Goal: Task Accomplishment & Management: Use online tool/utility

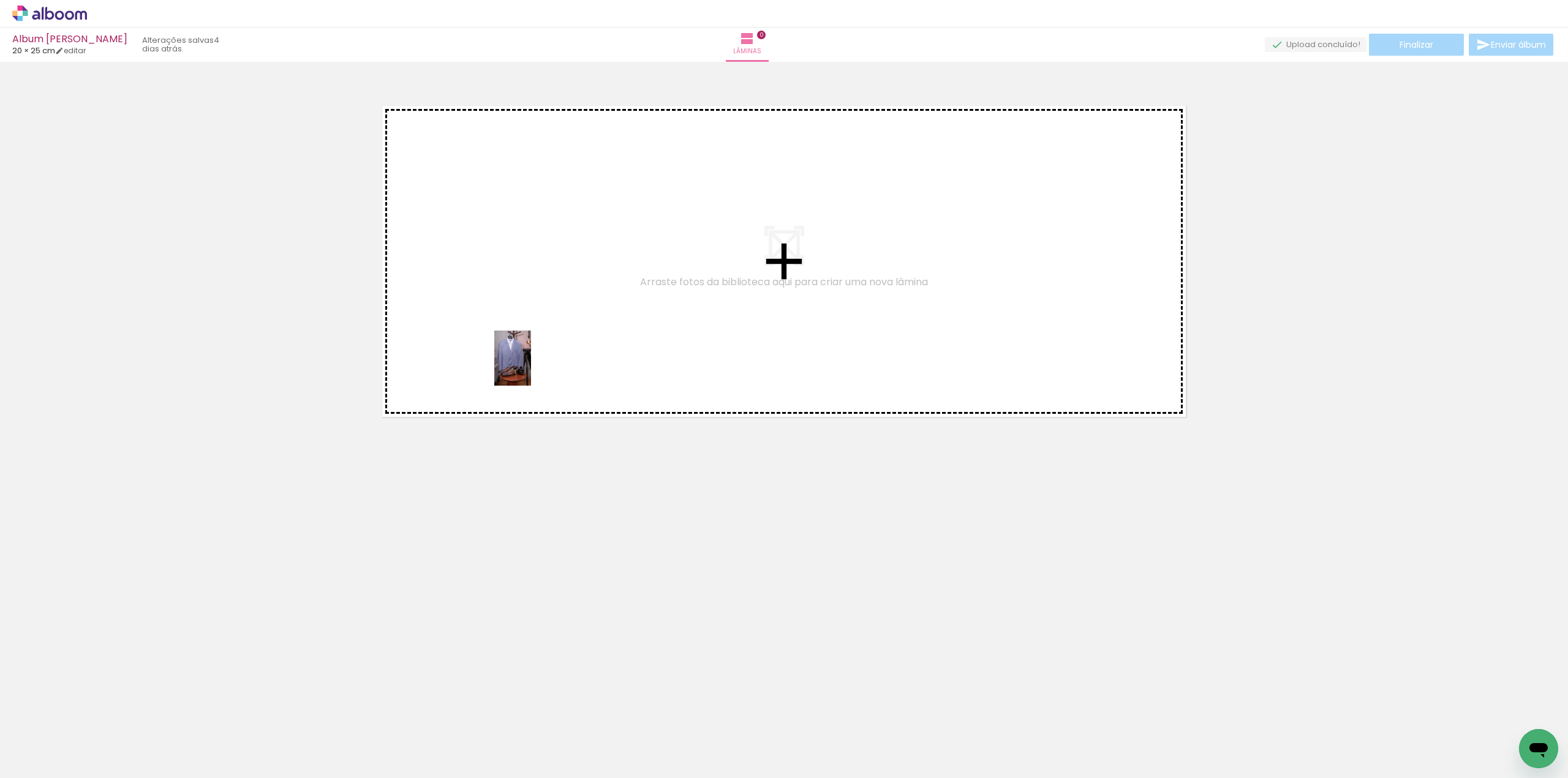
drag, startPoint x: 125, startPoint y: 748, endPoint x: 553, endPoint y: 326, distance: 601.1
click at [553, 326] on quentale-workspace at bounding box center [784, 389] width 1568 height 778
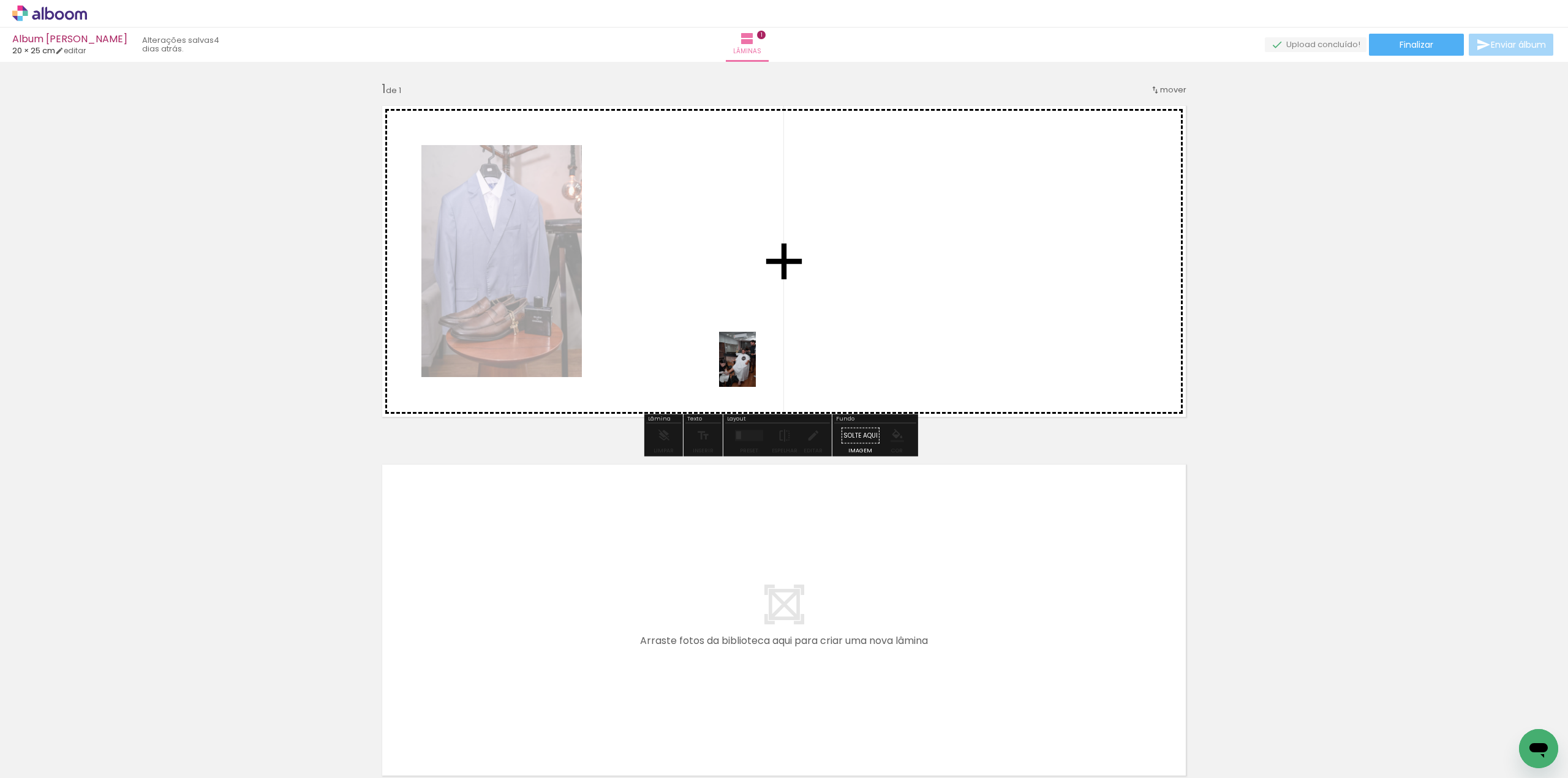
drag, startPoint x: 204, startPoint y: 749, endPoint x: 682, endPoint y: 400, distance: 591.8
click at [753, 364] on quentale-workspace at bounding box center [784, 389] width 1568 height 778
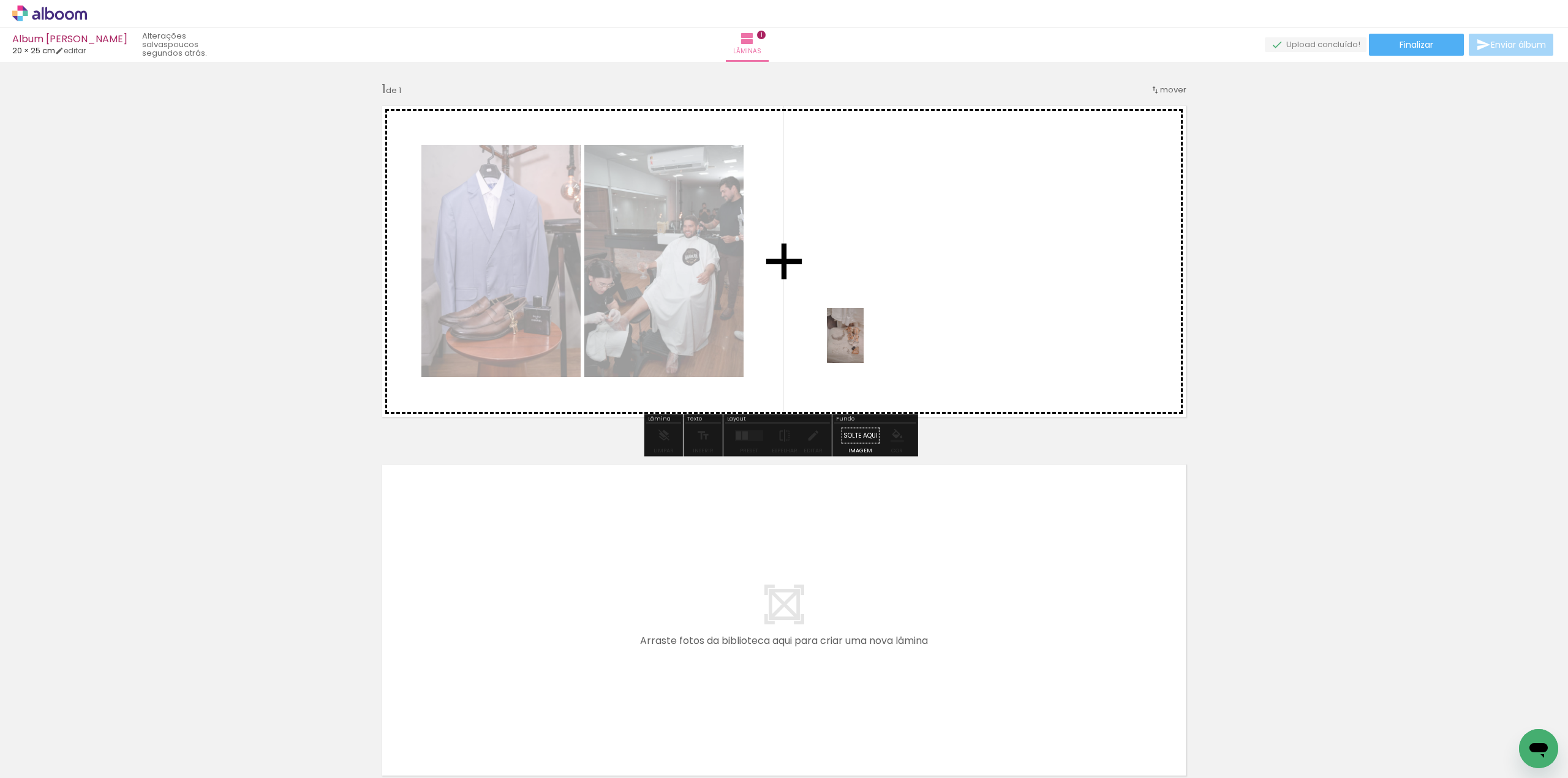
drag, startPoint x: 260, startPoint y: 736, endPoint x: 864, endPoint y: 344, distance: 720.1
click at [864, 344] on quentale-workspace at bounding box center [784, 389] width 1568 height 778
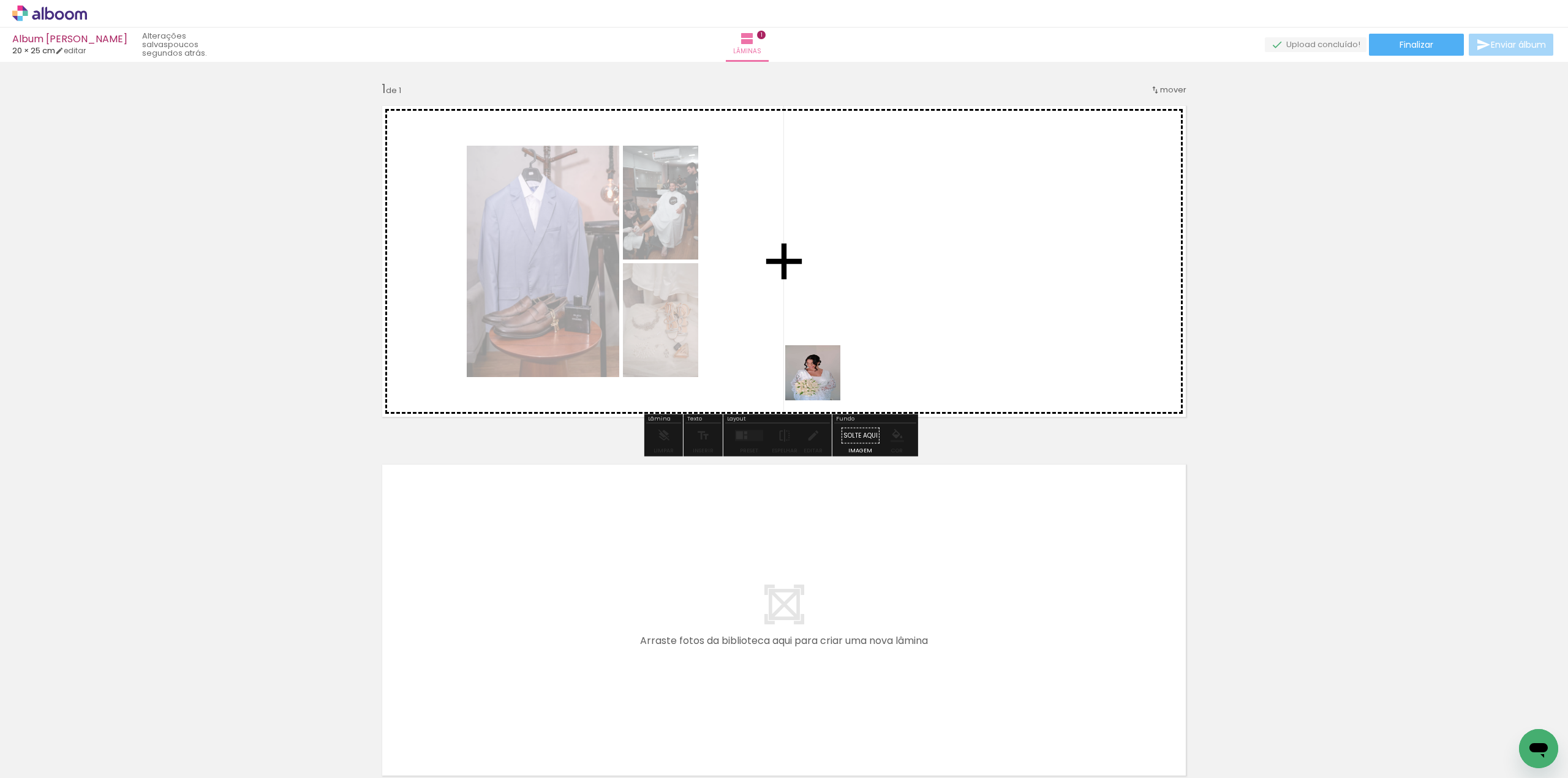
drag, startPoint x: 473, startPoint y: 743, endPoint x: 864, endPoint y: 323, distance: 573.8
click at [864, 323] on quentale-workspace at bounding box center [784, 389] width 1568 height 778
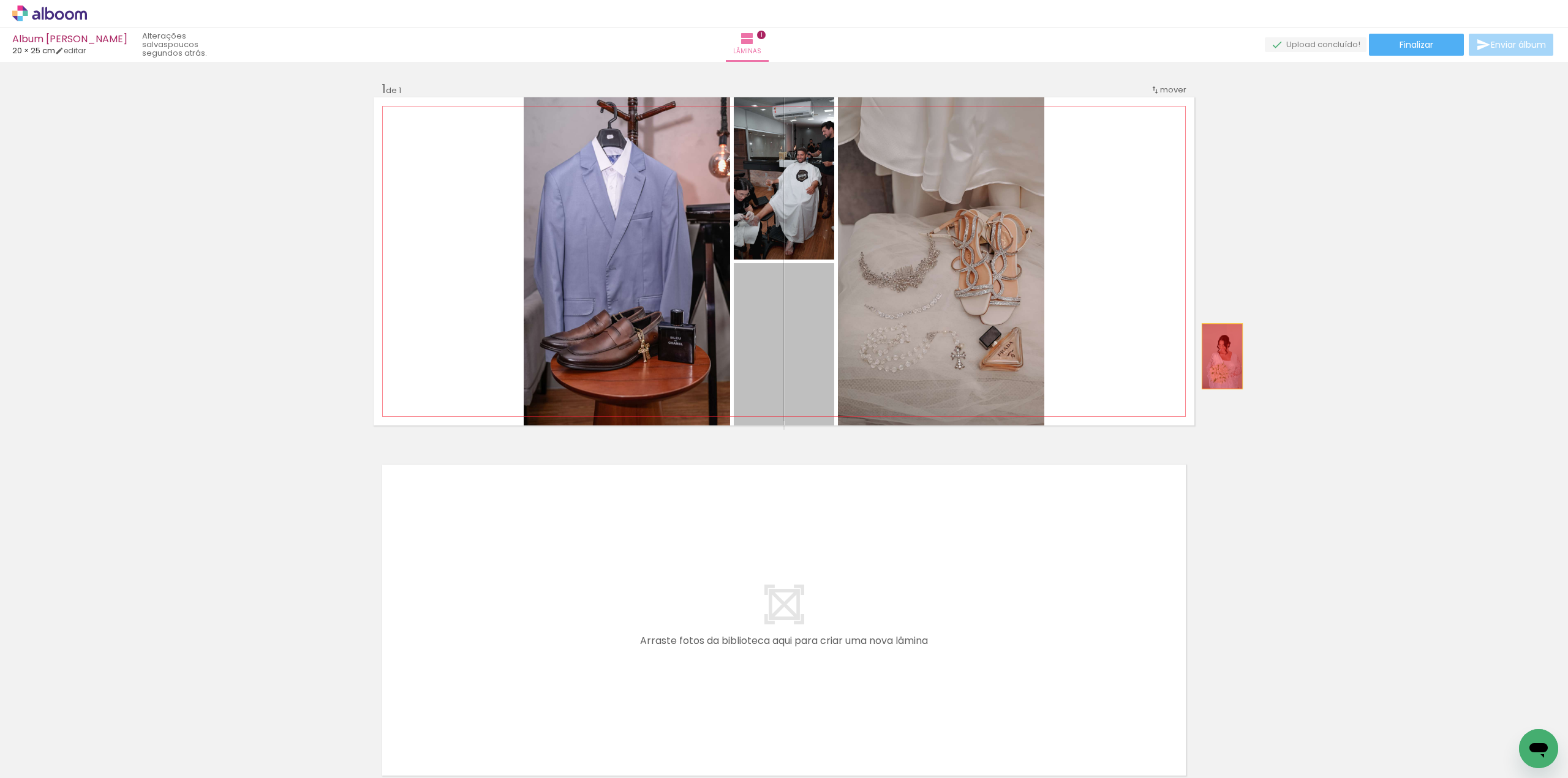
drag, startPoint x: 806, startPoint y: 356, endPoint x: 1218, endPoint y: 356, distance: 412.0
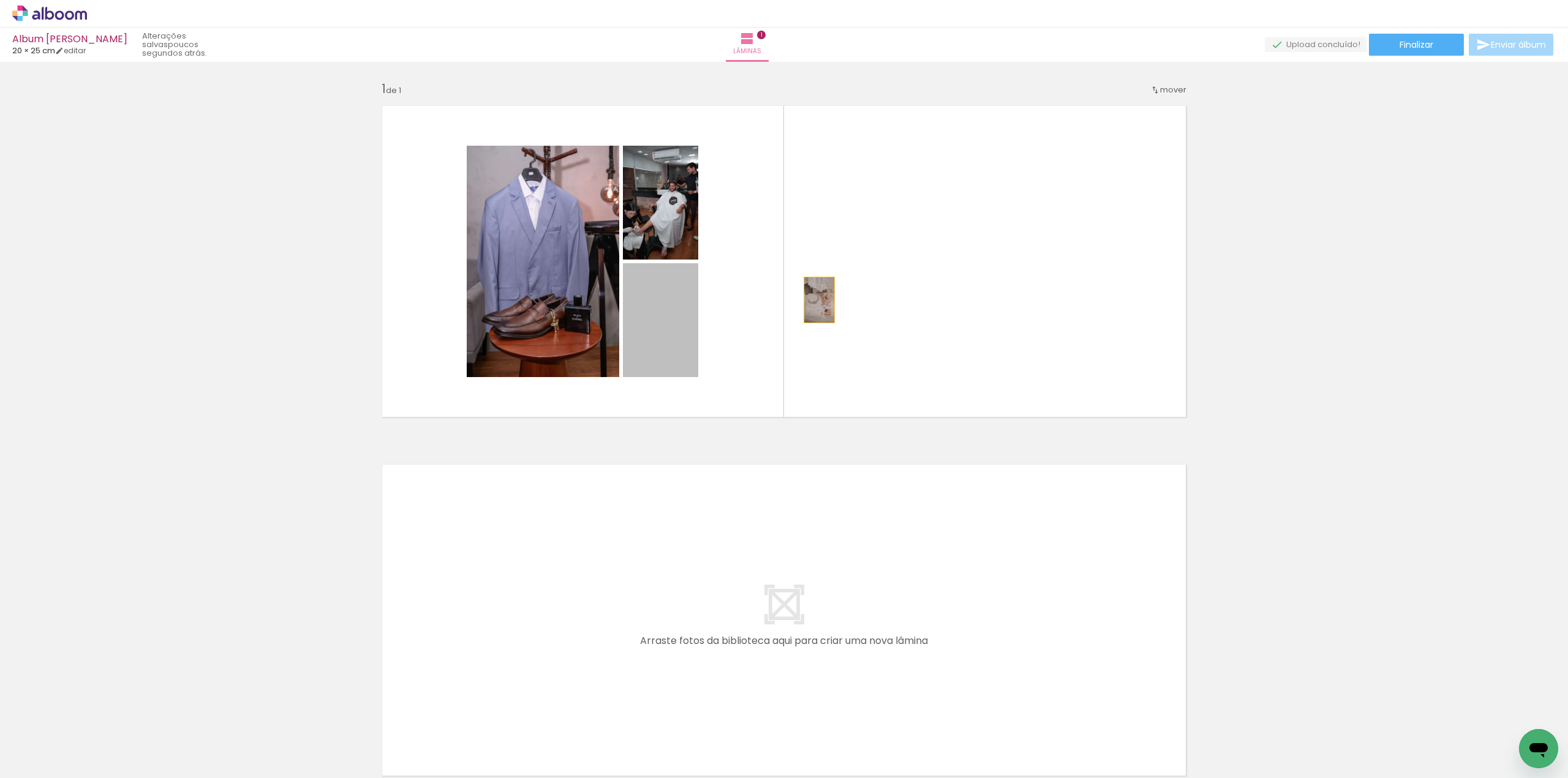
drag, startPoint x: 678, startPoint y: 341, endPoint x: 1294, endPoint y: 265, distance: 620.7
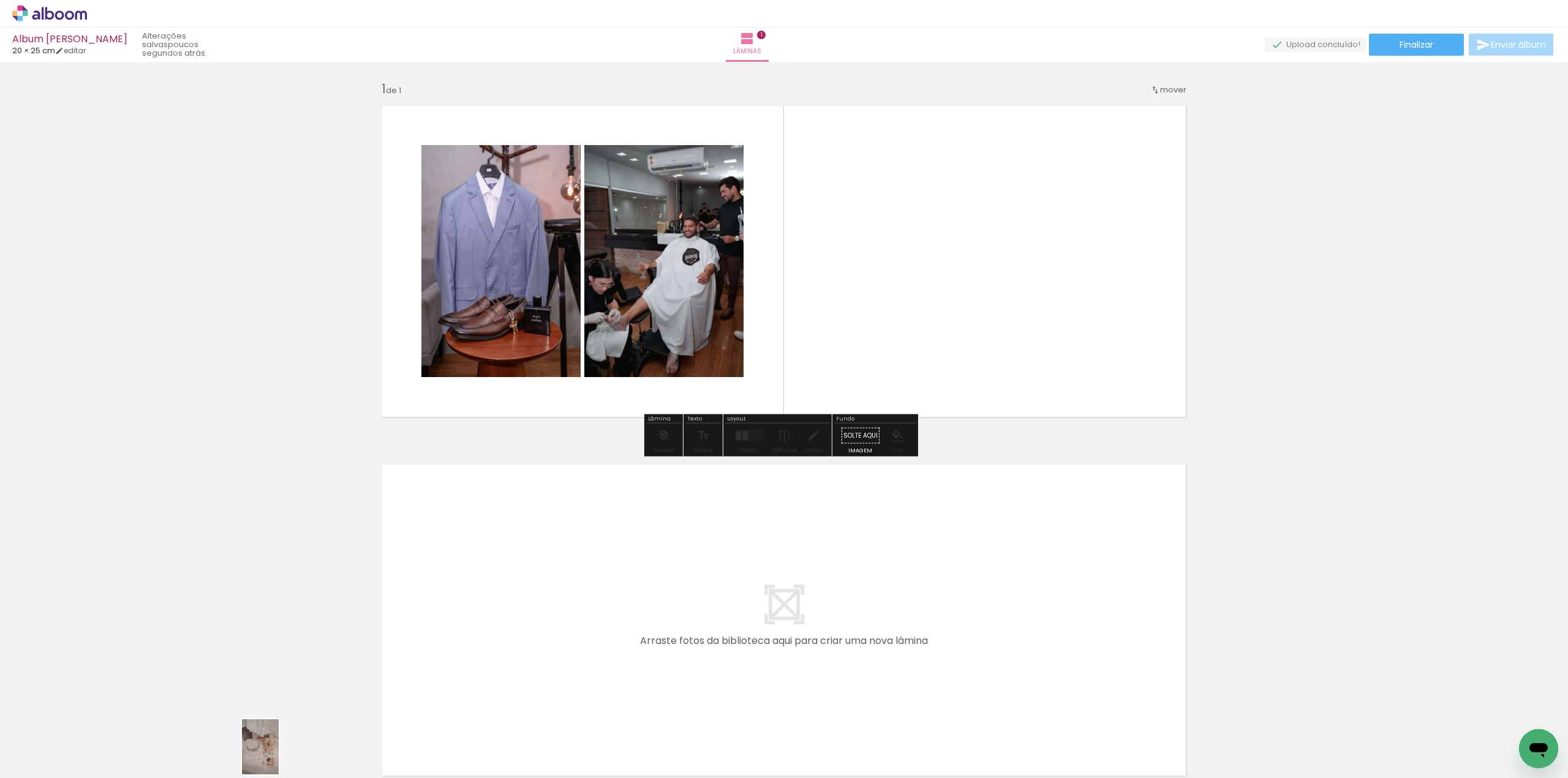
drag, startPoint x: 287, startPoint y: 742, endPoint x: 968, endPoint y: 293, distance: 815.7
click at [968, 293] on quentale-workspace at bounding box center [784, 389] width 1568 height 778
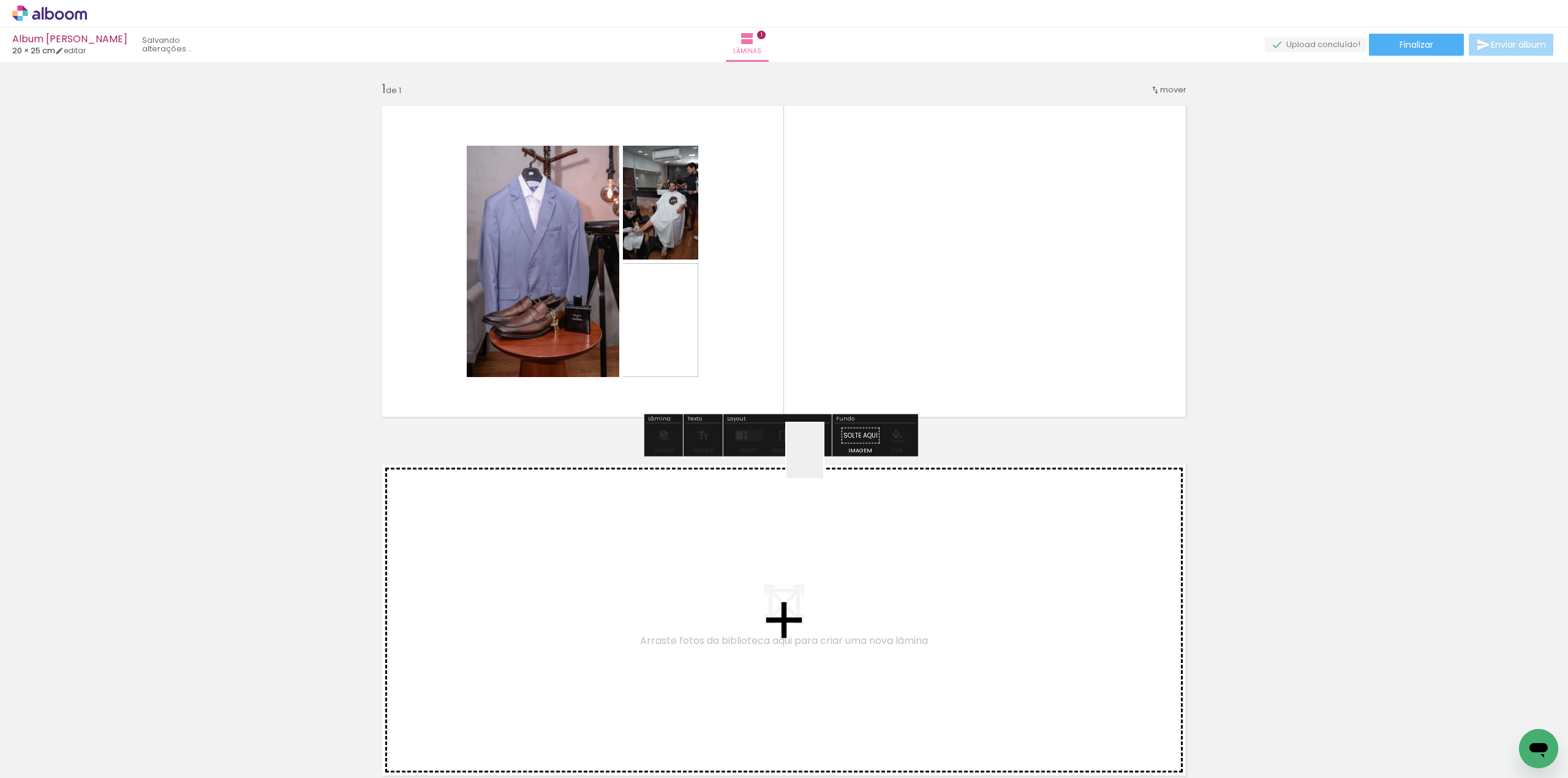
drag, startPoint x: 823, startPoint y: 460, endPoint x: 943, endPoint y: 319, distance: 185.2
click at [943, 319] on quentale-workspace at bounding box center [784, 389] width 1568 height 778
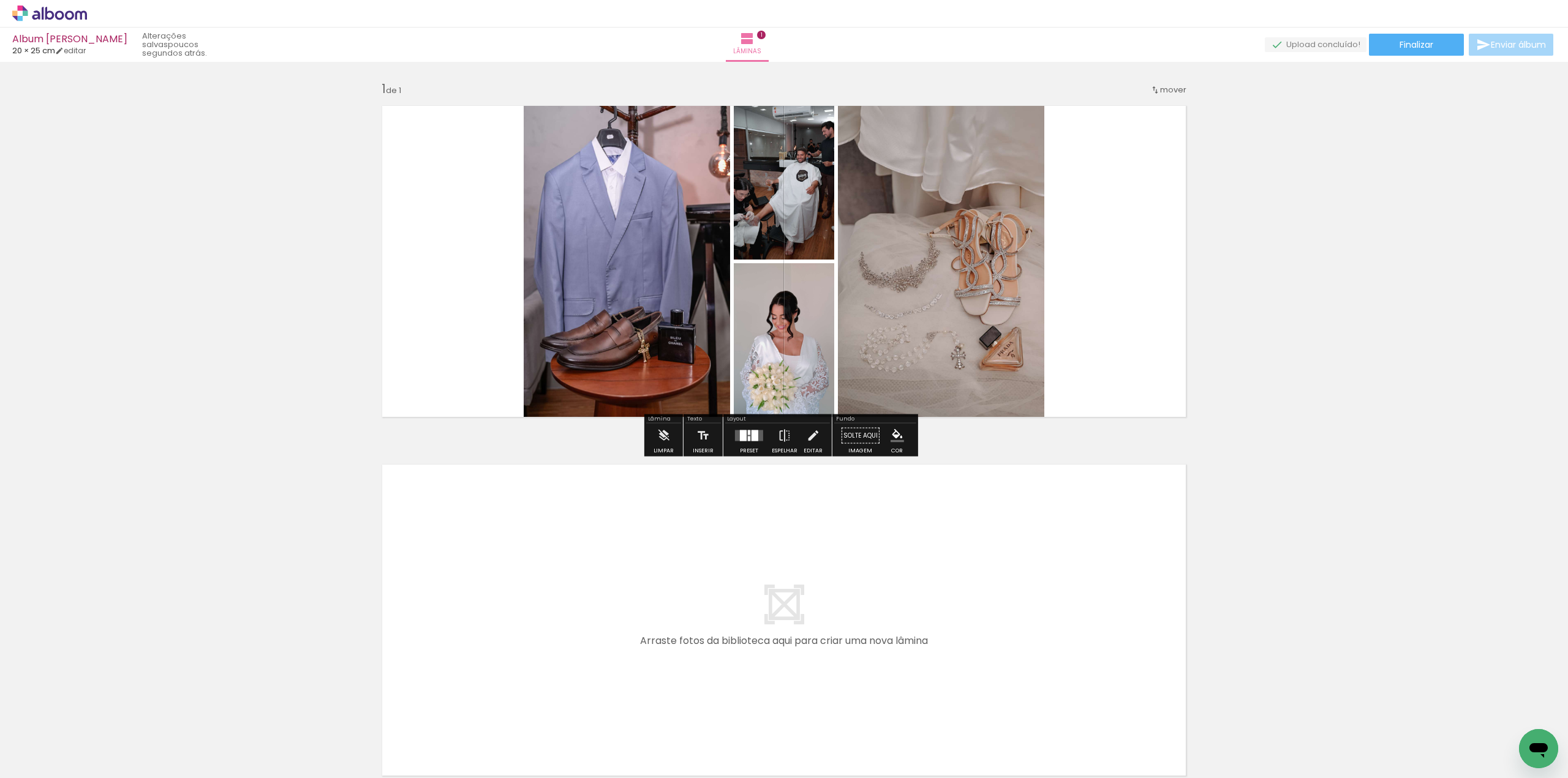
click at [742, 447] on div at bounding box center [750, 436] width 33 height 24
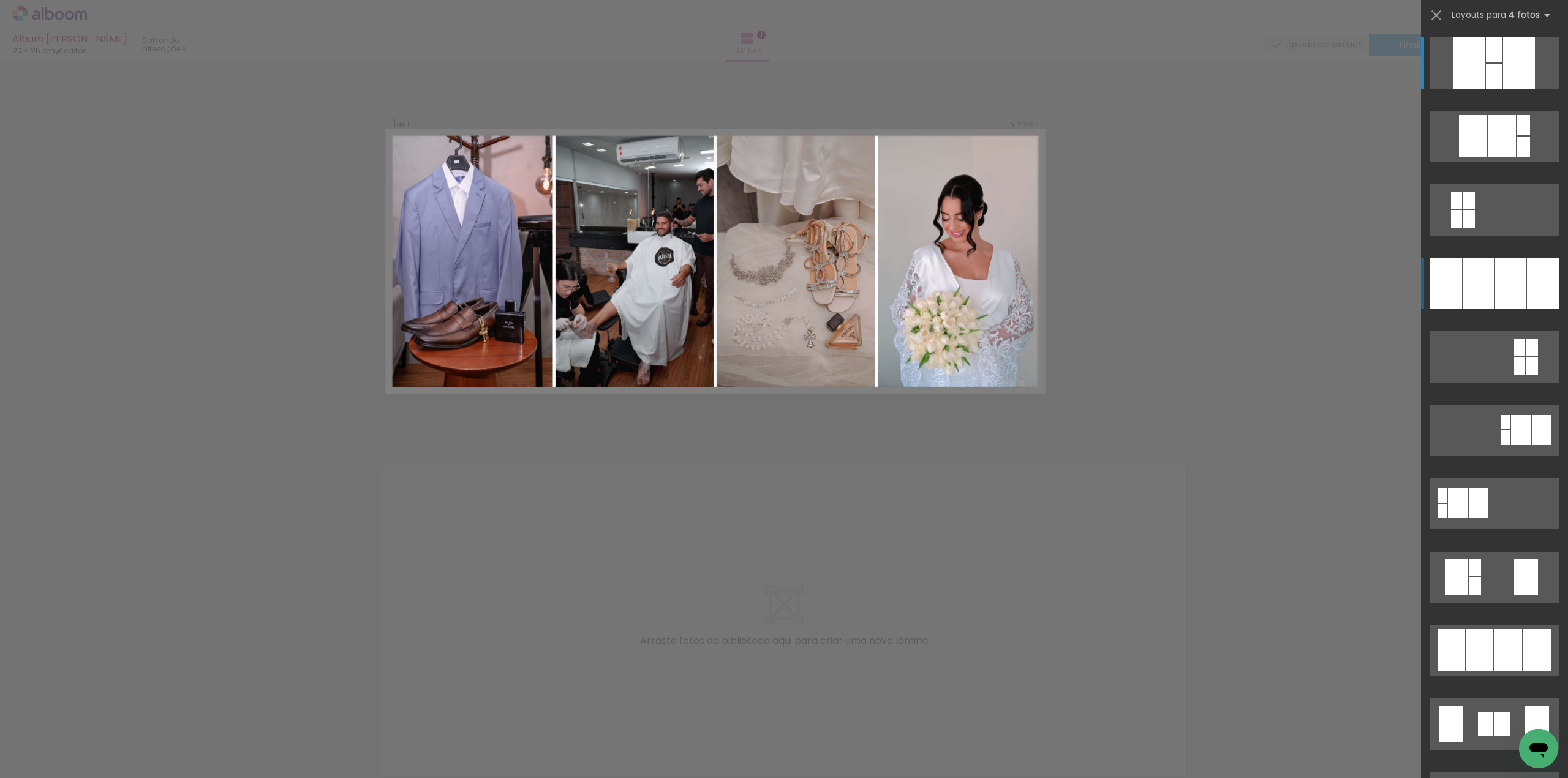
click at [1454, 89] on div at bounding box center [1469, 63] width 31 height 51
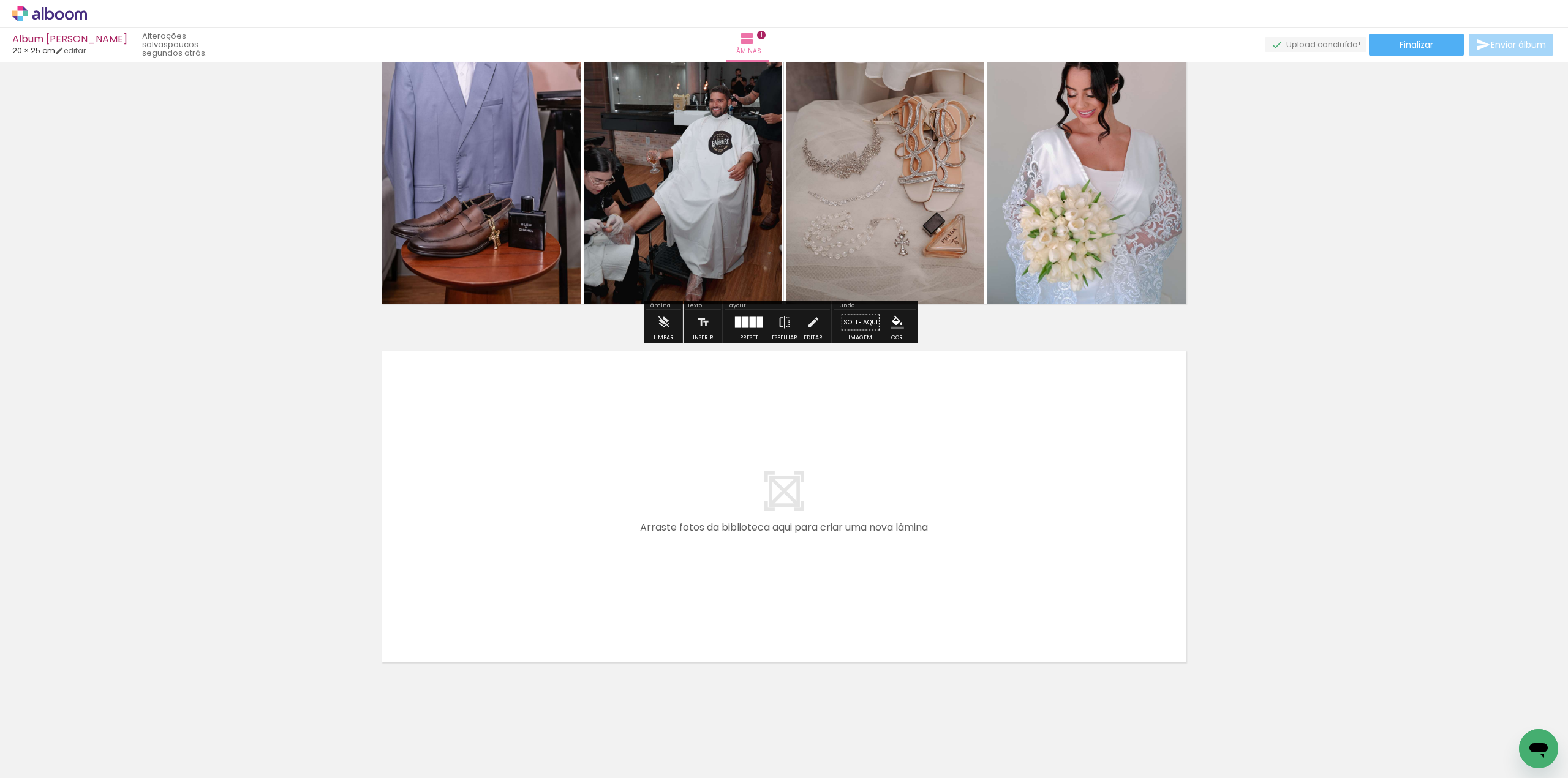
scroll to position [123, 0]
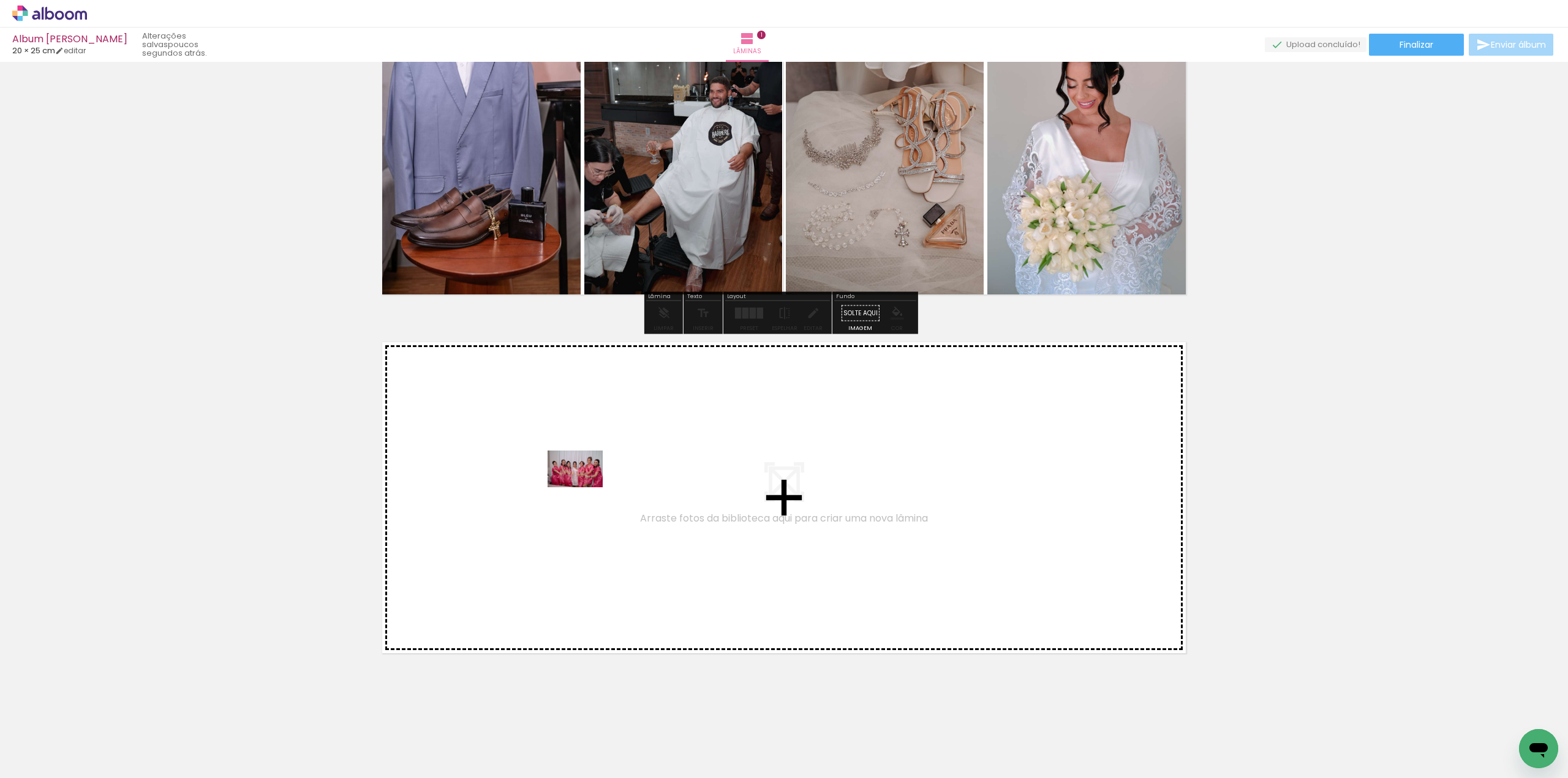
drag, startPoint x: 323, startPoint y: 744, endPoint x: 585, endPoint y: 487, distance: 367.0
click at [585, 487] on quentale-workspace at bounding box center [784, 389] width 1568 height 778
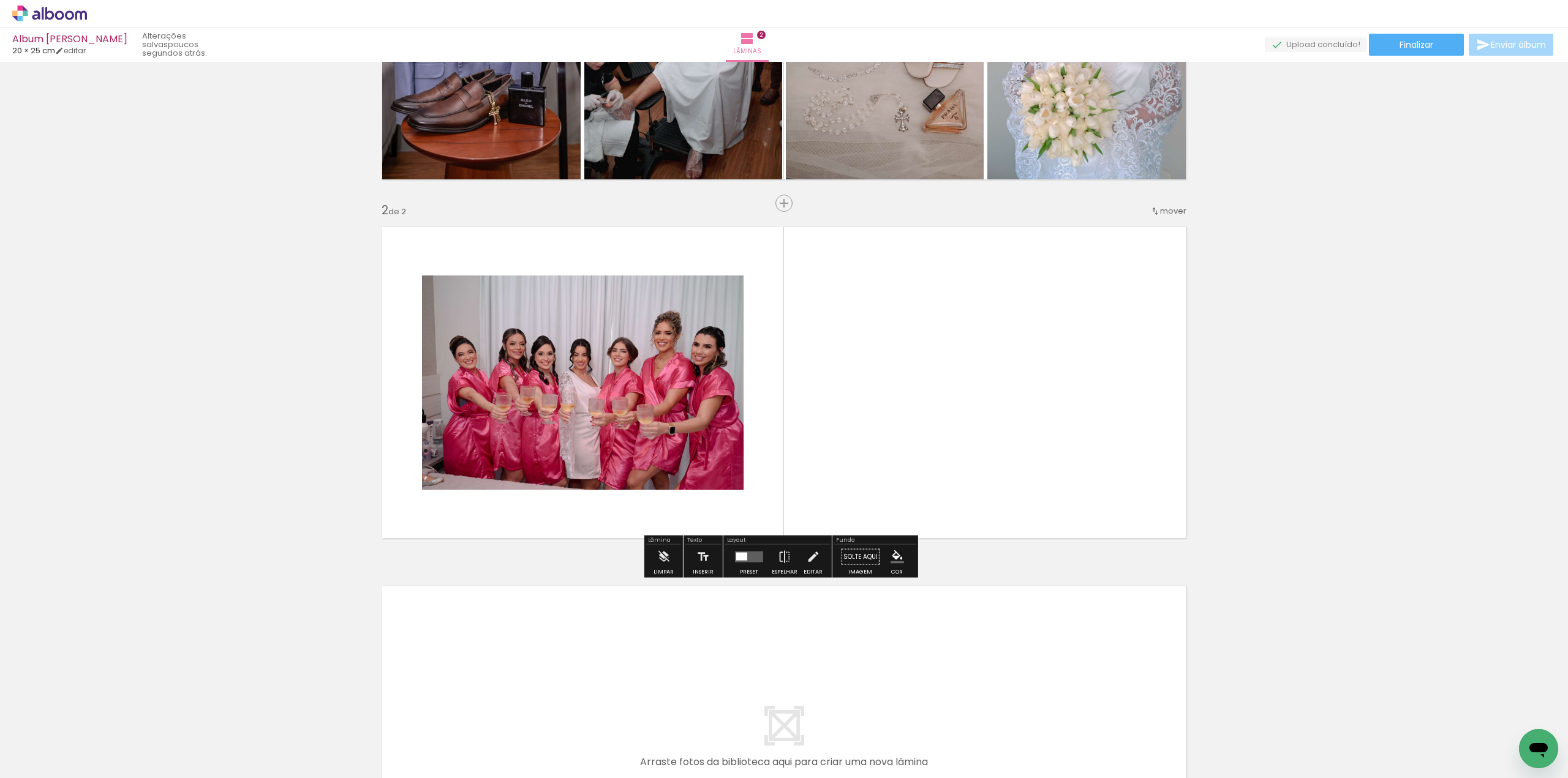
scroll to position [239, 0]
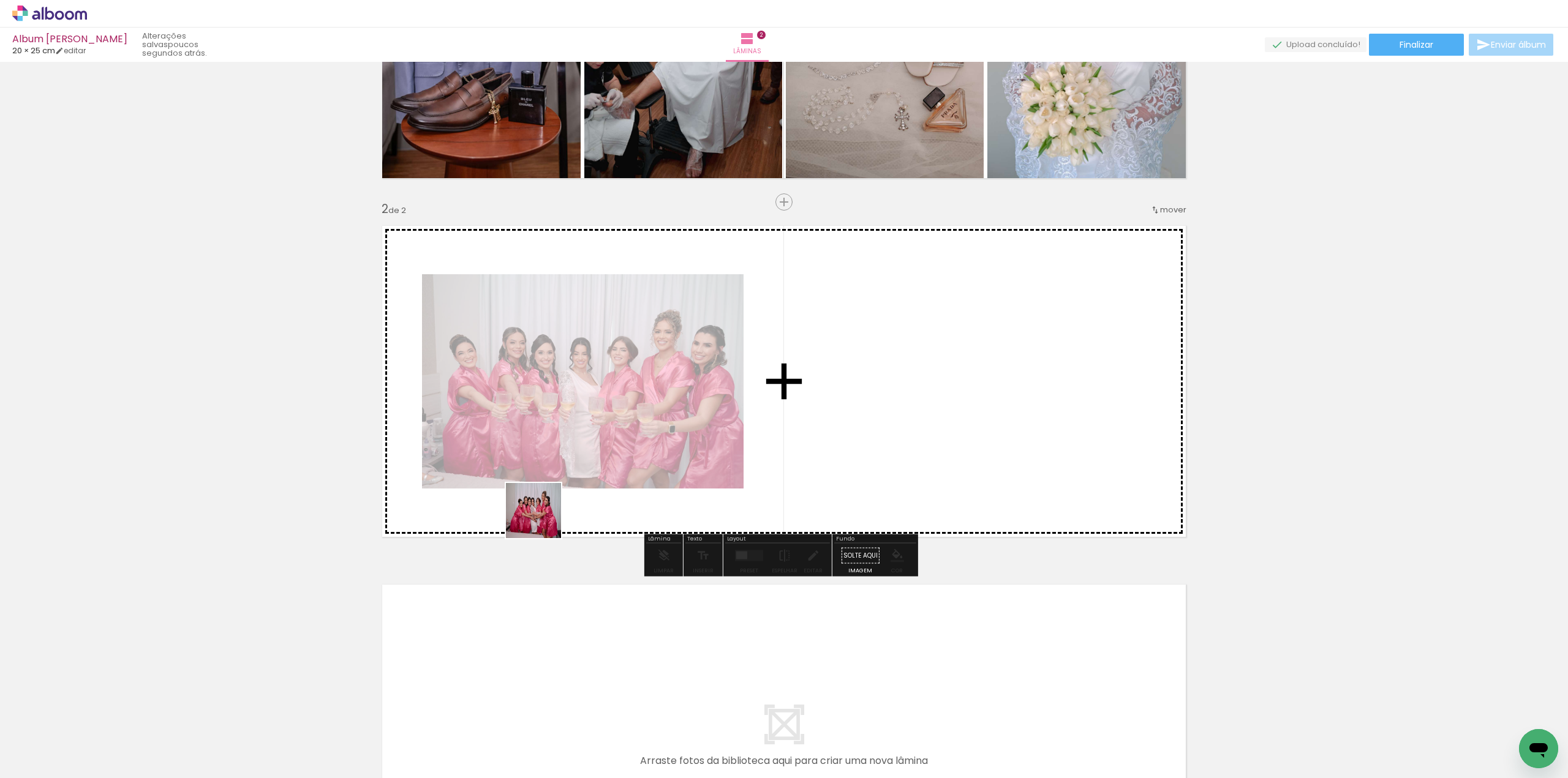
drag, startPoint x: 398, startPoint y: 745, endPoint x: 576, endPoint y: 540, distance: 271.5
click at [598, 437] on quentale-workspace at bounding box center [784, 389] width 1568 height 778
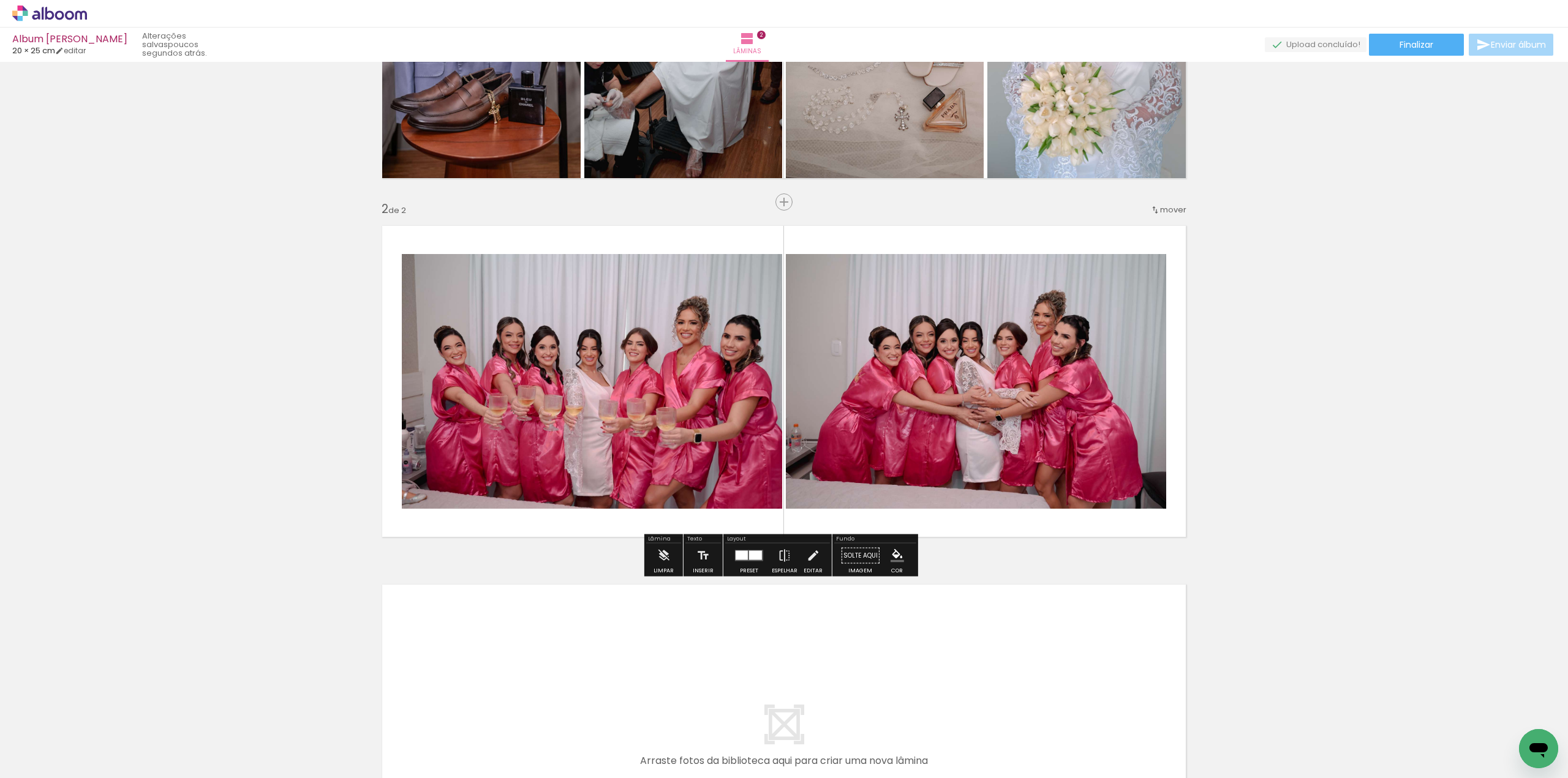
scroll to position [0, 4024]
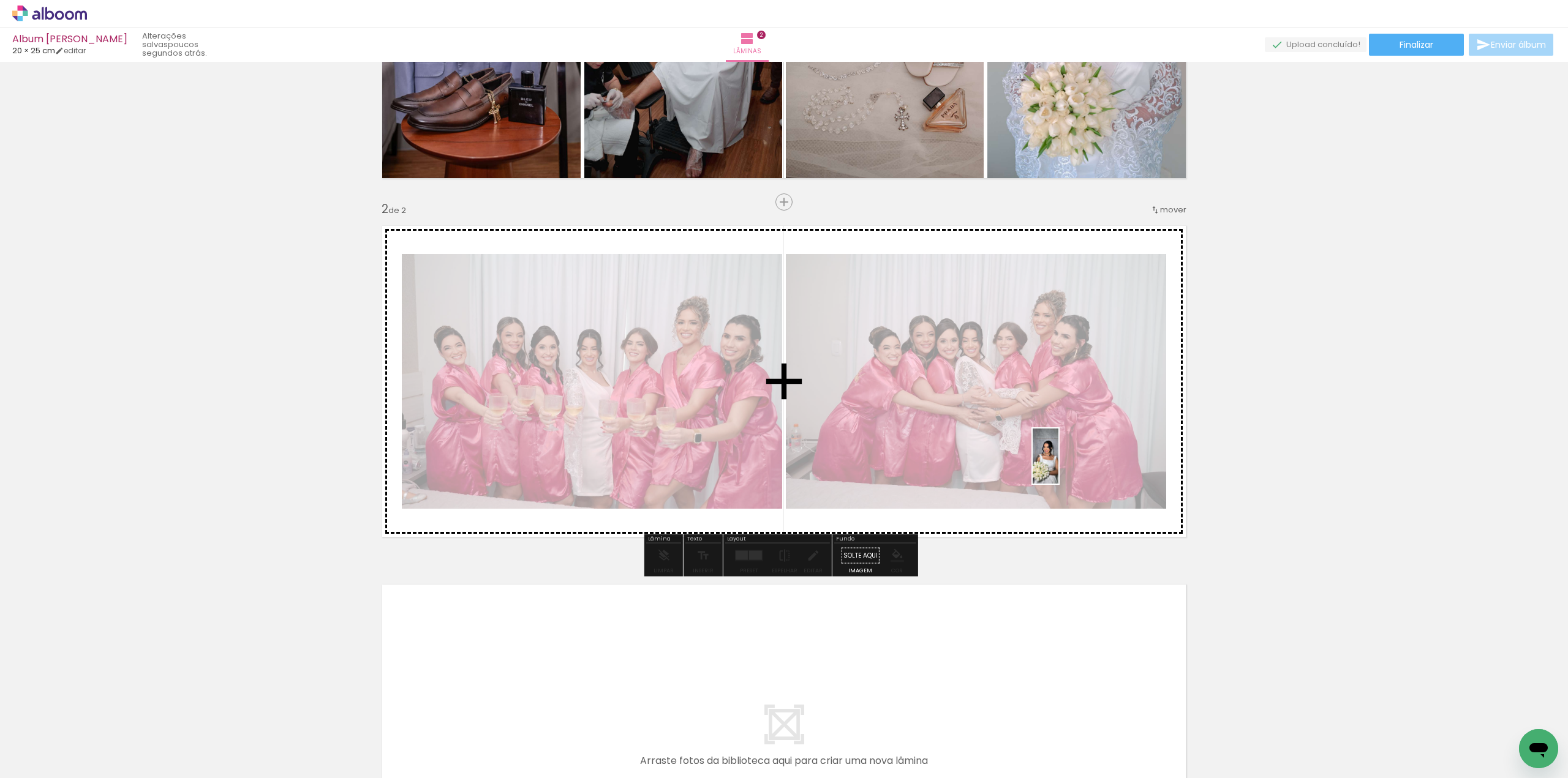
drag, startPoint x: 1451, startPoint y: 736, endPoint x: 1265, endPoint y: 608, distance: 225.8
click at [1052, 456] on quentale-workspace at bounding box center [784, 389] width 1568 height 778
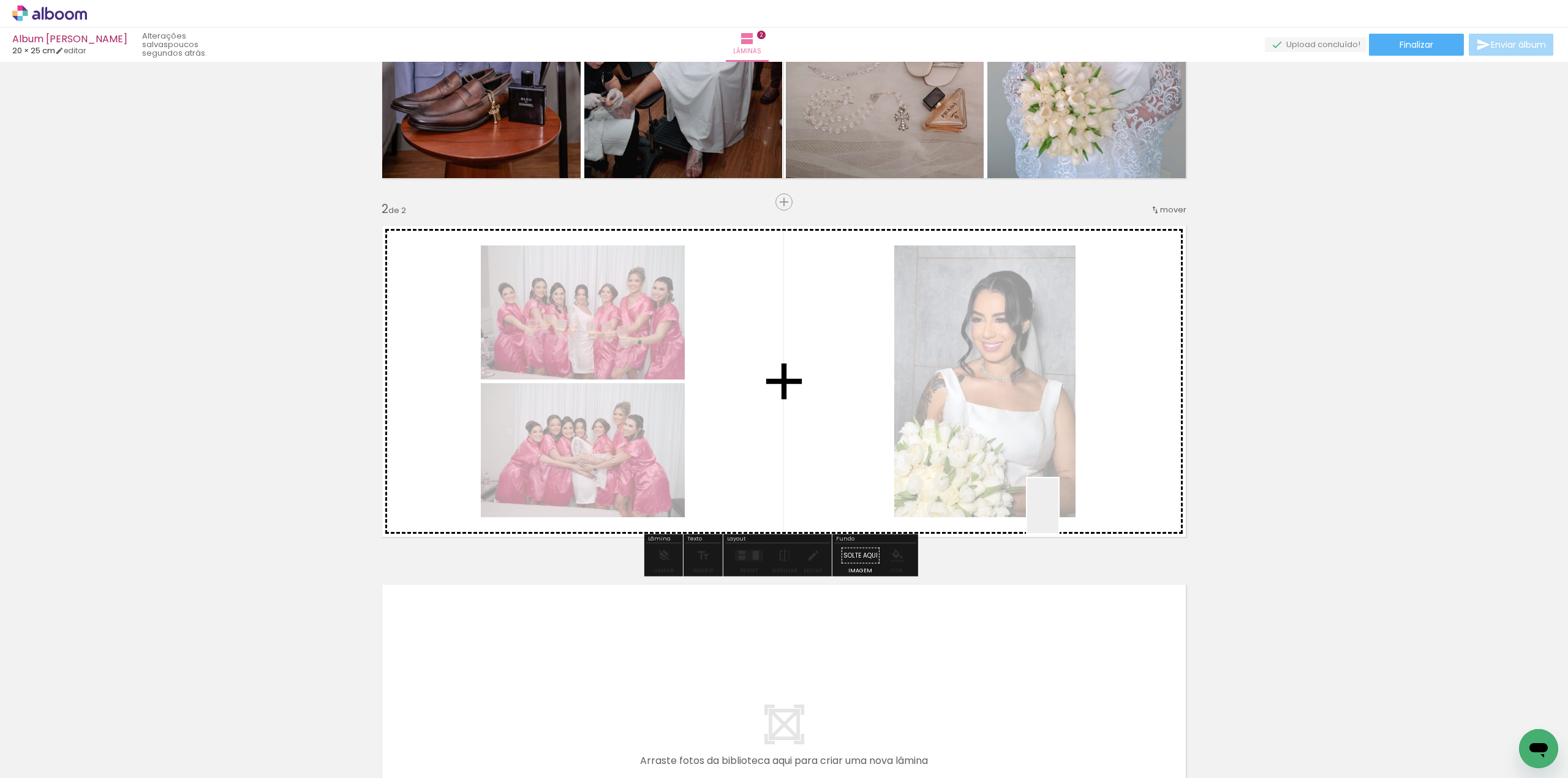
drag, startPoint x: 1141, startPoint y: 547, endPoint x: 942, endPoint y: 492, distance: 206.5
click at [1064, 515] on quentale-workspace at bounding box center [784, 389] width 1568 height 778
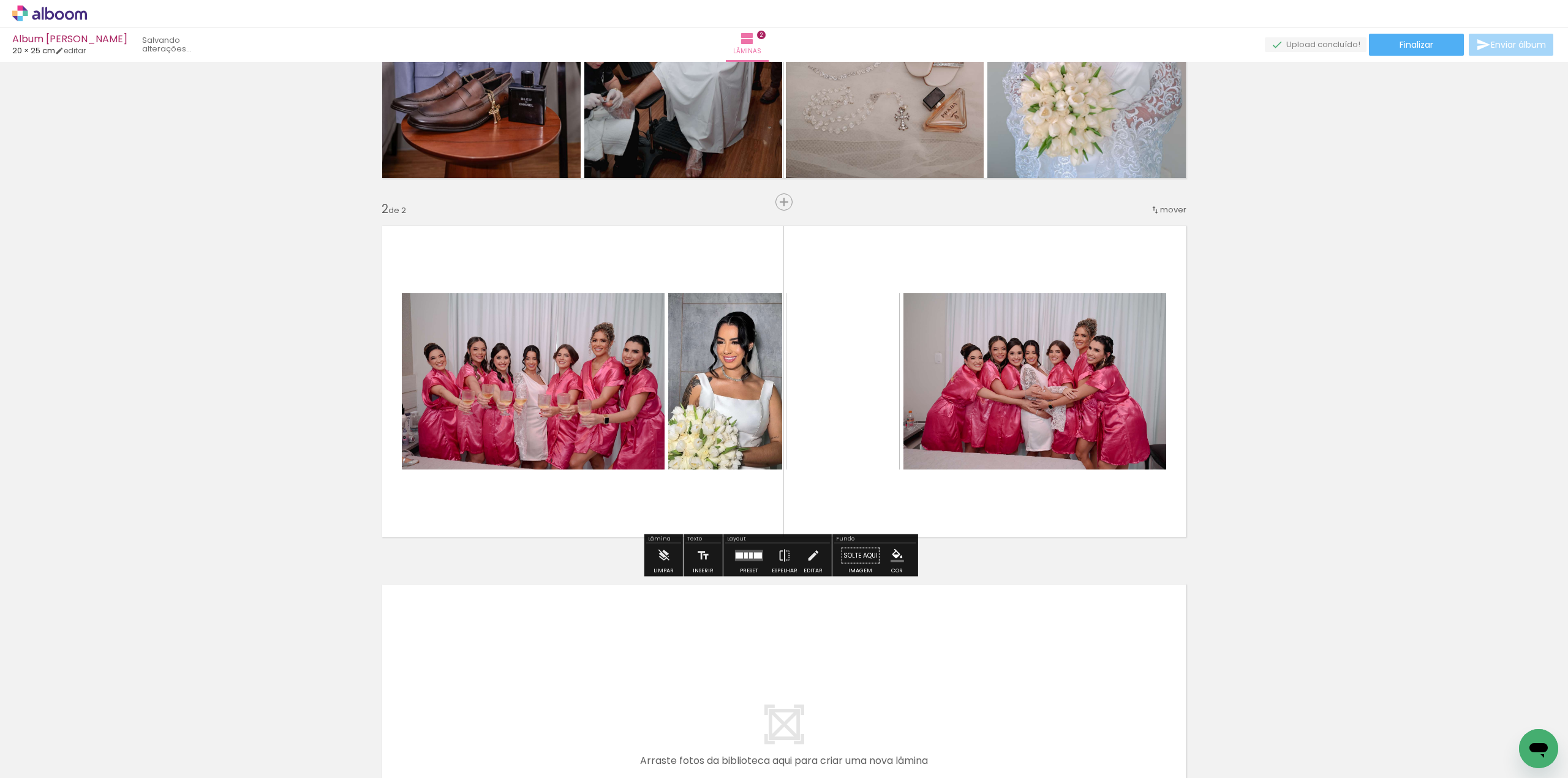
click at [745, 562] on div at bounding box center [750, 555] width 33 height 24
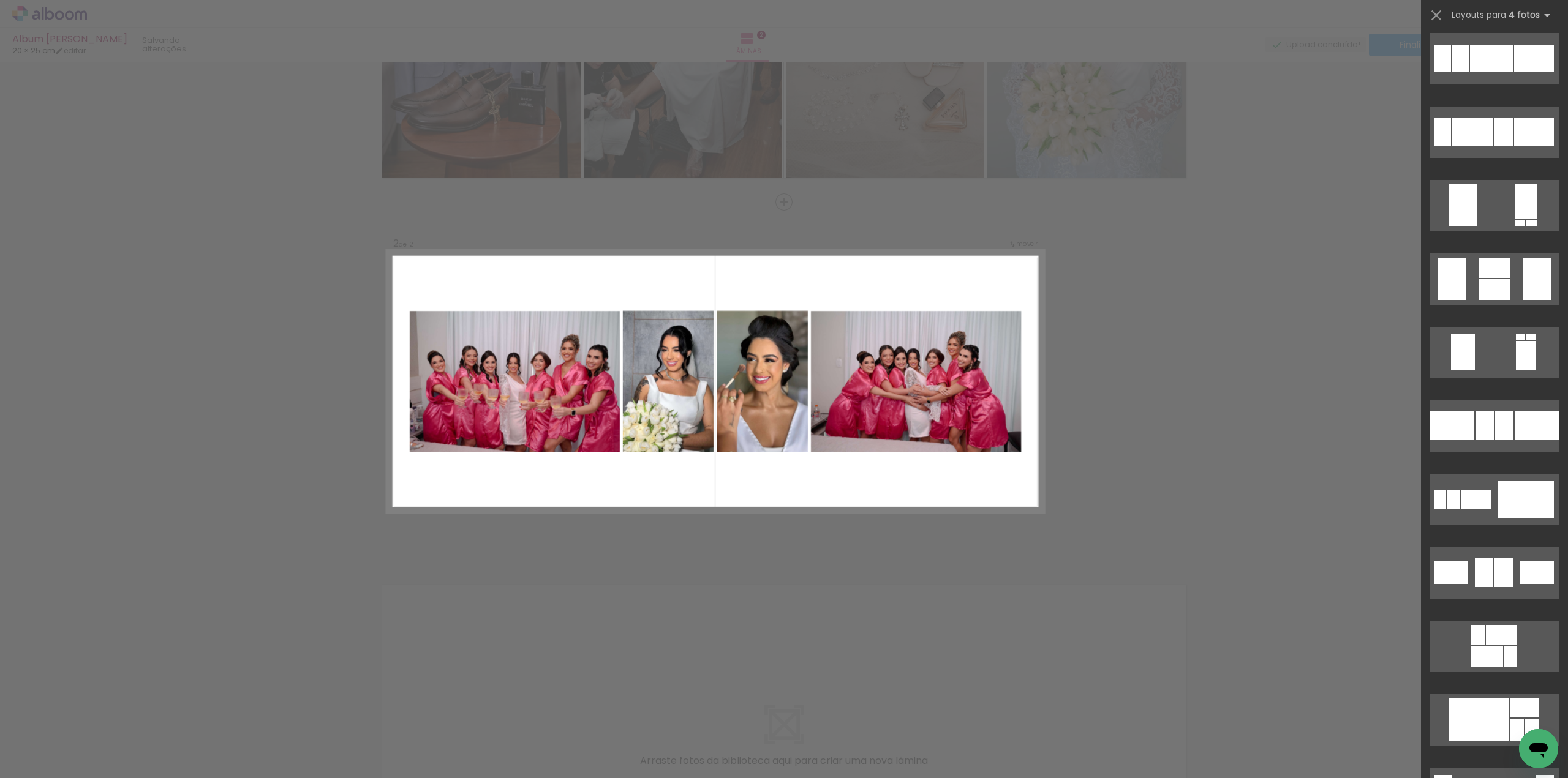
scroll to position [2326, 0]
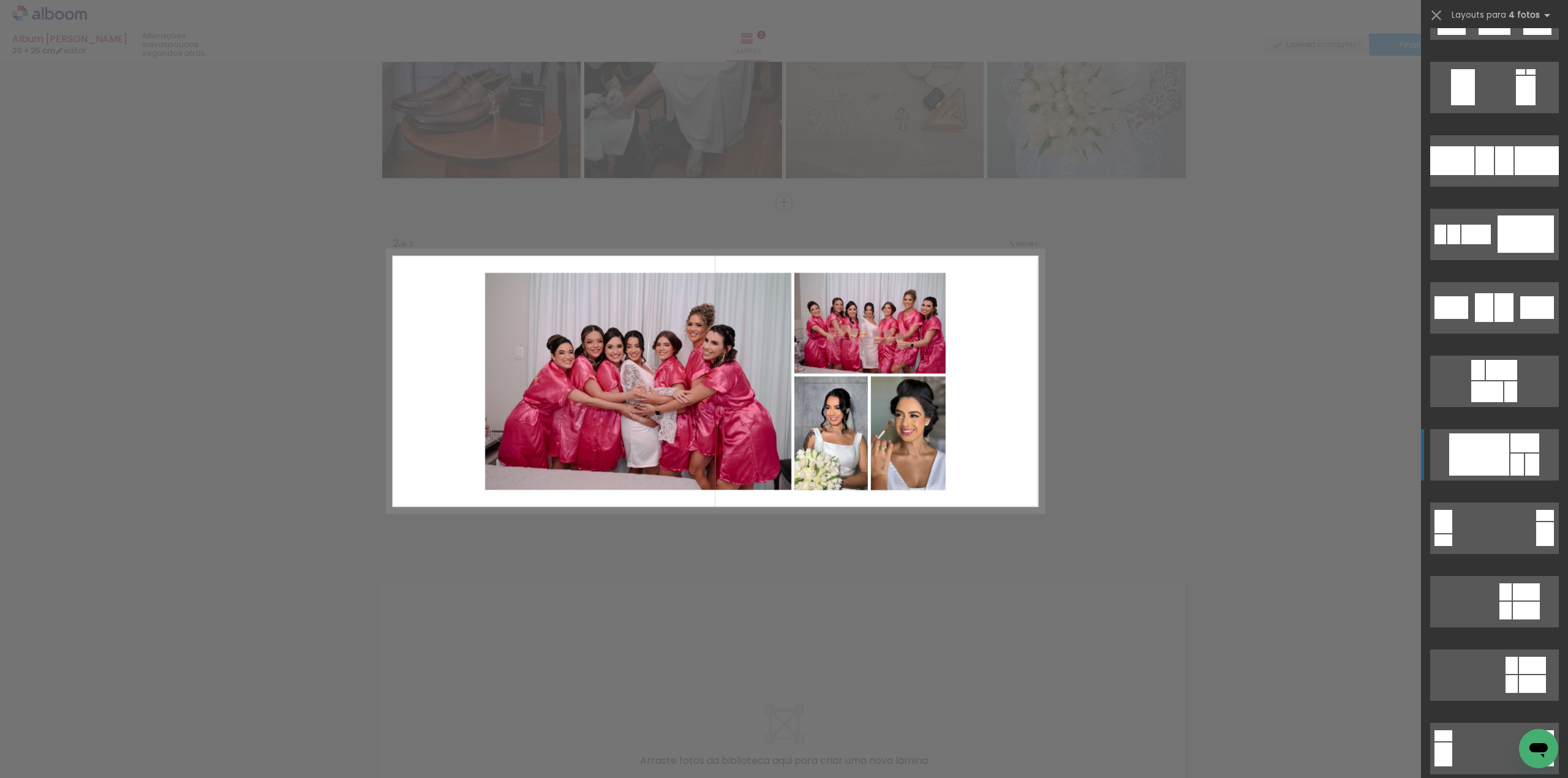
click at [1476, 443] on div at bounding box center [1479, 455] width 60 height 42
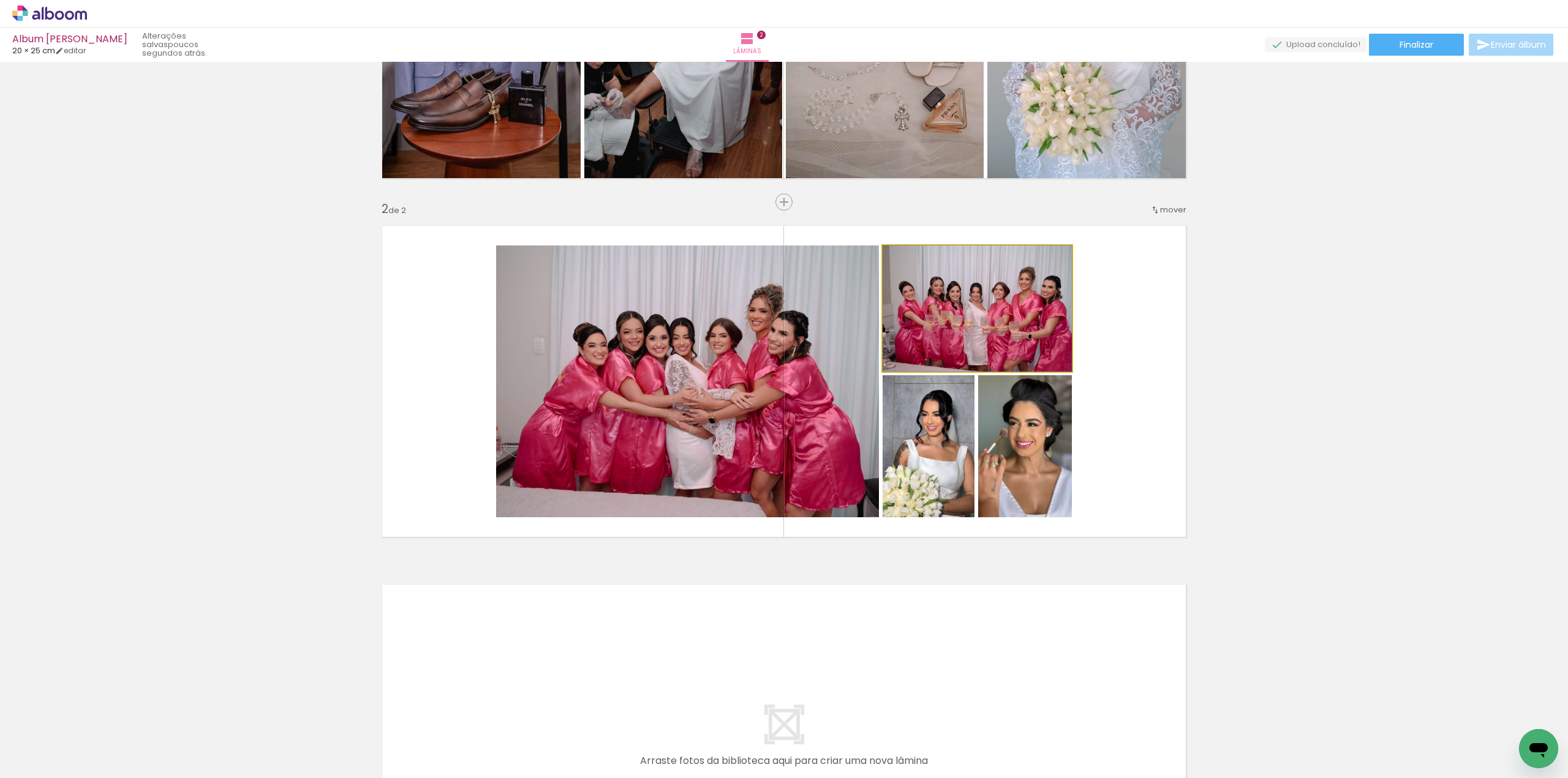
drag, startPoint x: 1013, startPoint y: 329, endPoint x: 714, endPoint y: 361, distance: 300.7
click at [0, 0] on slot at bounding box center [0, 0] width 0 height 0
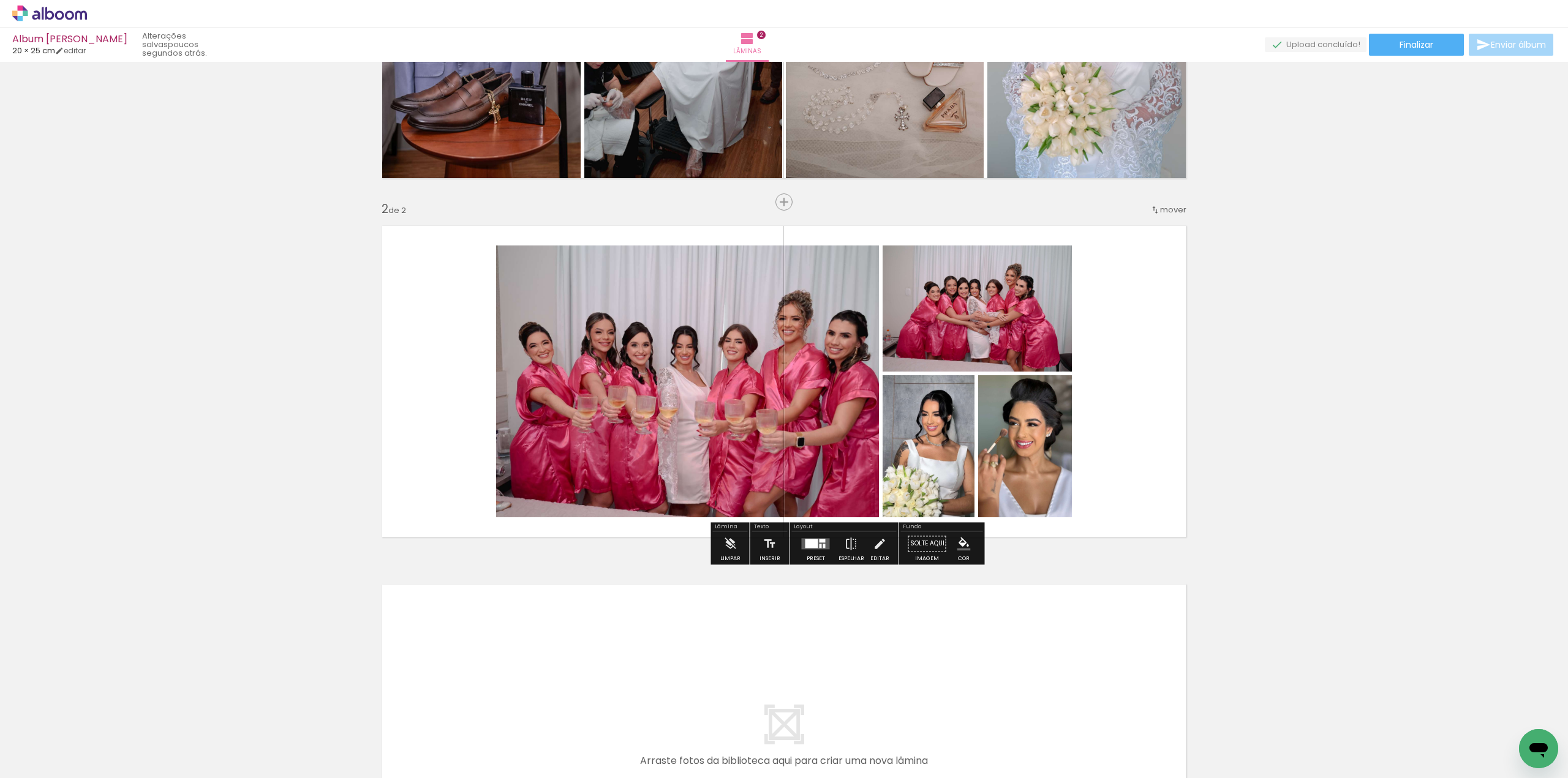
click at [813, 548] on div at bounding box center [812, 543] width 13 height 9
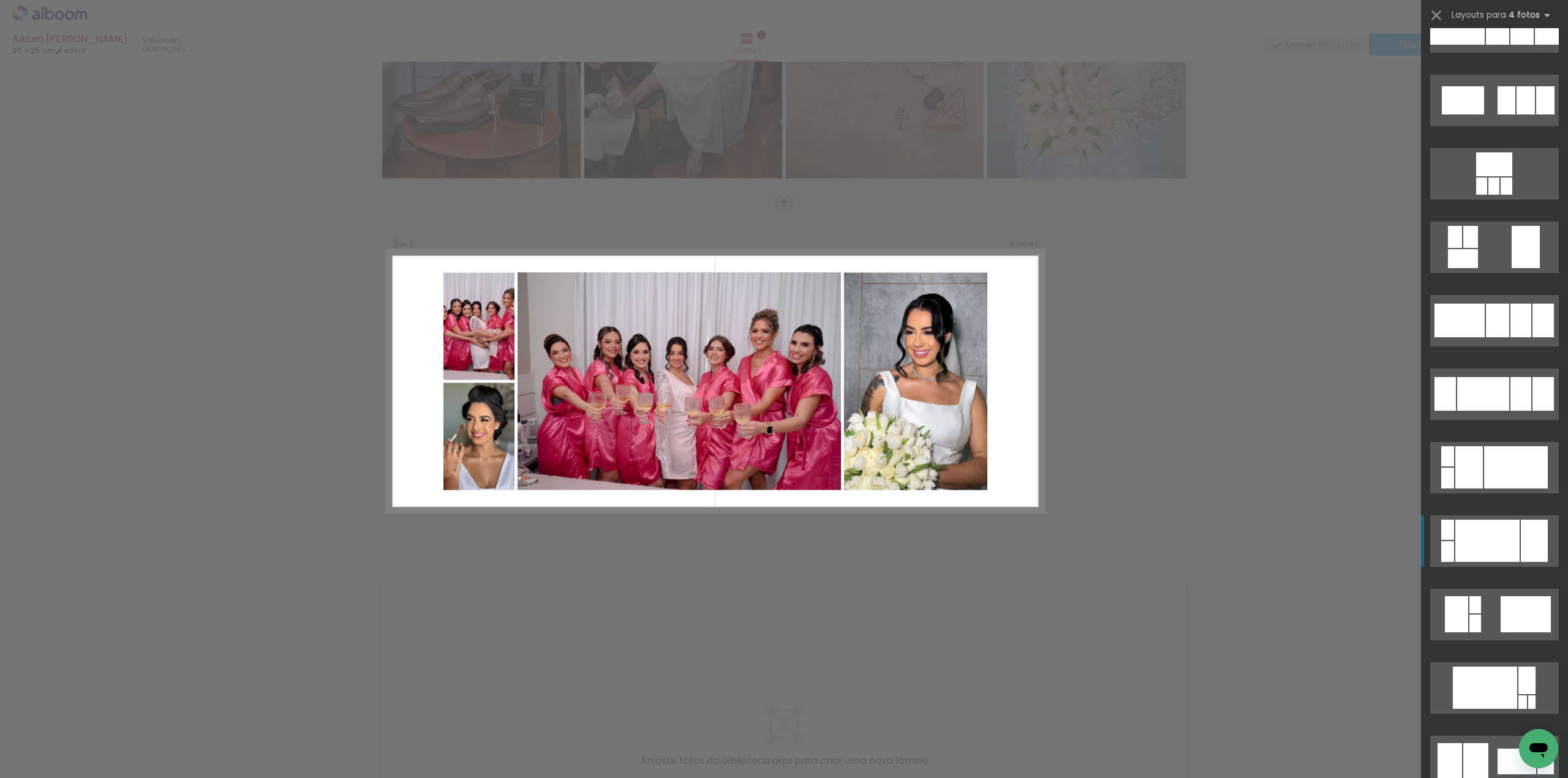
scroll to position [8046, 0]
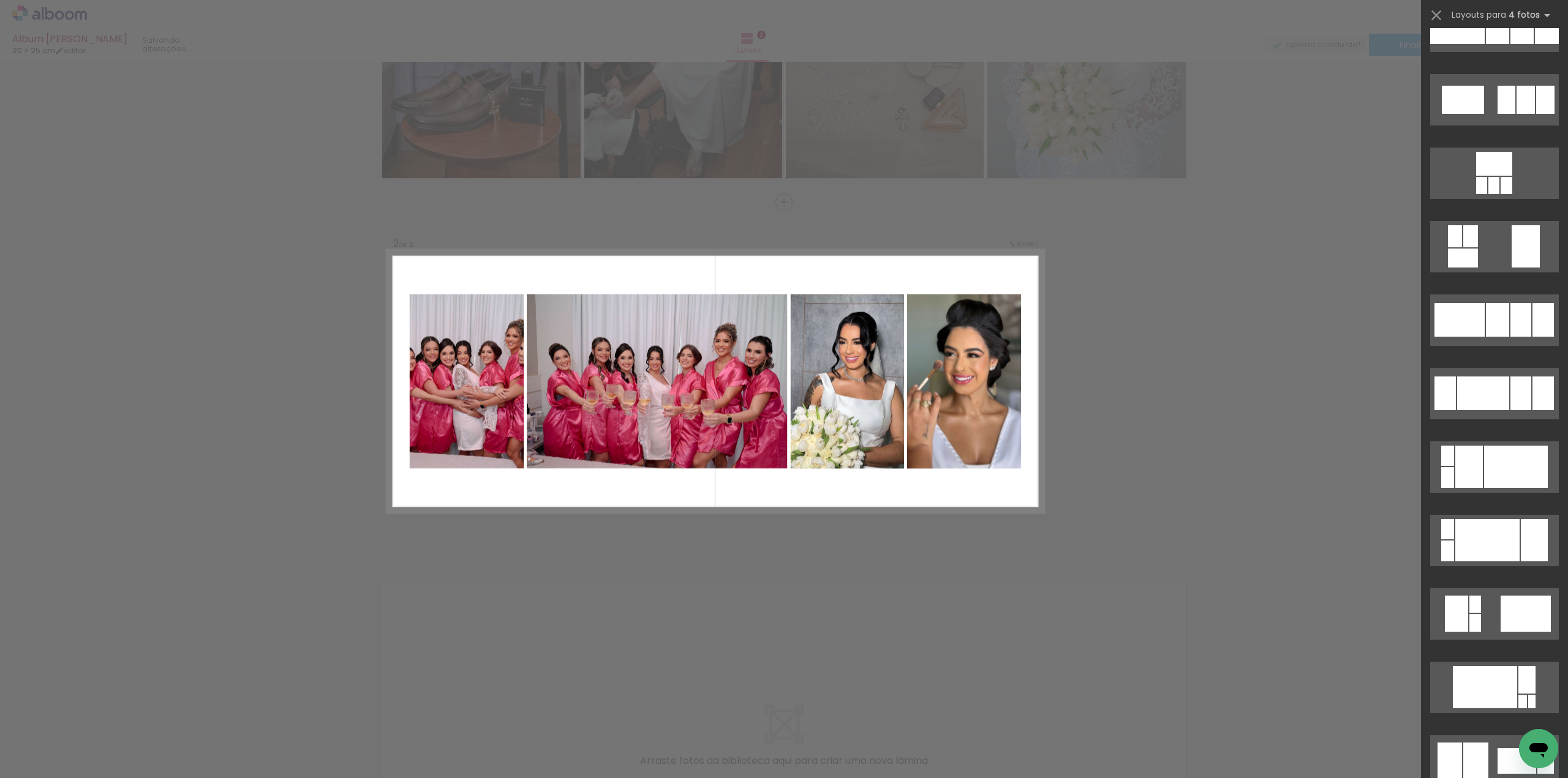
click at [1295, 316] on div "Confirmar Cancelar" at bounding box center [784, 375] width 1568 height 1106
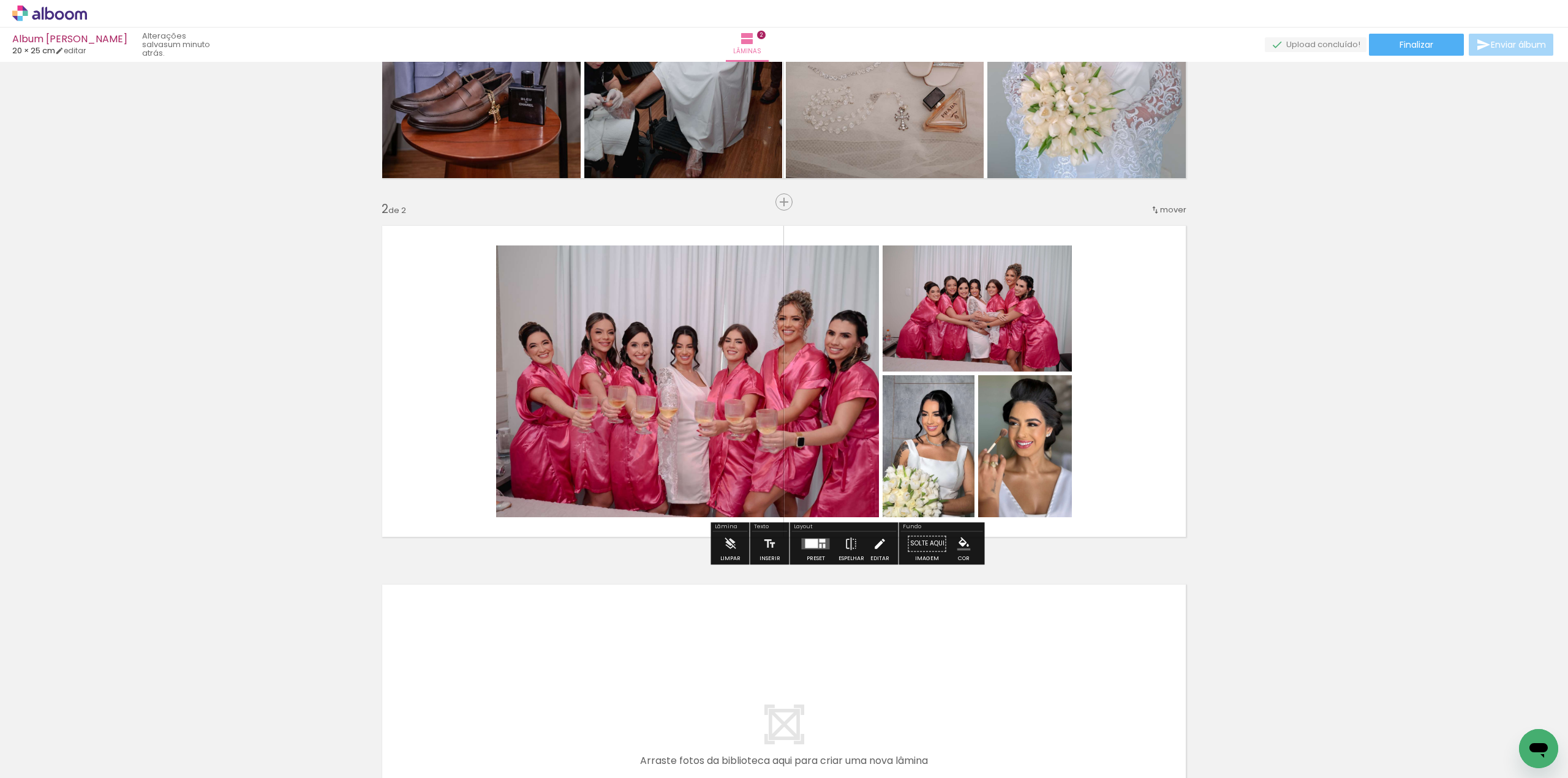
click at [874, 550] on iron-icon at bounding box center [880, 543] width 14 height 24
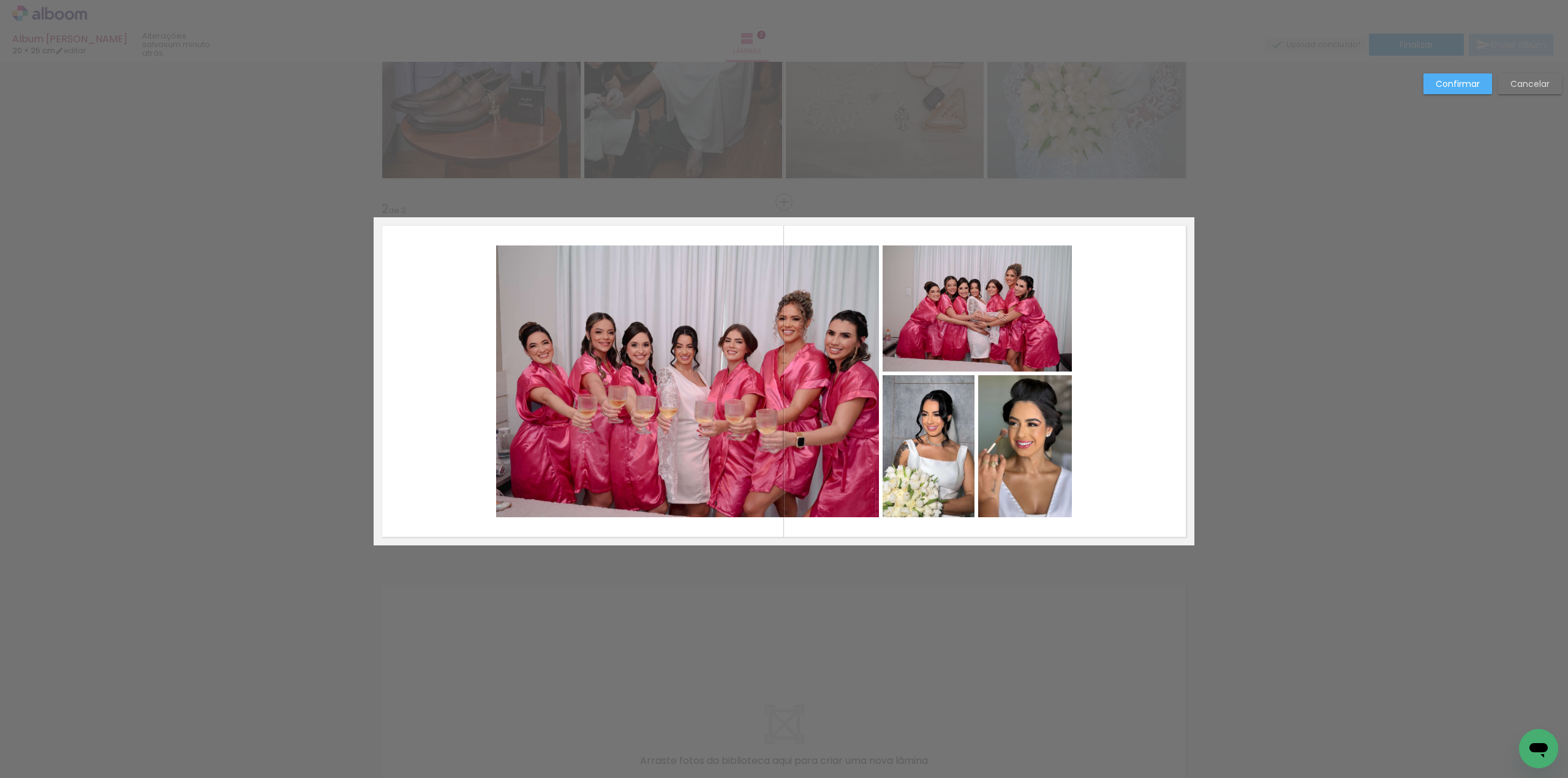
click at [669, 425] on quentale-photo at bounding box center [687, 381] width 383 height 272
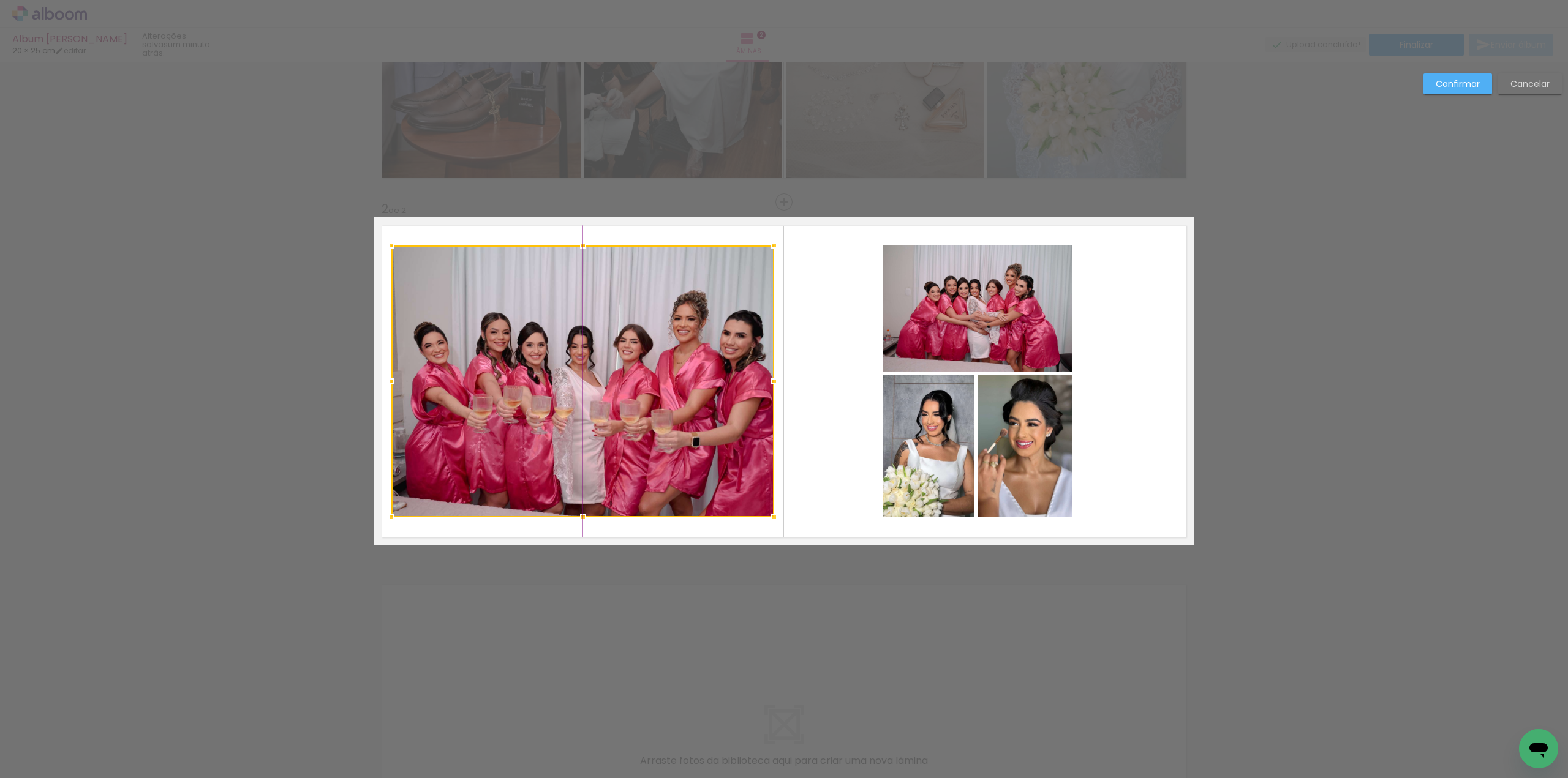
drag, startPoint x: 676, startPoint y: 403, endPoint x: 576, endPoint y: 400, distance: 100.0
click at [576, 400] on div at bounding box center [583, 381] width 383 height 272
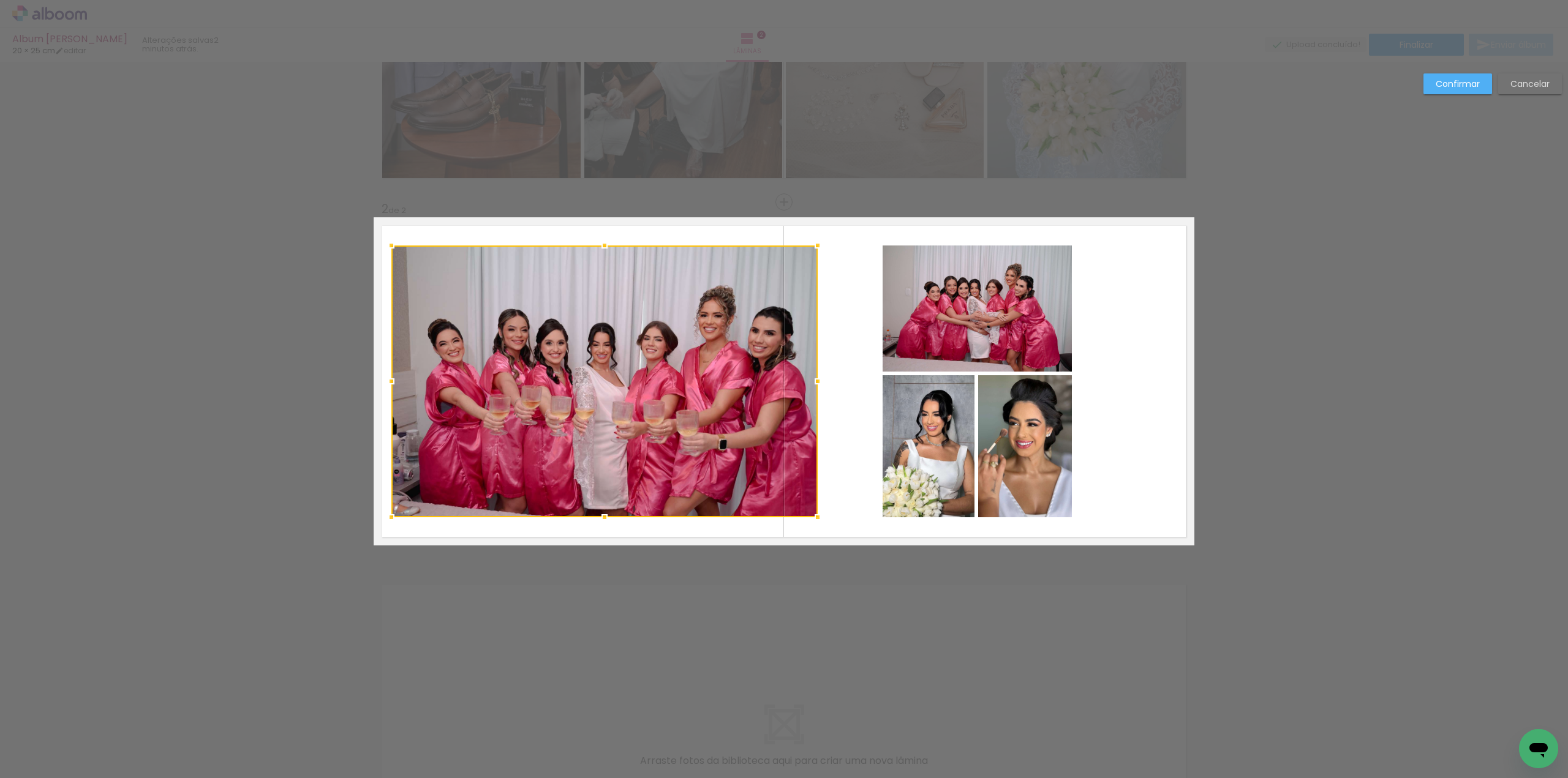
drag, startPoint x: 768, startPoint y: 381, endPoint x: 807, endPoint y: 384, distance: 39.1
click at [807, 384] on div at bounding box center [818, 381] width 24 height 24
click at [966, 325] on quentale-photo at bounding box center [977, 308] width 189 height 126
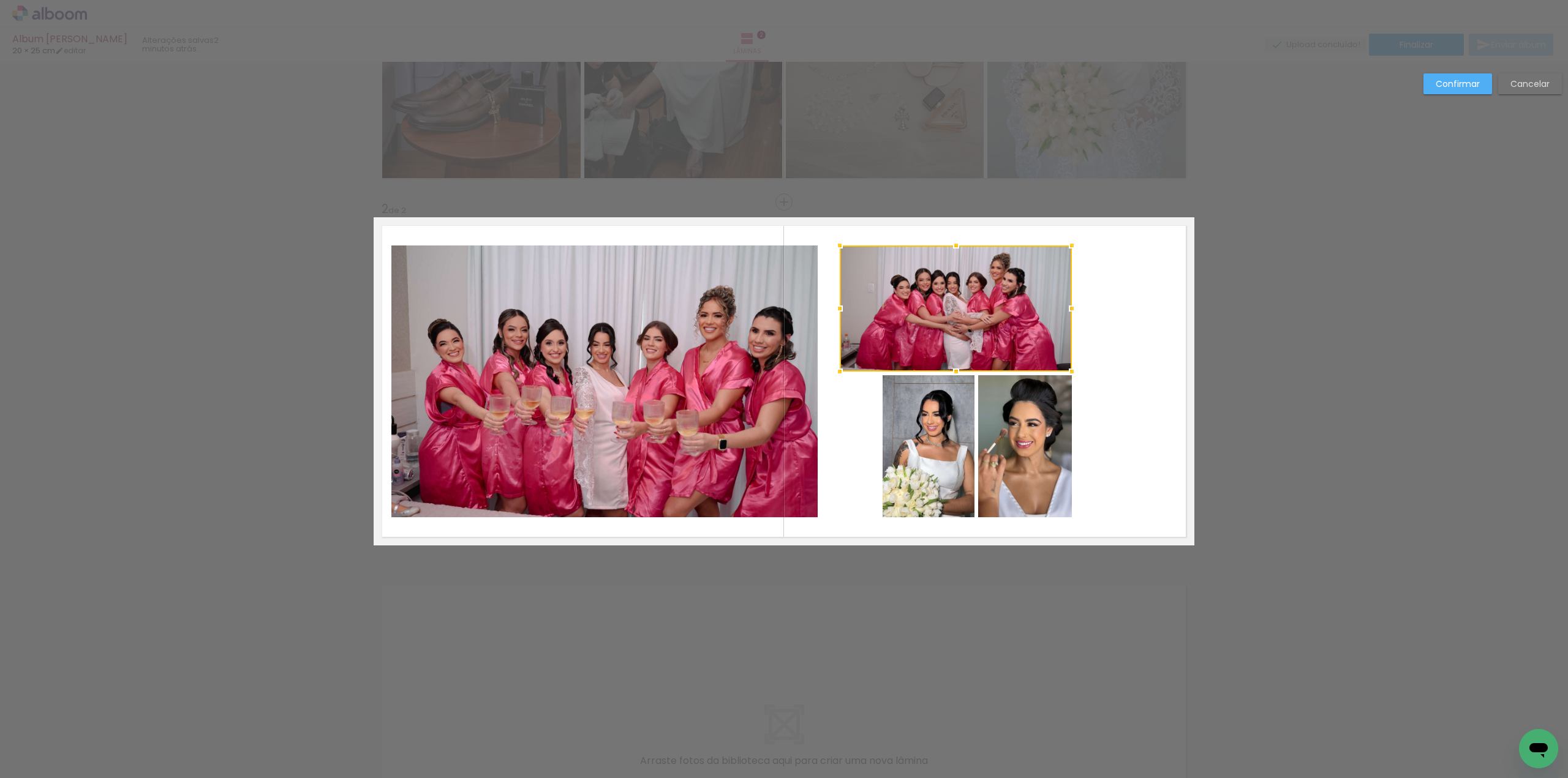
drag, startPoint x: 878, startPoint y: 310, endPoint x: 835, endPoint y: 311, distance: 43.0
click at [835, 311] on div at bounding box center [840, 309] width 24 height 24
click at [1051, 298] on quentale-photo at bounding box center [955, 308] width 232 height 126
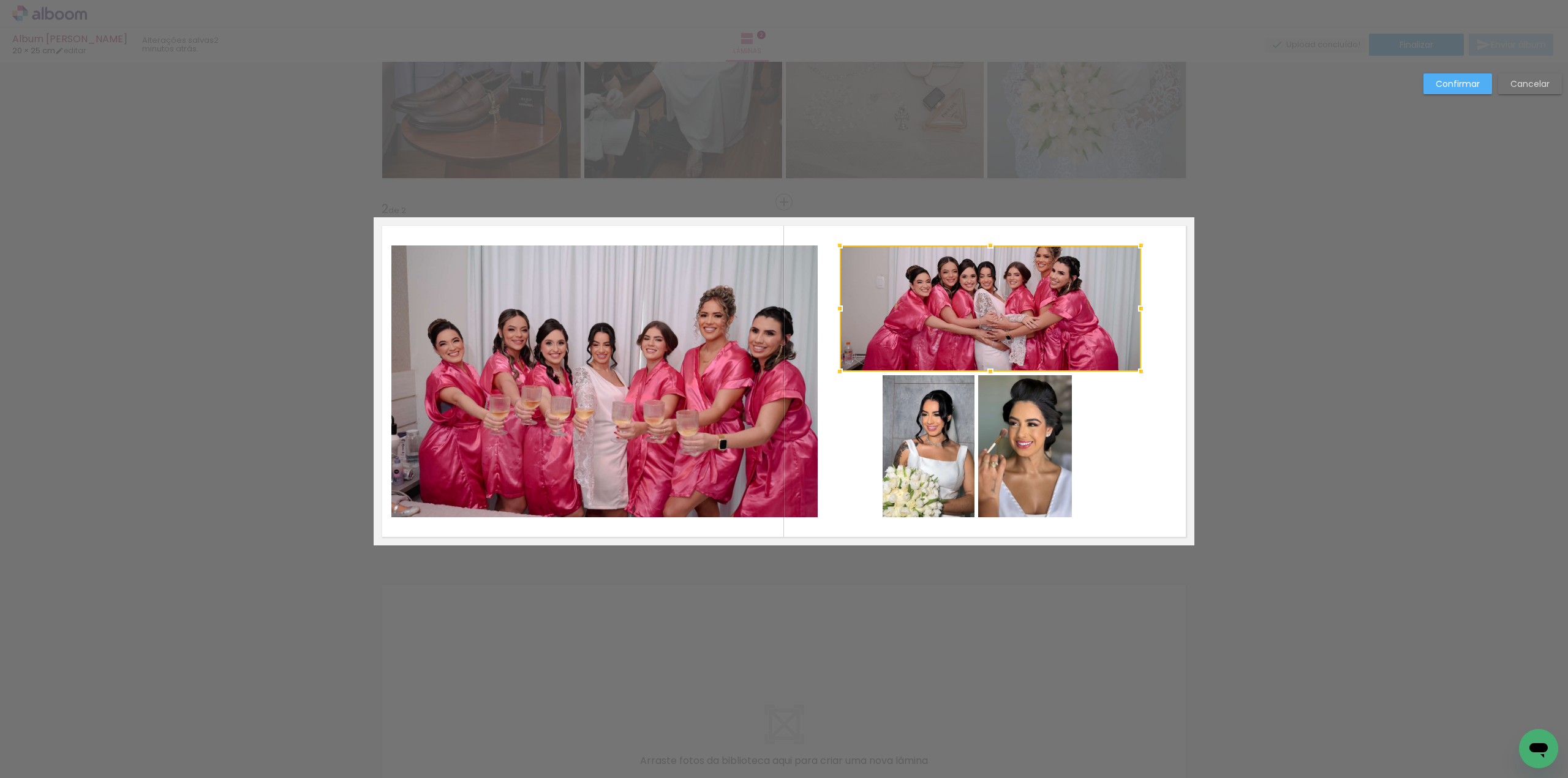
drag, startPoint x: 1068, startPoint y: 306, endPoint x: 1139, endPoint y: 303, distance: 71.1
click at [1139, 303] on div at bounding box center [1141, 309] width 24 height 24
click at [1101, 310] on quentale-photo at bounding box center [991, 308] width 303 height 126
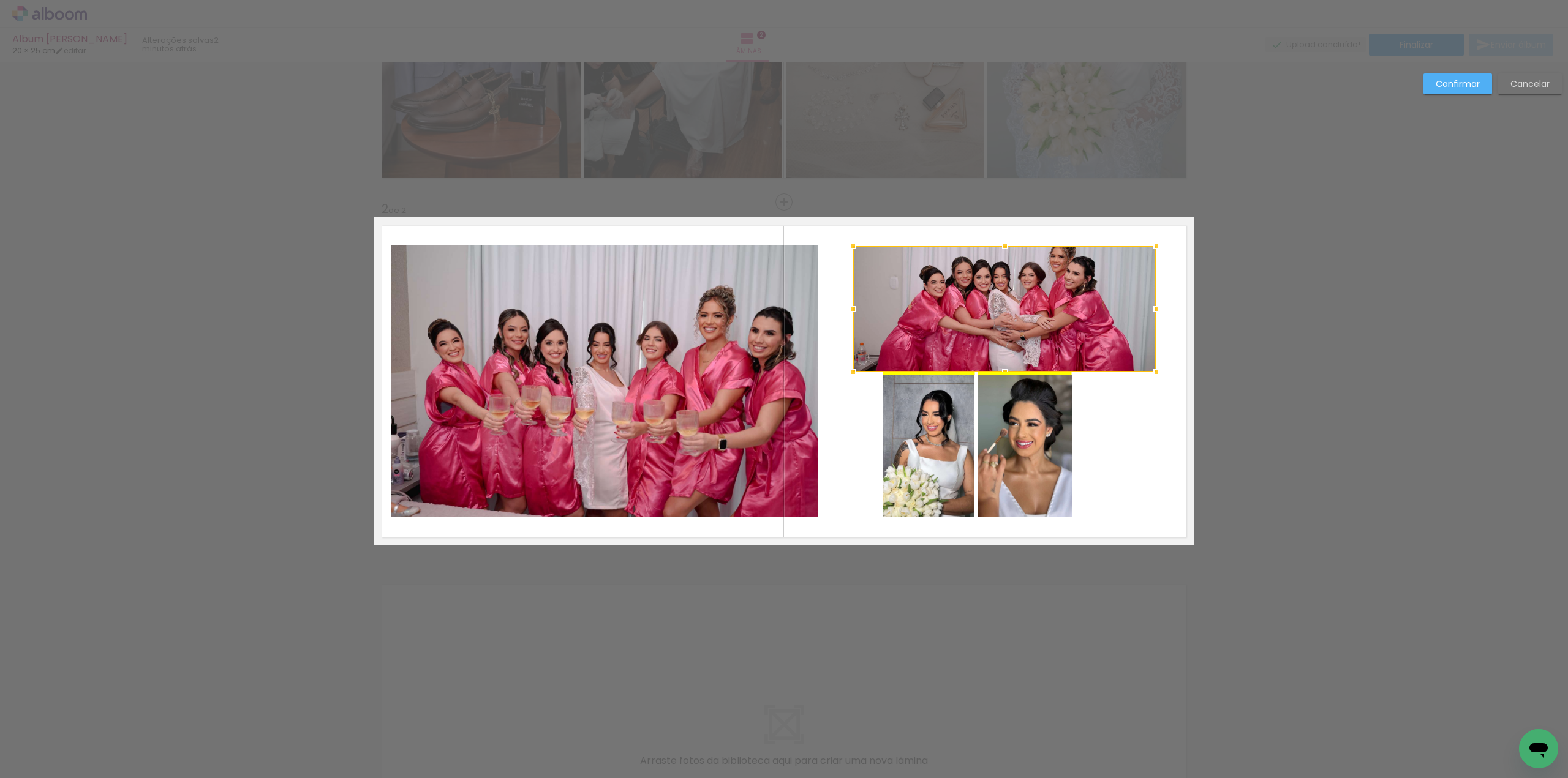
drag, startPoint x: 1096, startPoint y: 310, endPoint x: 1109, endPoint y: 304, distance: 14.3
click at [1109, 304] on div at bounding box center [1005, 309] width 303 height 126
click at [1037, 443] on quentale-photo at bounding box center [1025, 447] width 94 height 142
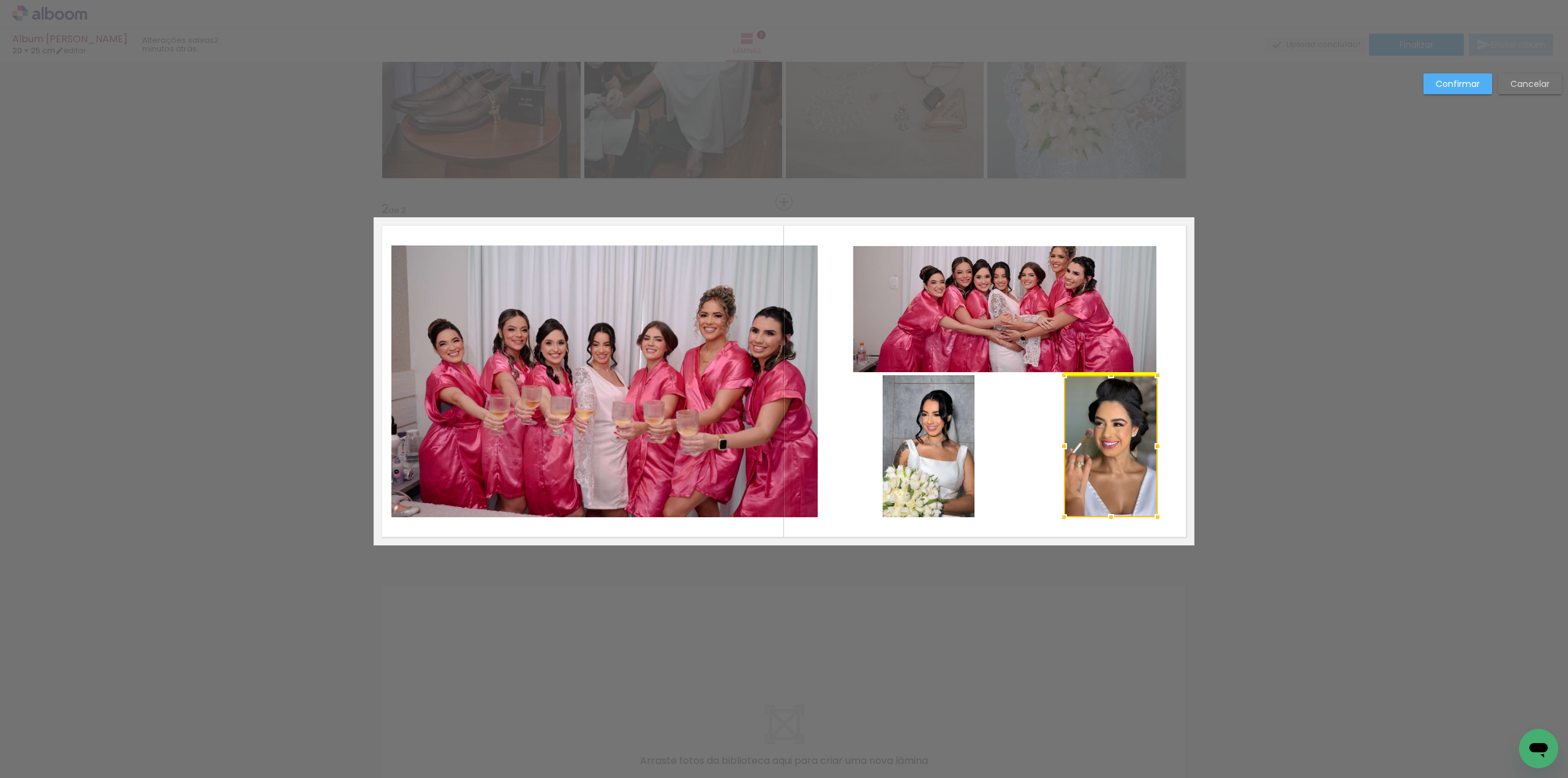
drag, startPoint x: 1039, startPoint y: 444, endPoint x: 1111, endPoint y: 441, distance: 72.1
click at [1124, 443] on div at bounding box center [1111, 447] width 94 height 142
click at [954, 435] on quentale-photo at bounding box center [928, 447] width 92 height 142
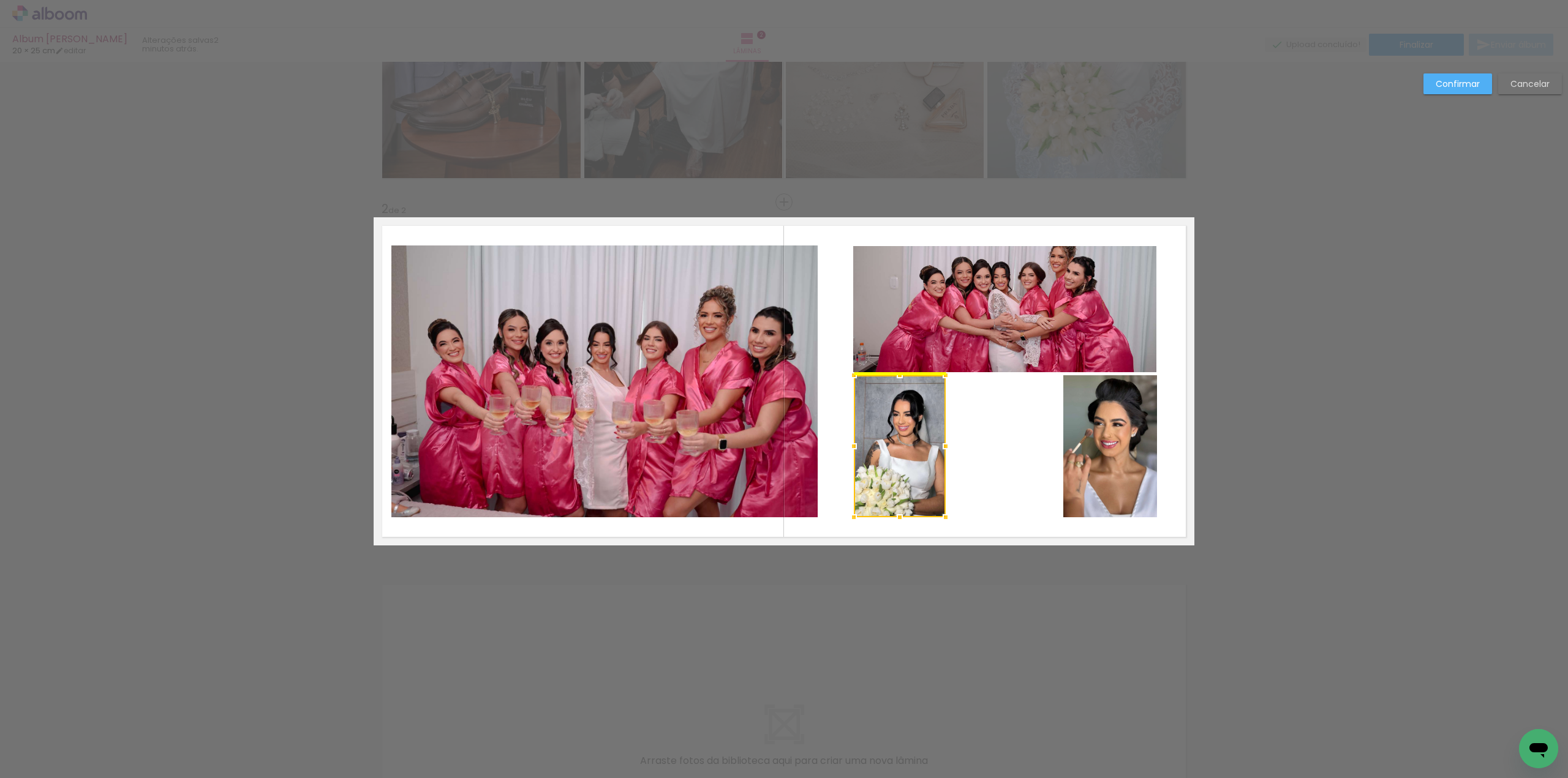
drag, startPoint x: 949, startPoint y: 435, endPoint x: 922, endPoint y: 433, distance: 27.1
click at [922, 433] on div at bounding box center [899, 447] width 92 height 142
drag, startPoint x: 951, startPoint y: 447, endPoint x: 959, endPoint y: 445, distance: 8.2
click at [959, 445] on div at bounding box center [963, 447] width 24 height 24
click at [1068, 454] on quentale-photo at bounding box center [1111, 447] width 94 height 142
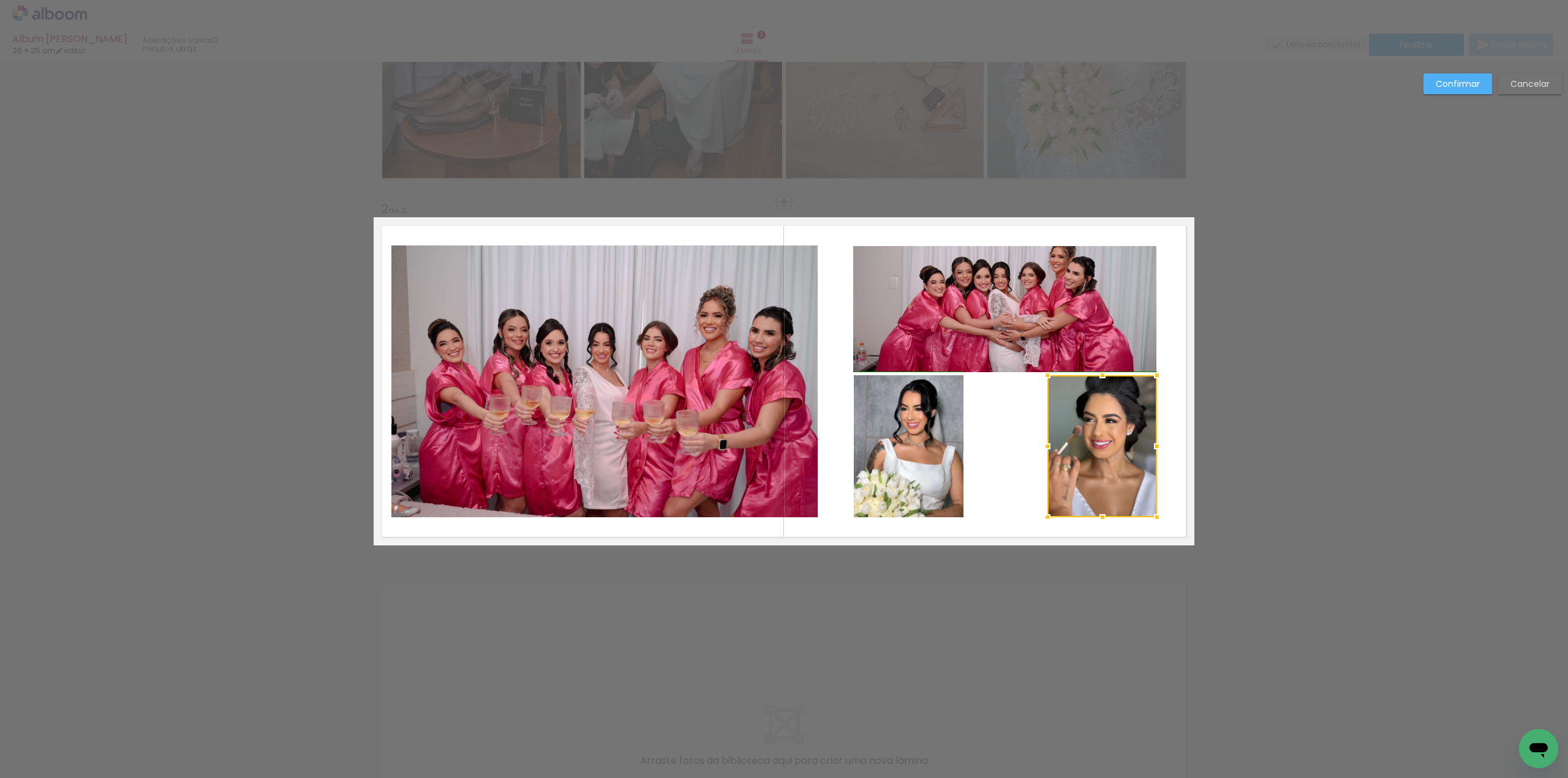
drag, startPoint x: 1059, startPoint y: 444, endPoint x: 1040, endPoint y: 444, distance: 19.0
click at [1040, 444] on div at bounding box center [1047, 447] width 24 height 24
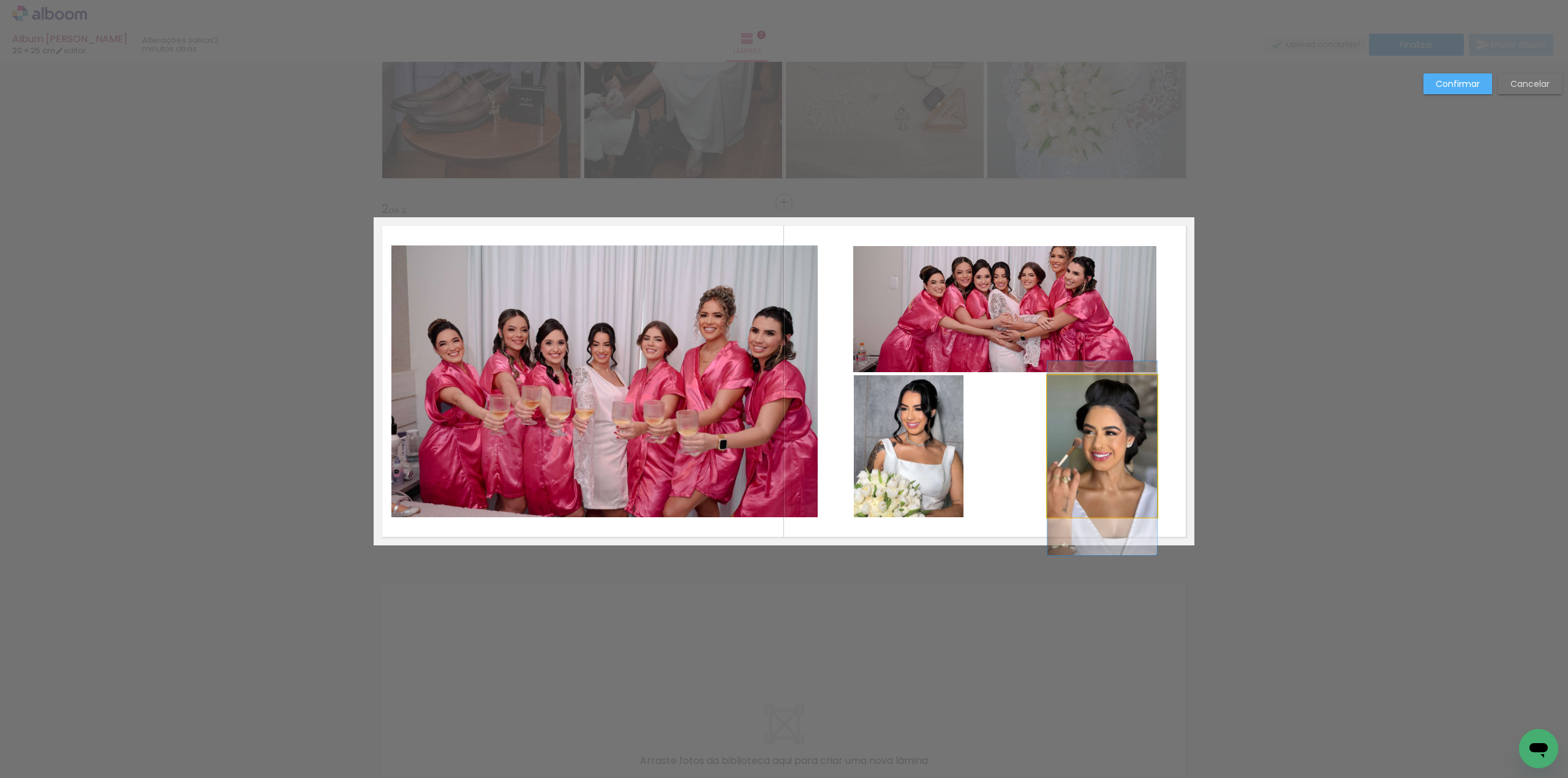
drag, startPoint x: 1080, startPoint y: 441, endPoint x: 1049, endPoint y: 453, distance: 33.2
click at [887, 431] on quentale-photo at bounding box center [909, 447] width 110 height 142
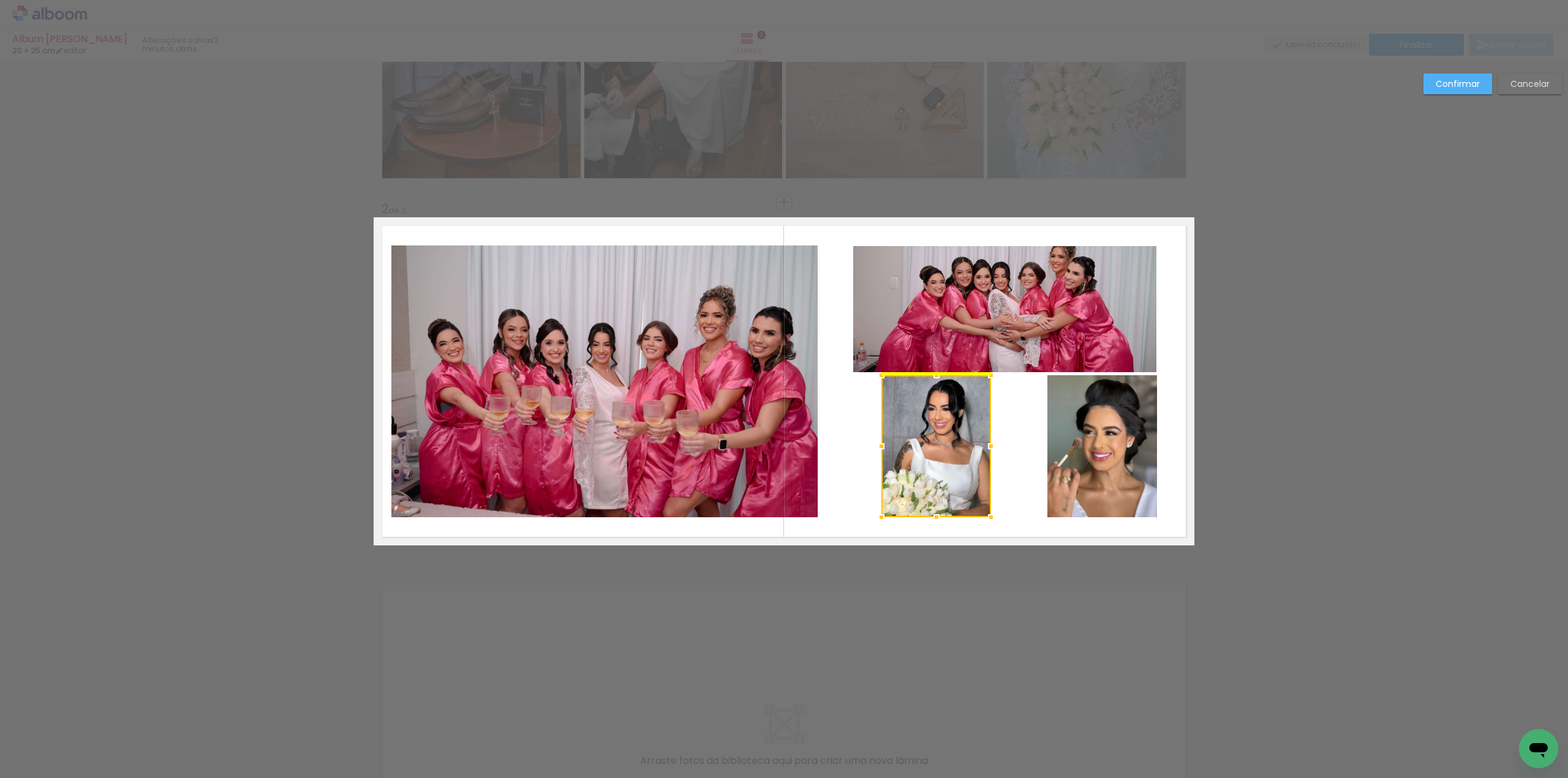
drag, startPoint x: 908, startPoint y: 443, endPoint x: 932, endPoint y: 440, distance: 24.2
click at [932, 440] on div at bounding box center [936, 447] width 110 height 142
drag, startPoint x: 1093, startPoint y: 444, endPoint x: 1077, endPoint y: 444, distance: 16.0
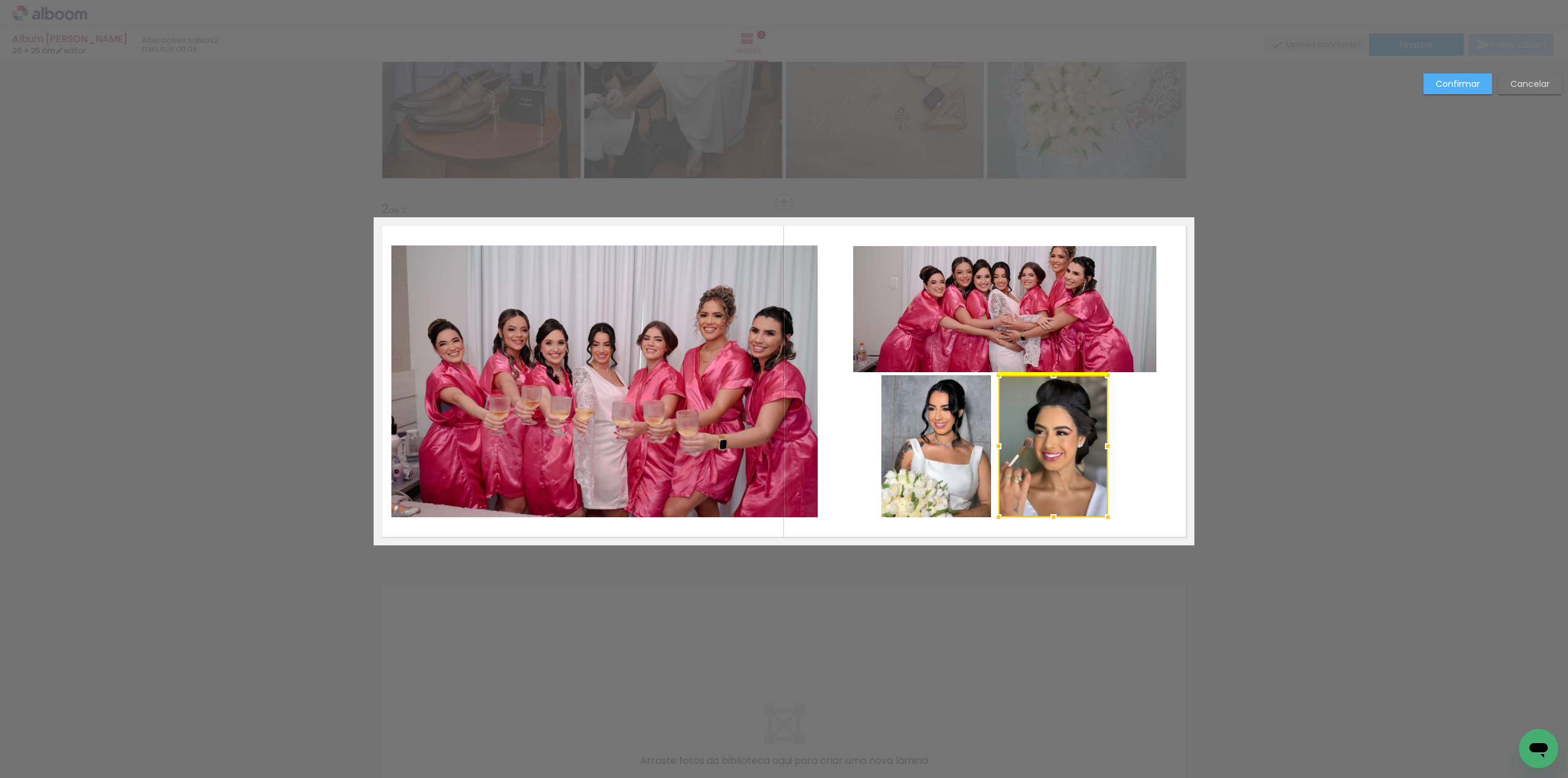
drag, startPoint x: 1091, startPoint y: 445, endPoint x: 1042, endPoint y: 446, distance: 49.0
click at [1042, 446] on div at bounding box center [1053, 447] width 110 height 142
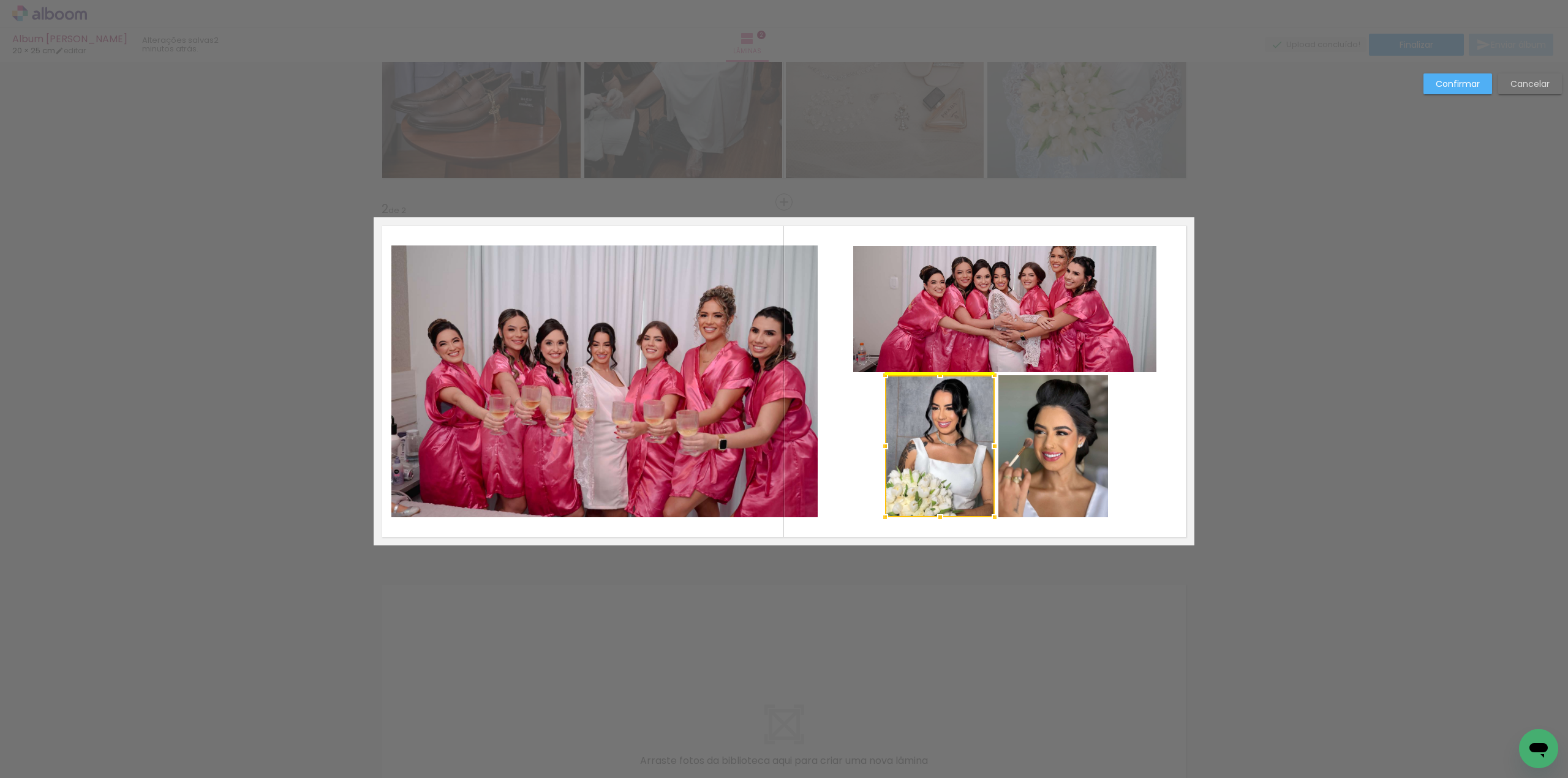
click at [961, 437] on div at bounding box center [940, 447] width 110 height 142
click at [1146, 437] on quentale-layouter at bounding box center [784, 381] width 821 height 328
click at [1037, 346] on quentale-photo at bounding box center [1005, 309] width 303 height 126
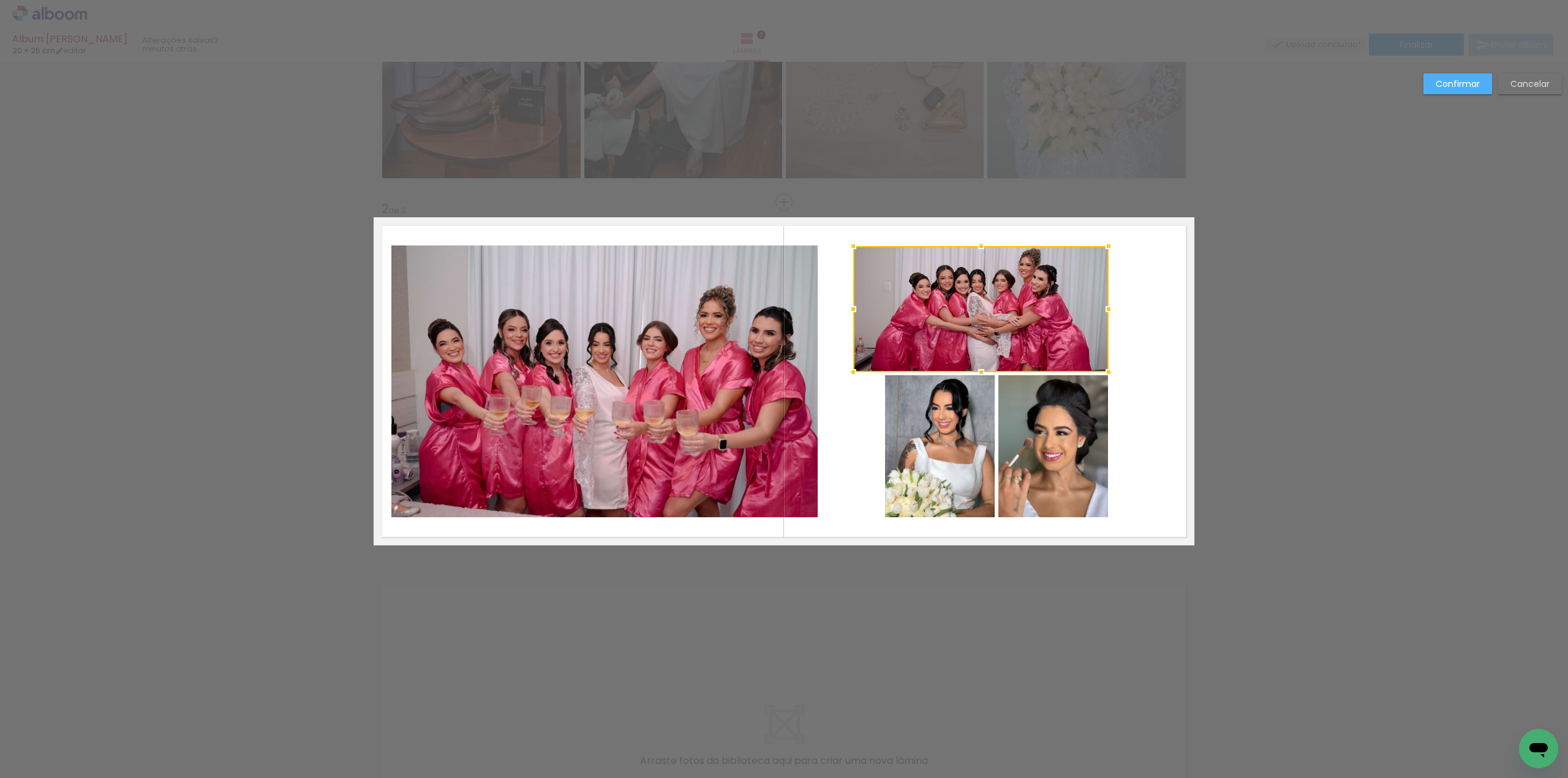
drag, startPoint x: 1152, startPoint y: 312, endPoint x: 1105, endPoint y: 316, distance: 47.2
click at [1105, 316] on div at bounding box center [1108, 309] width 24 height 24
click at [859, 332] on quentale-photo at bounding box center [980, 309] width 255 height 126
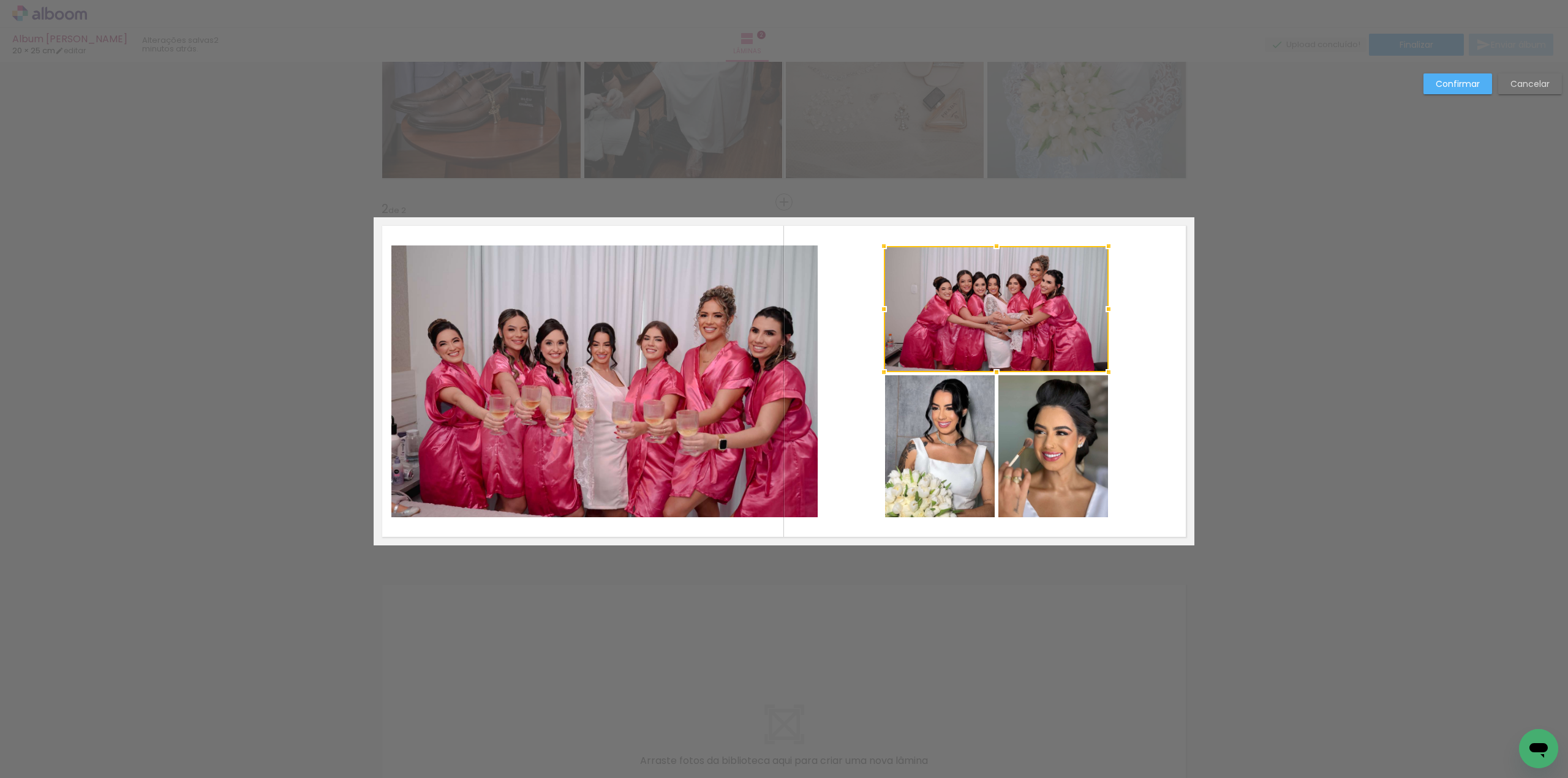
drag, startPoint x: 849, startPoint y: 310, endPoint x: 880, endPoint y: 310, distance: 31.0
click at [880, 310] on div at bounding box center [884, 309] width 24 height 24
click at [865, 332] on quentale-layouter at bounding box center [784, 381] width 821 height 328
click at [905, 351] on quentale-photo at bounding box center [996, 309] width 225 height 126
click at [881, 310] on div at bounding box center [885, 309] width 24 height 24
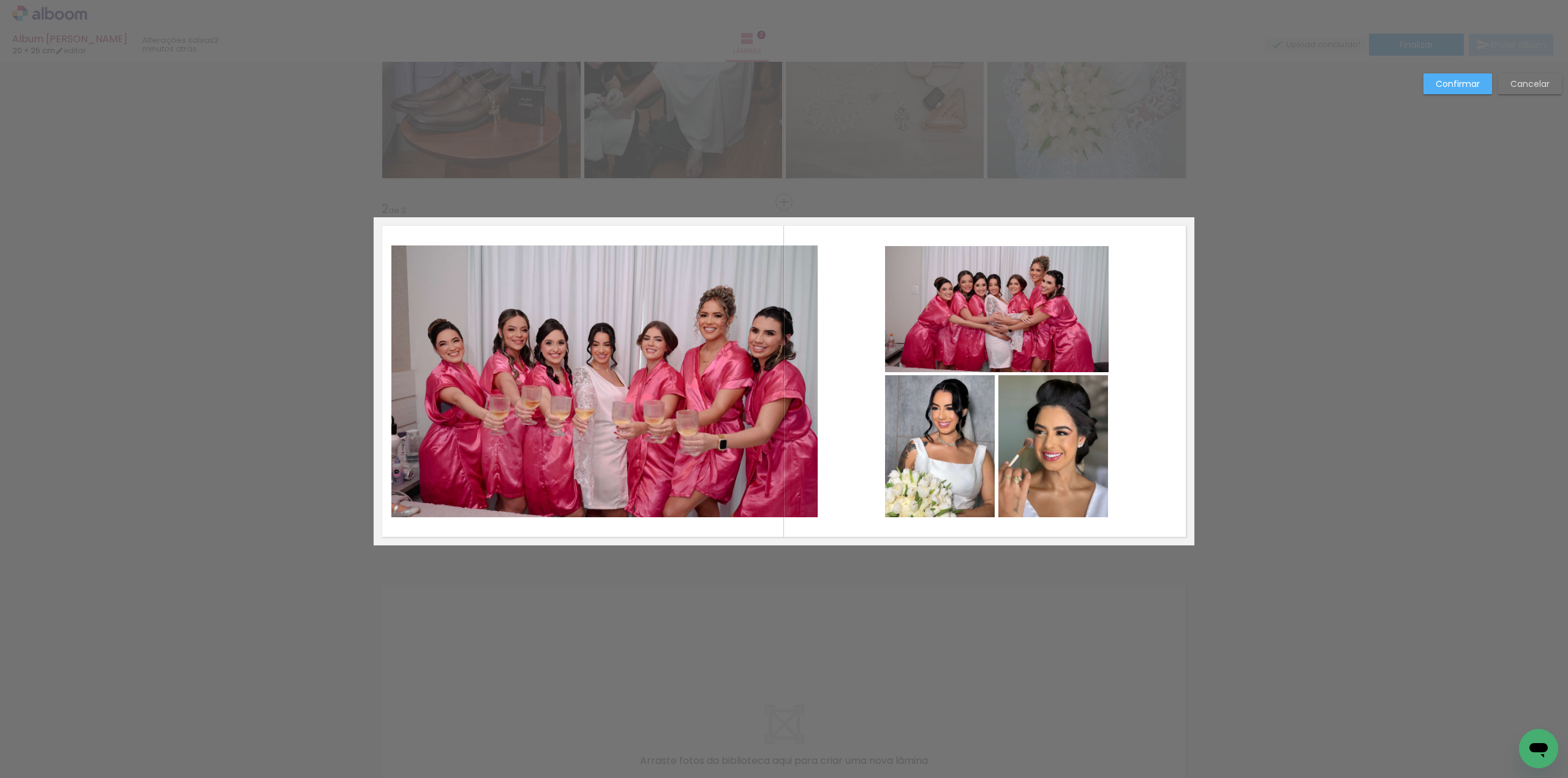
click at [1048, 338] on quentale-photo at bounding box center [996, 309] width 223 height 126
click at [1102, 310] on div at bounding box center [1108, 309] width 24 height 24
click at [836, 396] on quentale-layouter at bounding box center [784, 381] width 821 height 328
click at [1018, 330] on quentale-photo at bounding box center [996, 309] width 223 height 126
click at [1103, 307] on div at bounding box center [1108, 309] width 24 height 24
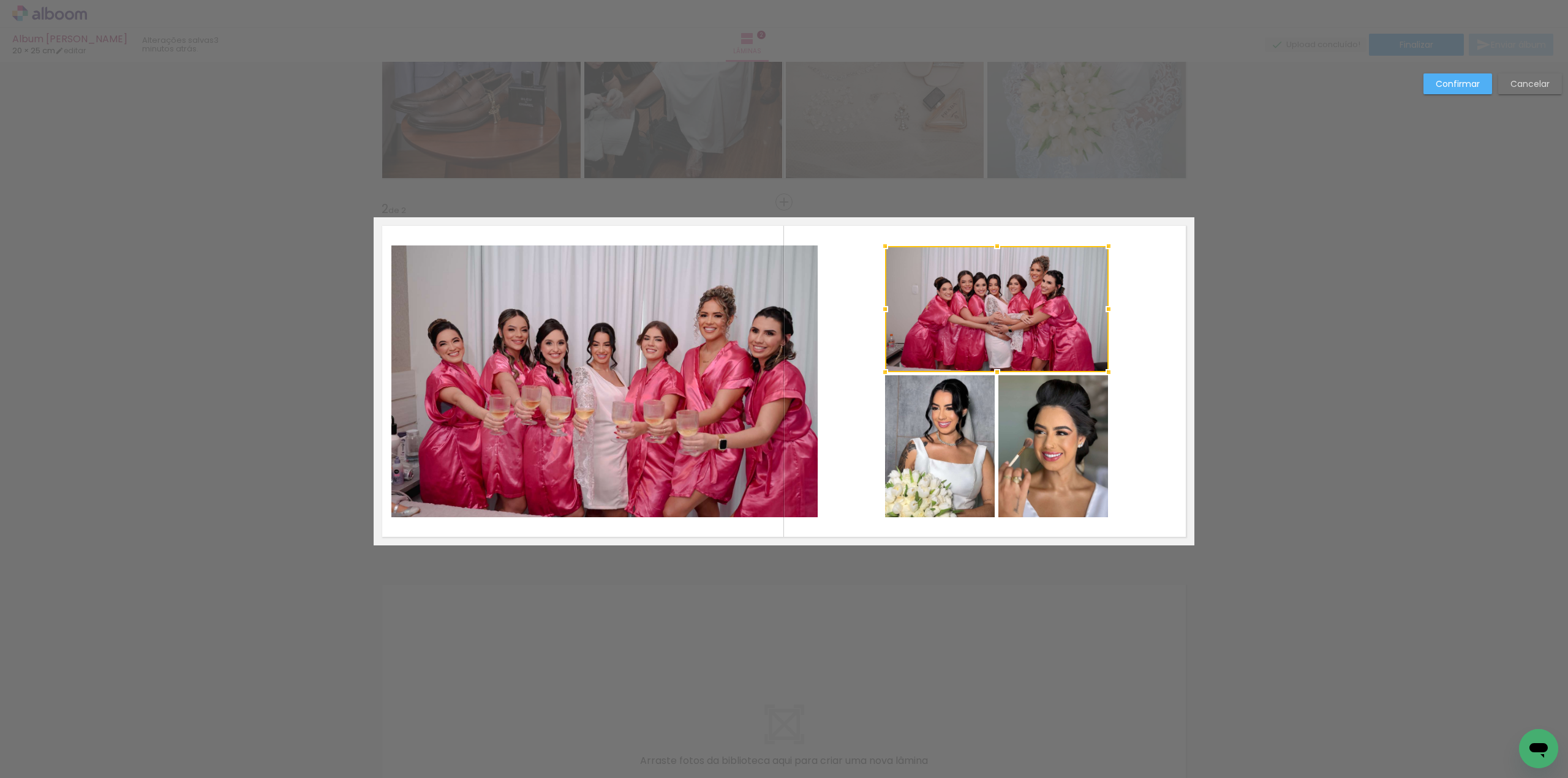
click at [1121, 316] on quentale-layouter at bounding box center [784, 381] width 821 height 328
click at [1099, 318] on quentale-photo at bounding box center [996, 309] width 223 height 126
click at [1102, 307] on div at bounding box center [1108, 309] width 24 height 24
click at [1130, 322] on quentale-layouter at bounding box center [784, 381] width 821 height 328
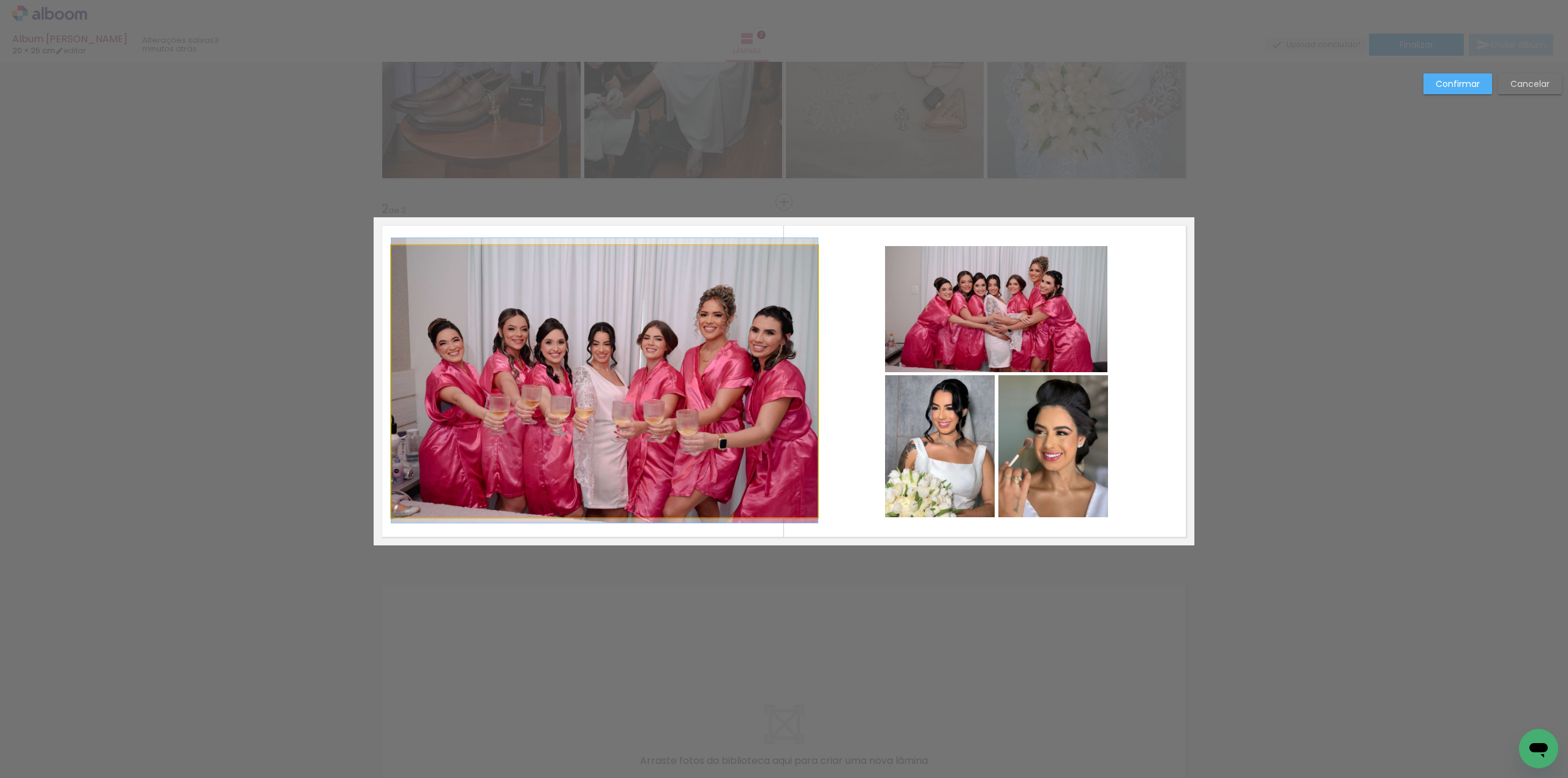
drag, startPoint x: 743, startPoint y: 381, endPoint x: 765, endPoint y: 381, distance: 22.0
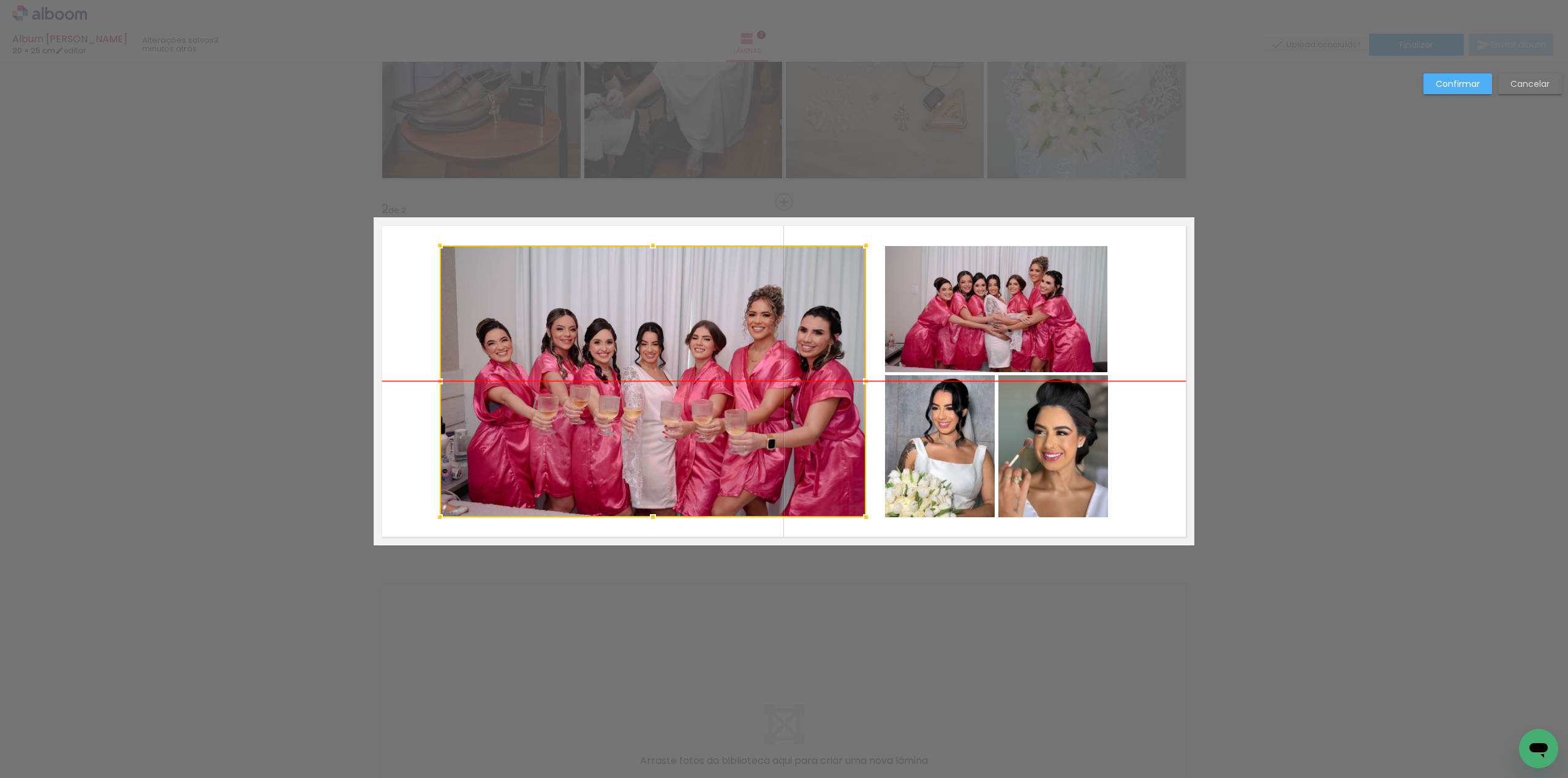
drag, startPoint x: 713, startPoint y: 374, endPoint x: 762, endPoint y: 370, distance: 49.2
click at [762, 370] on div at bounding box center [653, 381] width 426 height 272
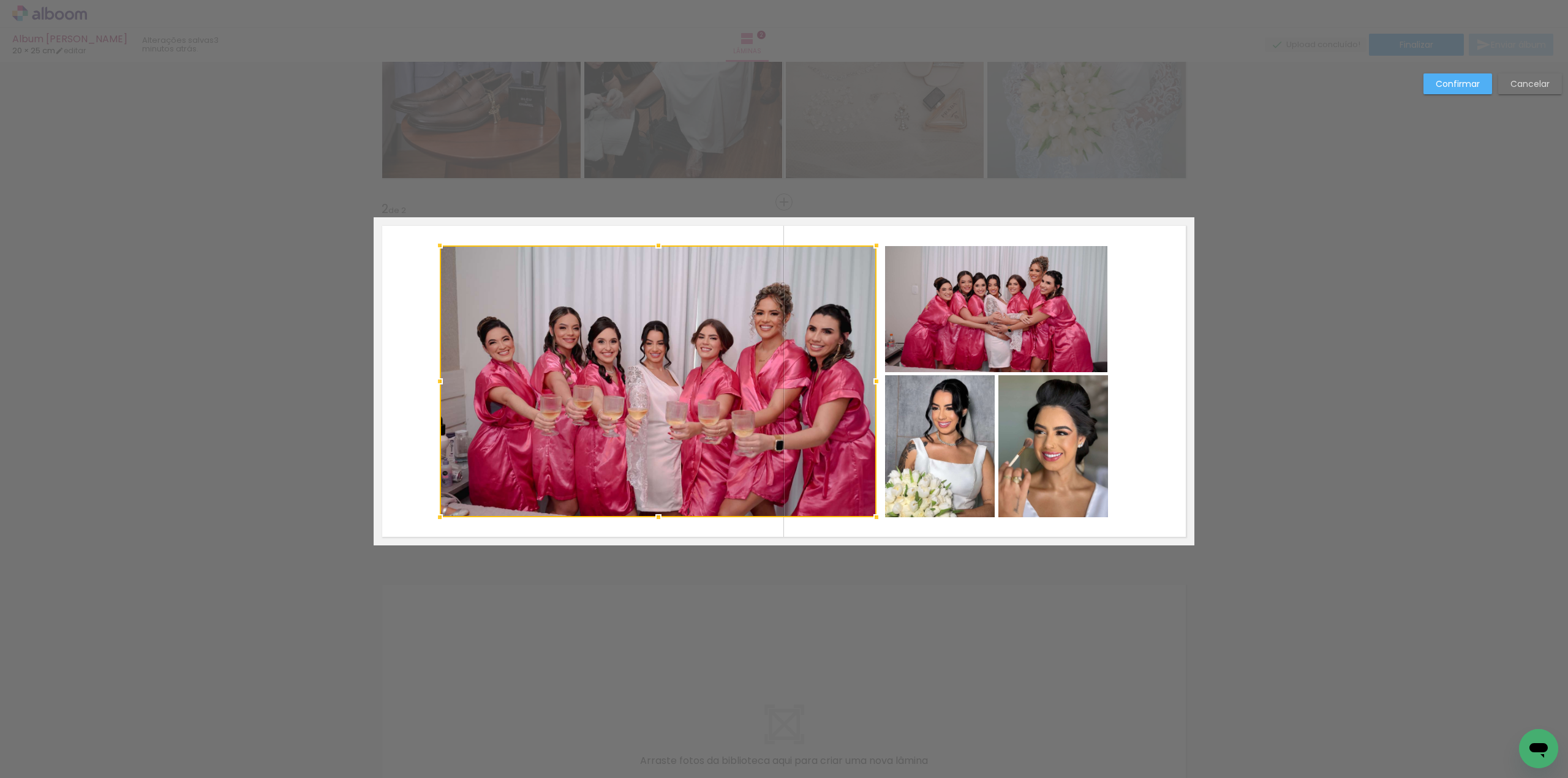
drag, startPoint x: 861, startPoint y: 380, endPoint x: 871, endPoint y: 380, distance: 10.0
click at [871, 380] on div at bounding box center [877, 381] width 24 height 24
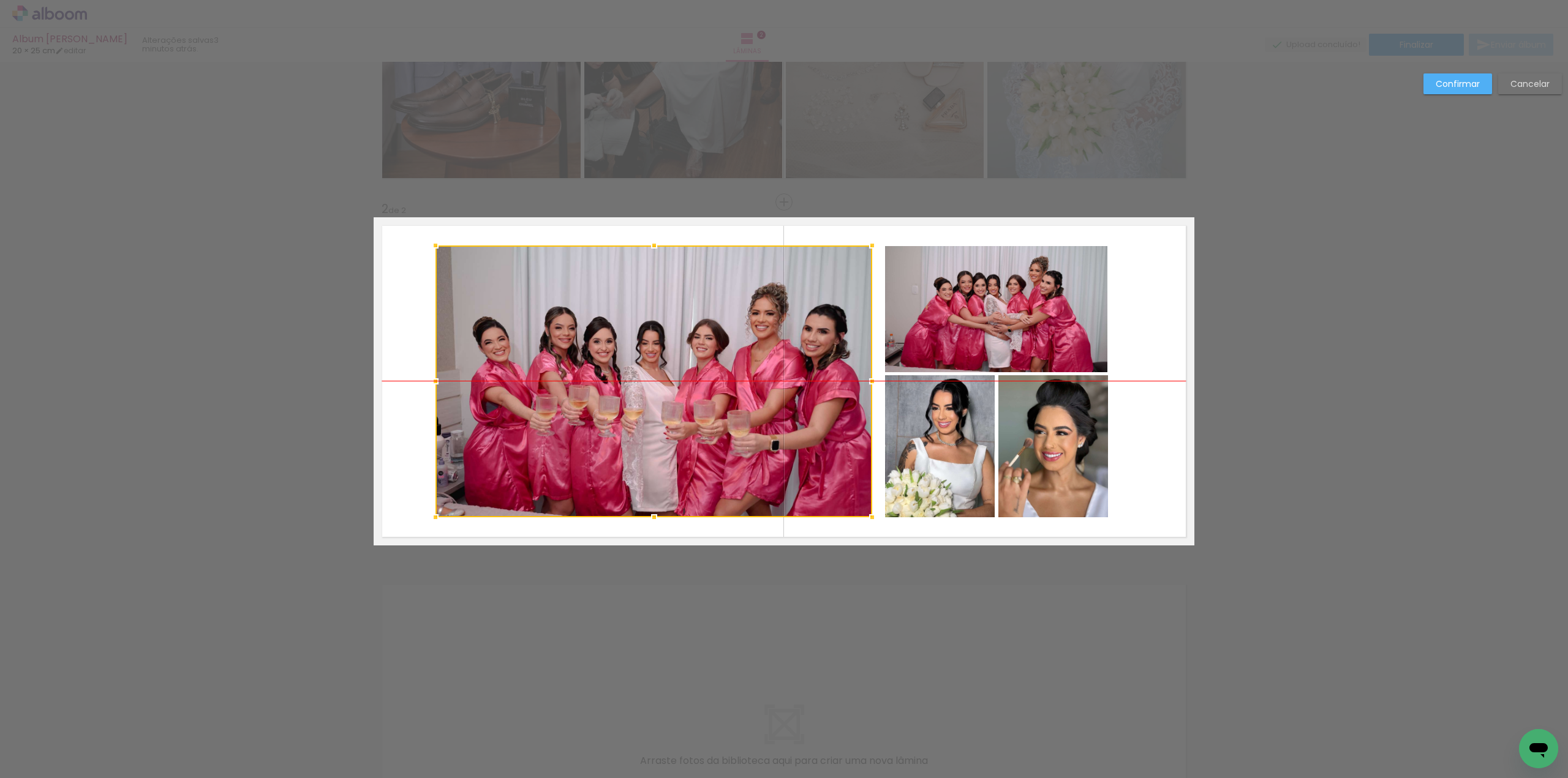
click at [605, 381] on div at bounding box center [653, 381] width 437 height 272
click at [1073, 460] on quentale-photo at bounding box center [1053, 447] width 110 height 142
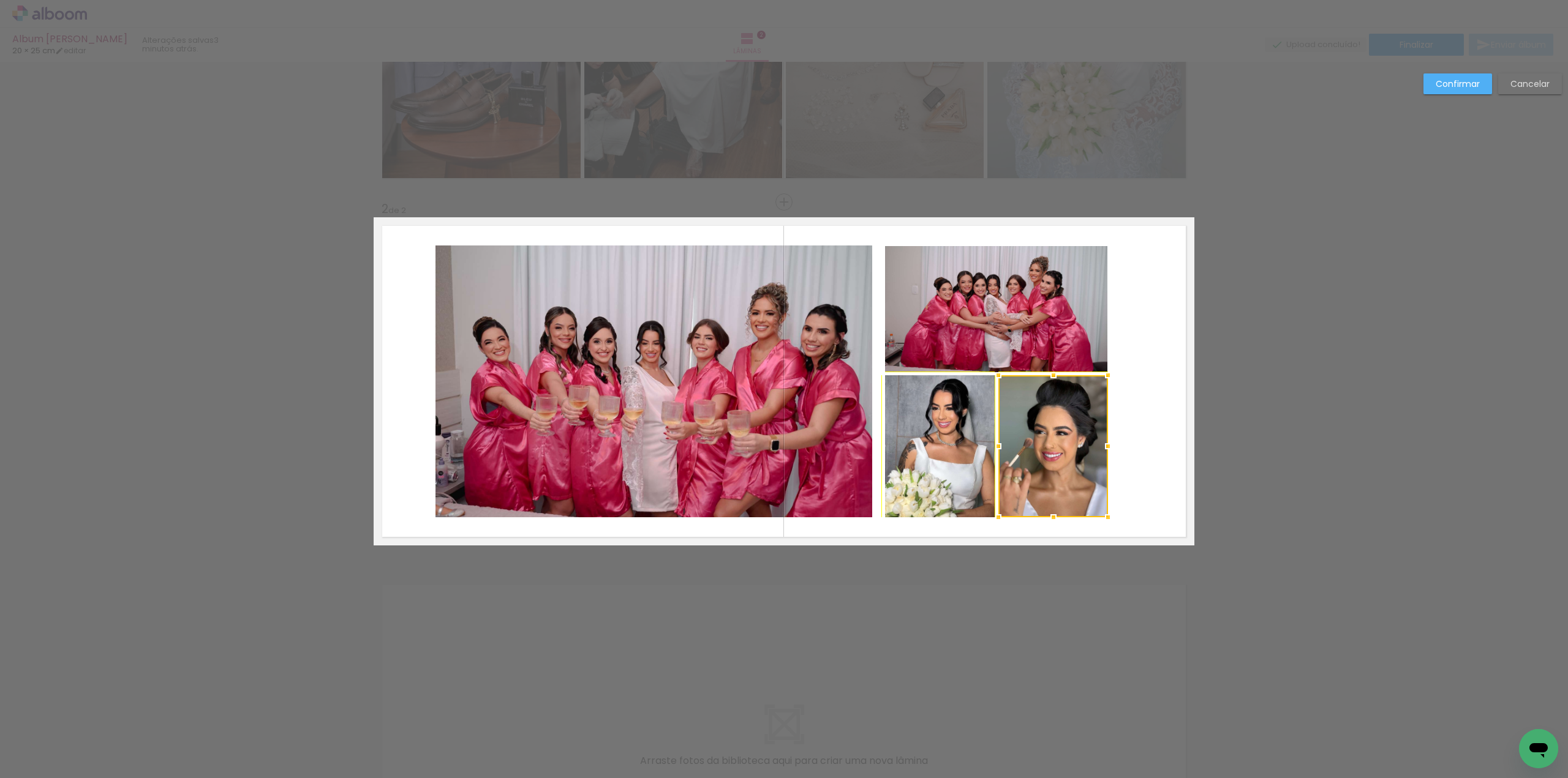
drag, startPoint x: 1106, startPoint y: 517, endPoint x: 1112, endPoint y: 523, distance: 8.5
click at [1112, 523] on div at bounding box center [1108, 517] width 24 height 24
click at [1090, 509] on quentale-photo at bounding box center [1053, 447] width 110 height 142
drag, startPoint x: 1102, startPoint y: 517, endPoint x: 1114, endPoint y: 527, distance: 15.6
click at [1114, 527] on div at bounding box center [1114, 524] width 24 height 24
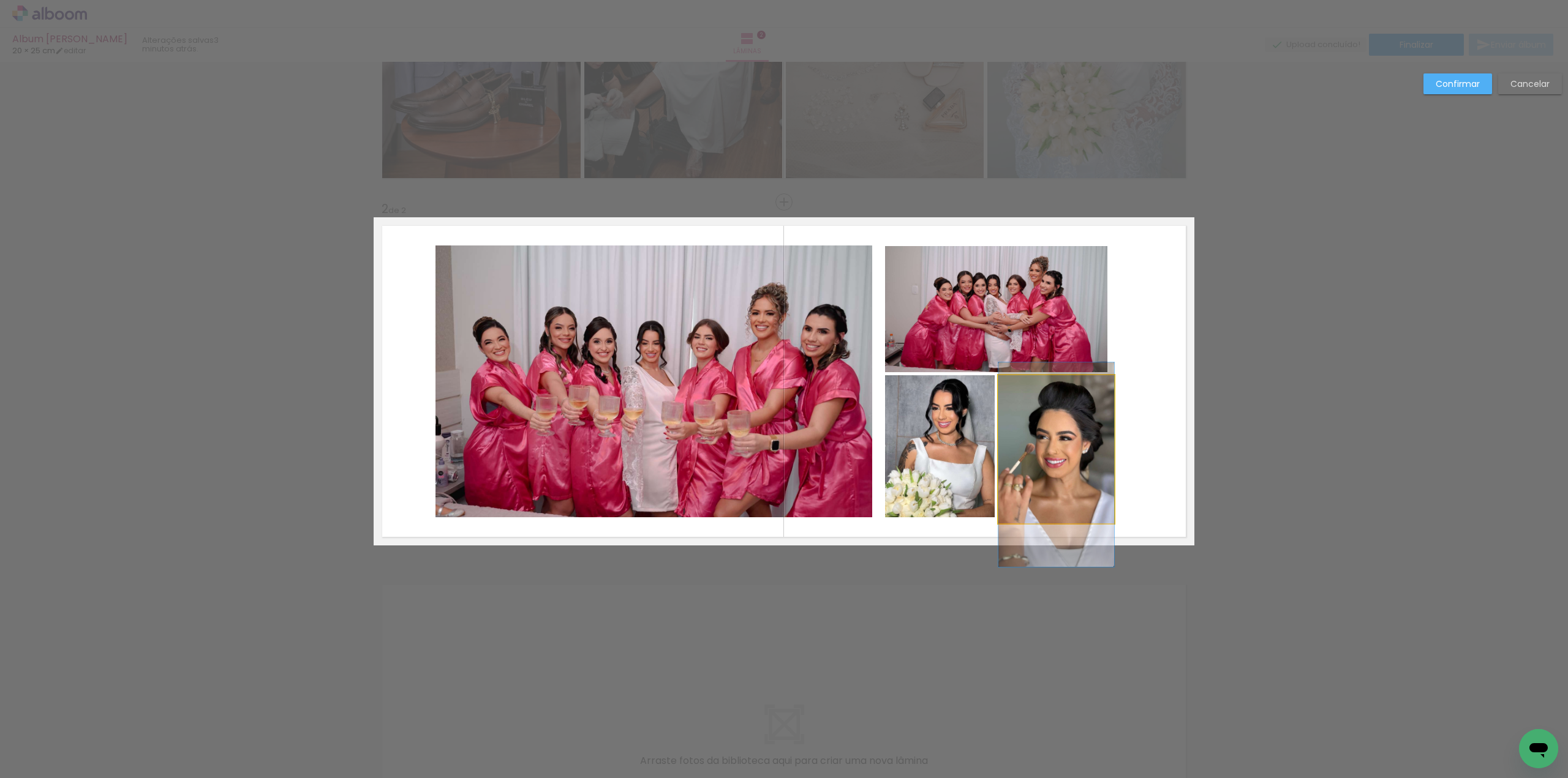
drag, startPoint x: 1083, startPoint y: 460, endPoint x: 1093, endPoint y: 463, distance: 10.4
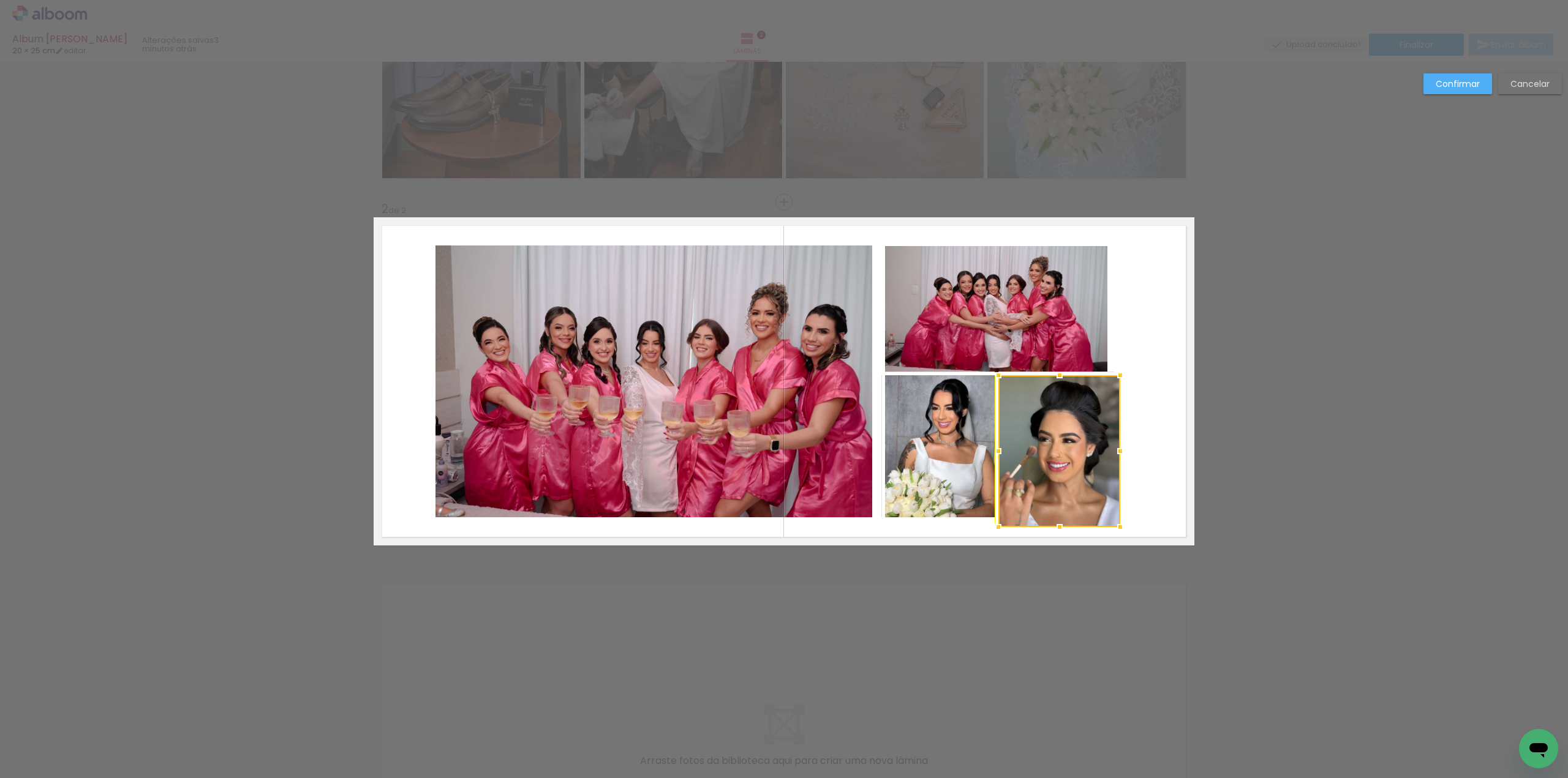
click at [1113, 525] on div at bounding box center [1121, 527] width 24 height 24
click at [1080, 267] on quentale-photo at bounding box center [996, 309] width 223 height 126
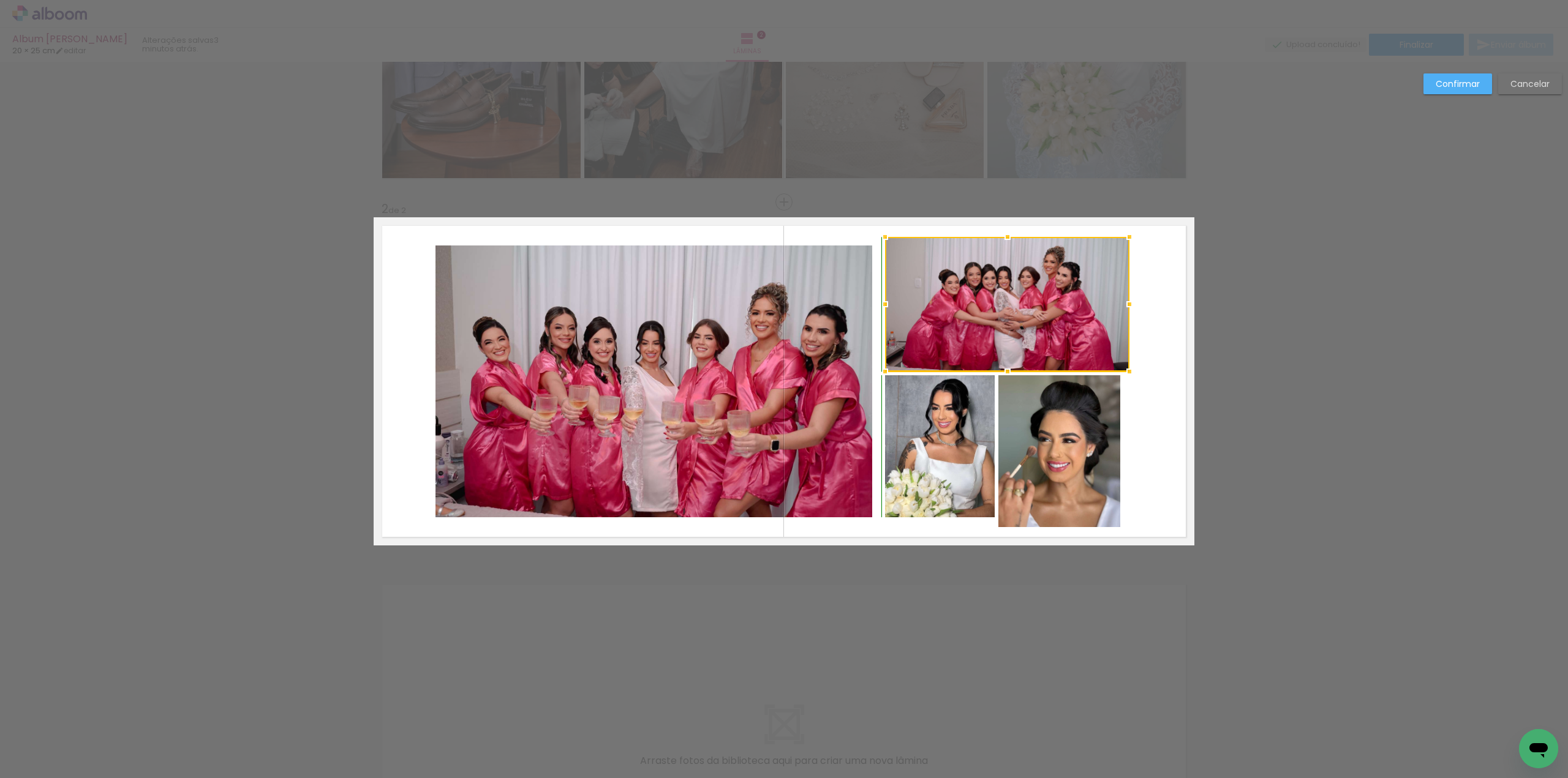
drag, startPoint x: 1105, startPoint y: 245, endPoint x: 1119, endPoint y: 232, distance: 19.1
click at [1119, 232] on div at bounding box center [1130, 237] width 24 height 24
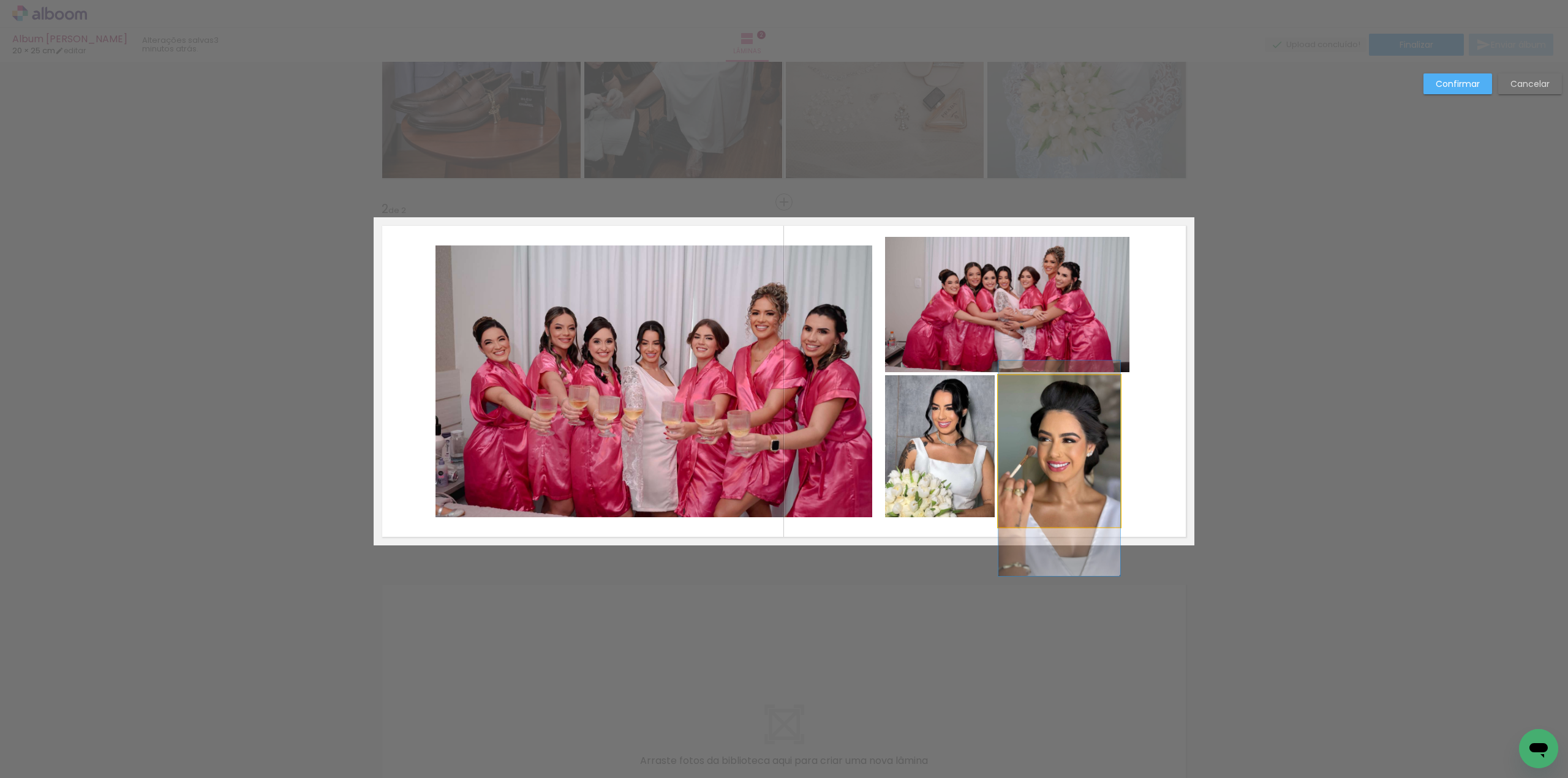
drag, startPoint x: 1074, startPoint y: 453, endPoint x: 1086, endPoint y: 453, distance: 12.0
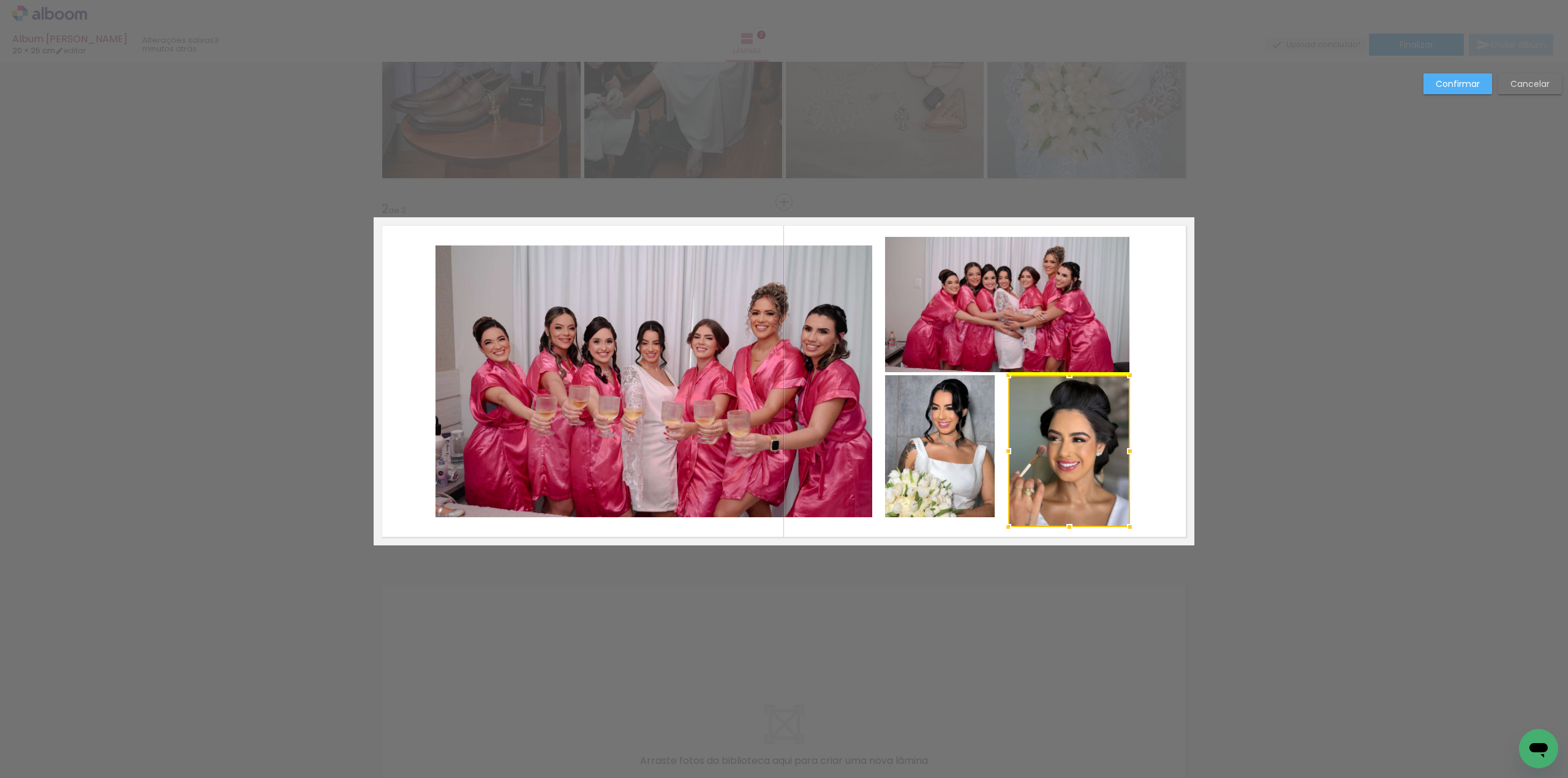
drag, startPoint x: 1068, startPoint y: 444, endPoint x: 1077, endPoint y: 441, distance: 9.5
click at [1077, 441] on div at bounding box center [1069, 451] width 122 height 152
click at [950, 451] on quentale-photo at bounding box center [940, 447] width 110 height 142
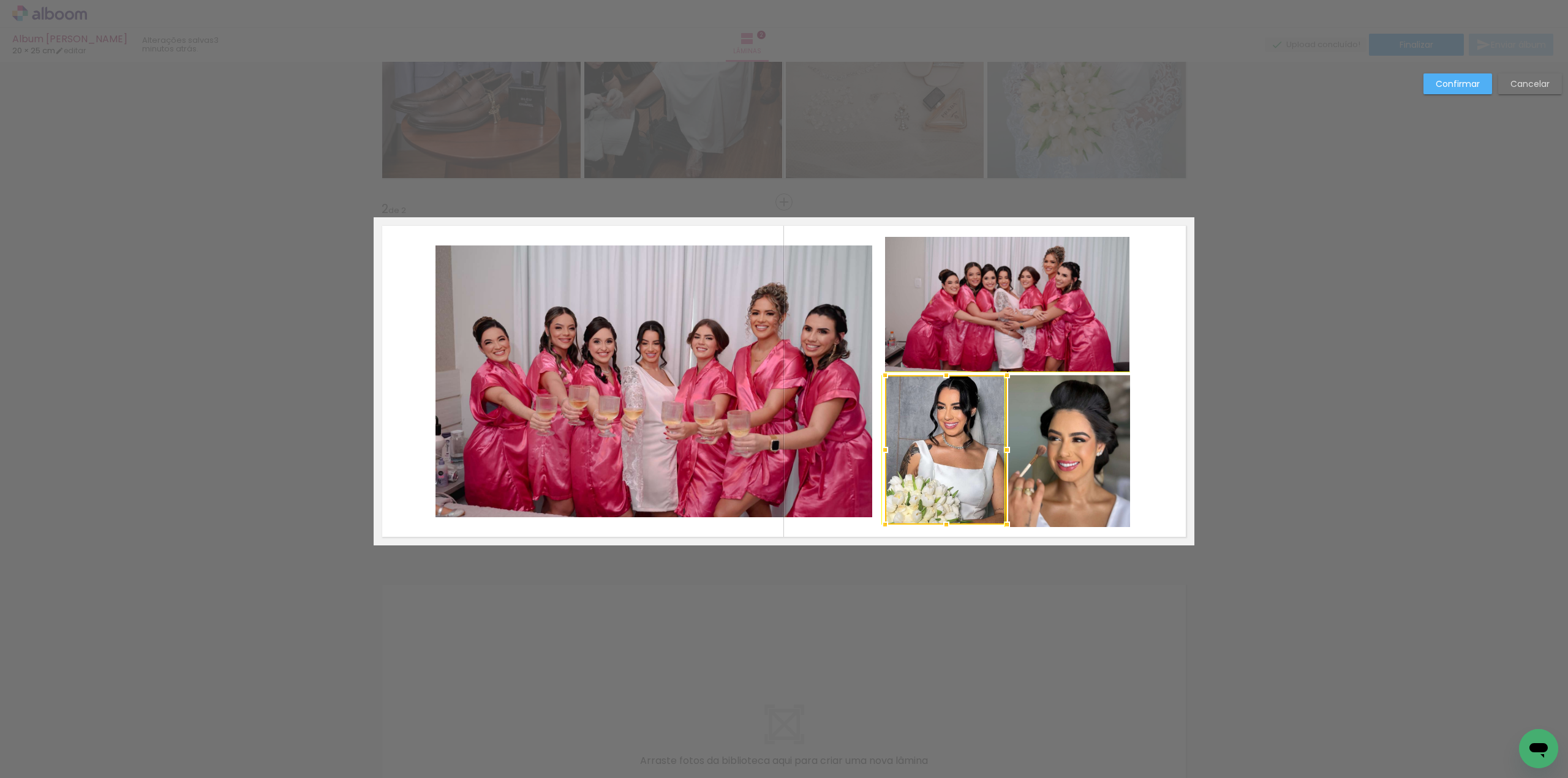
click at [995, 522] on div at bounding box center [1007, 524] width 24 height 24
click at [1165, 483] on quentale-layouter at bounding box center [784, 381] width 821 height 328
click at [906, 501] on quentale-photo at bounding box center [946, 450] width 122 height 149
drag, startPoint x: 883, startPoint y: 524, endPoint x: 892, endPoint y: 524, distance: 9.0
click at [892, 524] on div at bounding box center [887, 521] width 24 height 24
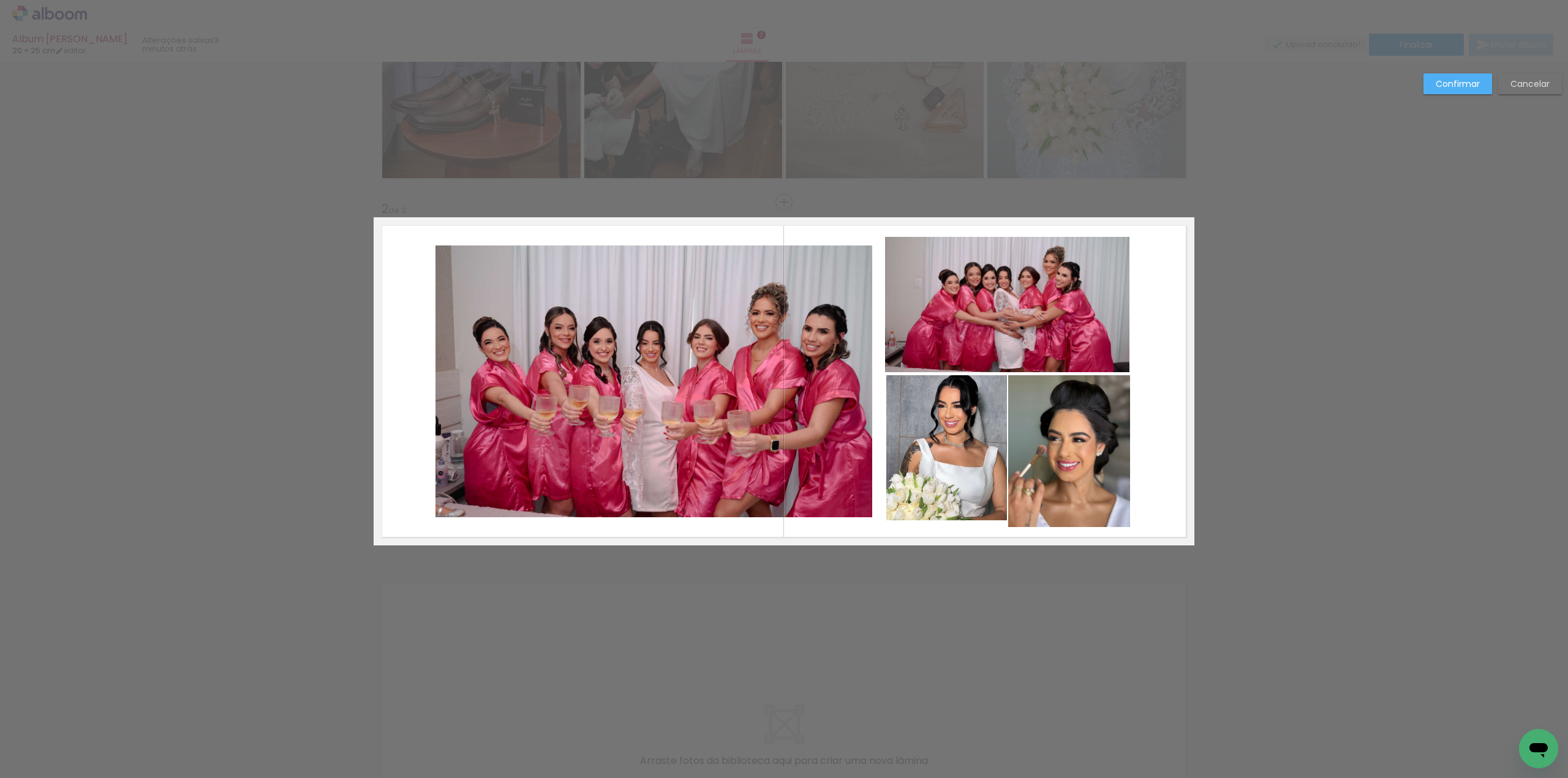
click at [942, 489] on quentale-photo at bounding box center [946, 448] width 120 height 145
click at [943, 525] on div at bounding box center [947, 525] width 24 height 24
click at [1156, 488] on quentale-layouter at bounding box center [784, 381] width 821 height 328
click at [933, 502] on quentale-photo at bounding box center [946, 450] width 120 height 150
click at [943, 527] on div at bounding box center [947, 524] width 24 height 24
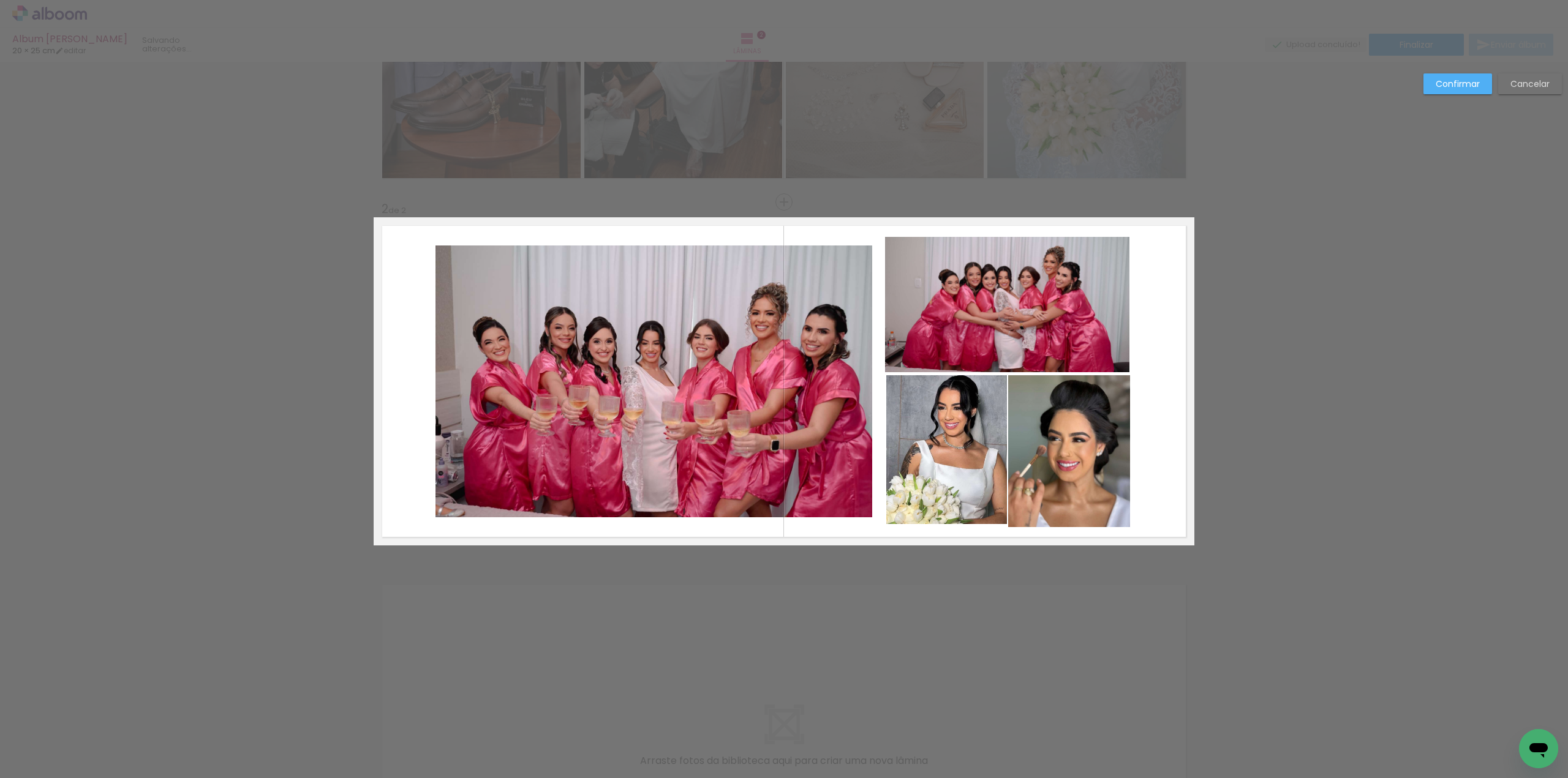
click at [946, 507] on quentale-photo at bounding box center [946, 450] width 120 height 149
click at [943, 523] on div at bounding box center [947, 530] width 24 height 24
click at [942, 527] on div at bounding box center [947, 524] width 24 height 24
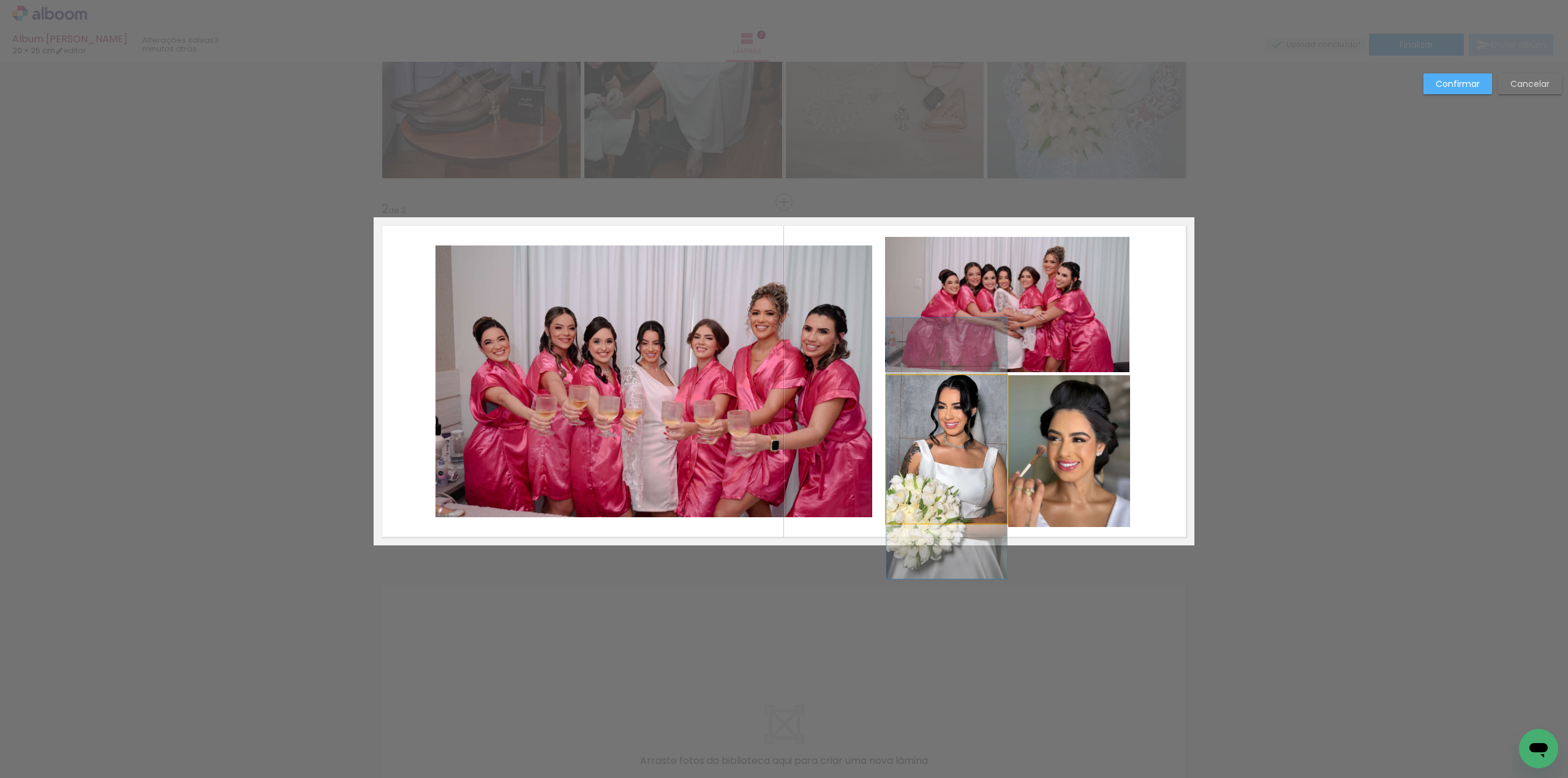
click at [942, 517] on quentale-photo at bounding box center [946, 450] width 120 height 148
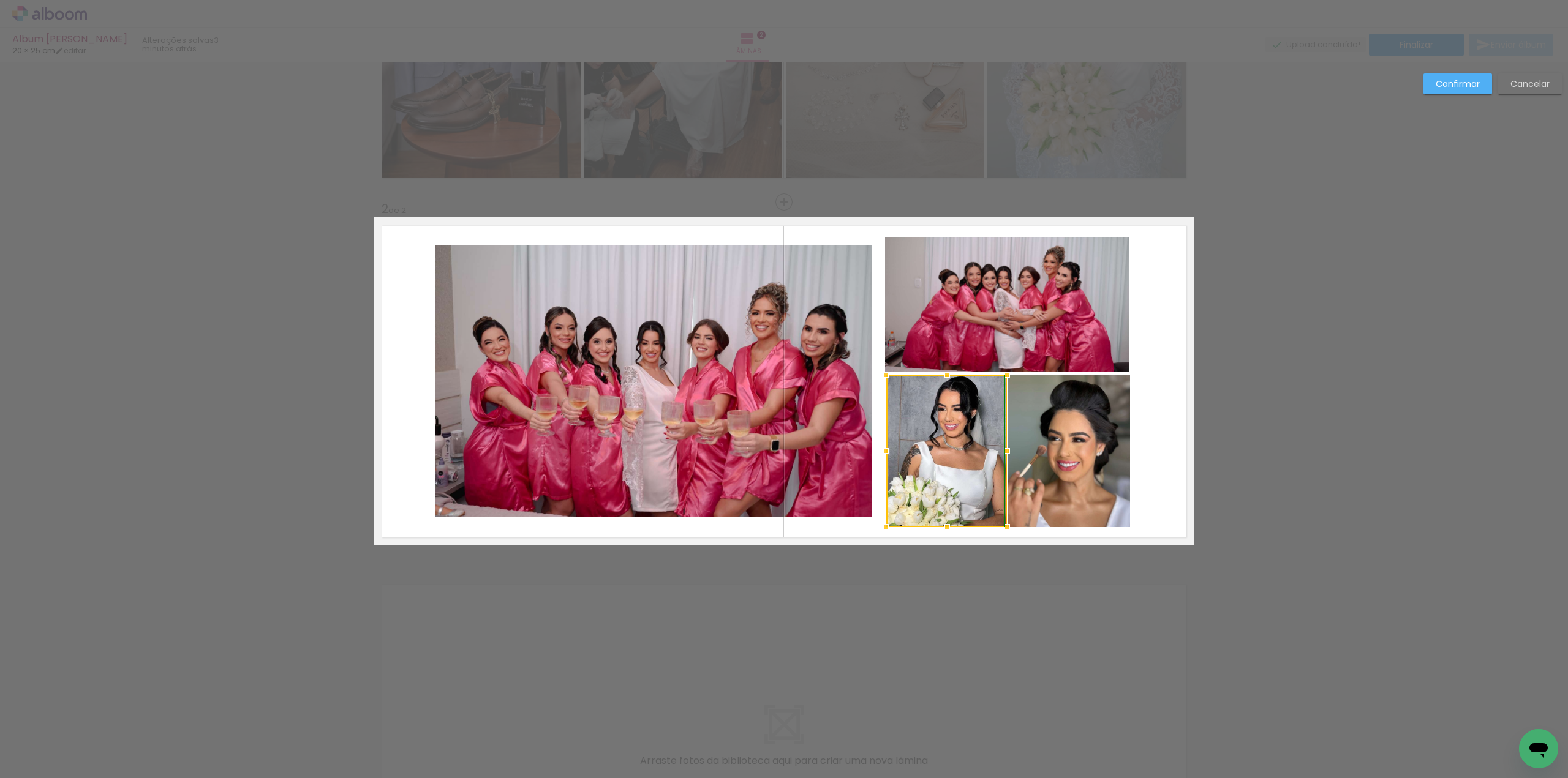
click at [943, 524] on div at bounding box center [947, 527] width 24 height 24
click at [1153, 480] on quentale-layouter at bounding box center [784, 381] width 821 height 328
click at [1088, 334] on quentale-photo at bounding box center [1007, 304] width 245 height 135
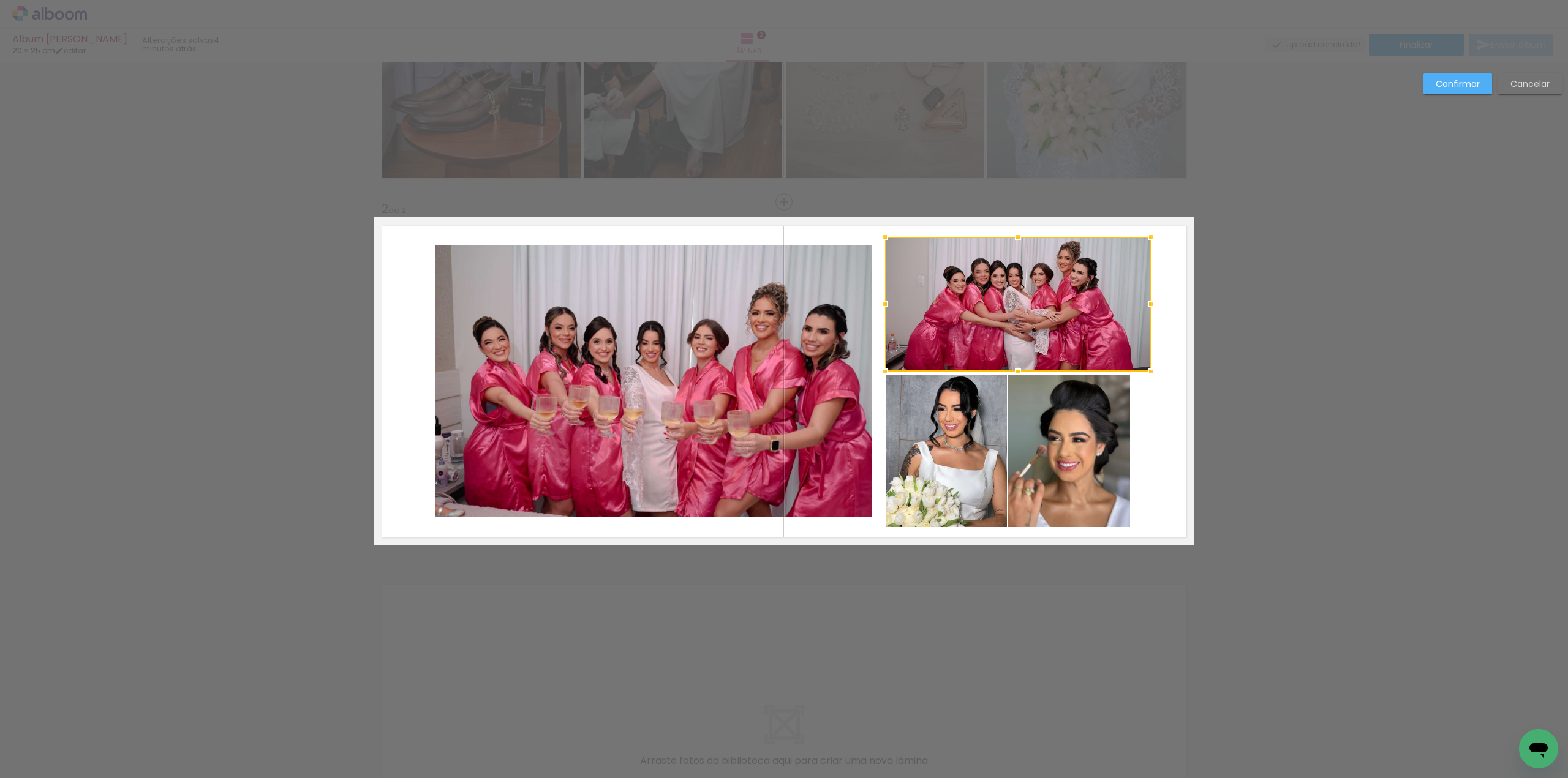
drag, startPoint x: 1127, startPoint y: 303, endPoint x: 1148, endPoint y: 303, distance: 21.0
click at [1148, 303] on div at bounding box center [1151, 304] width 24 height 24
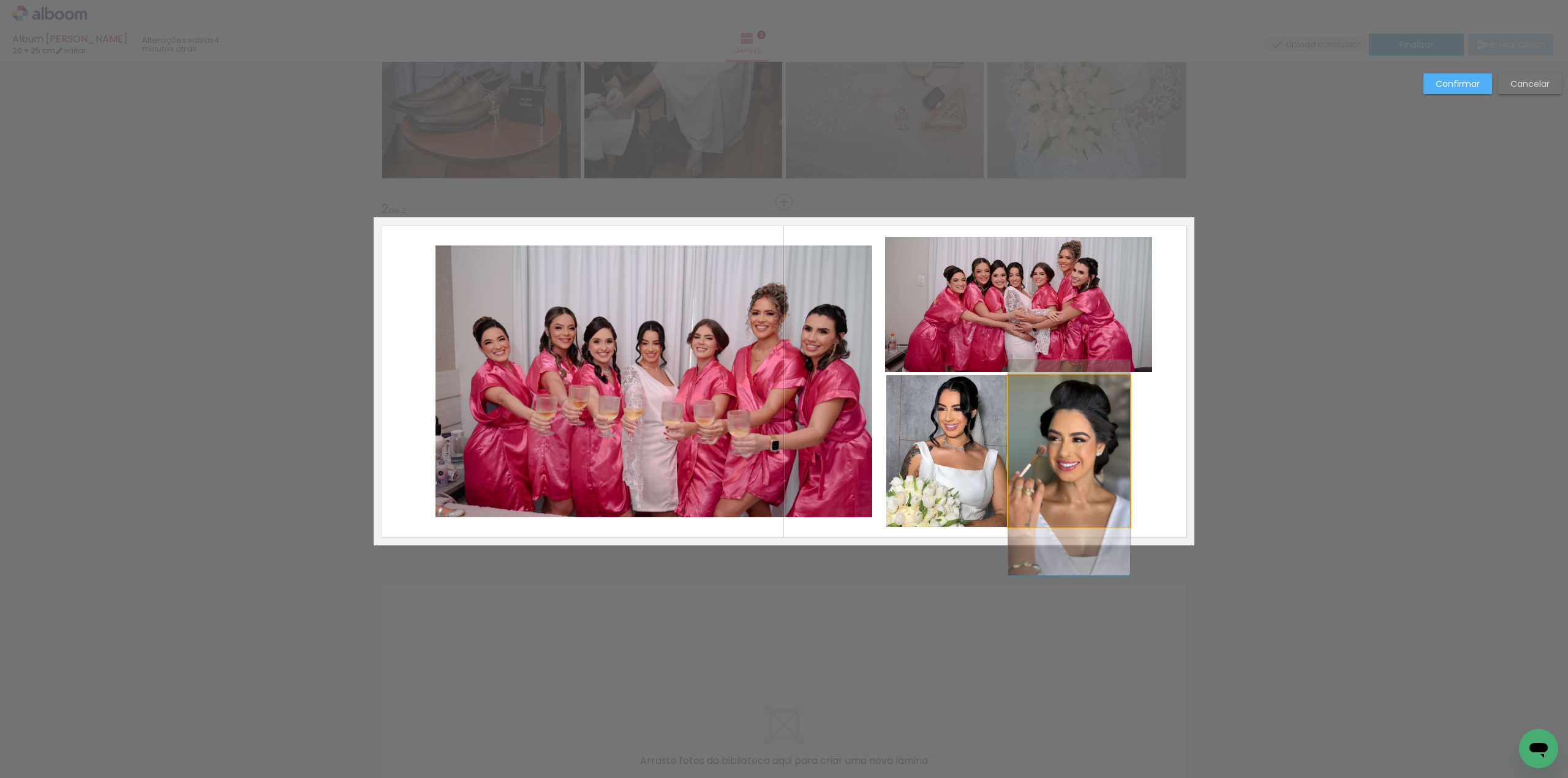
drag, startPoint x: 1081, startPoint y: 443, endPoint x: 1092, endPoint y: 443, distance: 11.0
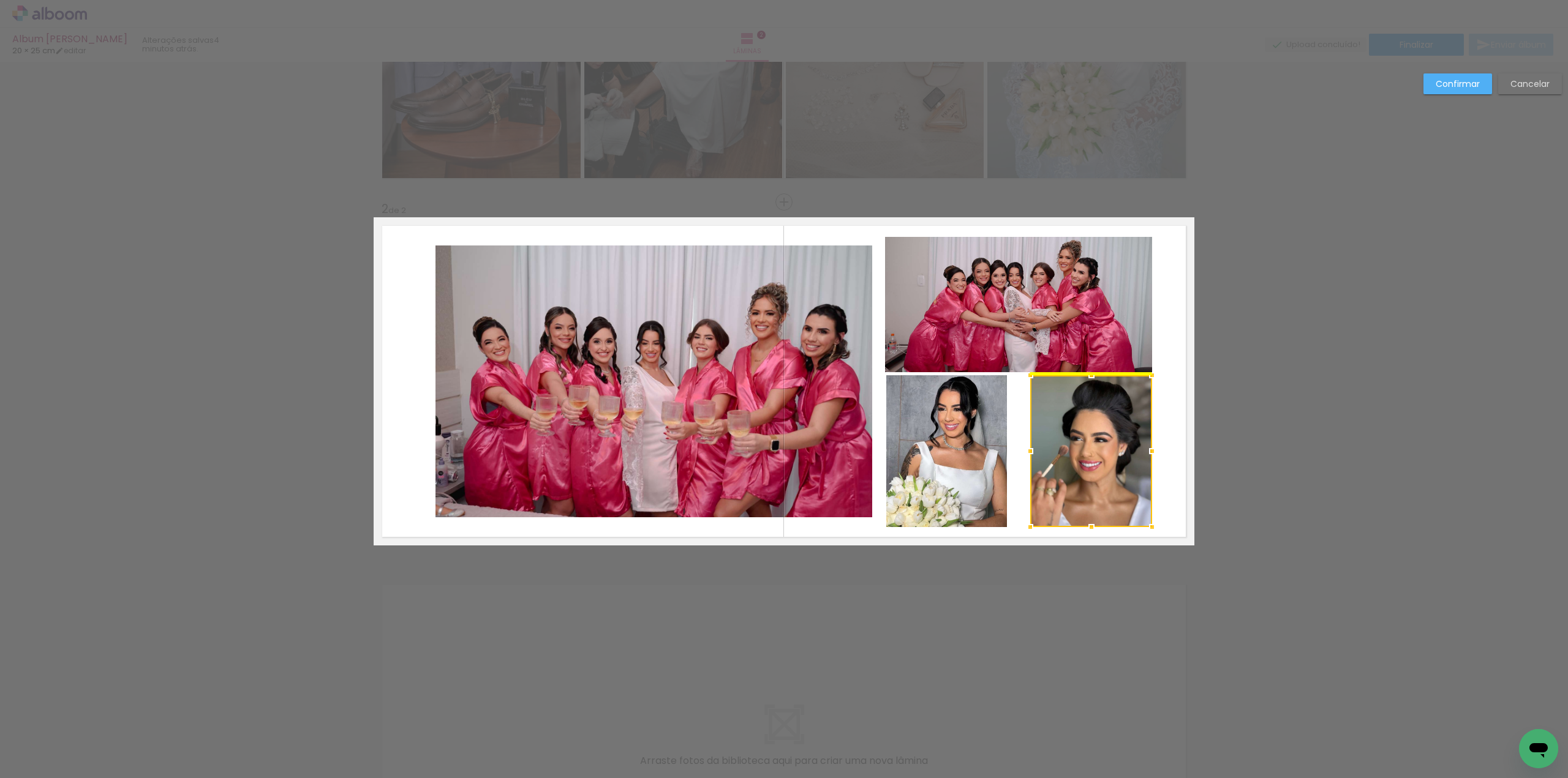
drag, startPoint x: 1076, startPoint y: 444, endPoint x: 1098, endPoint y: 442, distance: 22.1
click at [1098, 442] on div at bounding box center [1091, 451] width 122 height 152
click at [1155, 417] on quentale-layouter at bounding box center [784, 381] width 821 height 328
click at [957, 431] on quentale-photo at bounding box center [946, 451] width 120 height 152
drag, startPoint x: 1002, startPoint y: 453, endPoint x: 1009, endPoint y: 450, distance: 7.6
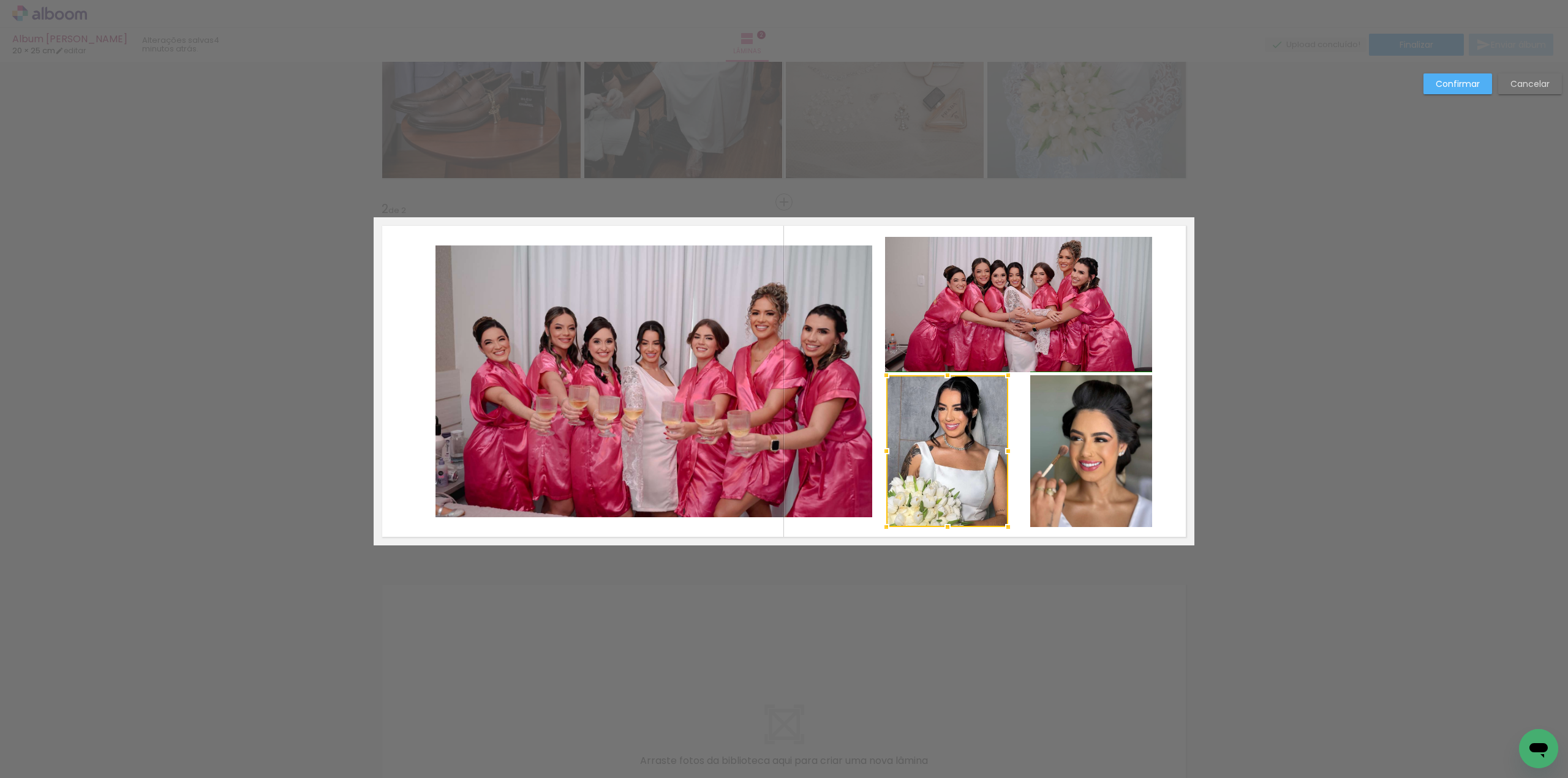
click at [1009, 450] on div at bounding box center [1008, 451] width 24 height 24
click at [1043, 440] on quentale-photo at bounding box center [1091, 451] width 122 height 152
click at [1025, 450] on div at bounding box center [1030, 451] width 24 height 24
click at [1086, 341] on quentale-photo at bounding box center [1018, 304] width 267 height 135
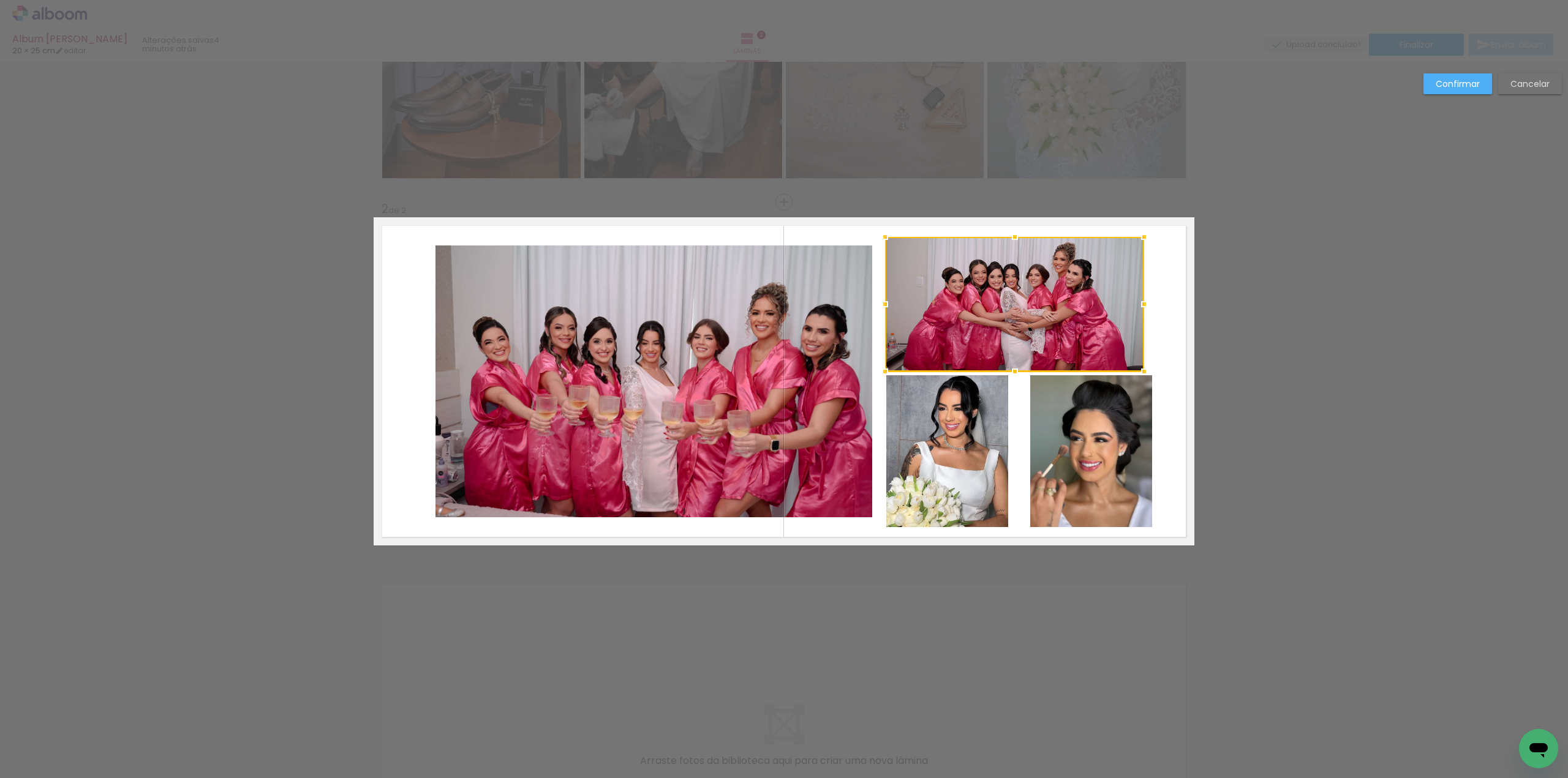
drag, startPoint x: 1144, startPoint y: 307, endPoint x: 1127, endPoint y: 316, distance: 19.2
click at [1132, 310] on div at bounding box center [1144, 304] width 24 height 24
click at [1072, 414] on quentale-photo at bounding box center [1091, 451] width 122 height 152
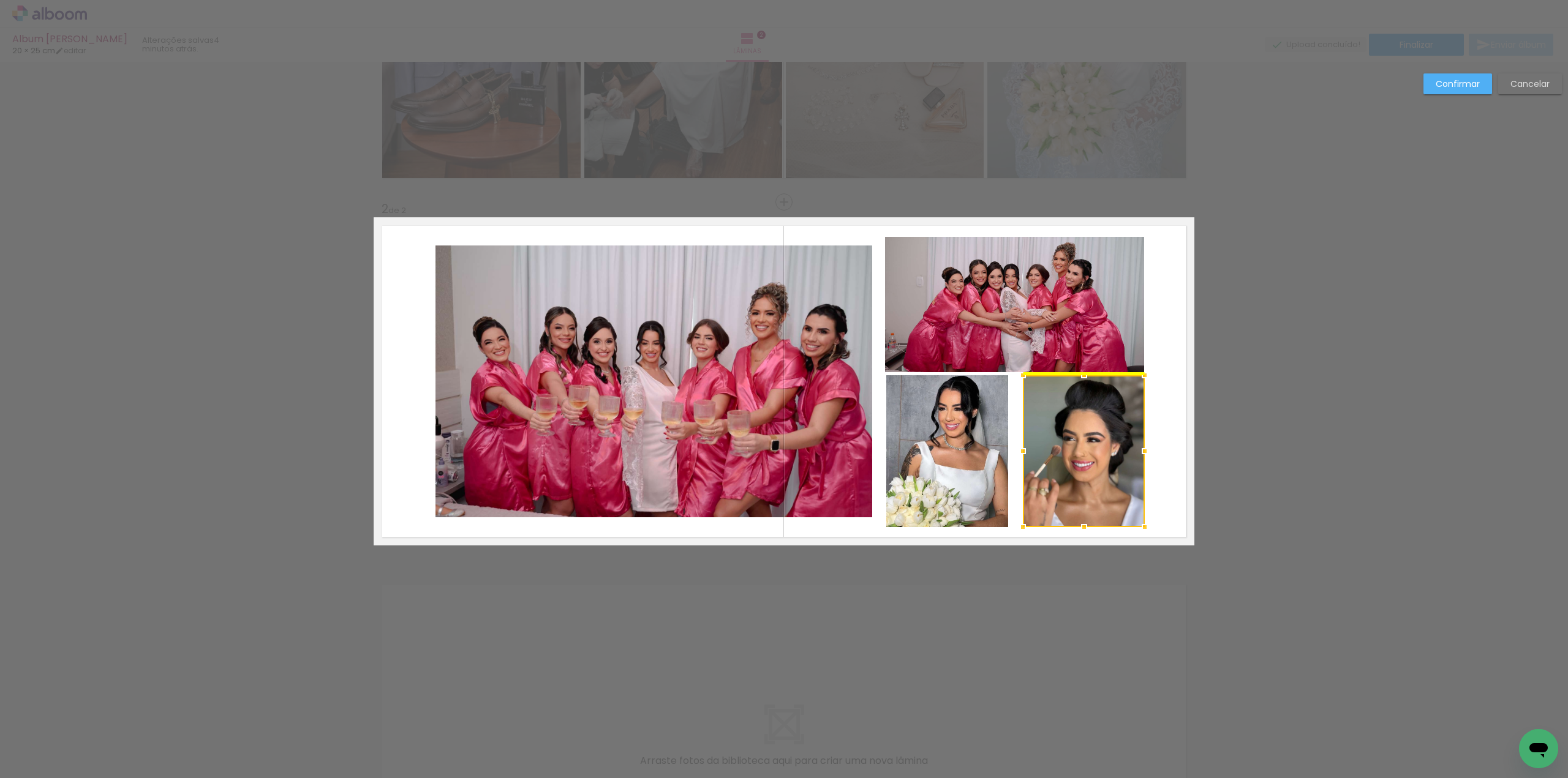
drag, startPoint x: 1094, startPoint y: 427, endPoint x: 1086, endPoint y: 428, distance: 8.1
click at [1086, 428] on div at bounding box center [1083, 451] width 122 height 152
click at [1170, 400] on quentale-layouter at bounding box center [784, 381] width 821 height 328
click at [957, 438] on quentale-photo at bounding box center [947, 451] width 122 height 152
click at [960, 437] on div at bounding box center [947, 451] width 122 height 152
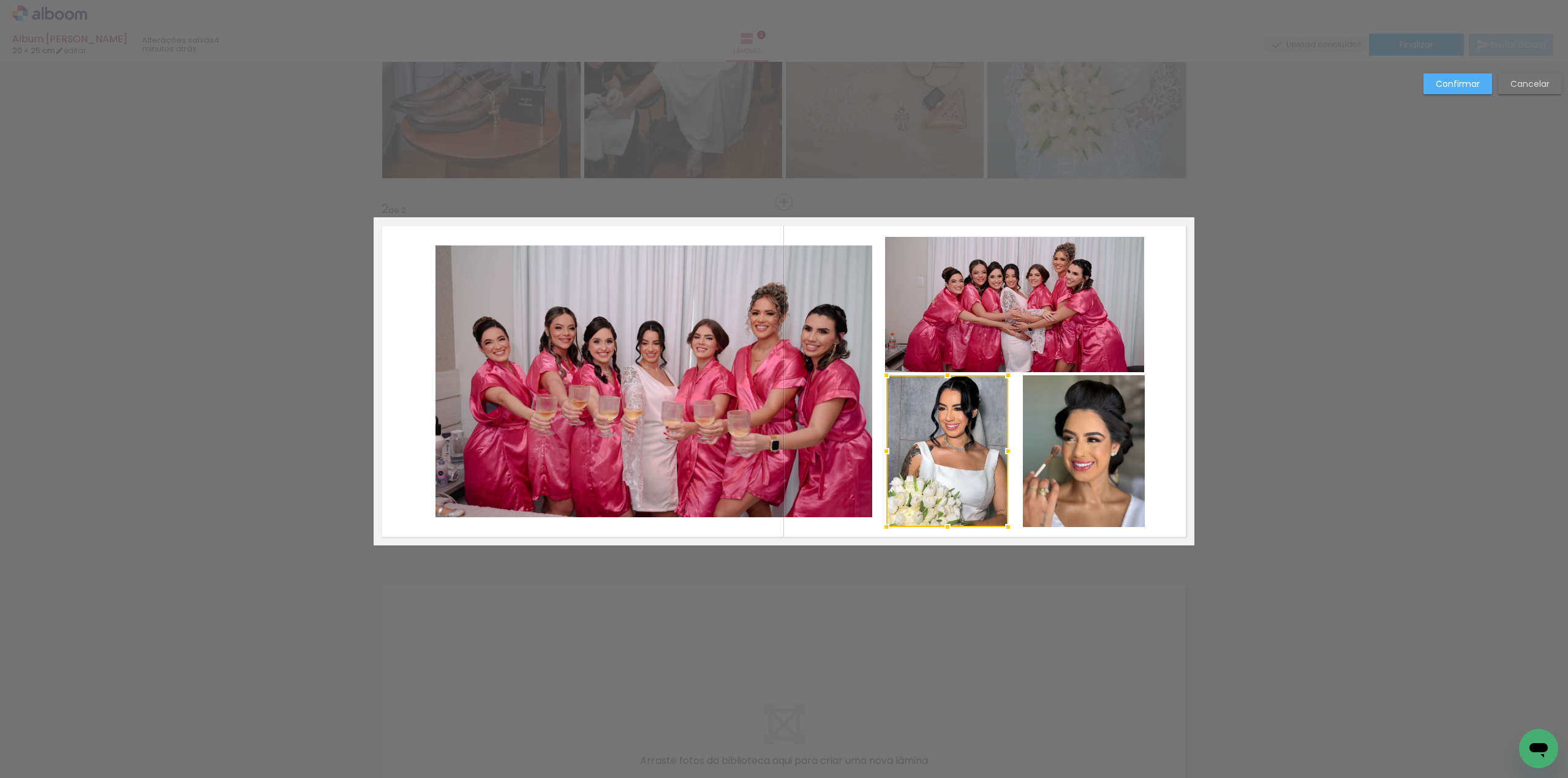
click at [1154, 395] on quentale-layouter at bounding box center [784, 381] width 821 height 328
click at [822, 402] on quentale-photo at bounding box center [653, 381] width 437 height 272
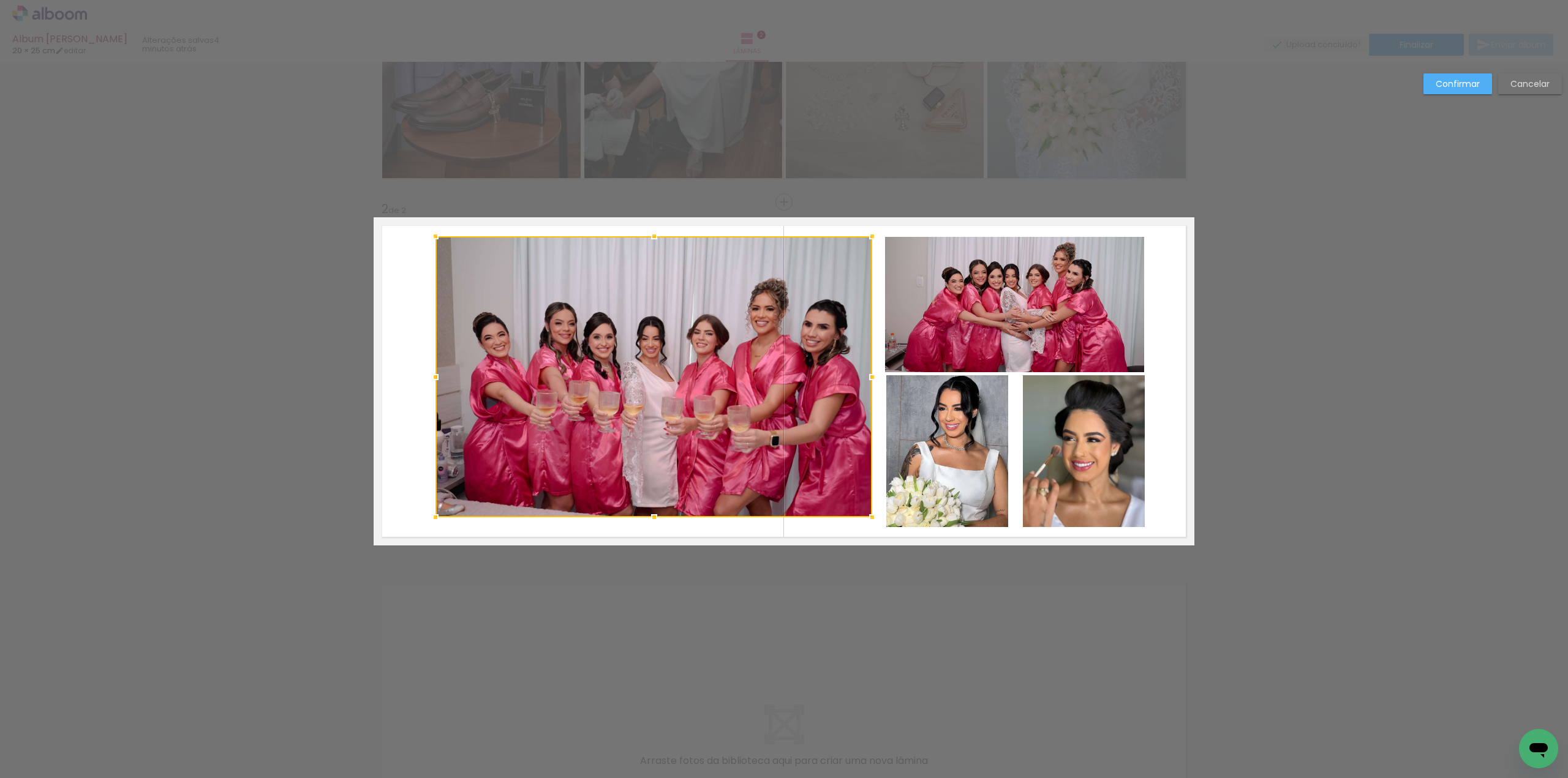
drag, startPoint x: 648, startPoint y: 247, endPoint x: 652, endPoint y: 238, distance: 9.8
click at [652, 238] on div at bounding box center [654, 236] width 24 height 24
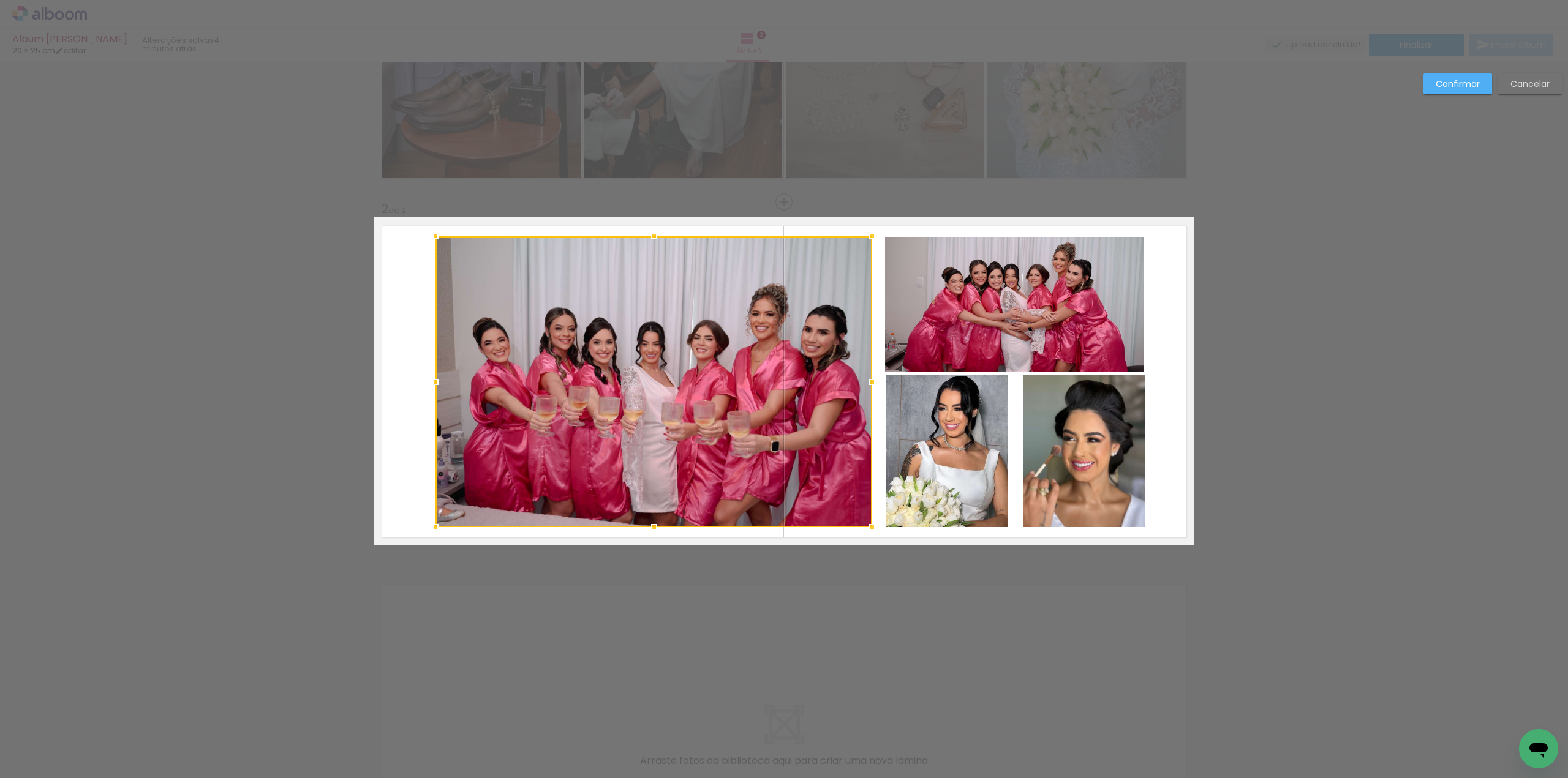
drag, startPoint x: 650, startPoint y: 515, endPoint x: 650, endPoint y: 525, distance: 10.0
click at [650, 525] on div at bounding box center [654, 527] width 24 height 24
click at [415, 499] on quentale-layouter at bounding box center [784, 381] width 821 height 328
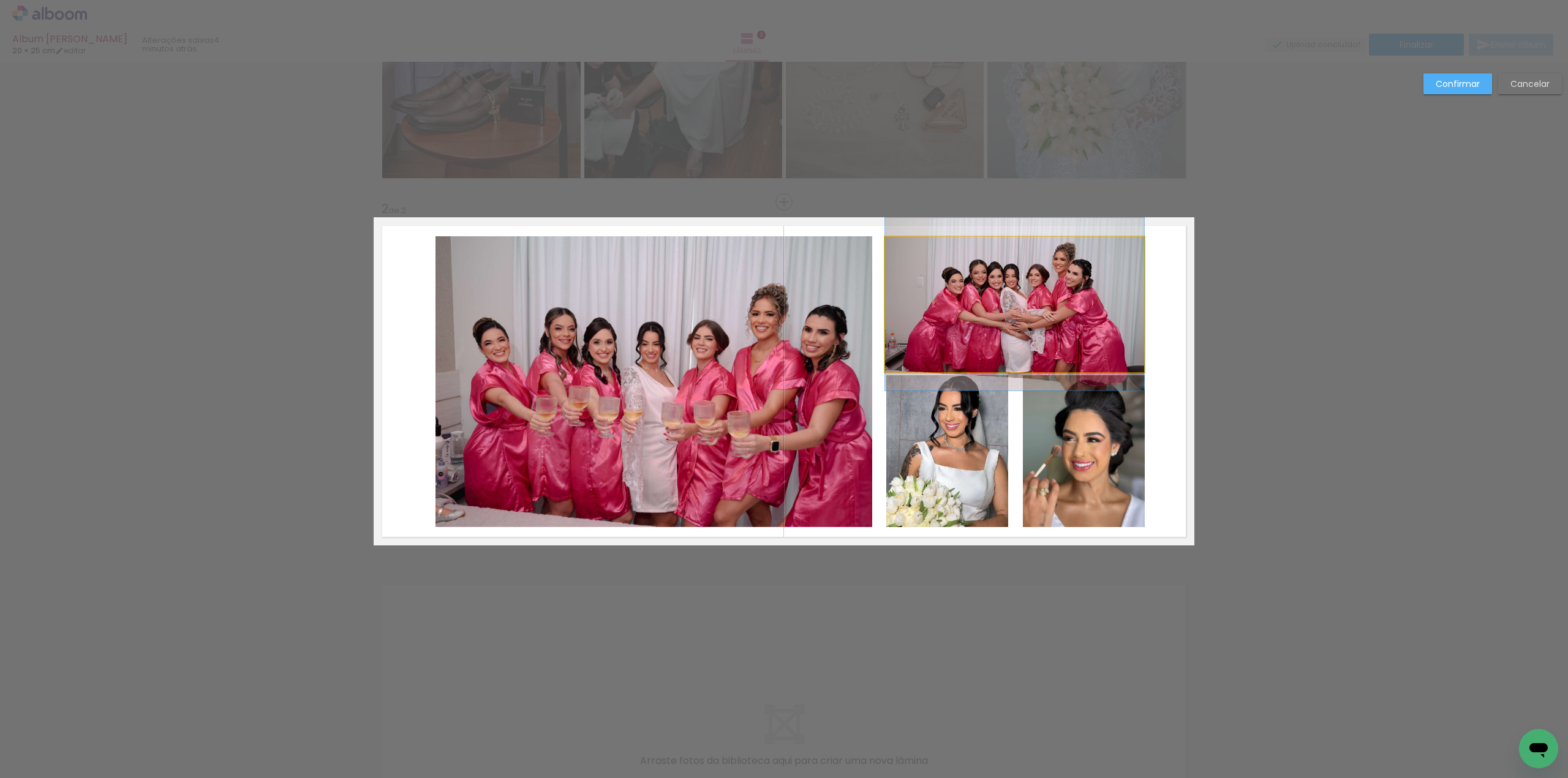
click at [948, 316] on quentale-photo at bounding box center [1015, 304] width 259 height 135
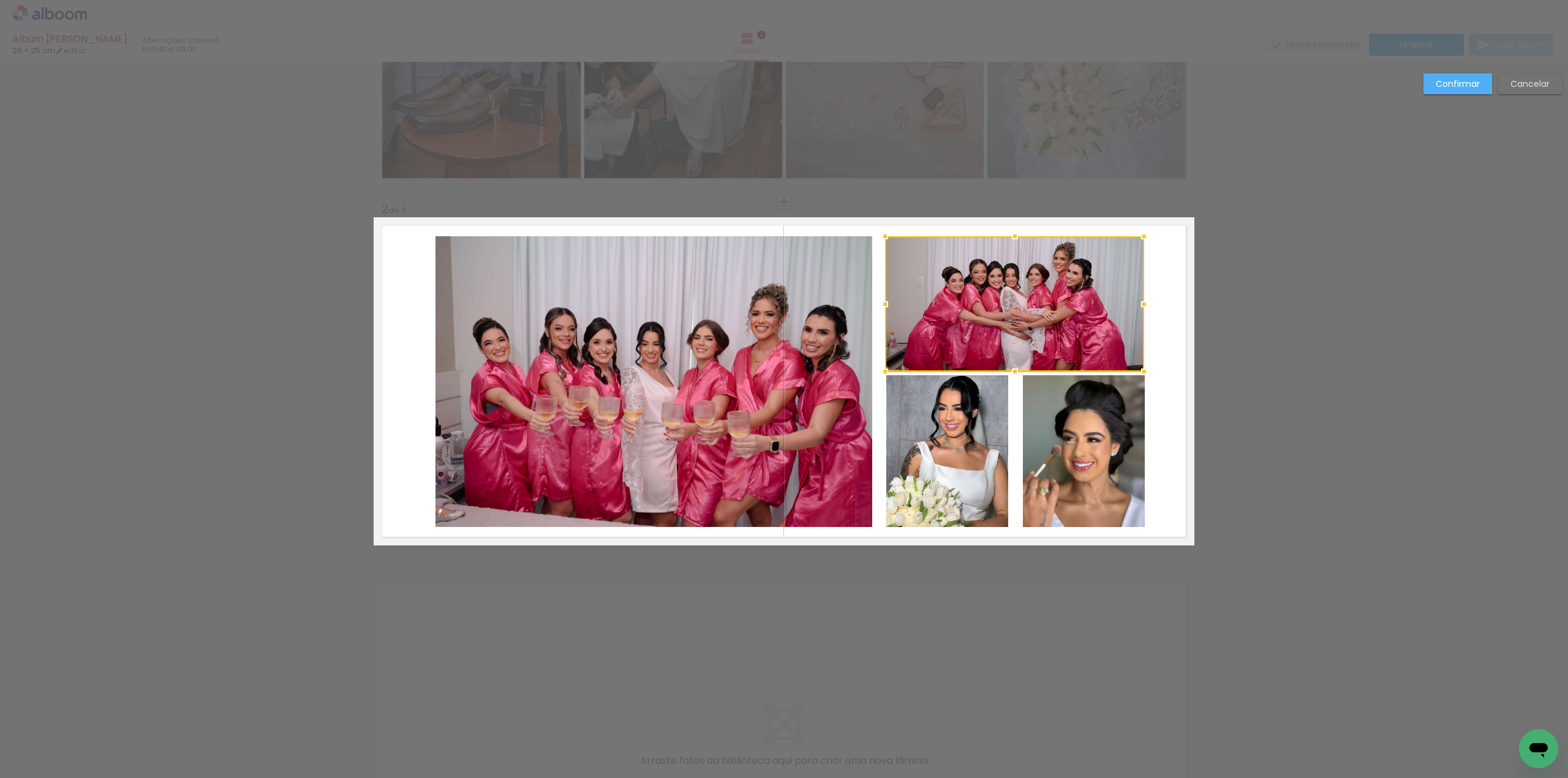
click at [1011, 237] on div at bounding box center [1015, 236] width 24 height 24
click at [1159, 278] on quentale-layouter at bounding box center [784, 381] width 821 height 328
click at [935, 409] on quentale-photo at bounding box center [947, 451] width 122 height 152
click at [921, 431] on div at bounding box center [946, 451] width 122 height 152
click at [874, 431] on quentale-layouter at bounding box center [784, 381] width 821 height 328
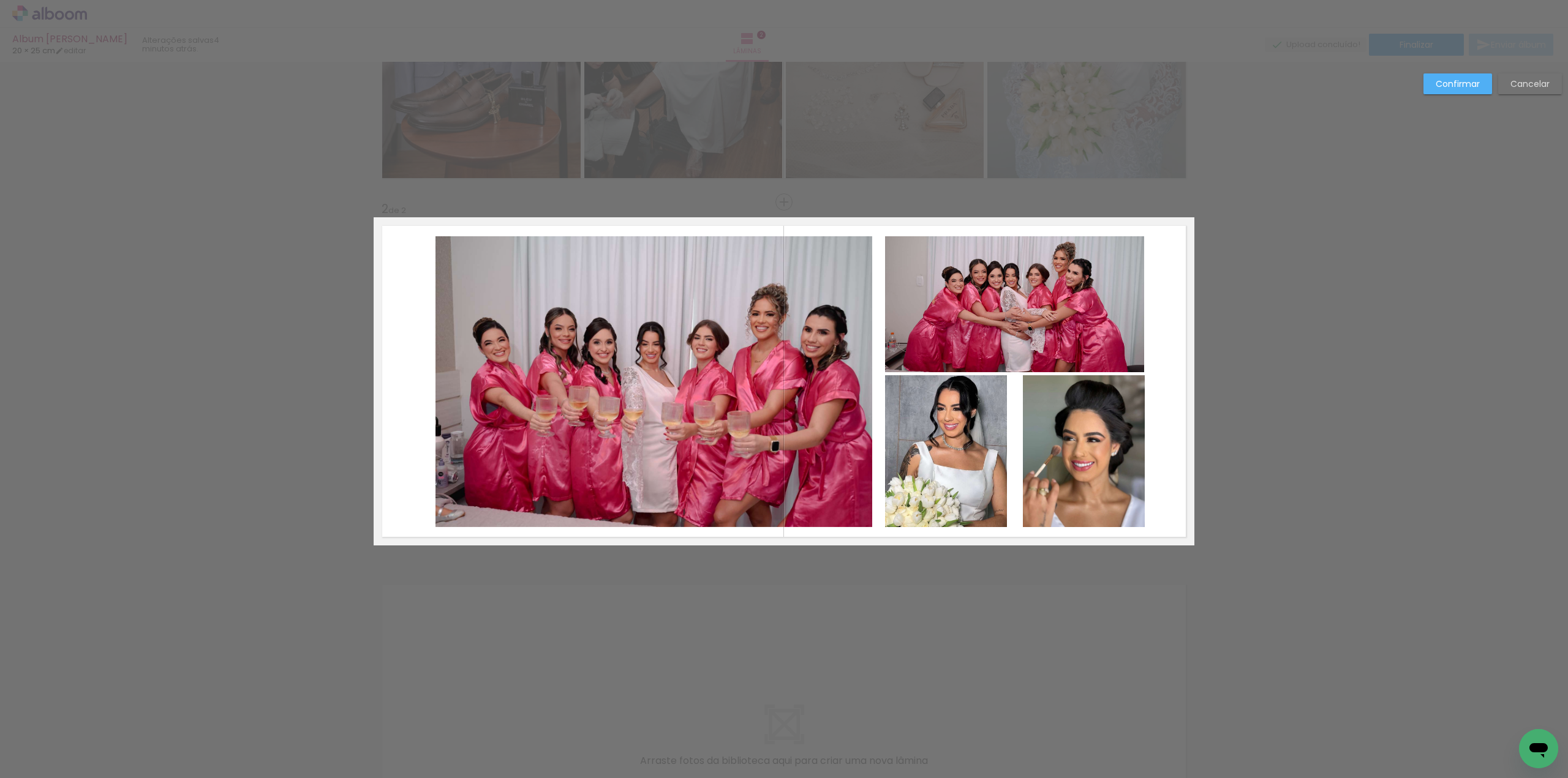
click at [974, 434] on quentale-photo at bounding box center [946, 451] width 122 height 152
drag, startPoint x: 1002, startPoint y: 450, endPoint x: 1009, endPoint y: 447, distance: 7.6
click at [1009, 447] on div at bounding box center [1014, 451] width 24 height 24
click at [1034, 440] on quentale-photo at bounding box center [1083, 451] width 122 height 152
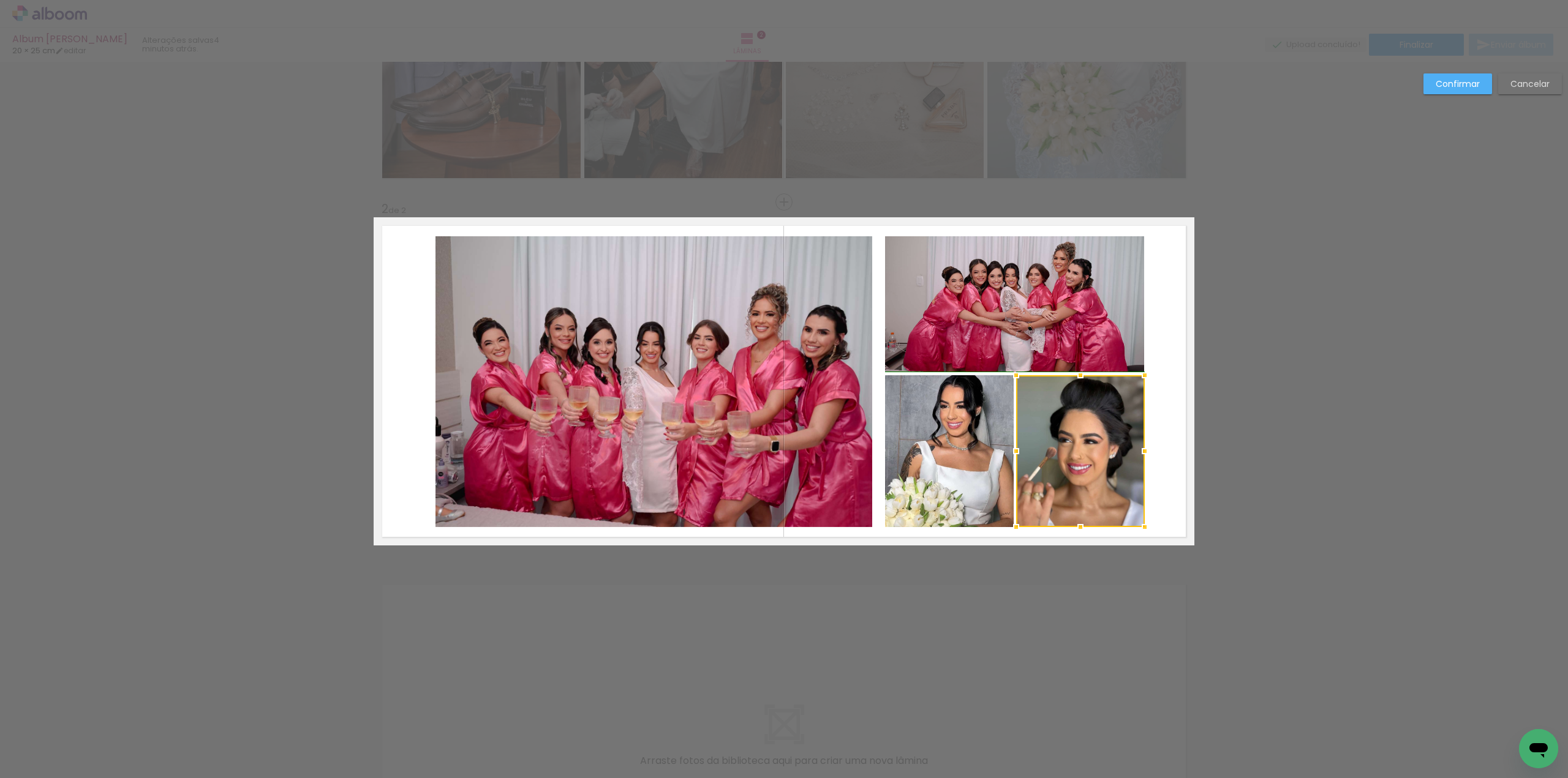
click at [1016, 452] on div at bounding box center [1016, 451] width 24 height 24
click at [1159, 433] on quentale-layouter at bounding box center [784, 381] width 821 height 328
click at [1107, 441] on quentale-photo at bounding box center [1080, 451] width 129 height 152
click at [1138, 451] on div at bounding box center [1149, 451] width 24 height 24
click at [1142, 450] on div at bounding box center [1144, 451] width 24 height 24
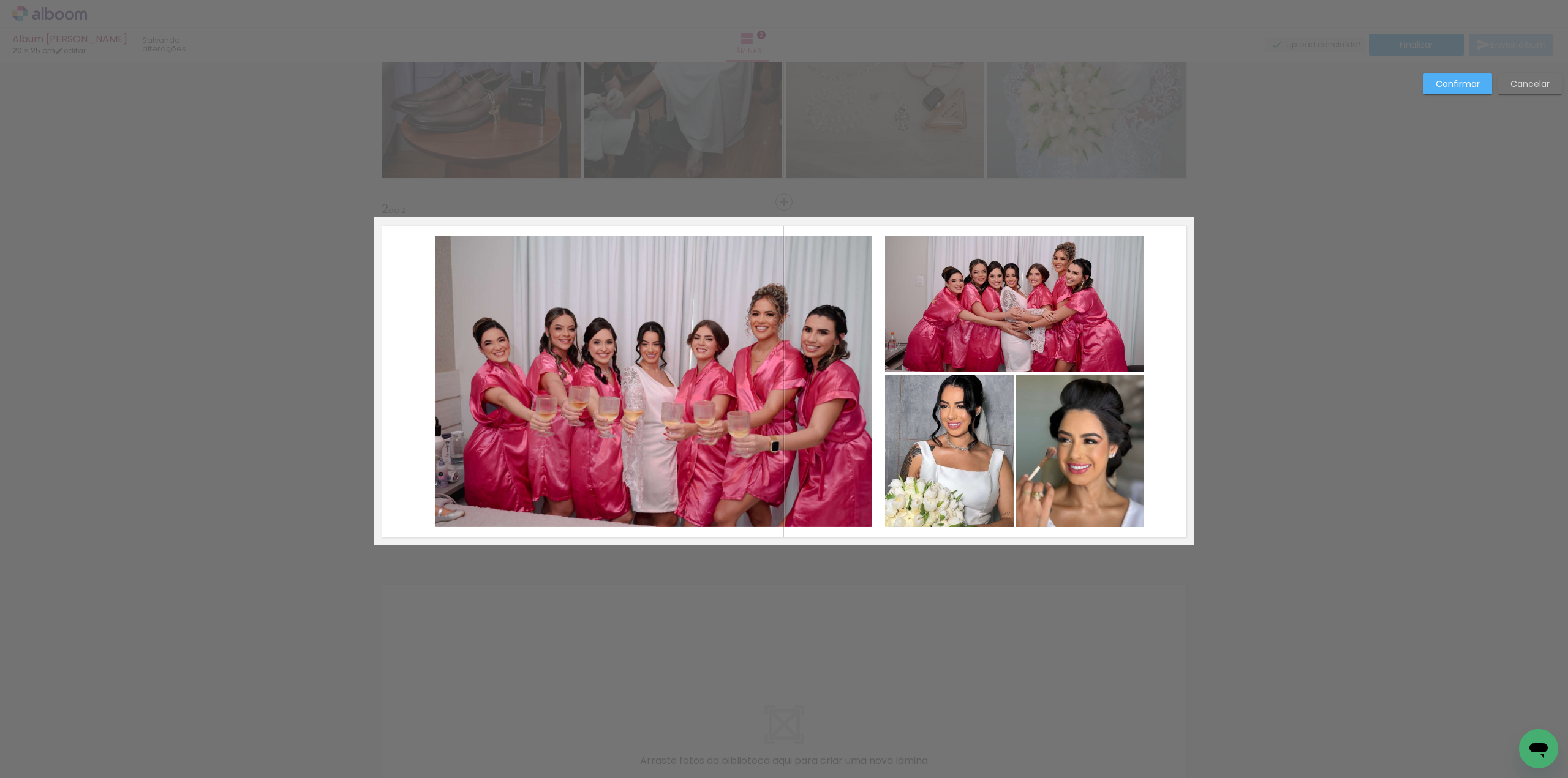
click at [1153, 425] on quentale-layouter at bounding box center [784, 381] width 821 height 328
click at [1006, 349] on quentale-photo at bounding box center [1015, 303] width 259 height 135
click at [1013, 370] on div at bounding box center [1015, 372] width 24 height 24
click at [1173, 391] on quentale-layouter at bounding box center [784, 381] width 821 height 328
click at [843, 390] on quentale-photo at bounding box center [653, 381] width 437 height 291
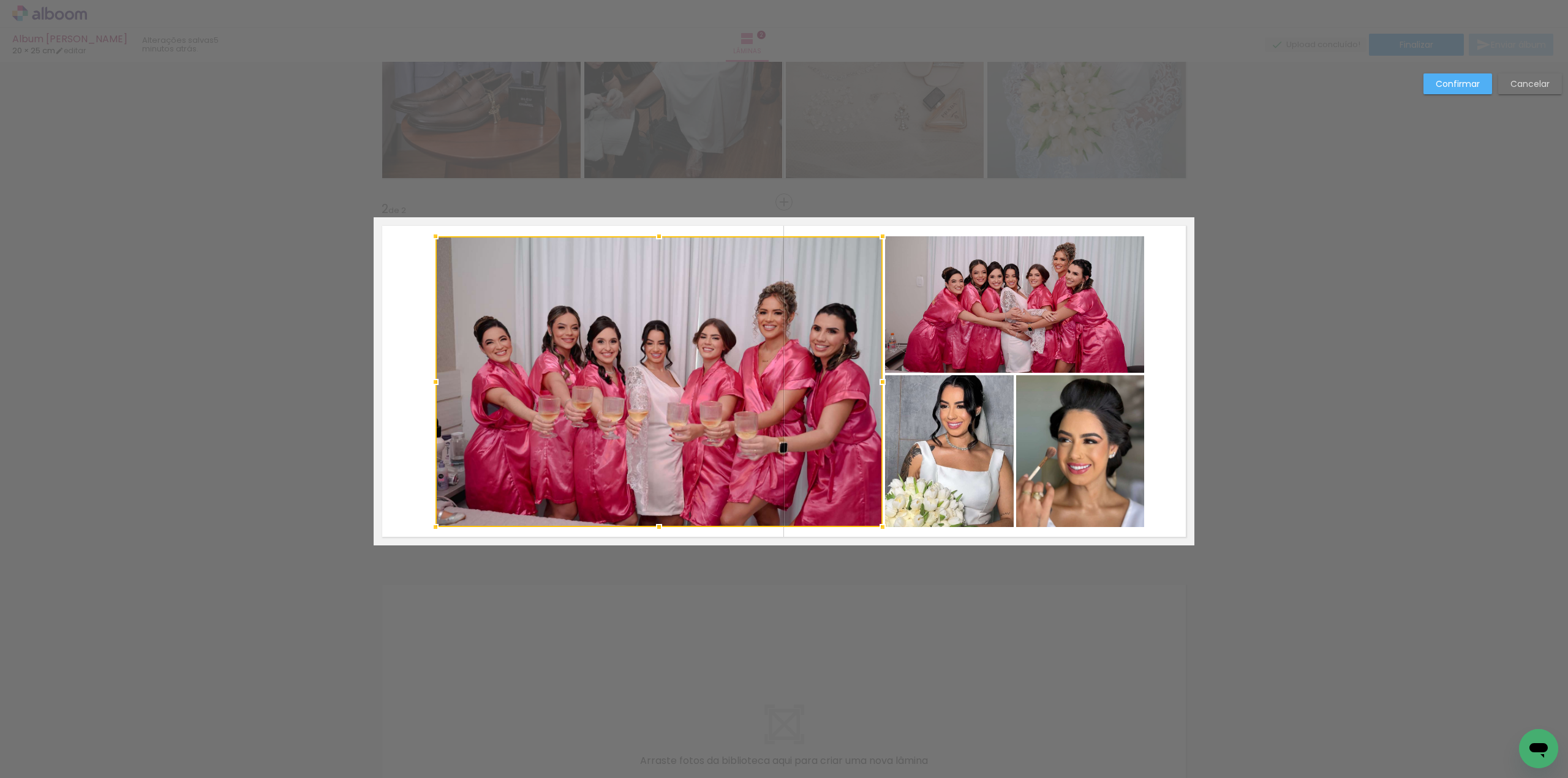
drag, startPoint x: 868, startPoint y: 384, endPoint x: 879, endPoint y: 380, distance: 11.7
click at [879, 380] on div at bounding box center [883, 382] width 24 height 24
click at [0, 0] on slot "Confirmar" at bounding box center [0, 0] width 0 height 0
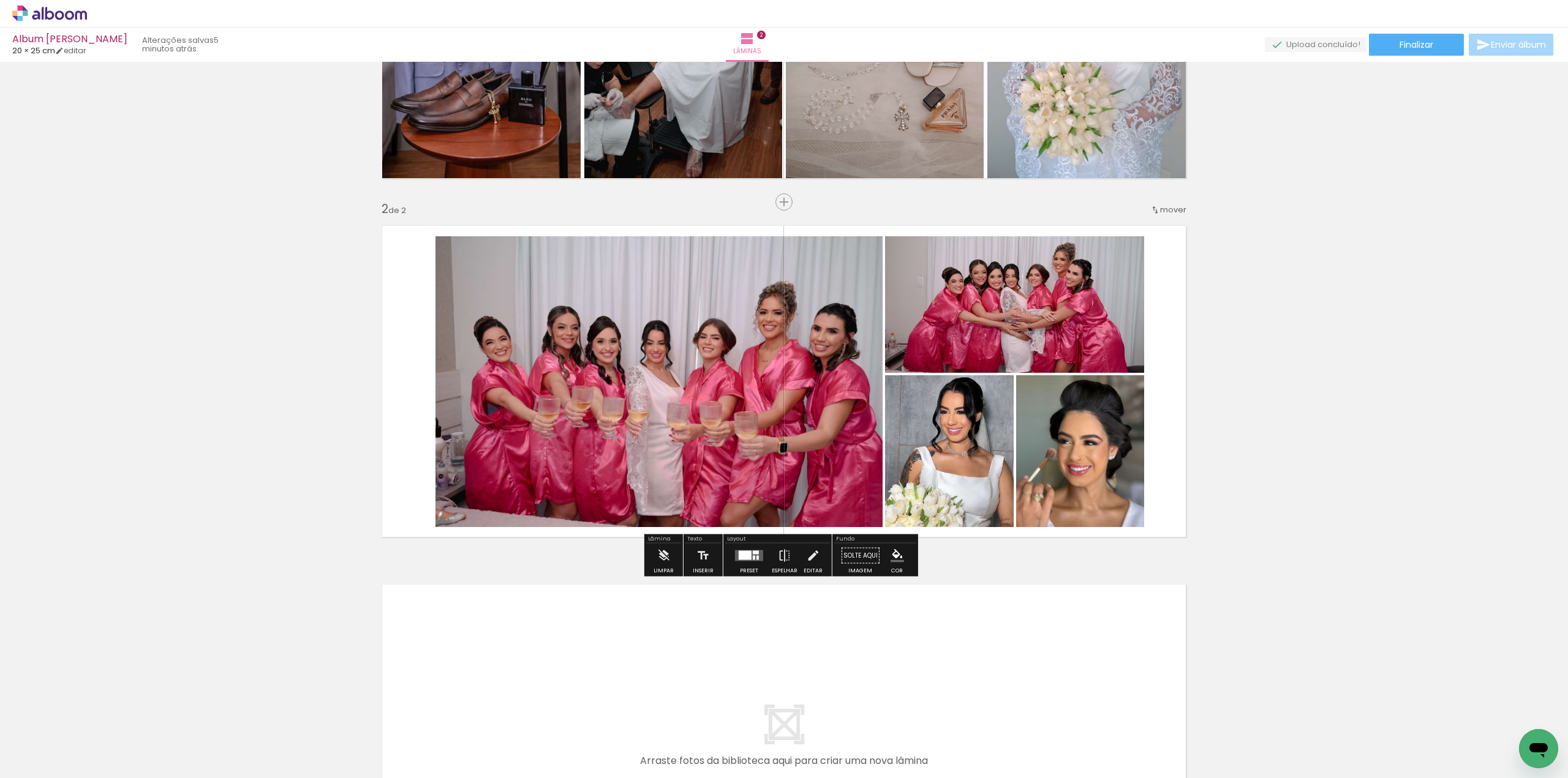
click at [1169, 457] on quentale-layouter at bounding box center [784, 381] width 821 height 328
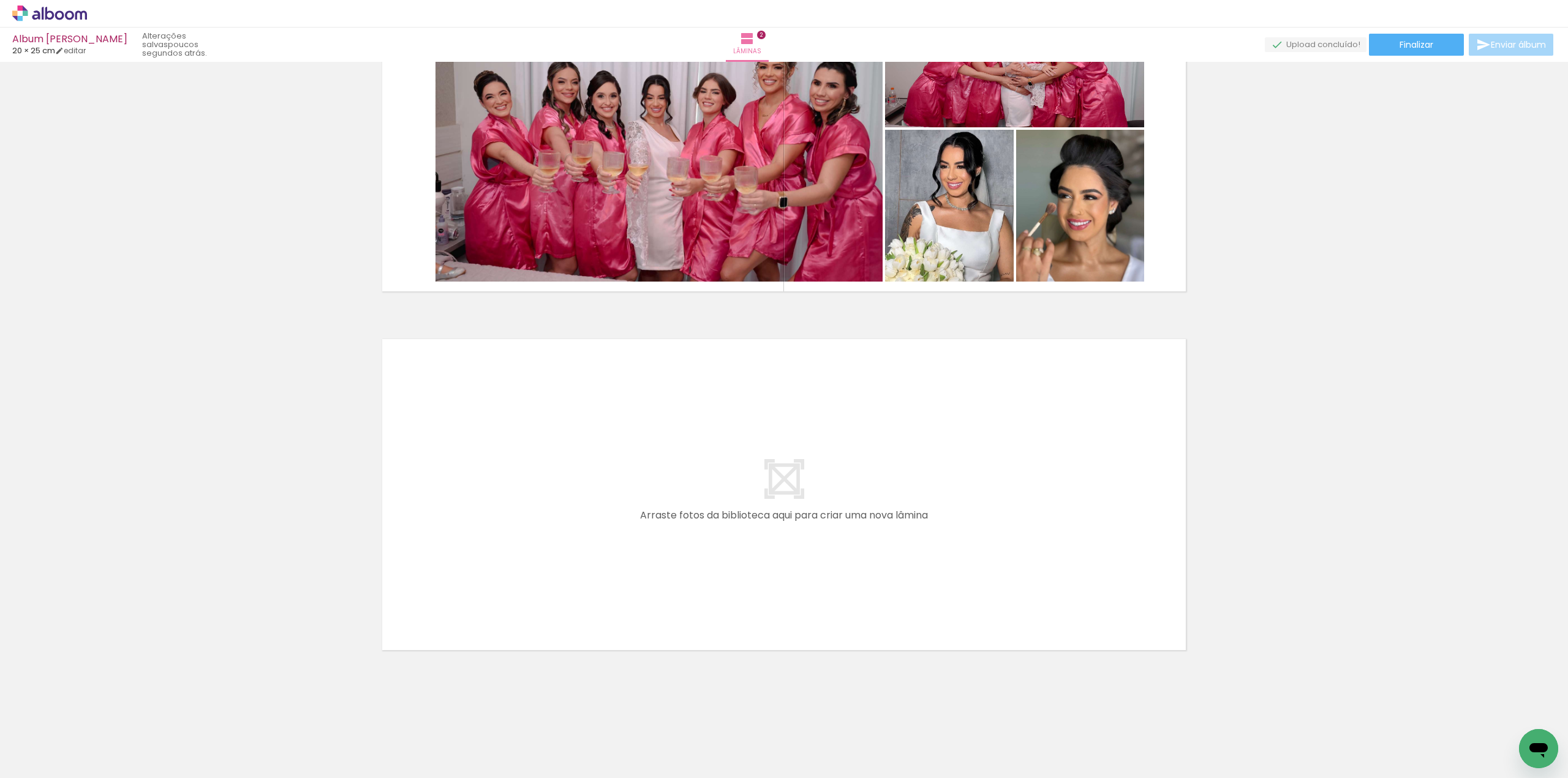
scroll to position [0, 170]
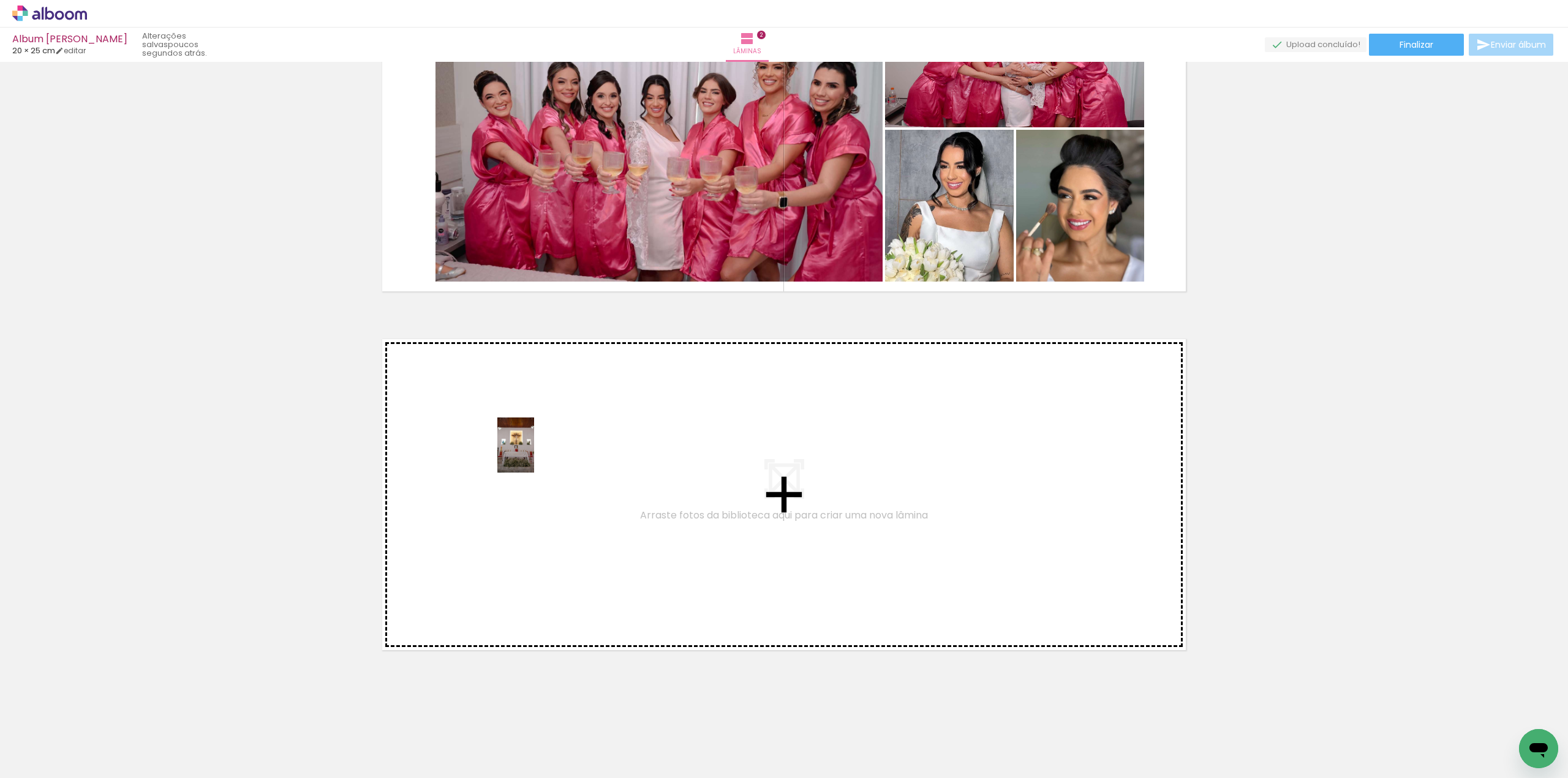
drag, startPoint x: 346, startPoint y: 746, endPoint x: 536, endPoint y: 450, distance: 351.7
click at [536, 450] on quentale-workspace at bounding box center [784, 389] width 1568 height 778
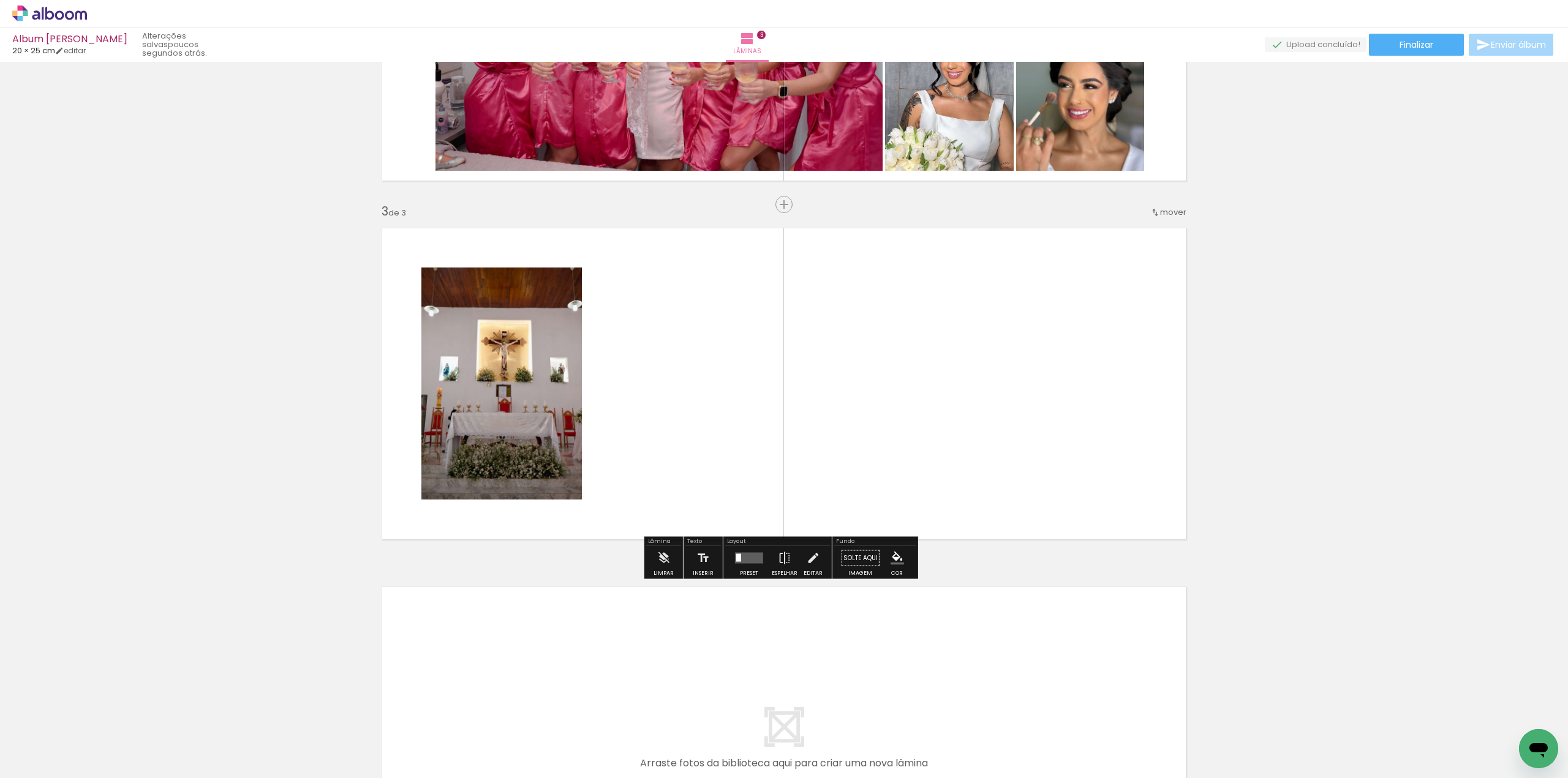
scroll to position [598, 0]
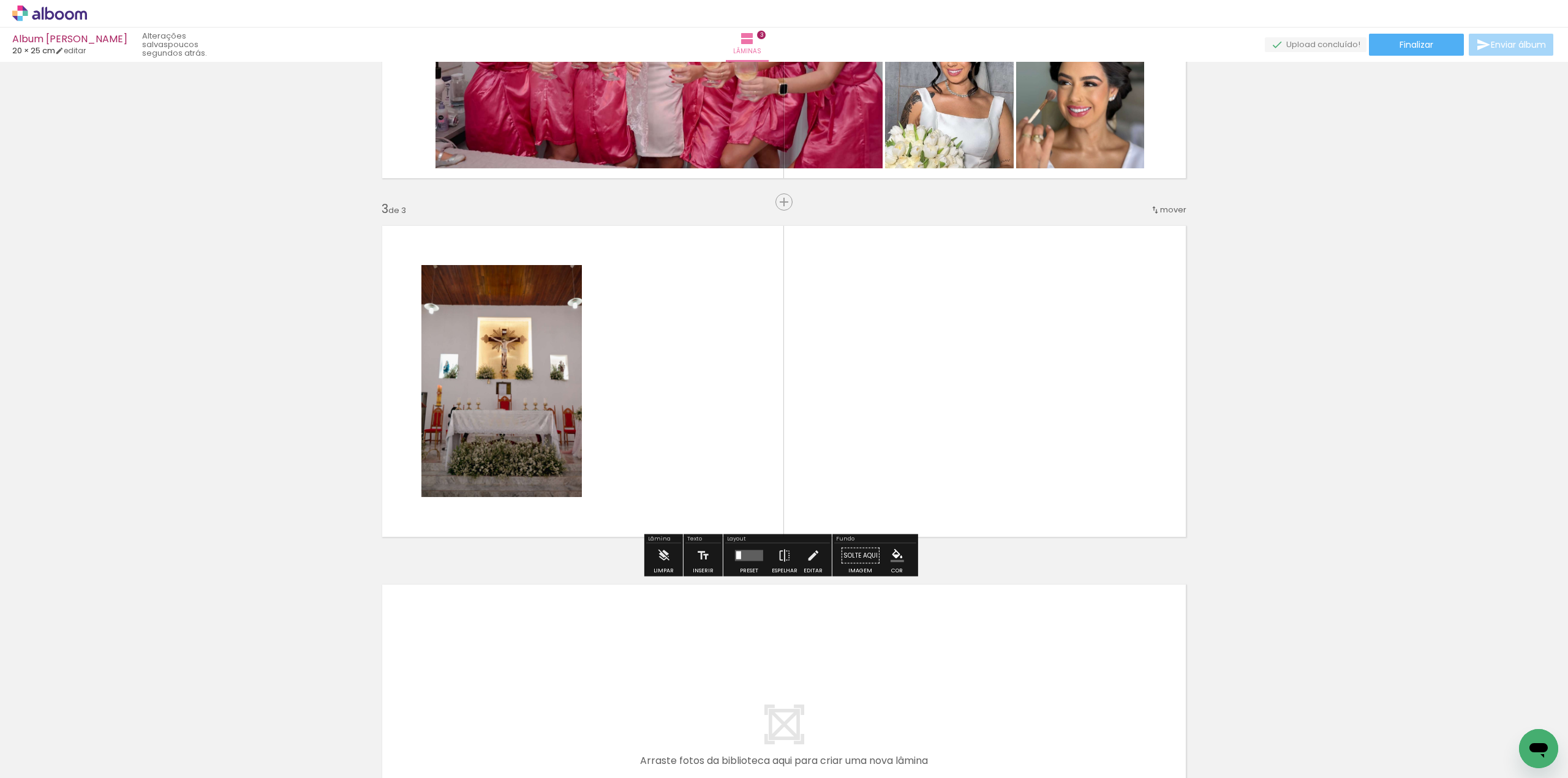
drag, startPoint x: 647, startPoint y: 433, endPoint x: 589, endPoint y: 603, distance: 179.6
click at [659, 409] on quentale-workspace at bounding box center [784, 389] width 1568 height 778
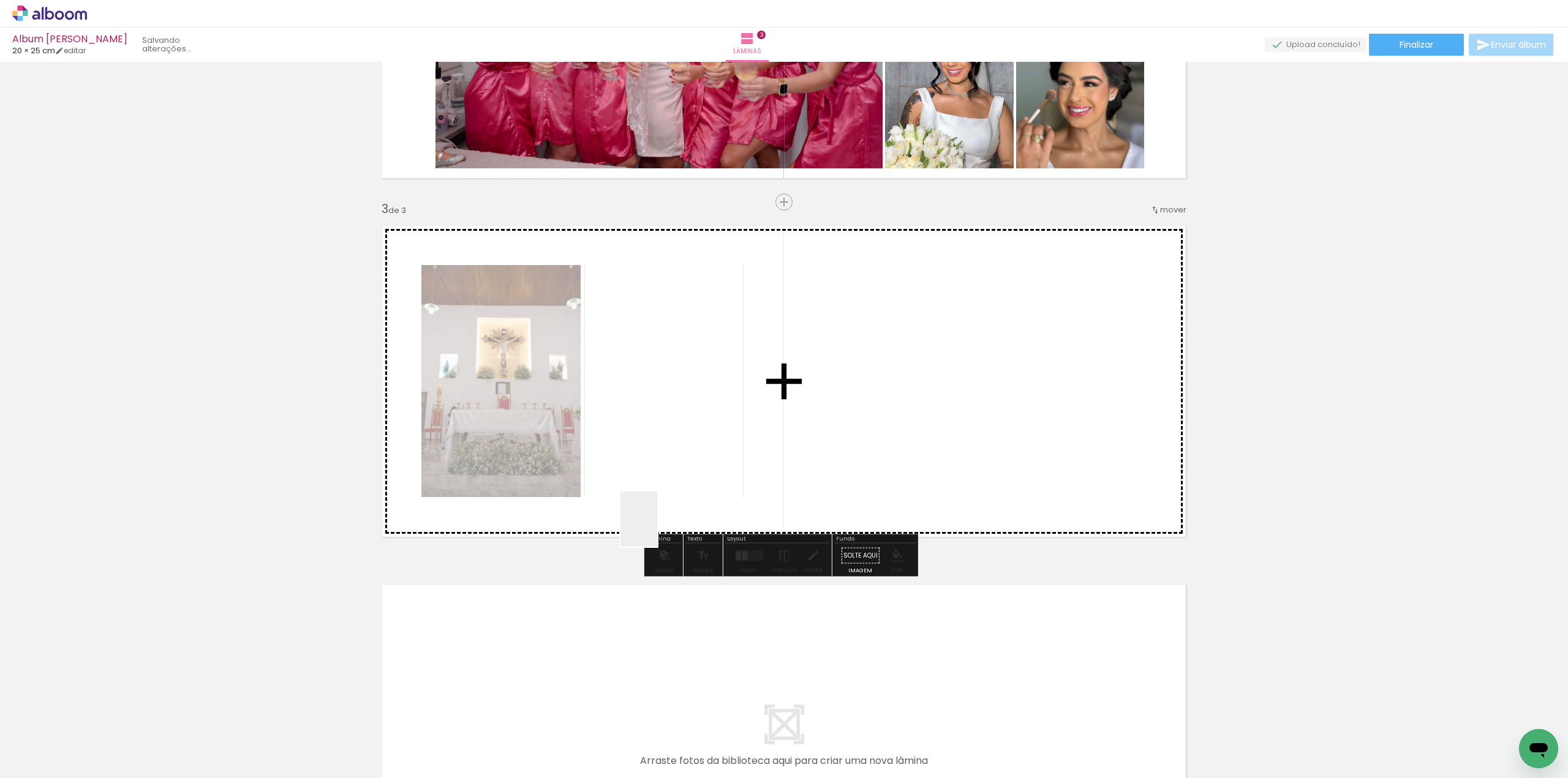
drag, startPoint x: 657, startPoint y: 528, endPoint x: 680, endPoint y: 515, distance: 26.4
click at [723, 431] on quentale-workspace at bounding box center [784, 389] width 1568 height 778
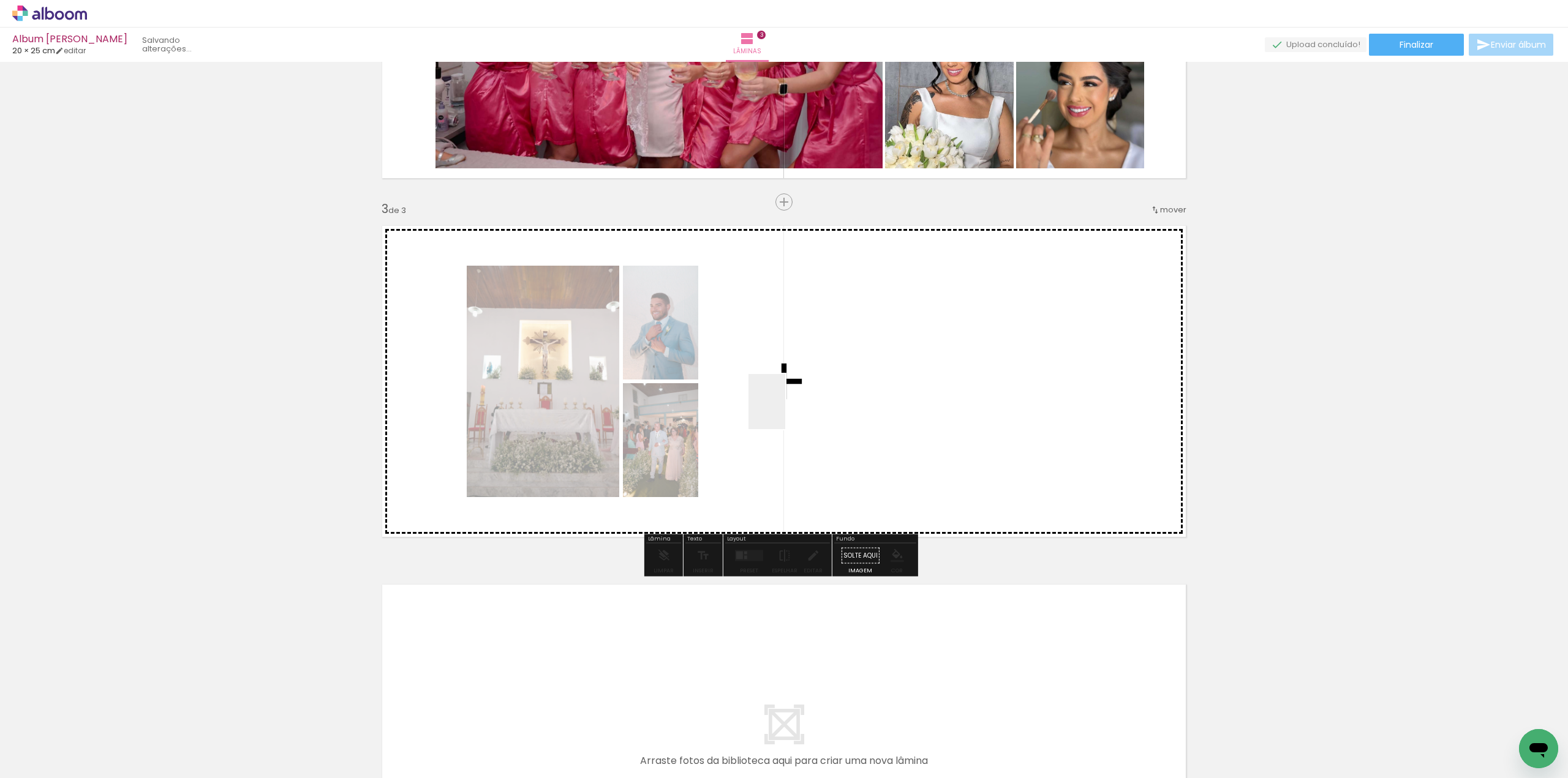
drag, startPoint x: 573, startPoint y: 743, endPoint x: 644, endPoint y: 712, distance: 77.5
click at [787, 403] on quentale-workspace at bounding box center [784, 389] width 1568 height 778
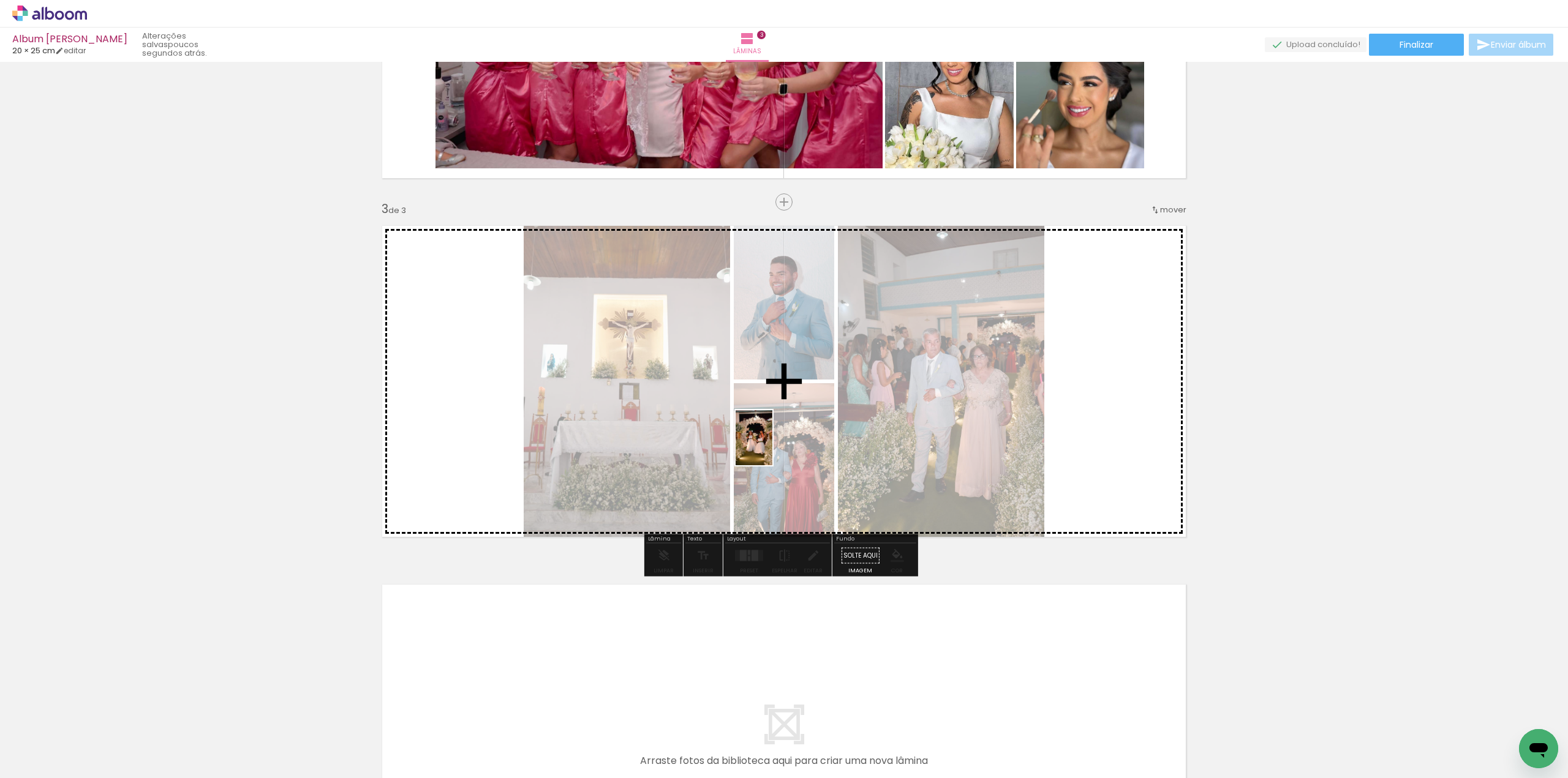
drag, startPoint x: 644, startPoint y: 735, endPoint x: 753, endPoint y: 626, distance: 154.1
click at [782, 422] on quentale-workspace at bounding box center [784, 389] width 1568 height 778
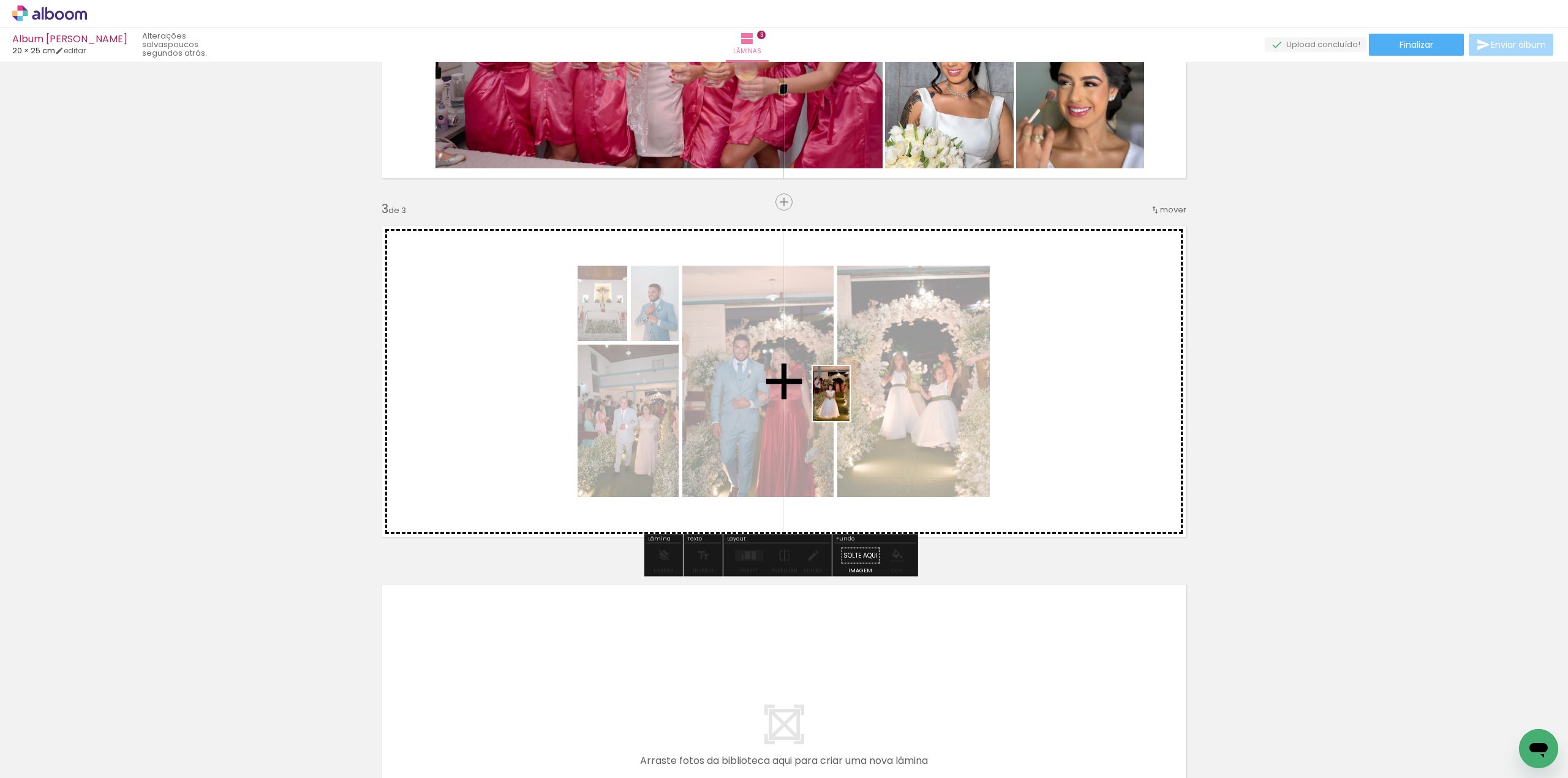
drag, startPoint x: 701, startPoint y: 748, endPoint x: 826, endPoint y: 577, distance: 211.8
click at [859, 383] on quentale-workspace at bounding box center [784, 389] width 1568 height 778
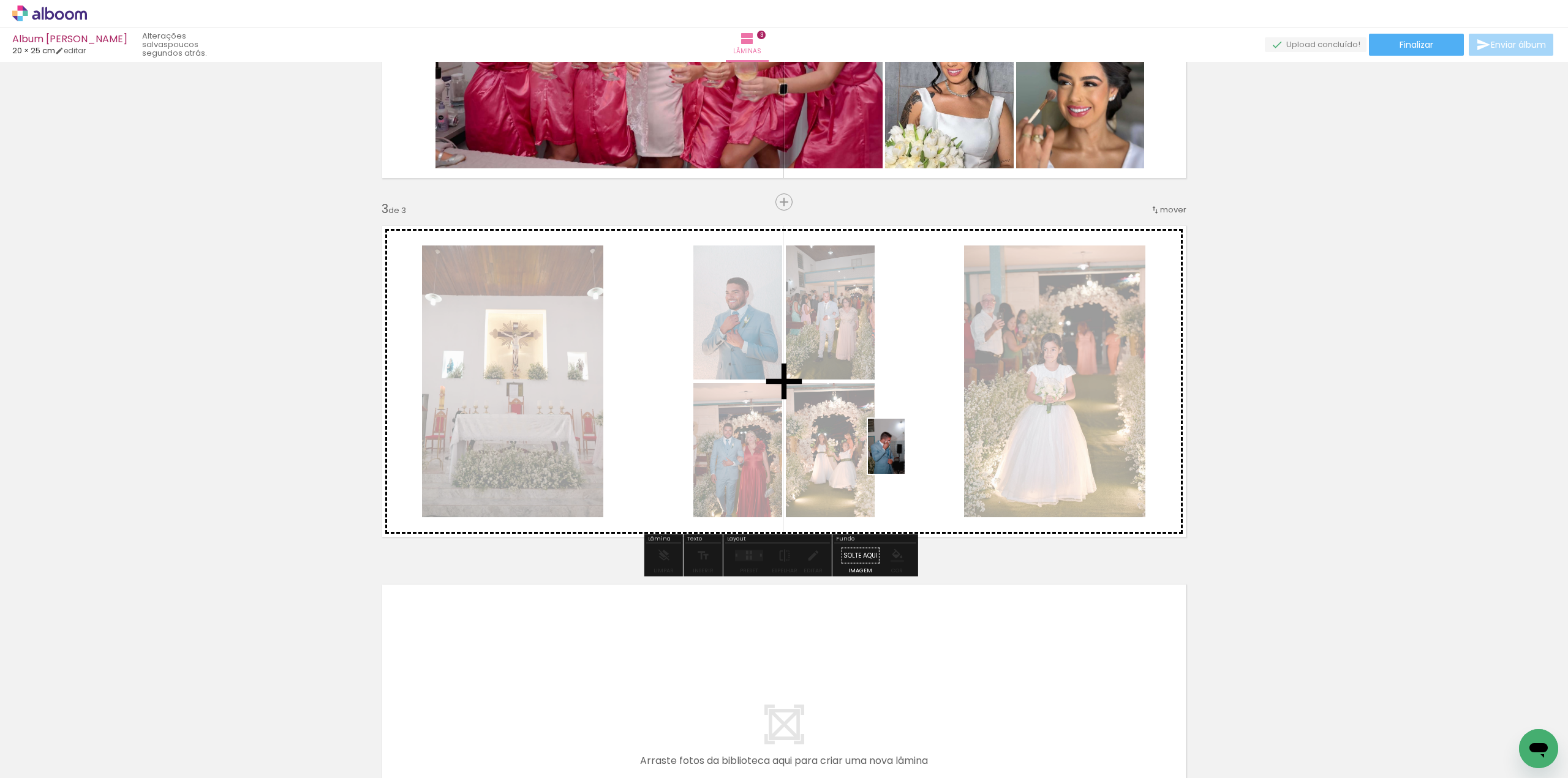
drag, startPoint x: 769, startPoint y: 742, endPoint x: 918, endPoint y: 428, distance: 347.6
click at [918, 428] on quentale-workspace at bounding box center [784, 389] width 1568 height 778
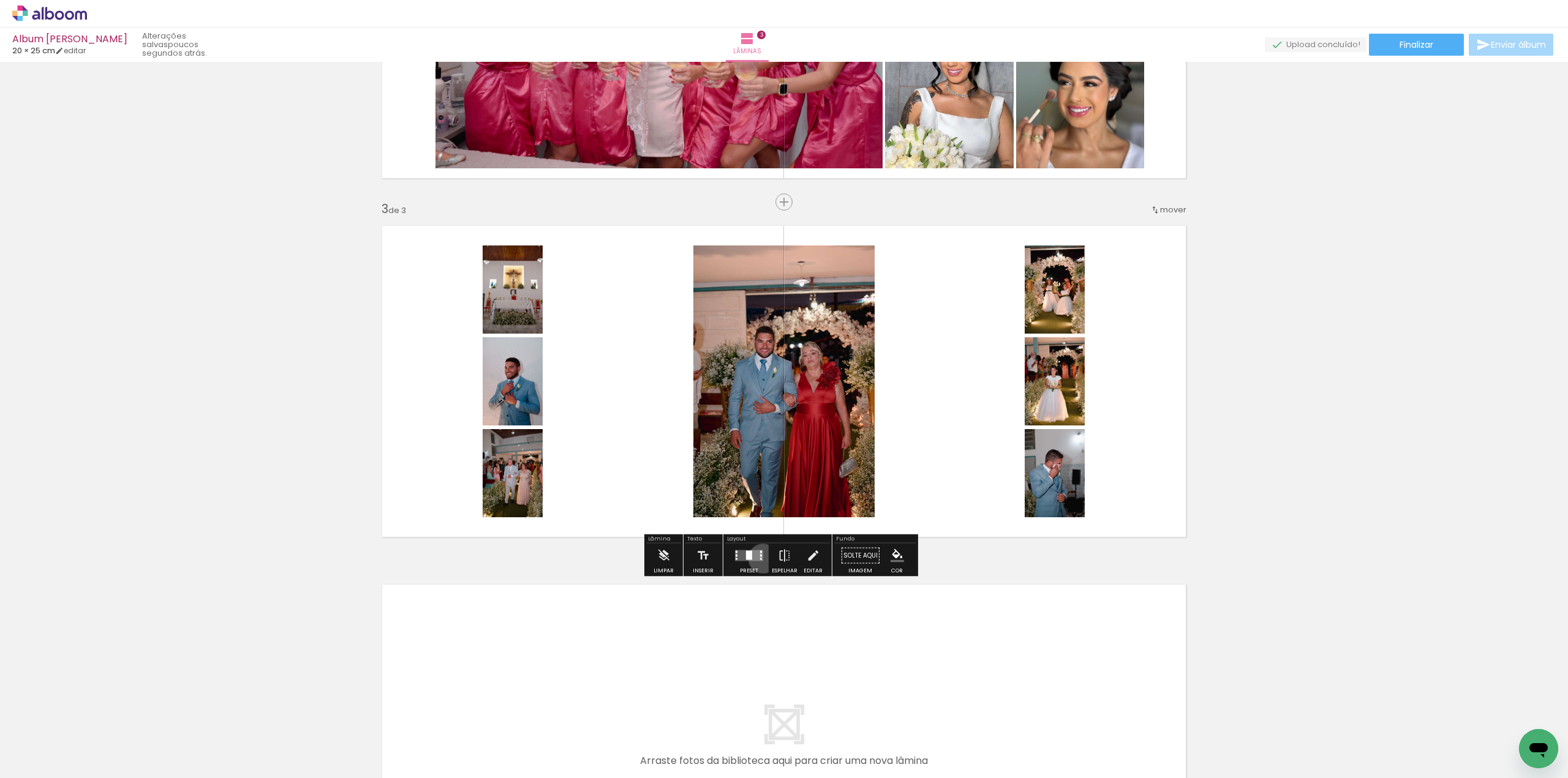
click at [760, 559] on quentale-layouter at bounding box center [749, 555] width 28 height 11
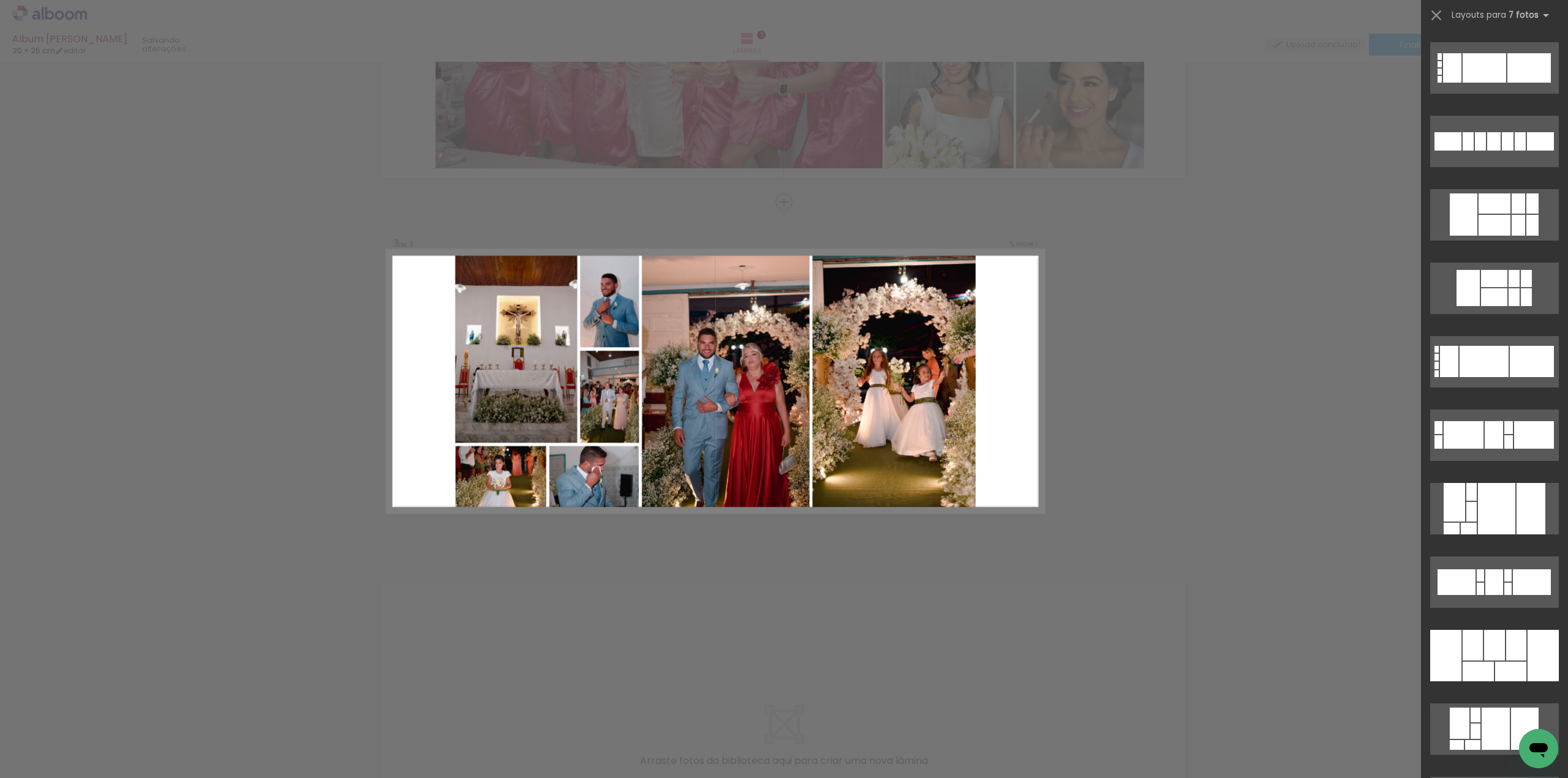
scroll to position [2510, 0]
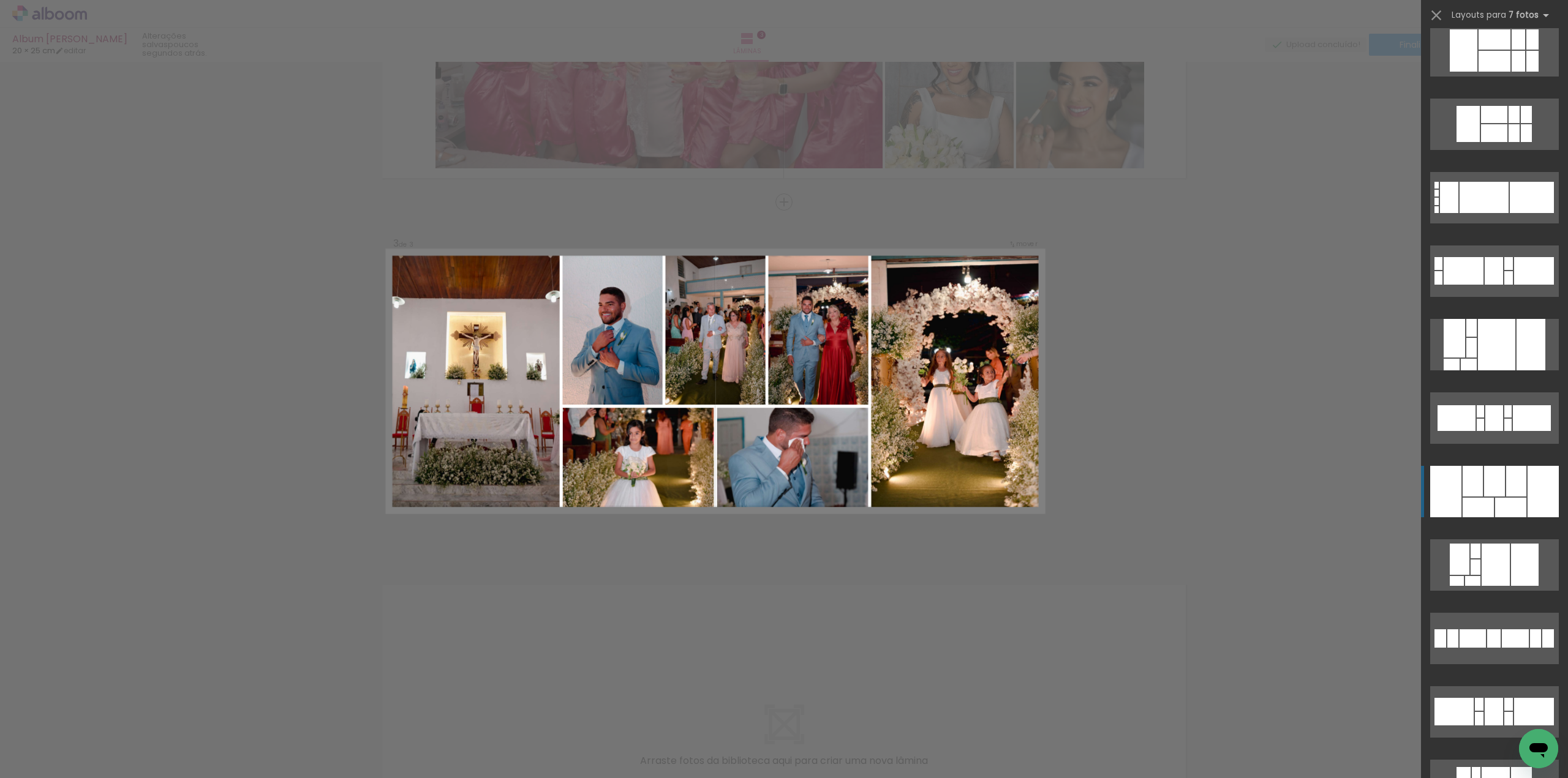
drag, startPoint x: 1482, startPoint y: 489, endPoint x: 1482, endPoint y: 481, distance: 8.0
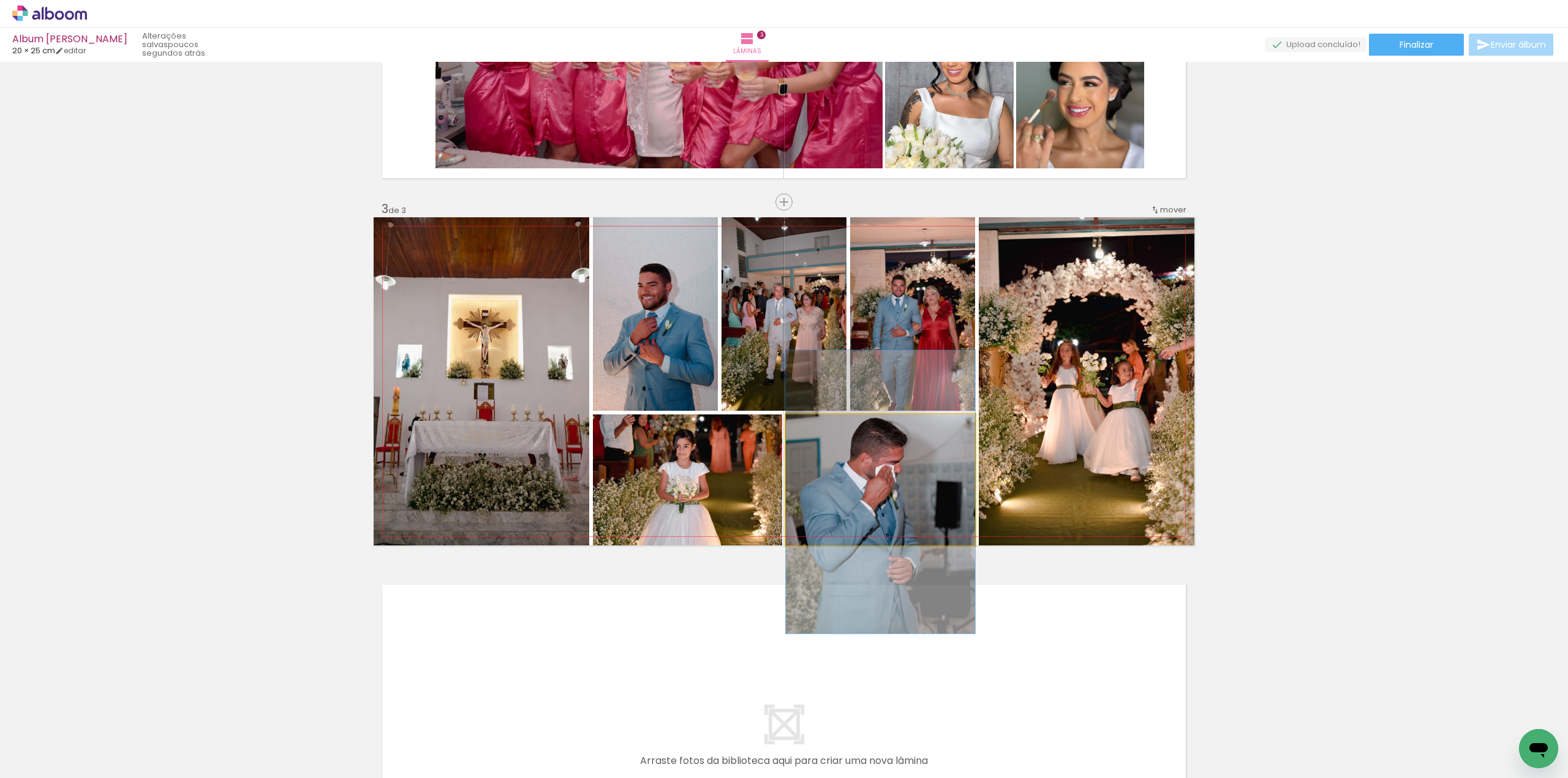
drag, startPoint x: 862, startPoint y: 469, endPoint x: 863, endPoint y: 481, distance: 12.0
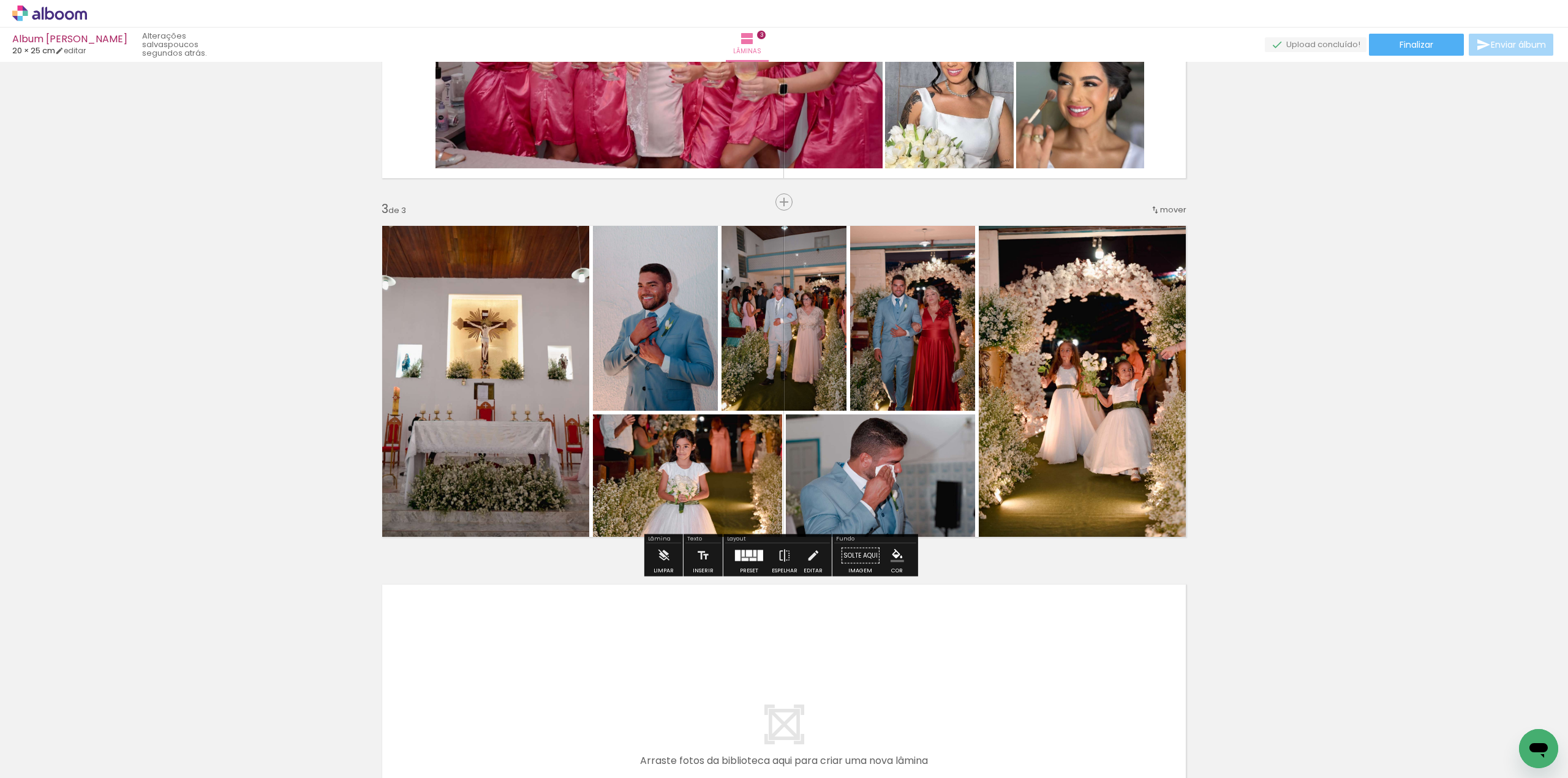
click at [696, 478] on quentale-photo at bounding box center [687, 480] width 189 height 131
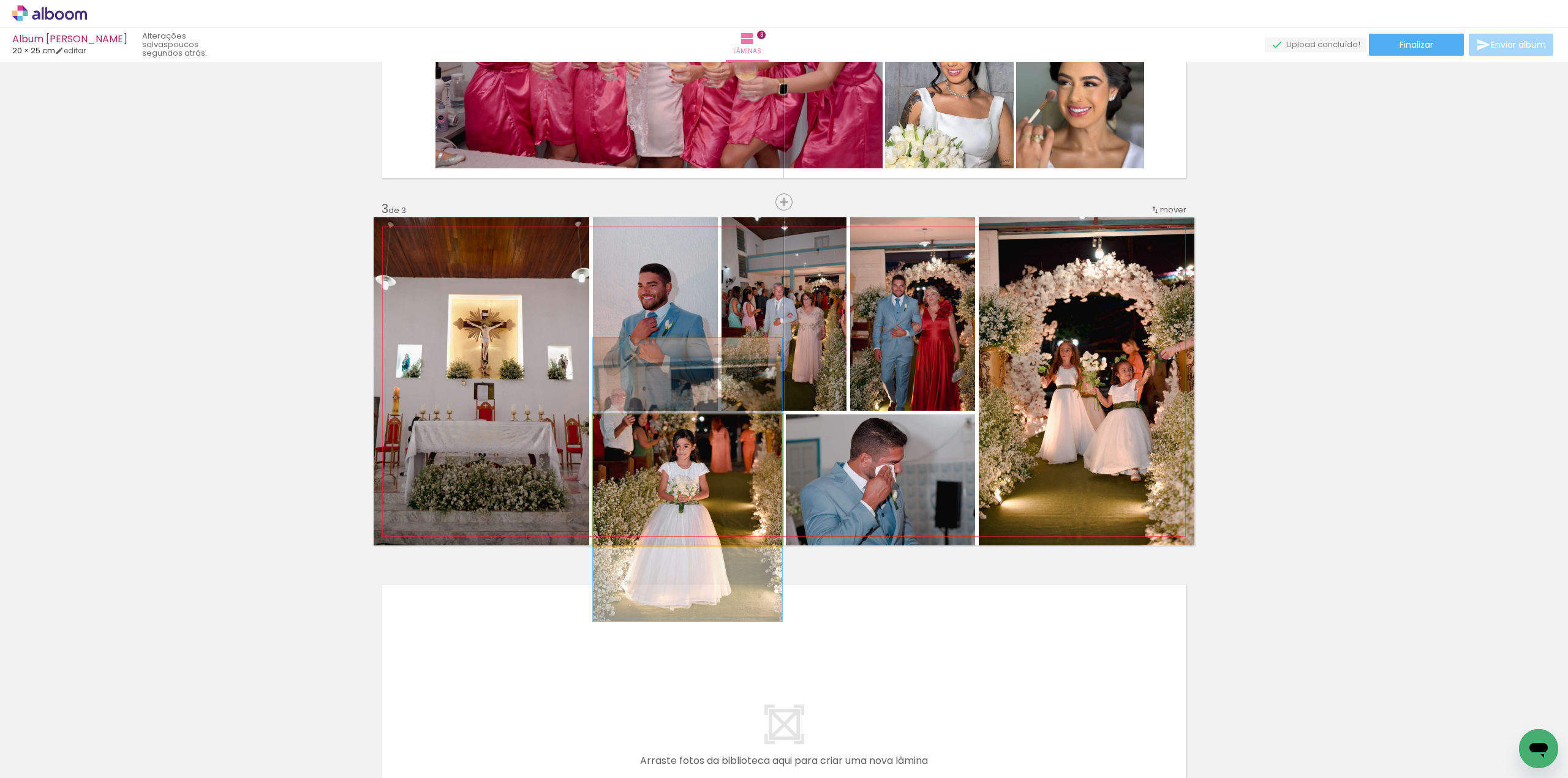
click at [699, 473] on quentale-photo at bounding box center [687, 480] width 189 height 131
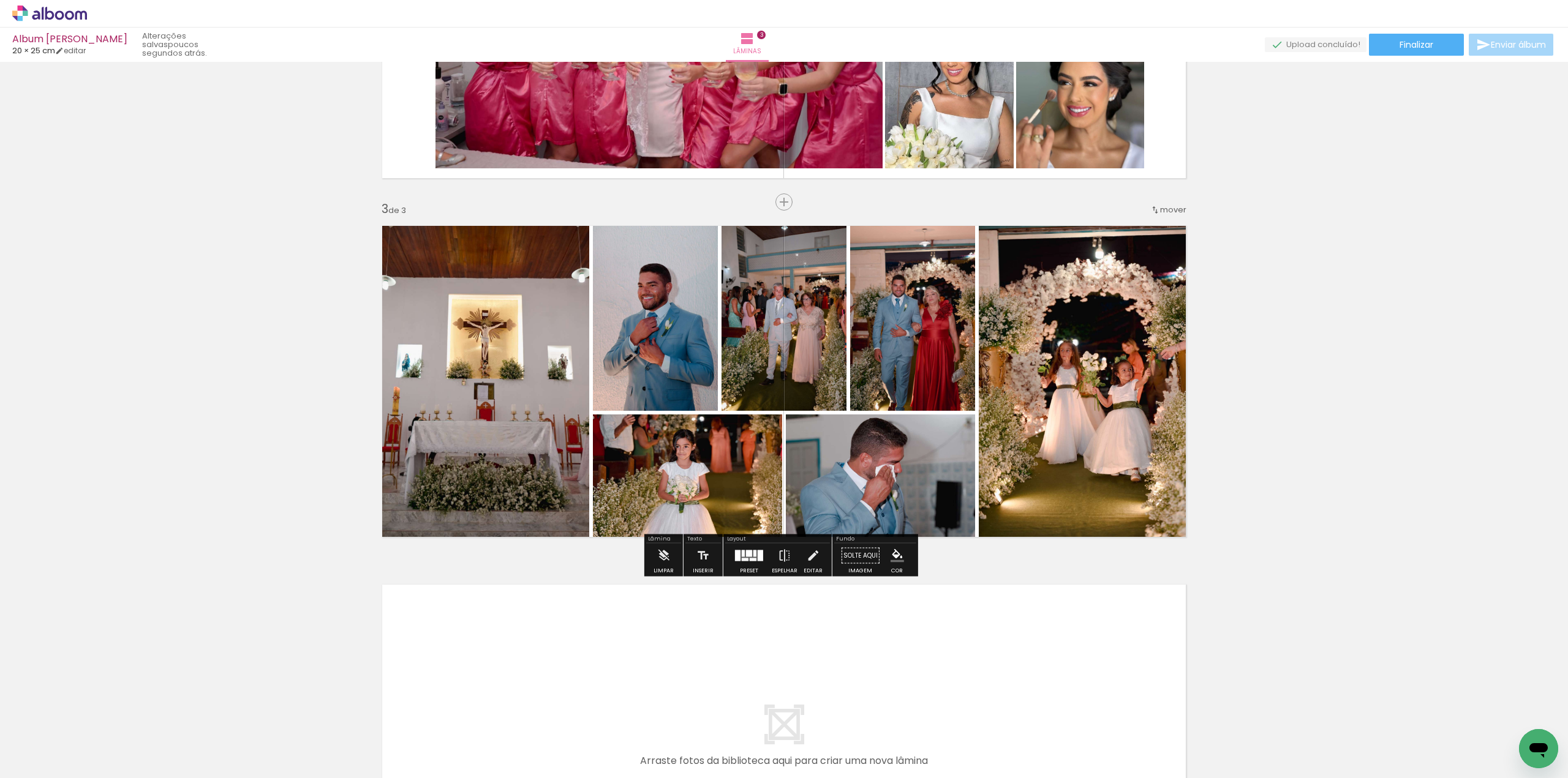
click at [700, 473] on quentale-photo at bounding box center [687, 480] width 189 height 131
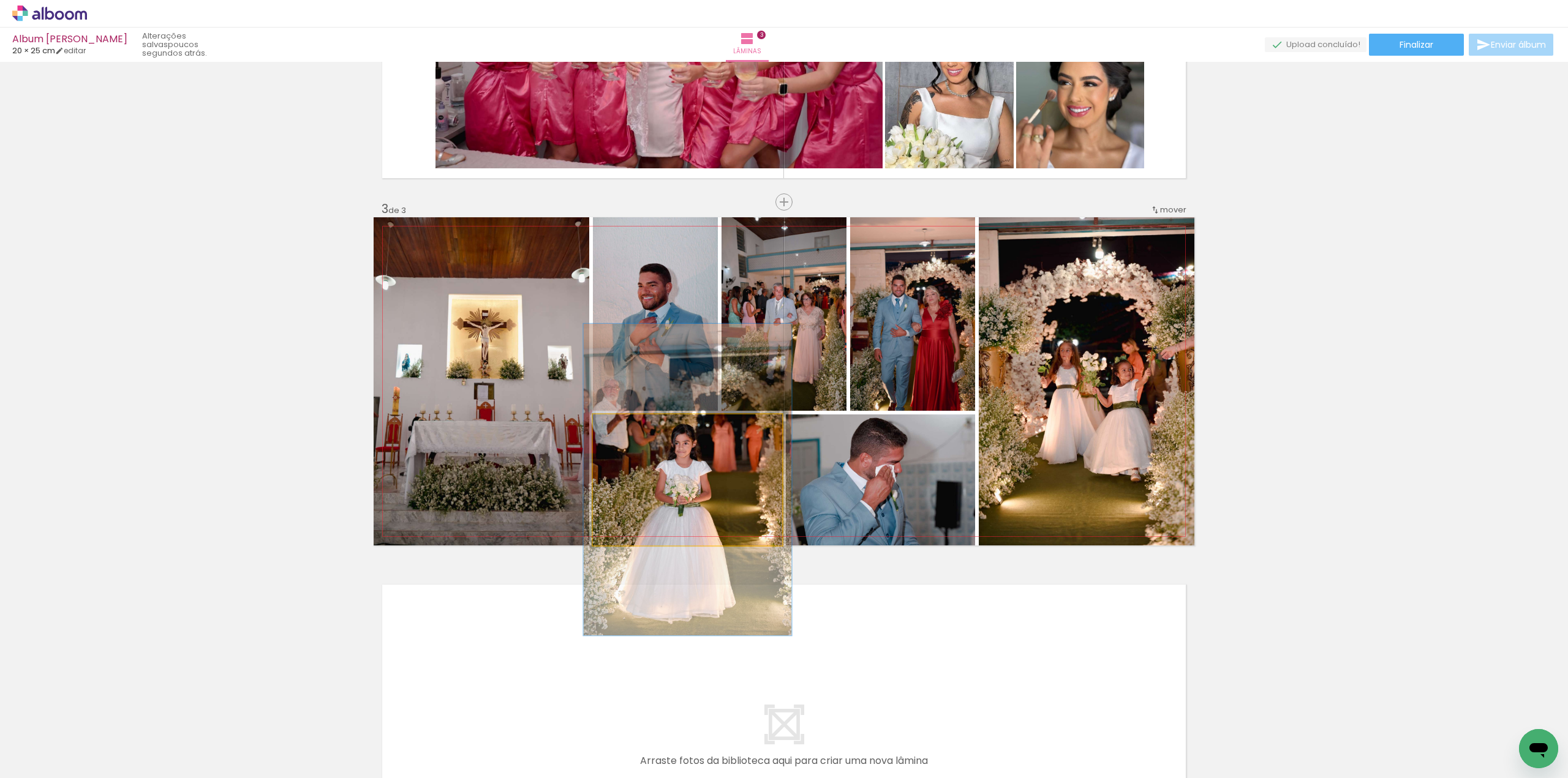
type paper-slider "112"
click at [624, 431] on div at bounding box center [626, 427] width 11 height 11
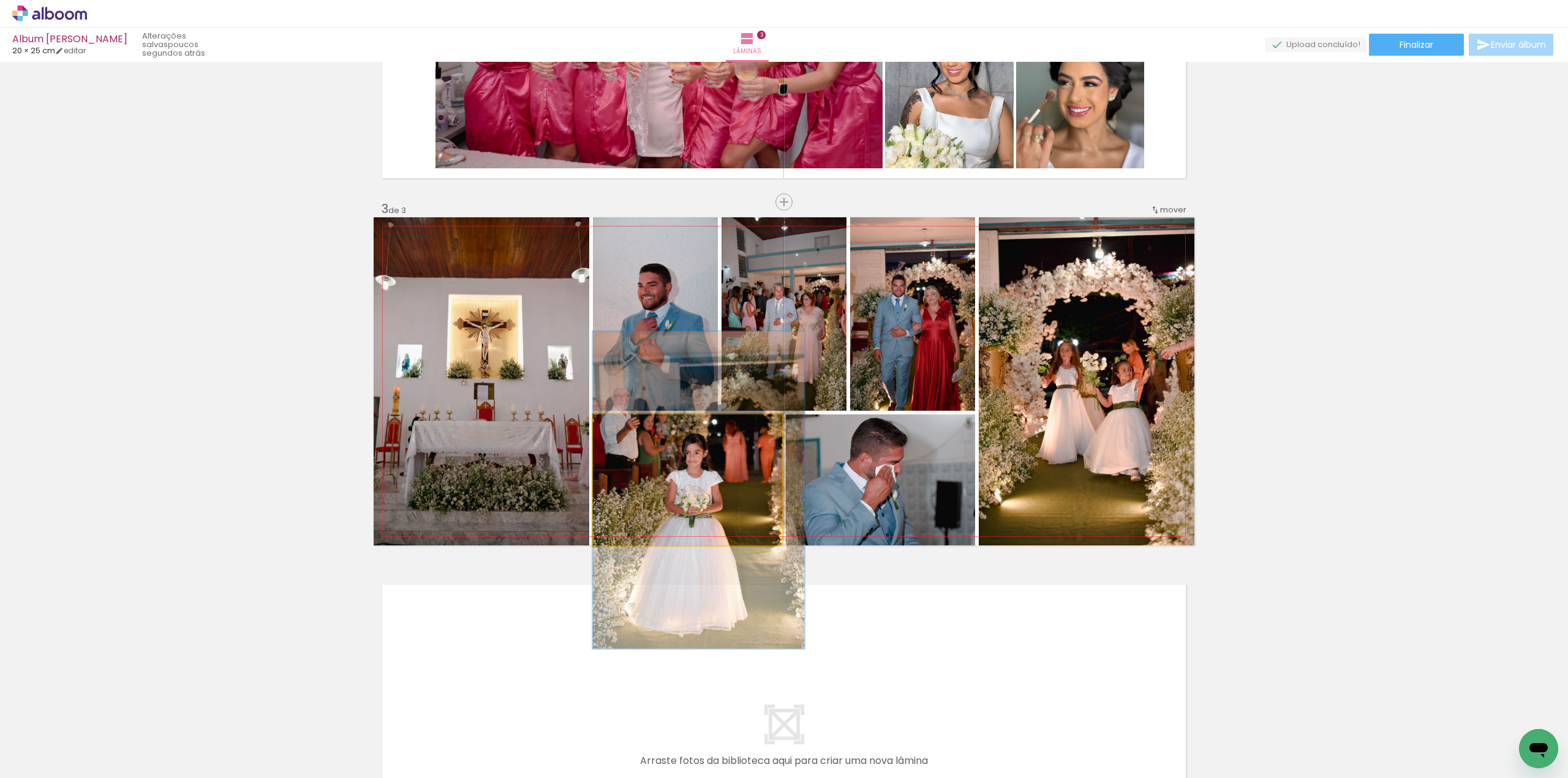
drag, startPoint x: 630, startPoint y: 477, endPoint x: 641, endPoint y: 487, distance: 14.9
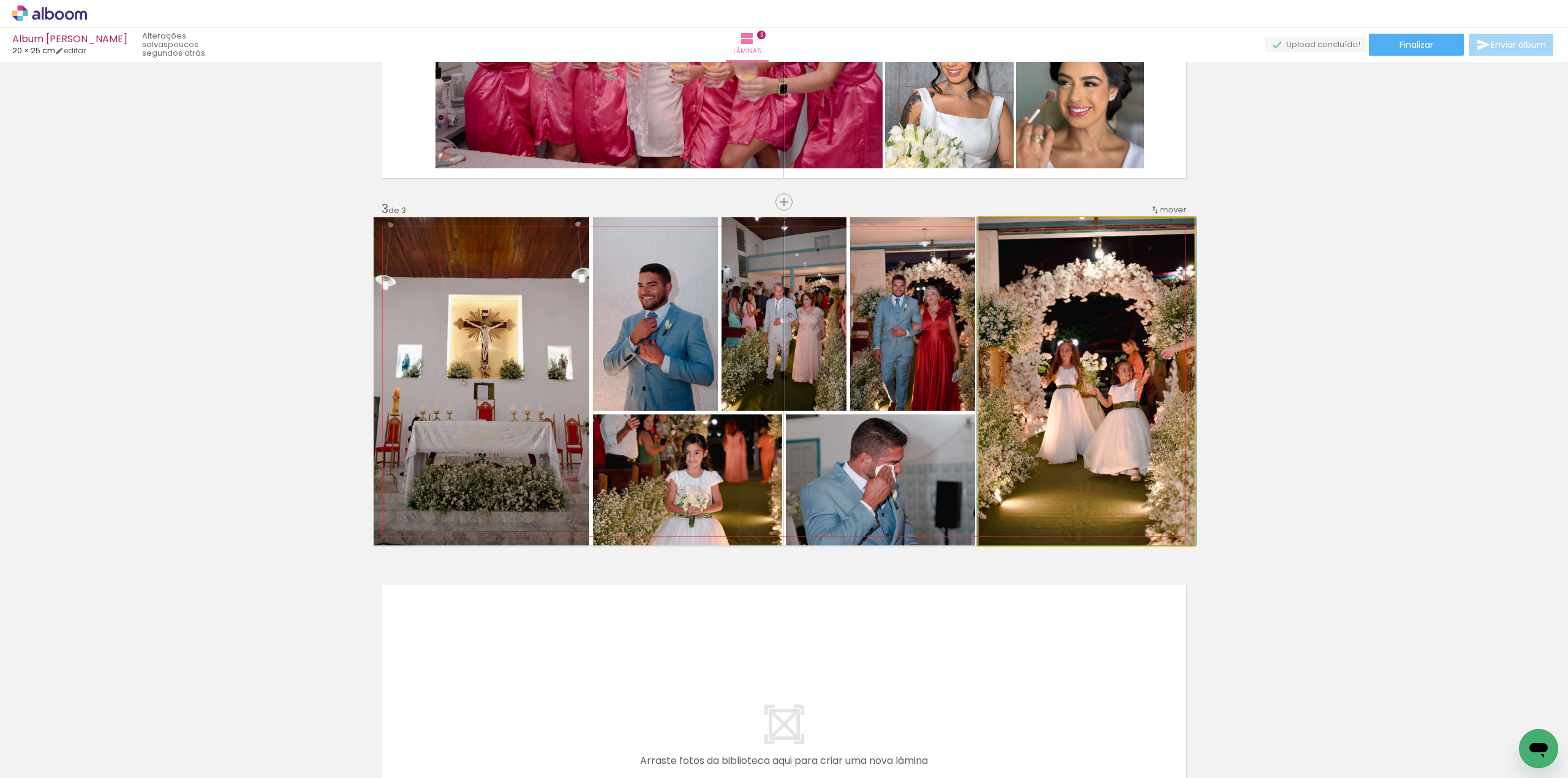
type paper-slider "109"
click at [1005, 234] on div at bounding box center [1008, 230] width 11 height 11
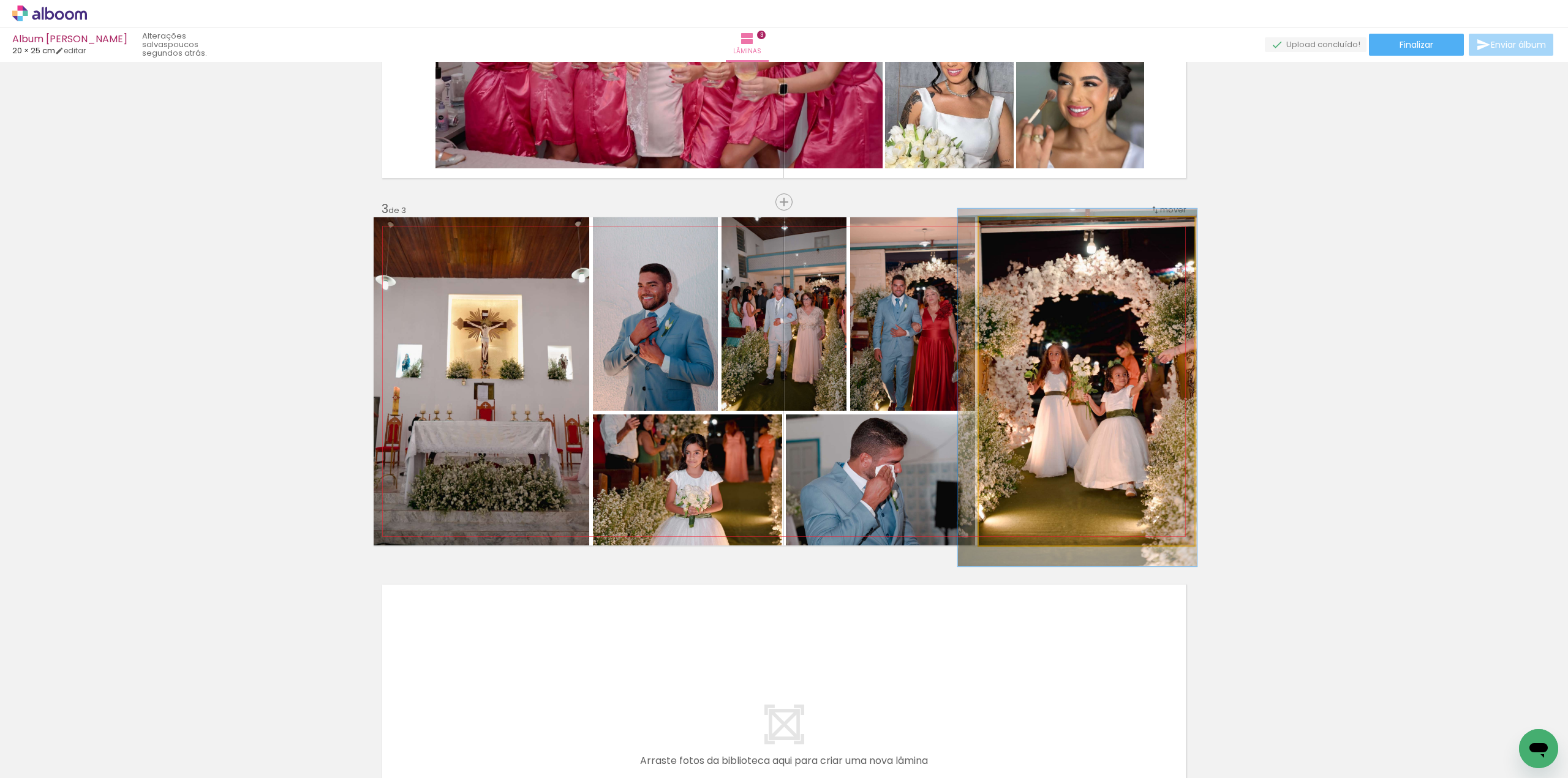
drag, startPoint x: 1047, startPoint y: 299, endPoint x: 1036, endPoint y: 305, distance: 12.5
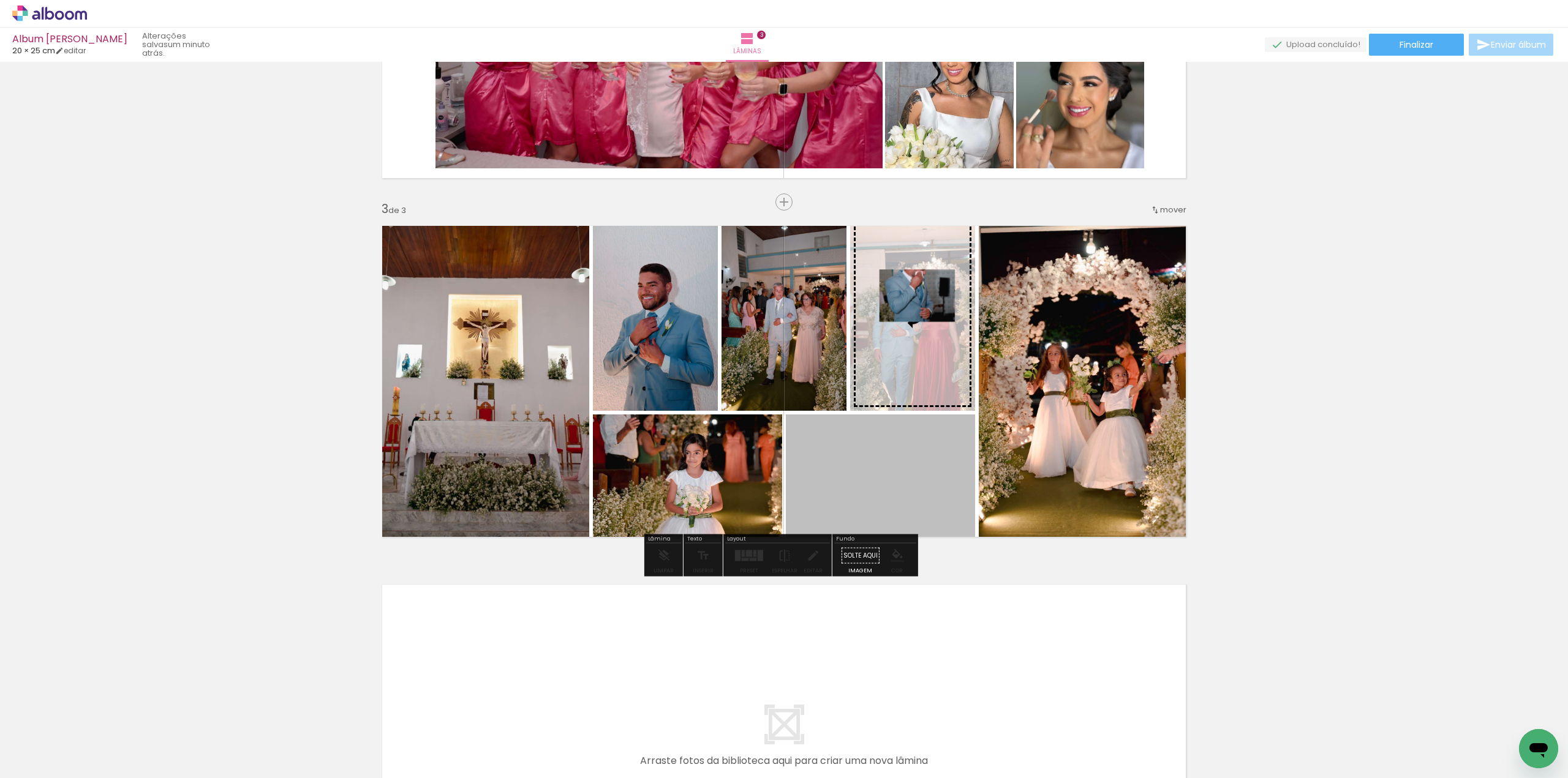
drag, startPoint x: 905, startPoint y: 456, endPoint x: 912, endPoint y: 296, distance: 160.2
click at [0, 0] on slot at bounding box center [0, 0] width 0 height 0
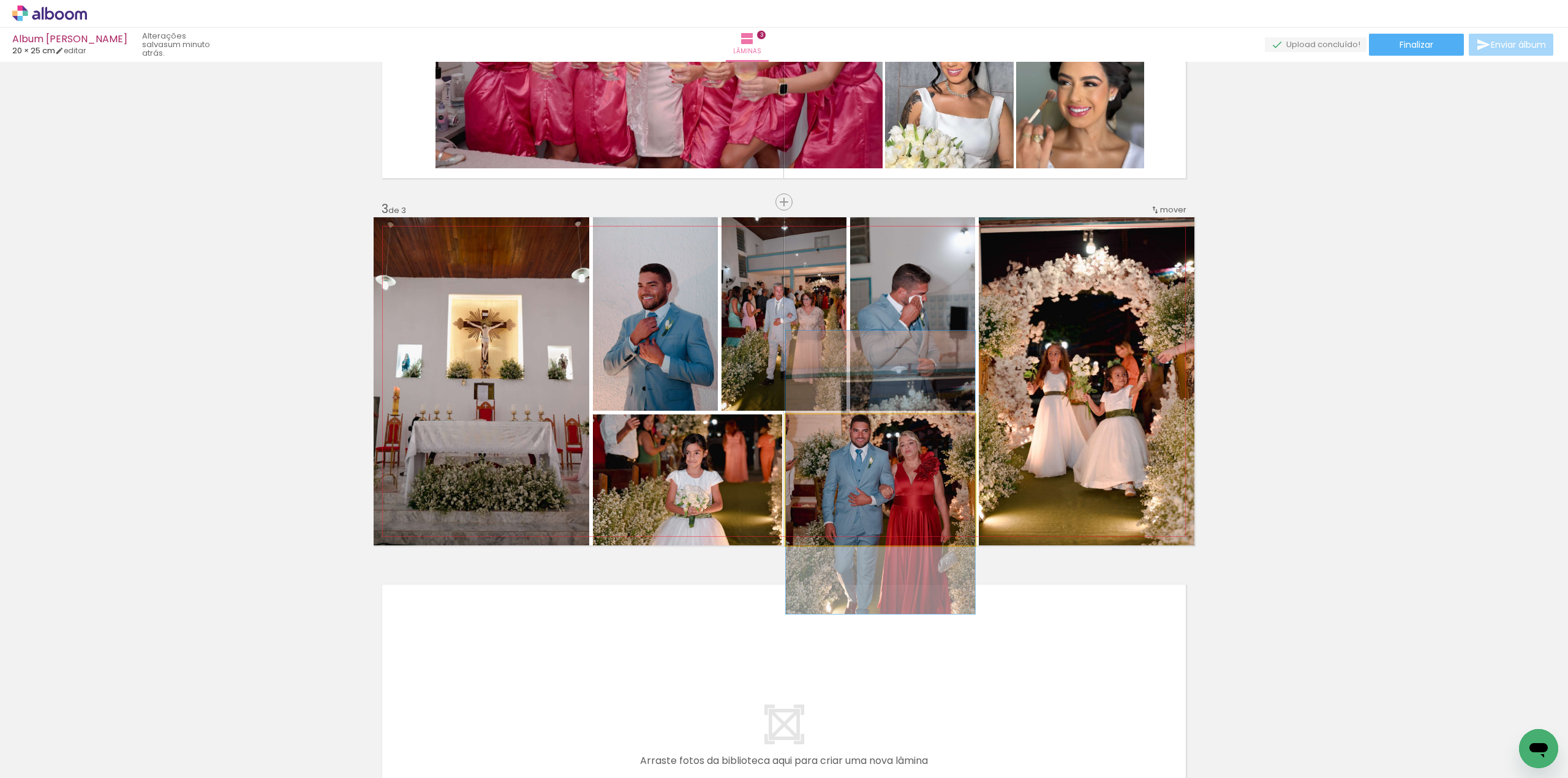
drag, startPoint x: 938, startPoint y: 478, endPoint x: 938, endPoint y: 471, distance: 7.0
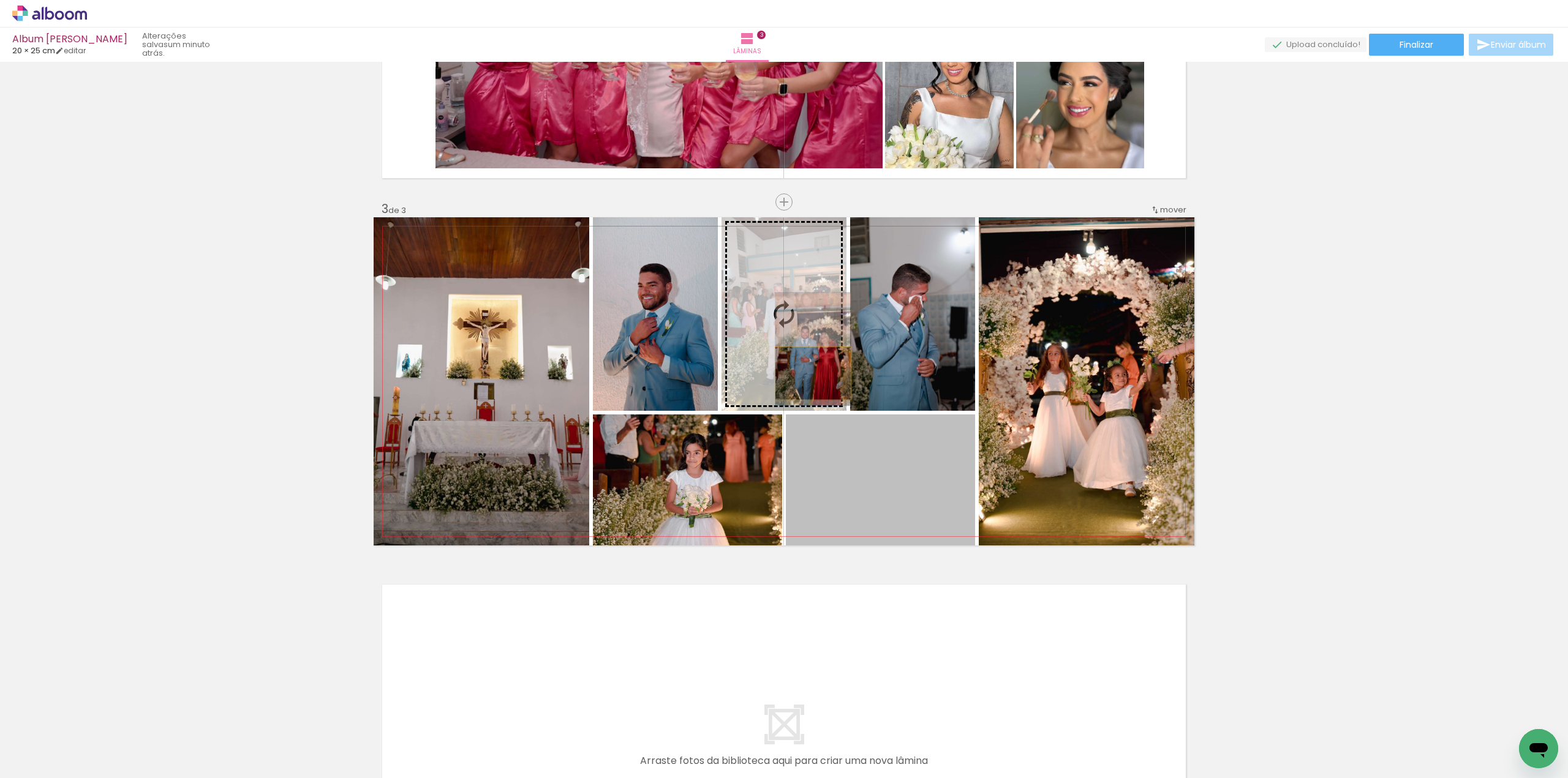
drag, startPoint x: 936, startPoint y: 500, endPoint x: 806, endPoint y: 373, distance: 181.7
click at [0, 0] on slot at bounding box center [0, 0] width 0 height 0
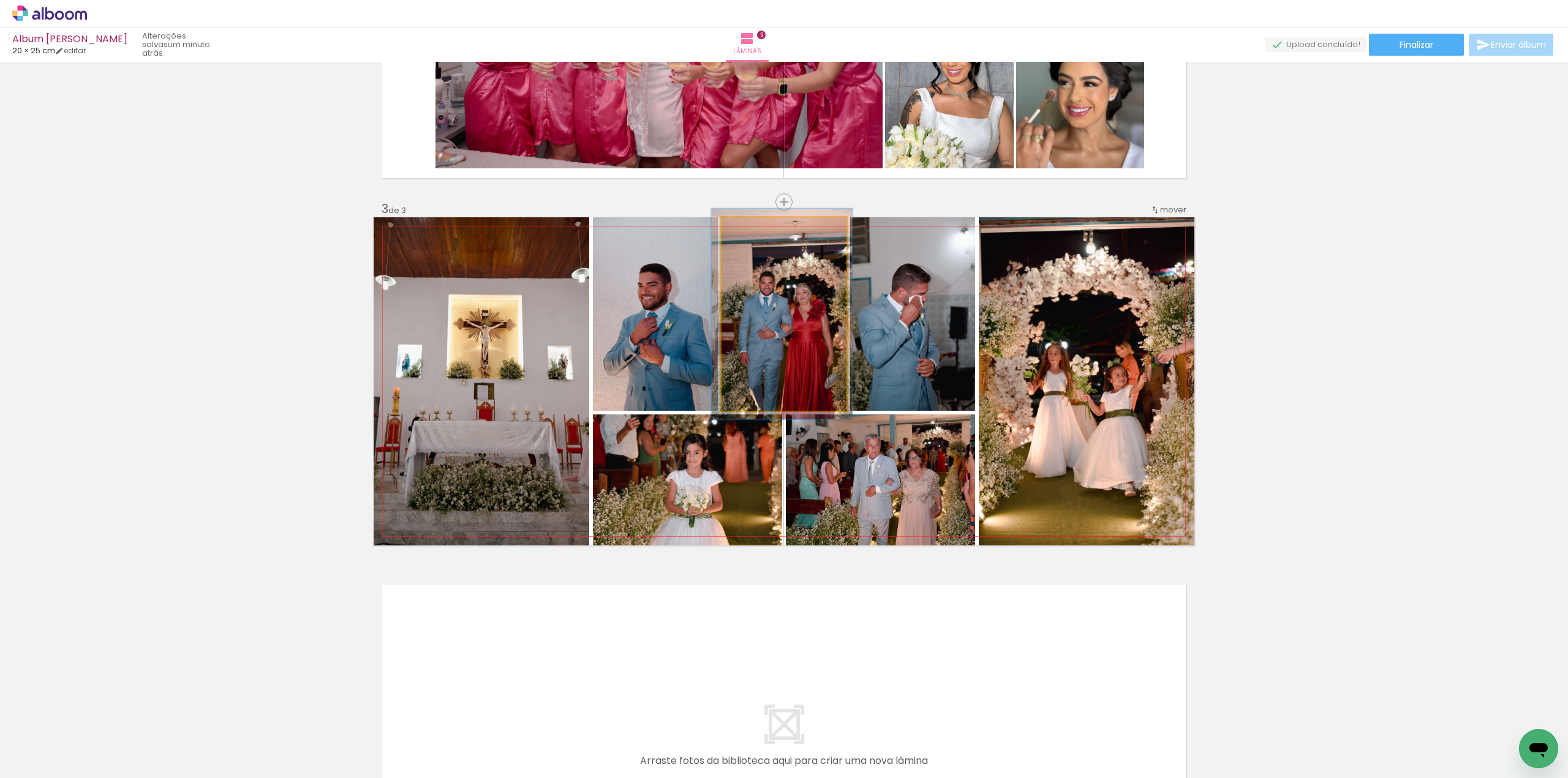
type paper-slider "112"
click at [753, 229] on div at bounding box center [754, 230] width 11 height 11
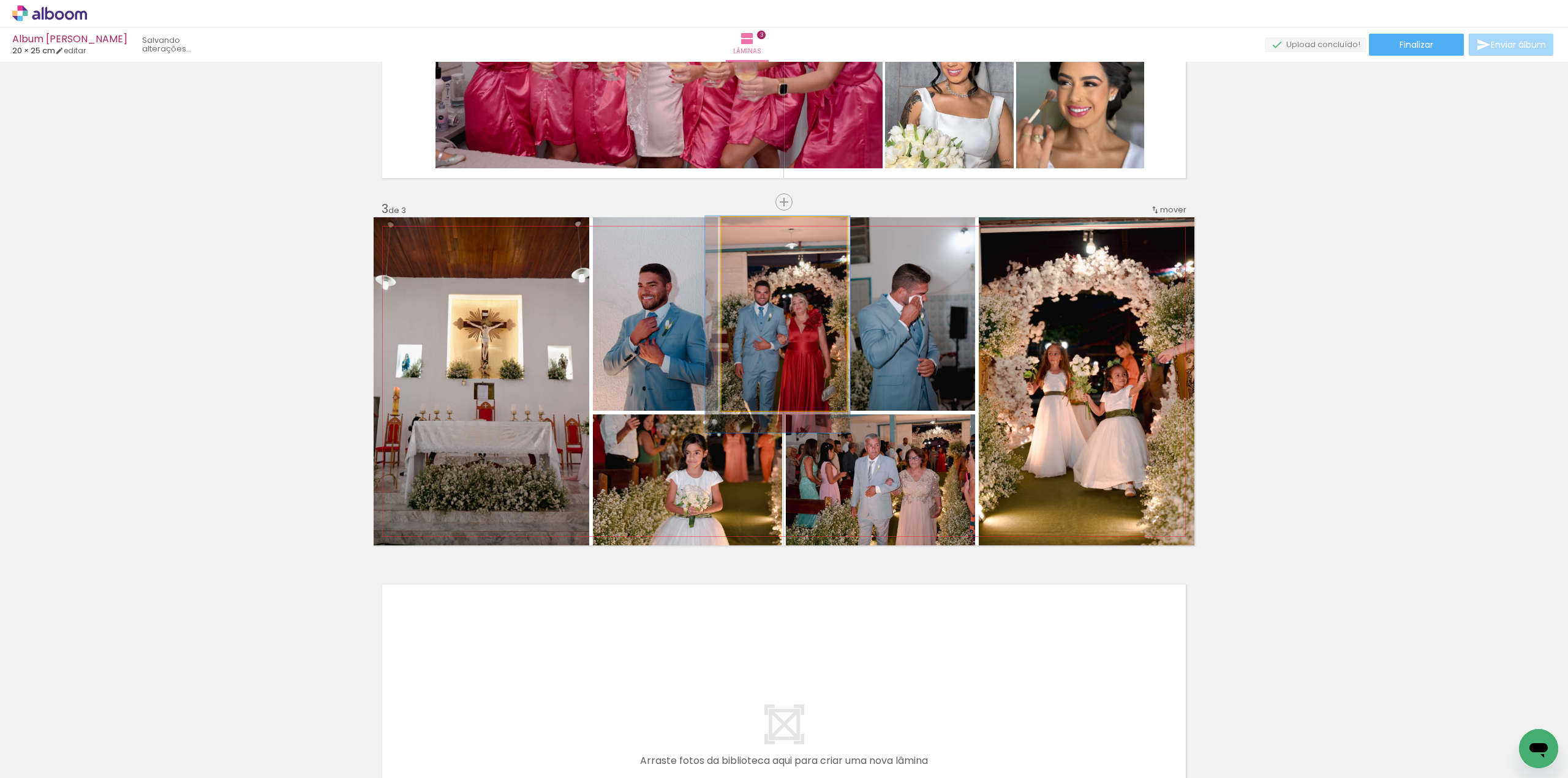
drag, startPoint x: 807, startPoint y: 284, endPoint x: 803, endPoint y: 294, distance: 10.8
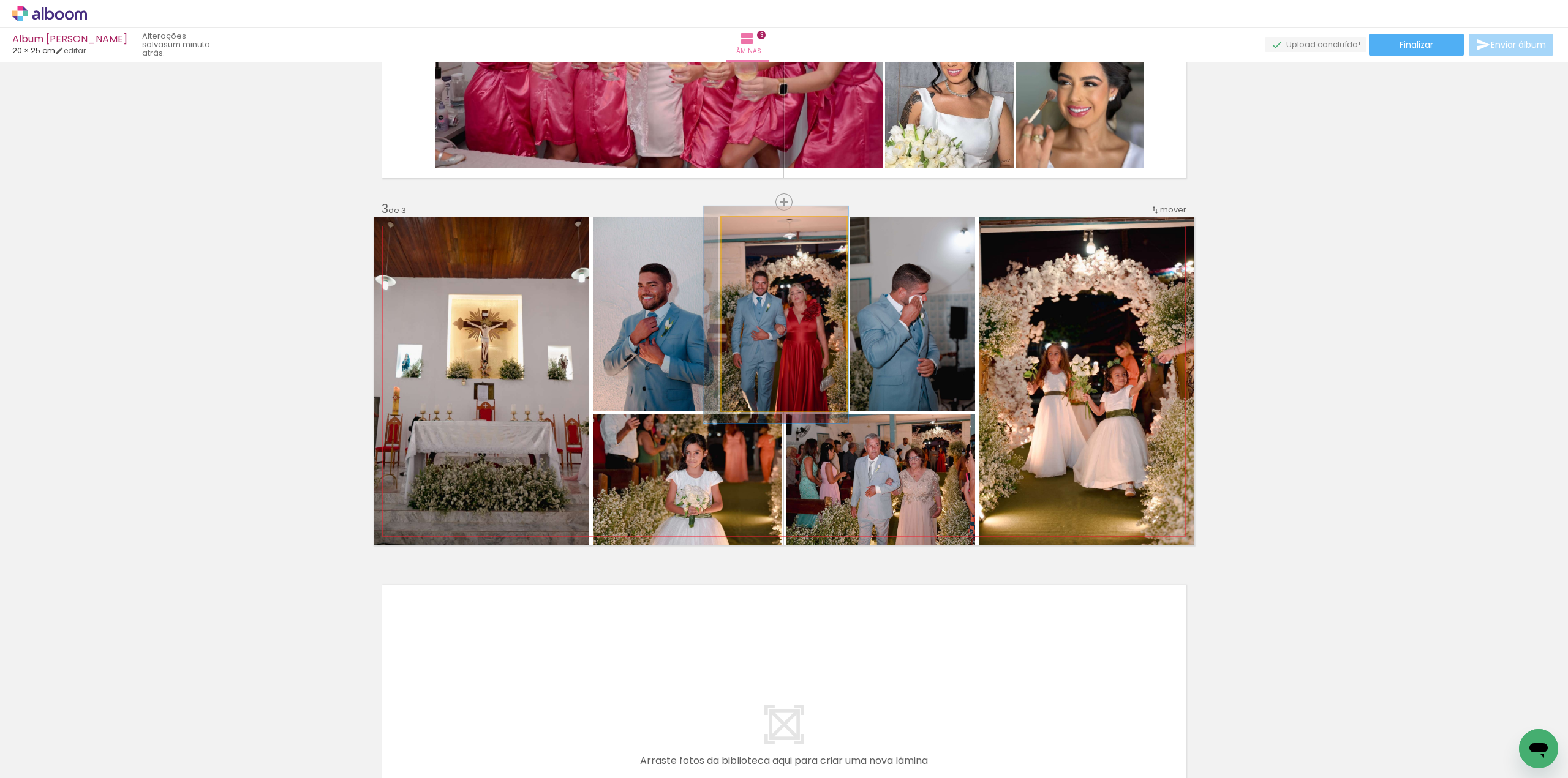
drag, startPoint x: 801, startPoint y: 327, endPoint x: 800, endPoint y: 317, distance: 10.0
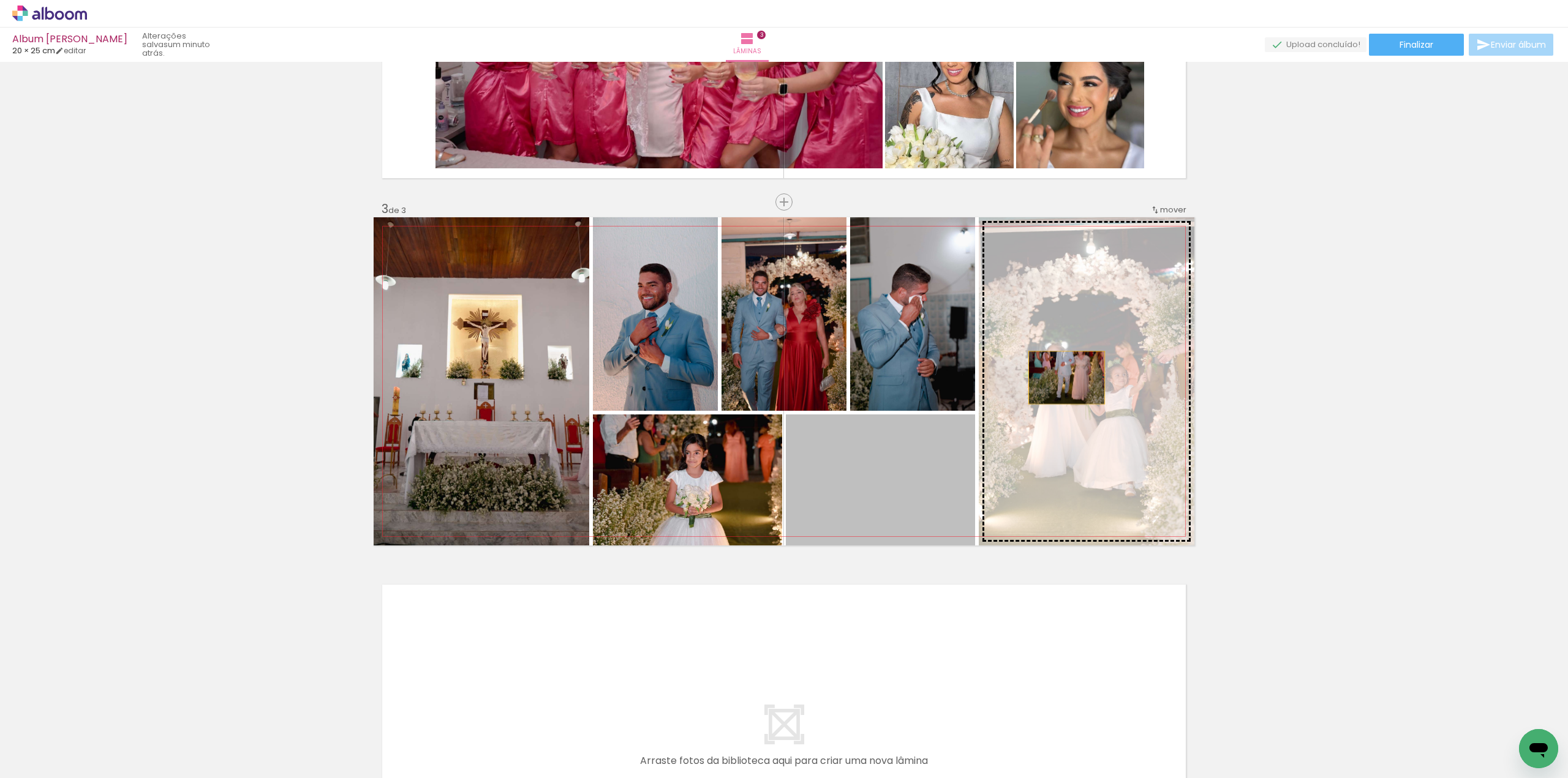
drag, startPoint x: 910, startPoint y: 470, endPoint x: 1062, endPoint y: 378, distance: 177.7
click at [0, 0] on slot at bounding box center [0, 0] width 0 height 0
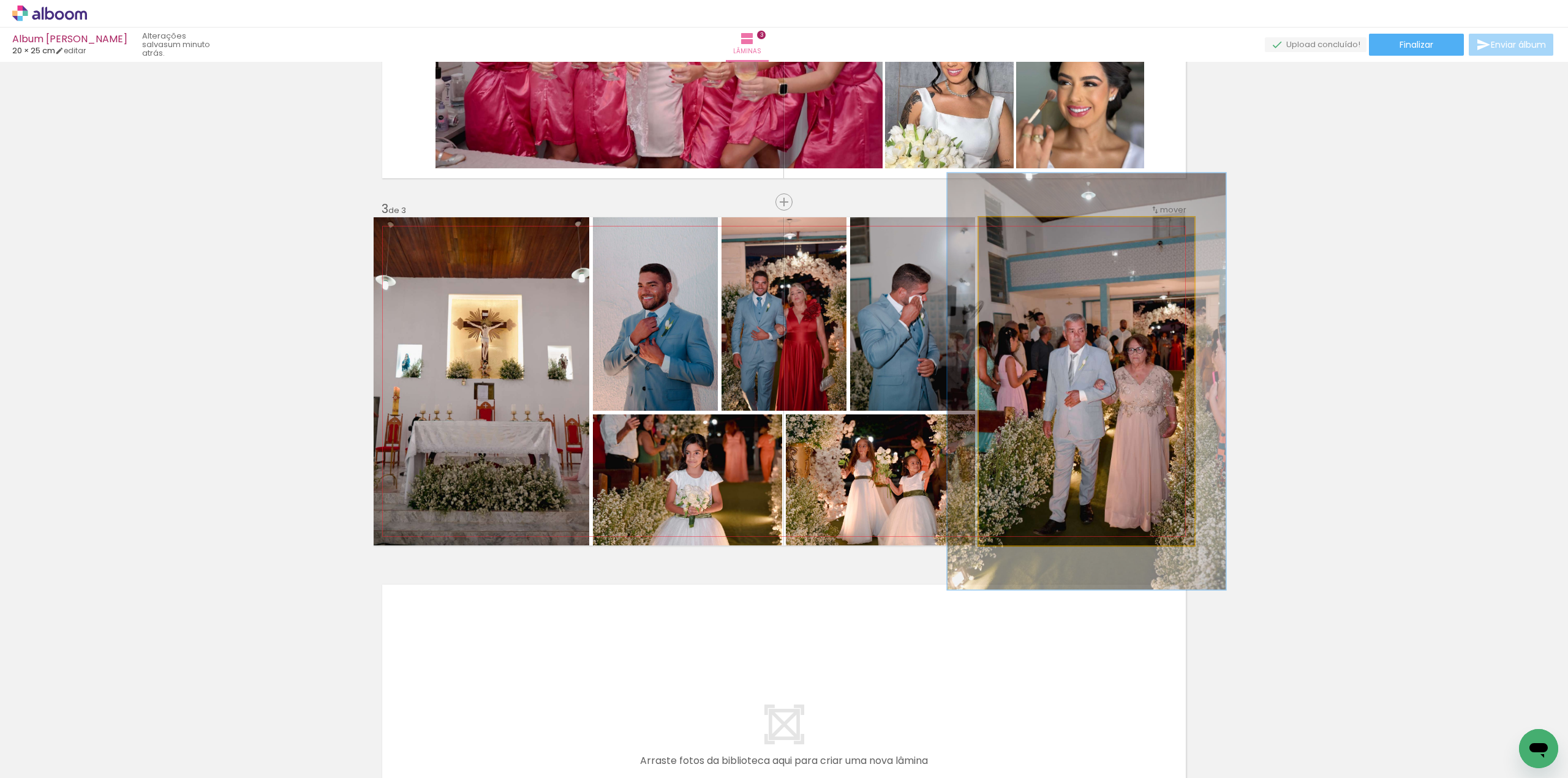
drag, startPoint x: 1008, startPoint y: 235, endPoint x: 1021, endPoint y: 237, distance: 13.2
type paper-slider "129"
click at [1021, 235] on div at bounding box center [1019, 230] width 20 height 20
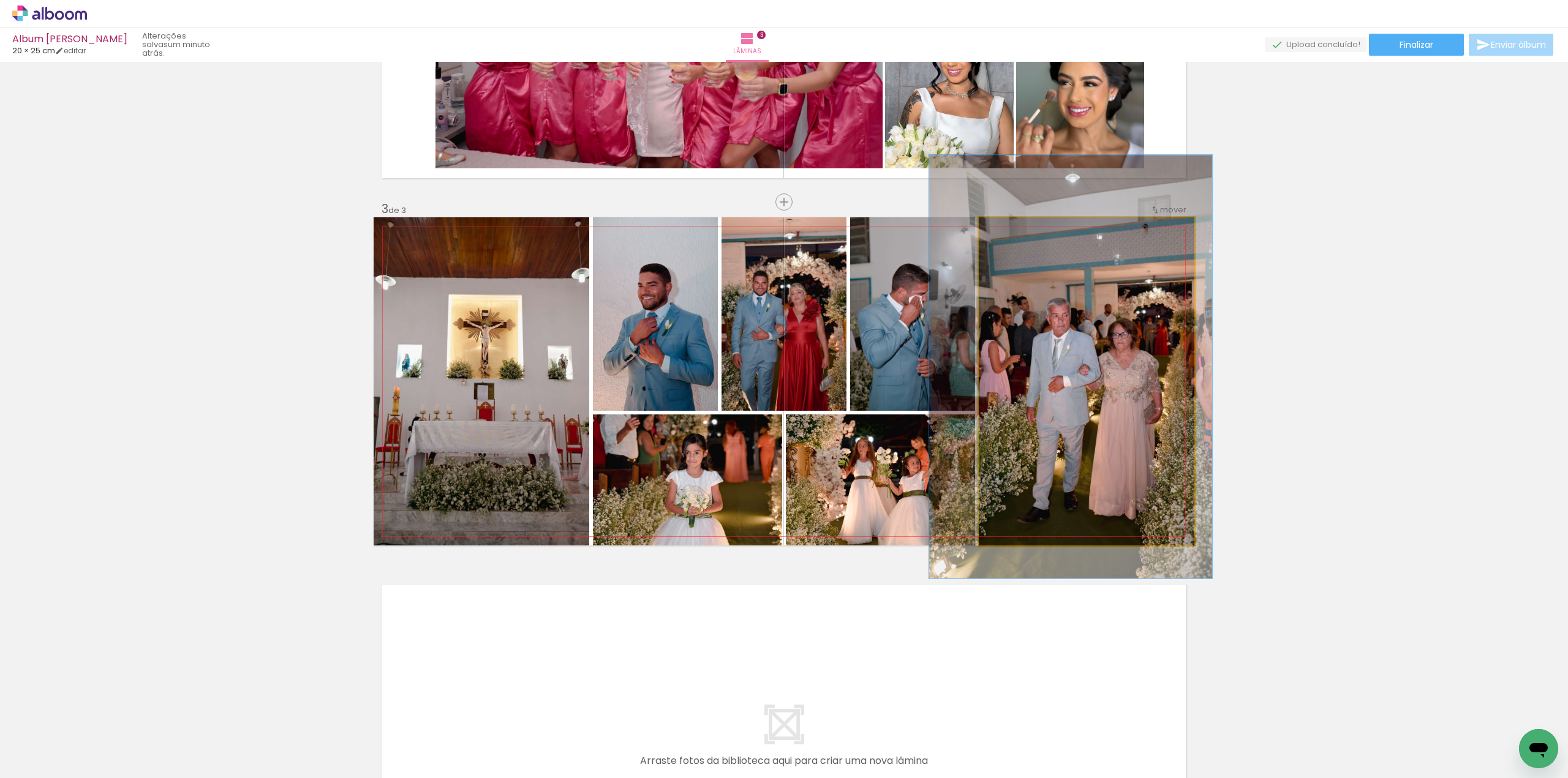
drag, startPoint x: 1044, startPoint y: 295, endPoint x: 1028, endPoint y: 281, distance: 21.3
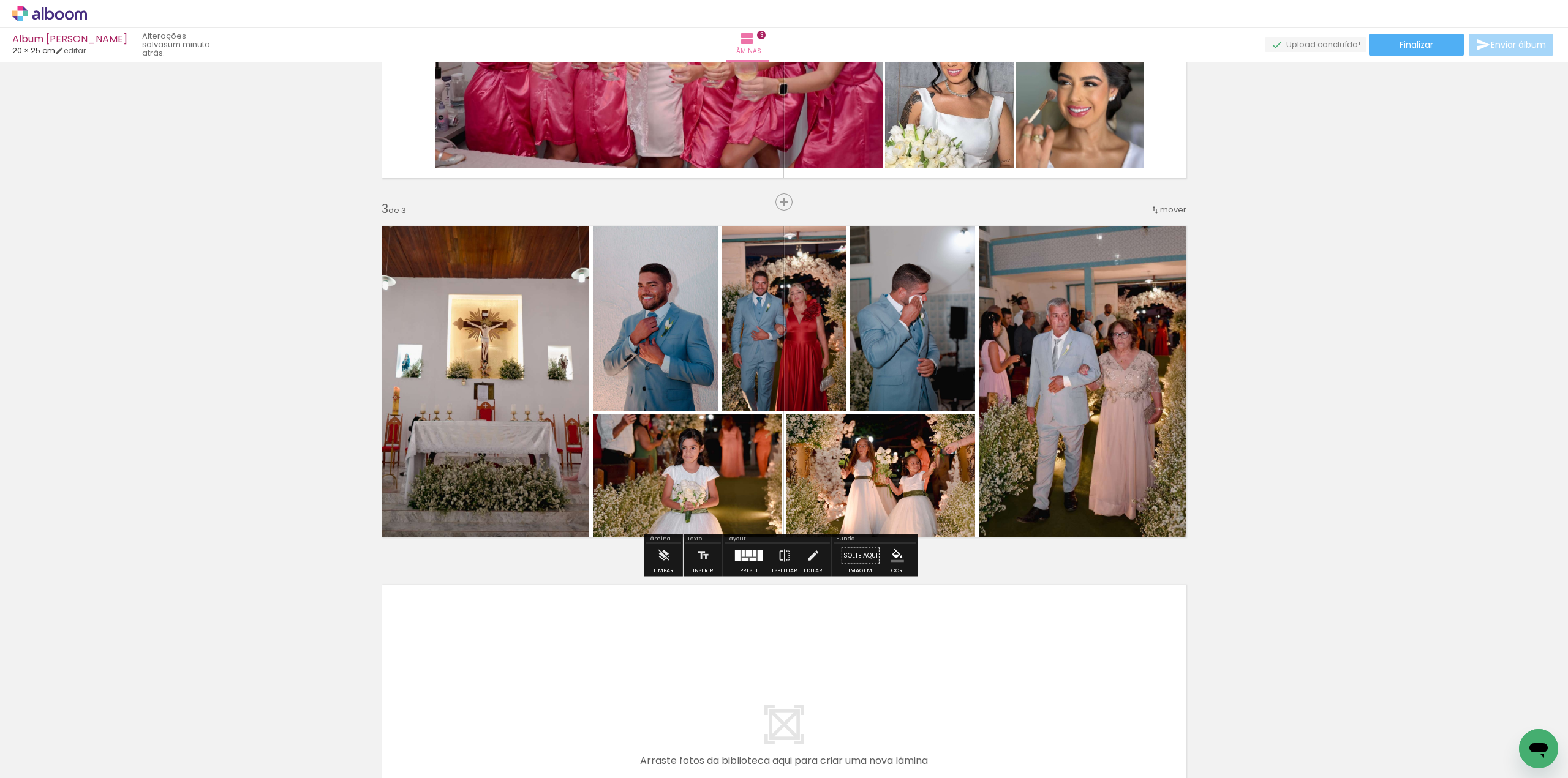
click at [759, 481] on quentale-photo at bounding box center [687, 480] width 189 height 131
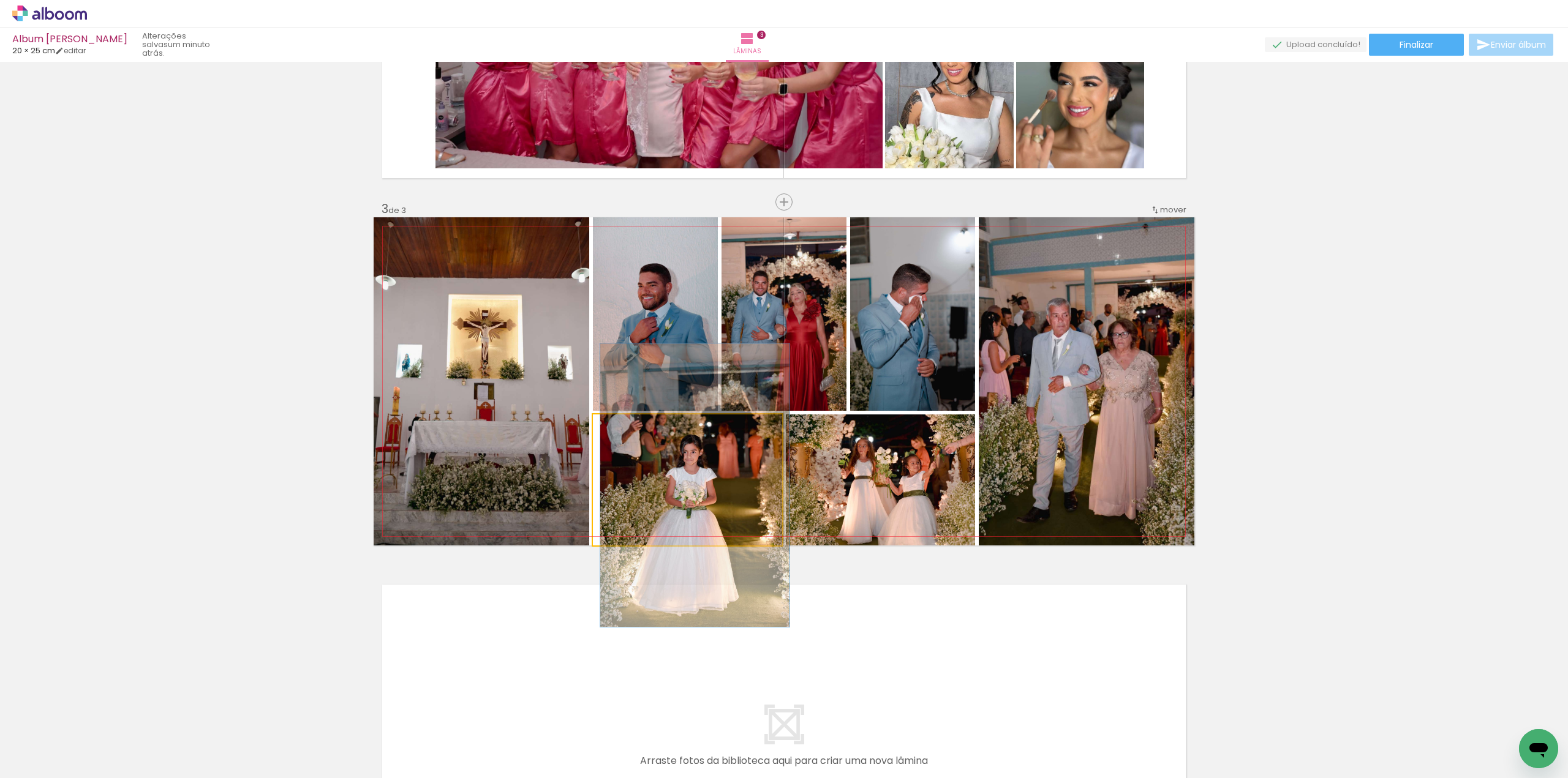
drag, startPoint x: 616, startPoint y: 431, endPoint x: 600, endPoint y: 431, distance: 16.0
type paper-slider "100"
click at [601, 431] on div at bounding box center [639, 428] width 85 height 18
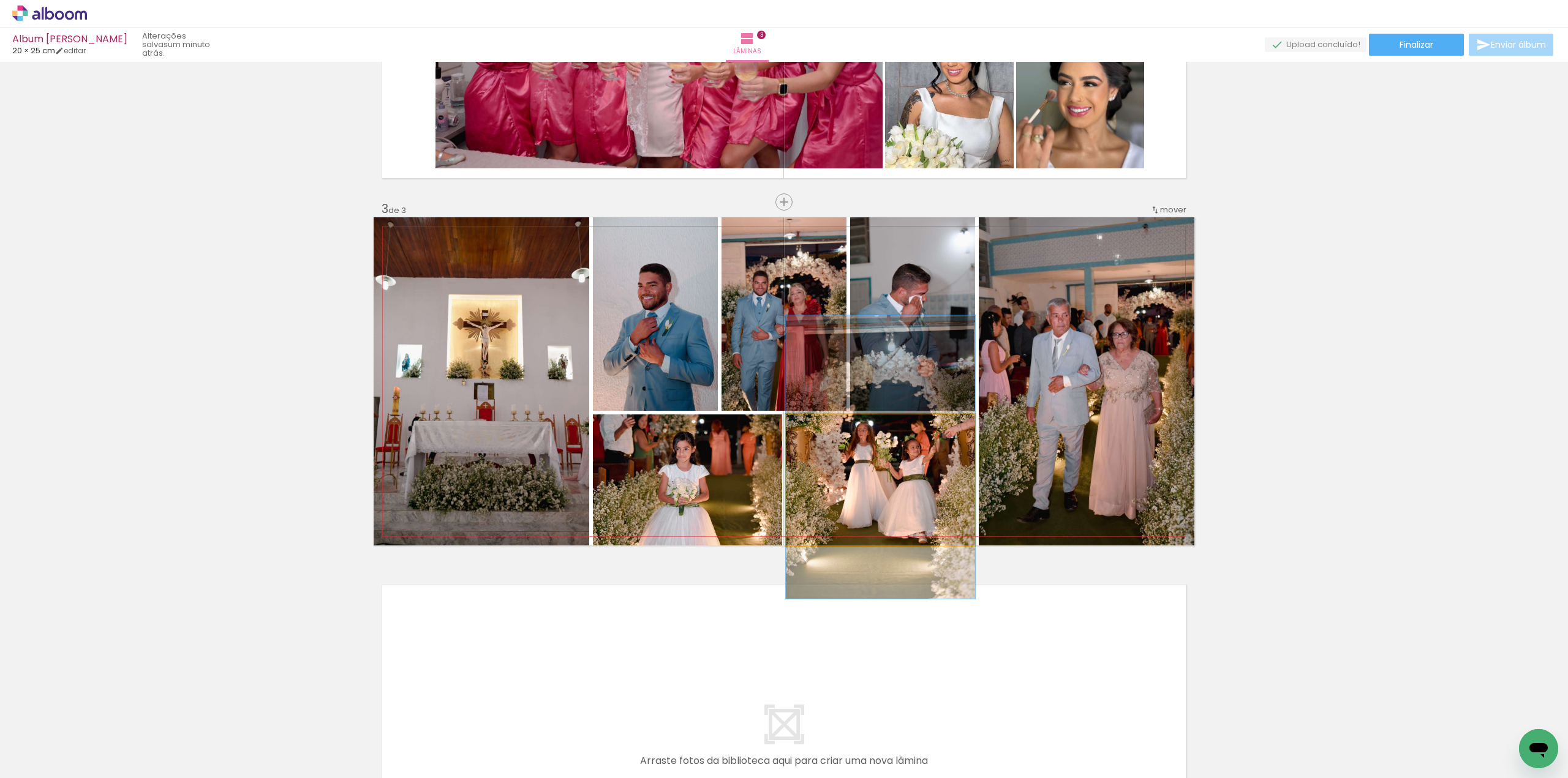
drag, startPoint x: 930, startPoint y: 490, endPoint x: 912, endPoint y: 474, distance: 24.1
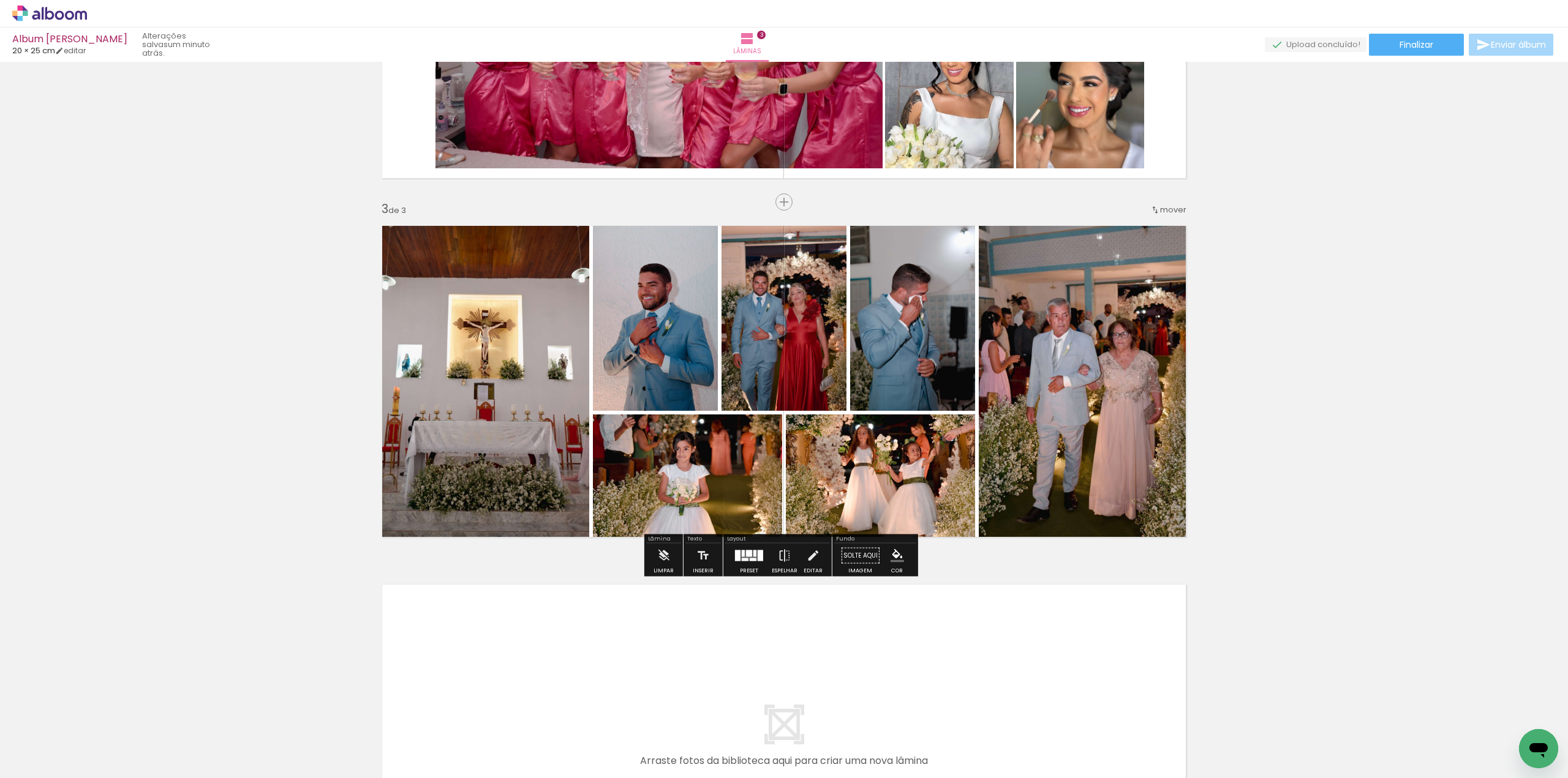
click at [1312, 456] on div "Inserir lâmina 1 de 3 Inserir lâmina 2 de 3 Inserir lâmina 3 de 3" at bounding box center [784, 186] width 1568 height 1436
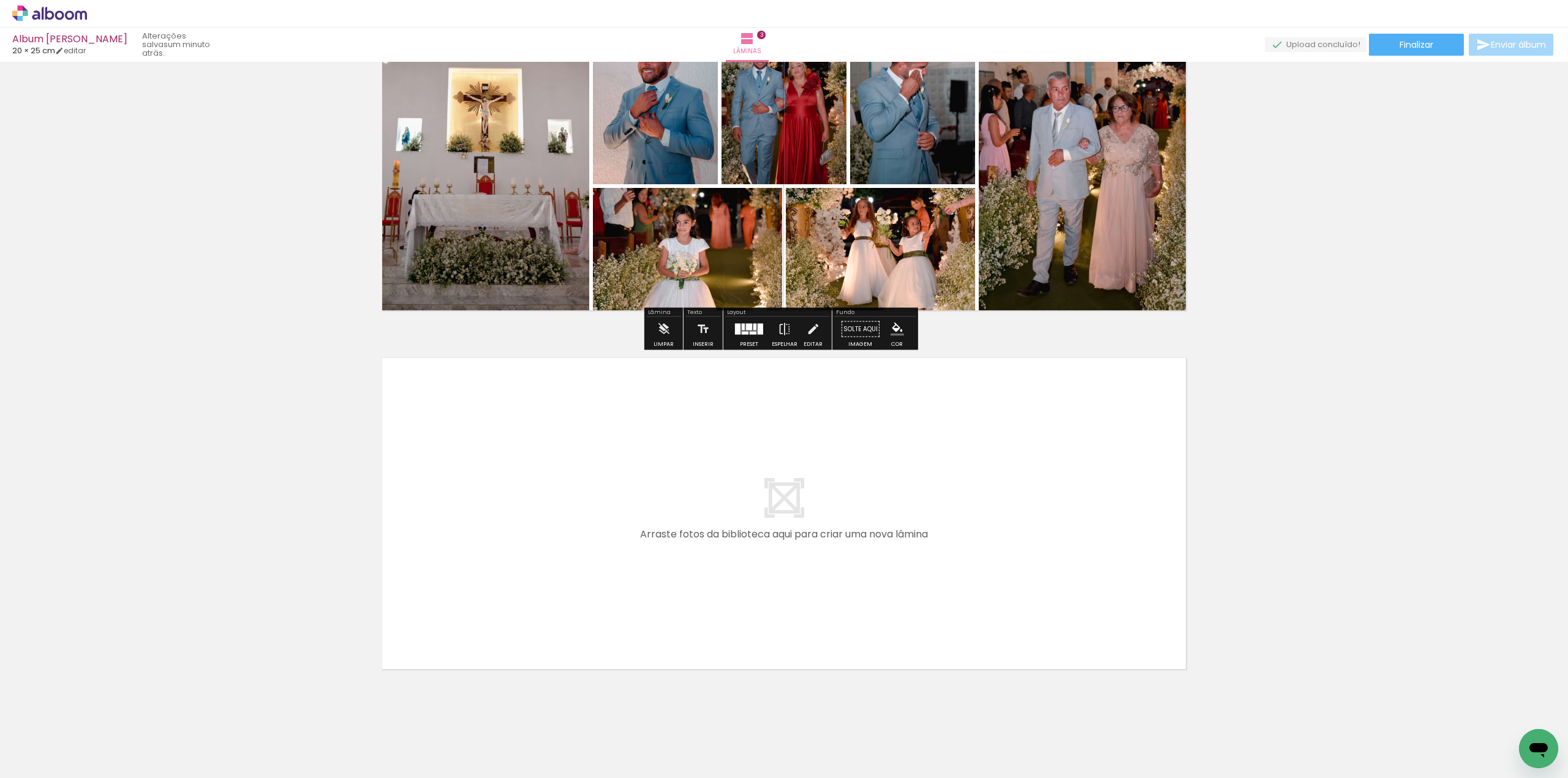
scroll to position [843, 0]
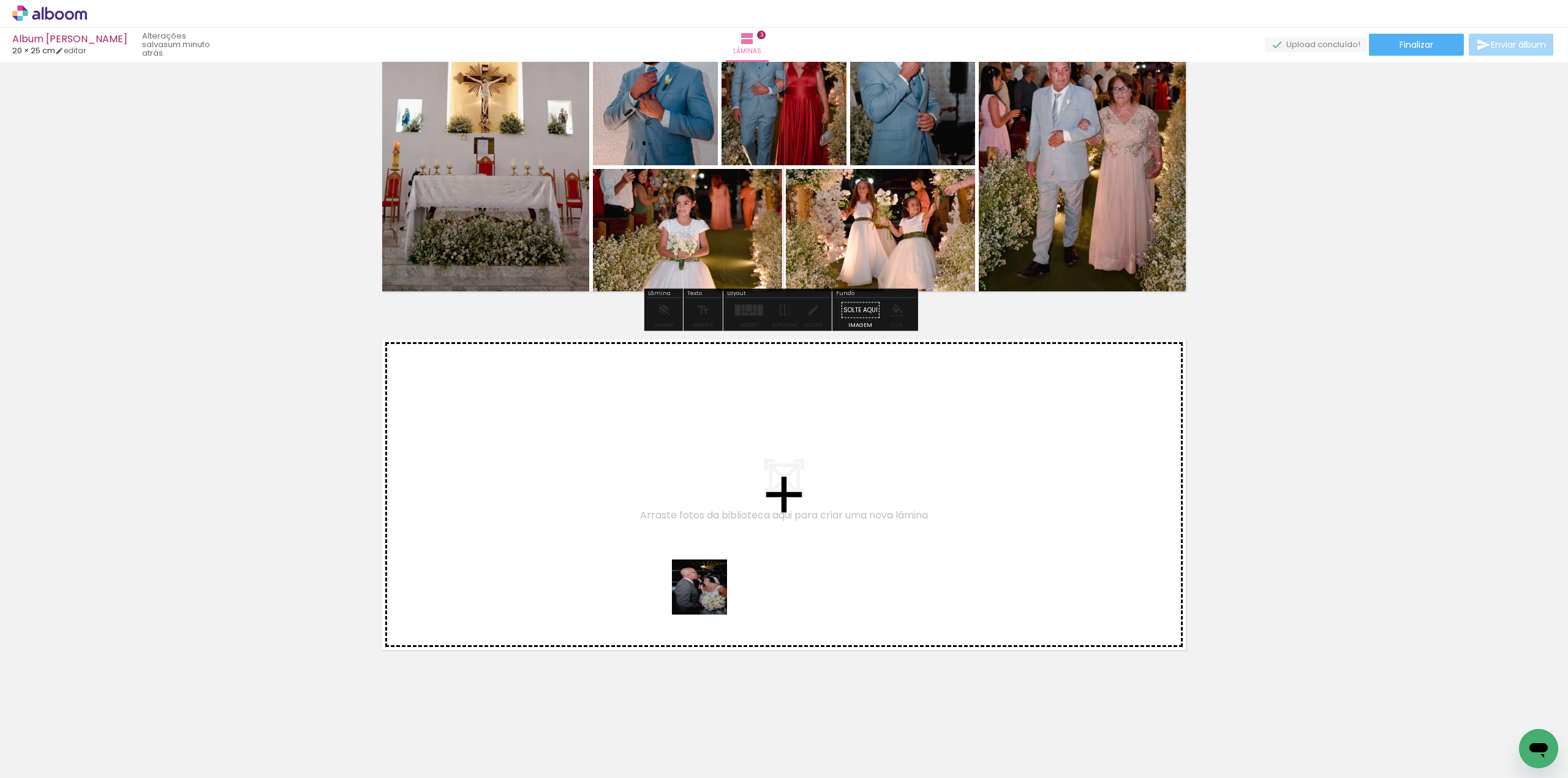
drag, startPoint x: 849, startPoint y: 739, endPoint x: 685, endPoint y: 578, distance: 229.8
click at [685, 578] on quentale-workspace at bounding box center [784, 389] width 1568 height 778
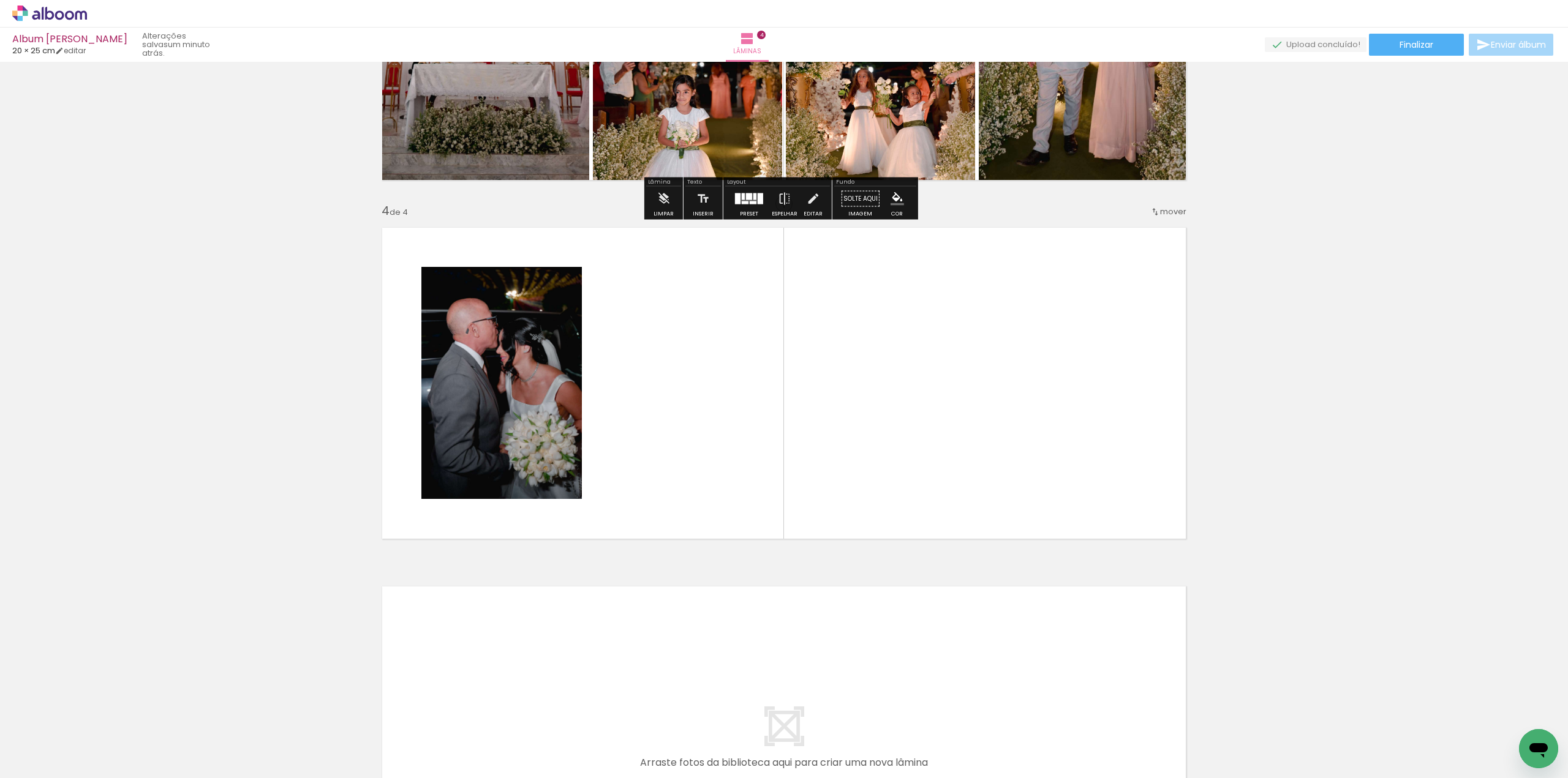
scroll to position [957, 0]
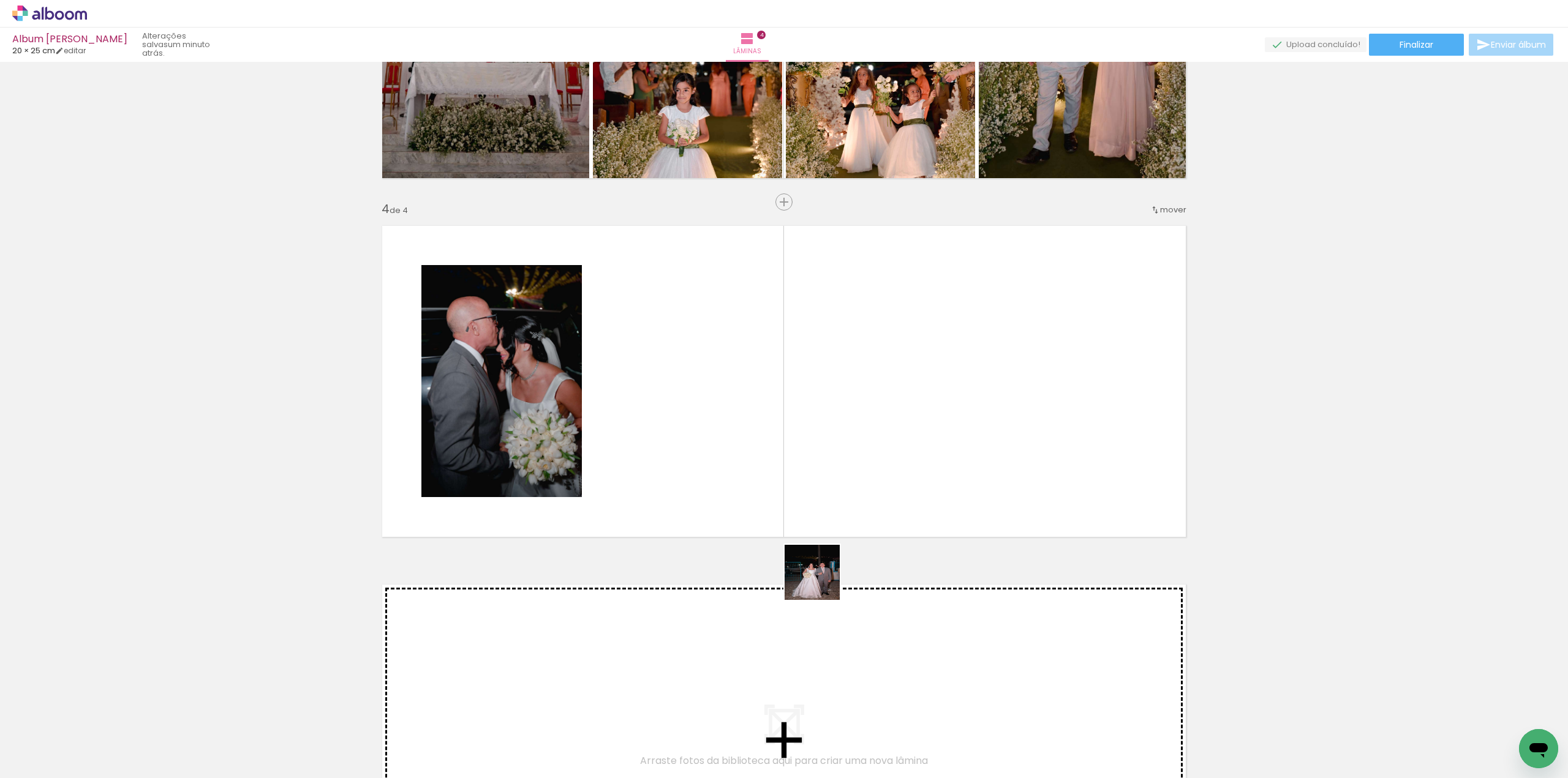
drag, startPoint x: 920, startPoint y: 742, endPoint x: 922, endPoint y: 710, distance: 32.1
click at [752, 468] on quentale-workspace at bounding box center [784, 389] width 1568 height 778
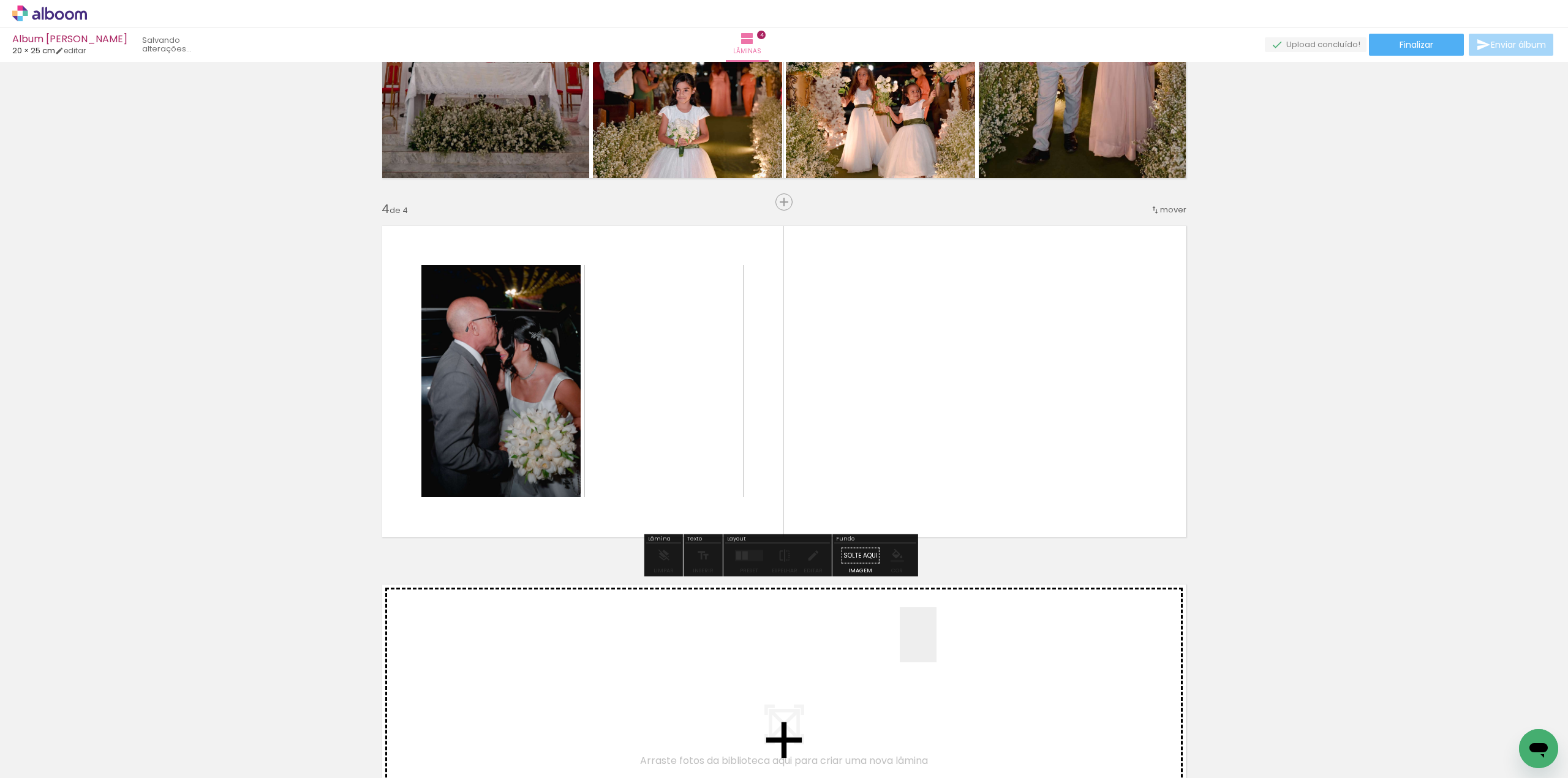
drag, startPoint x: 937, startPoint y: 644, endPoint x: 1076, endPoint y: 715, distance: 156.1
click at [852, 503] on quentale-workspace at bounding box center [784, 389] width 1568 height 778
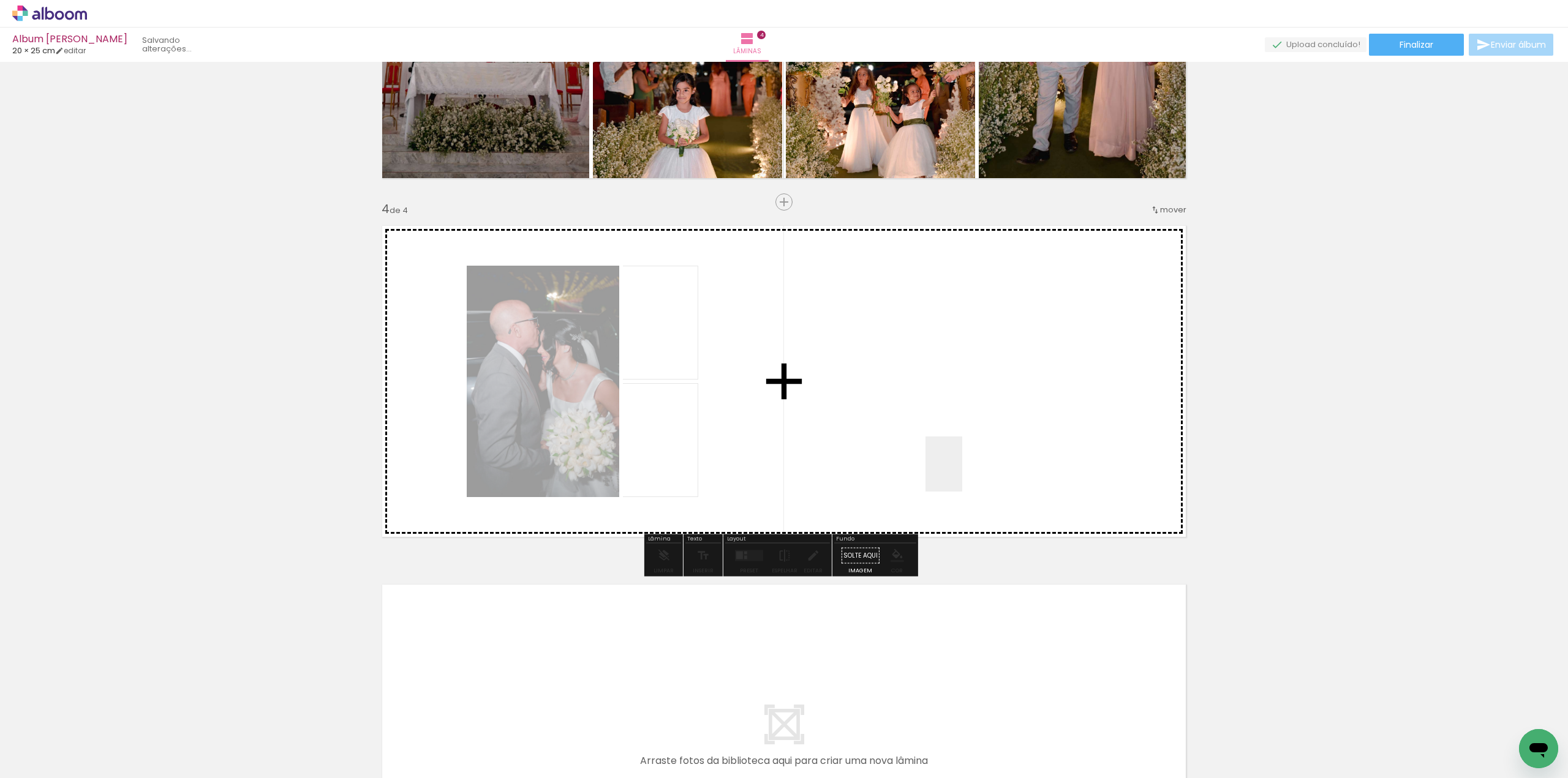
drag, startPoint x: 1031, startPoint y: 655, endPoint x: 1111, endPoint y: 722, distance: 104.4
click at [962, 472] on quentale-workspace at bounding box center [784, 389] width 1568 height 778
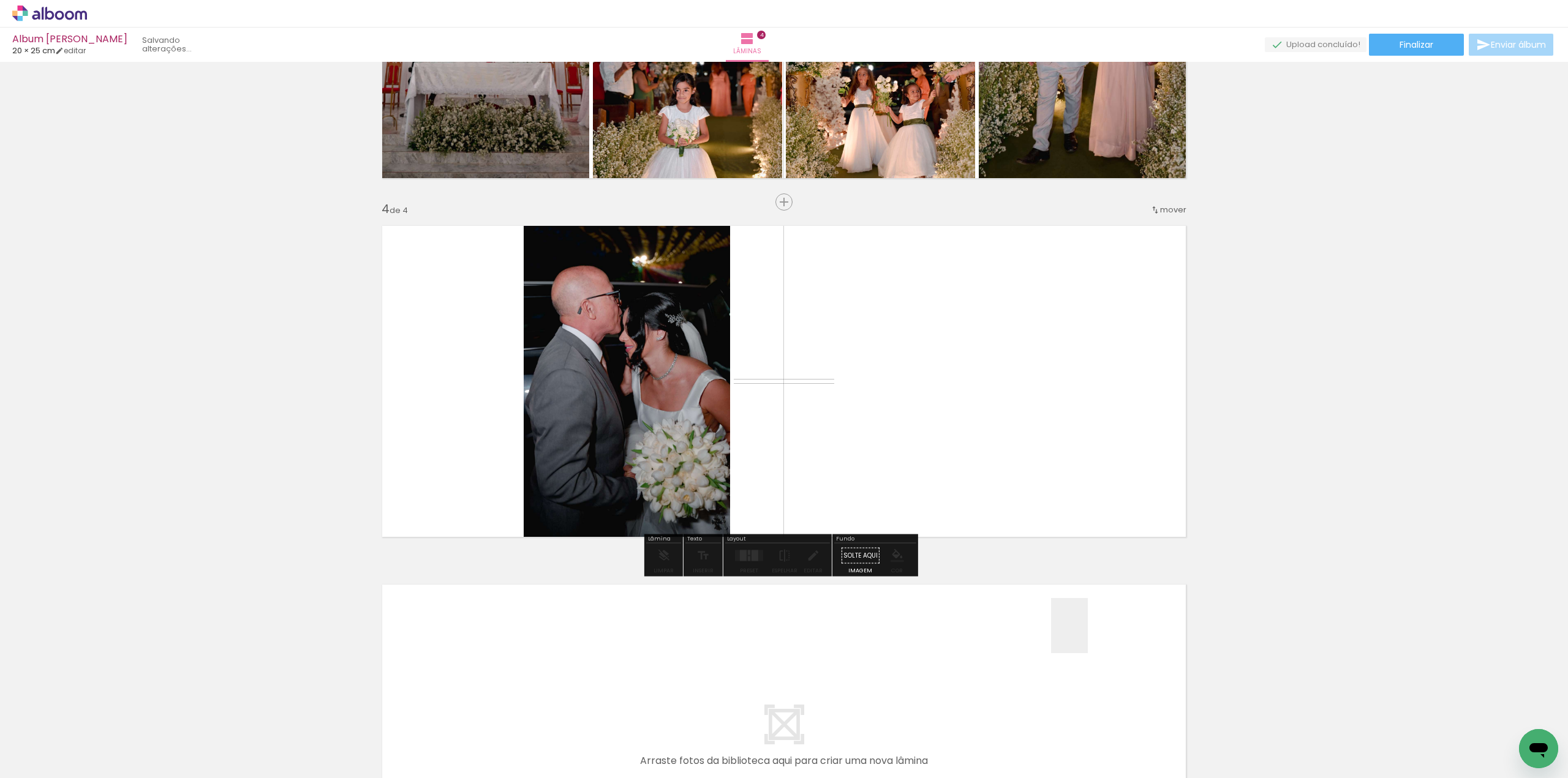
drag, startPoint x: 1125, startPoint y: 739, endPoint x: 1004, endPoint y: 466, distance: 298.6
click at [1004, 466] on quentale-workspace at bounding box center [784, 389] width 1568 height 778
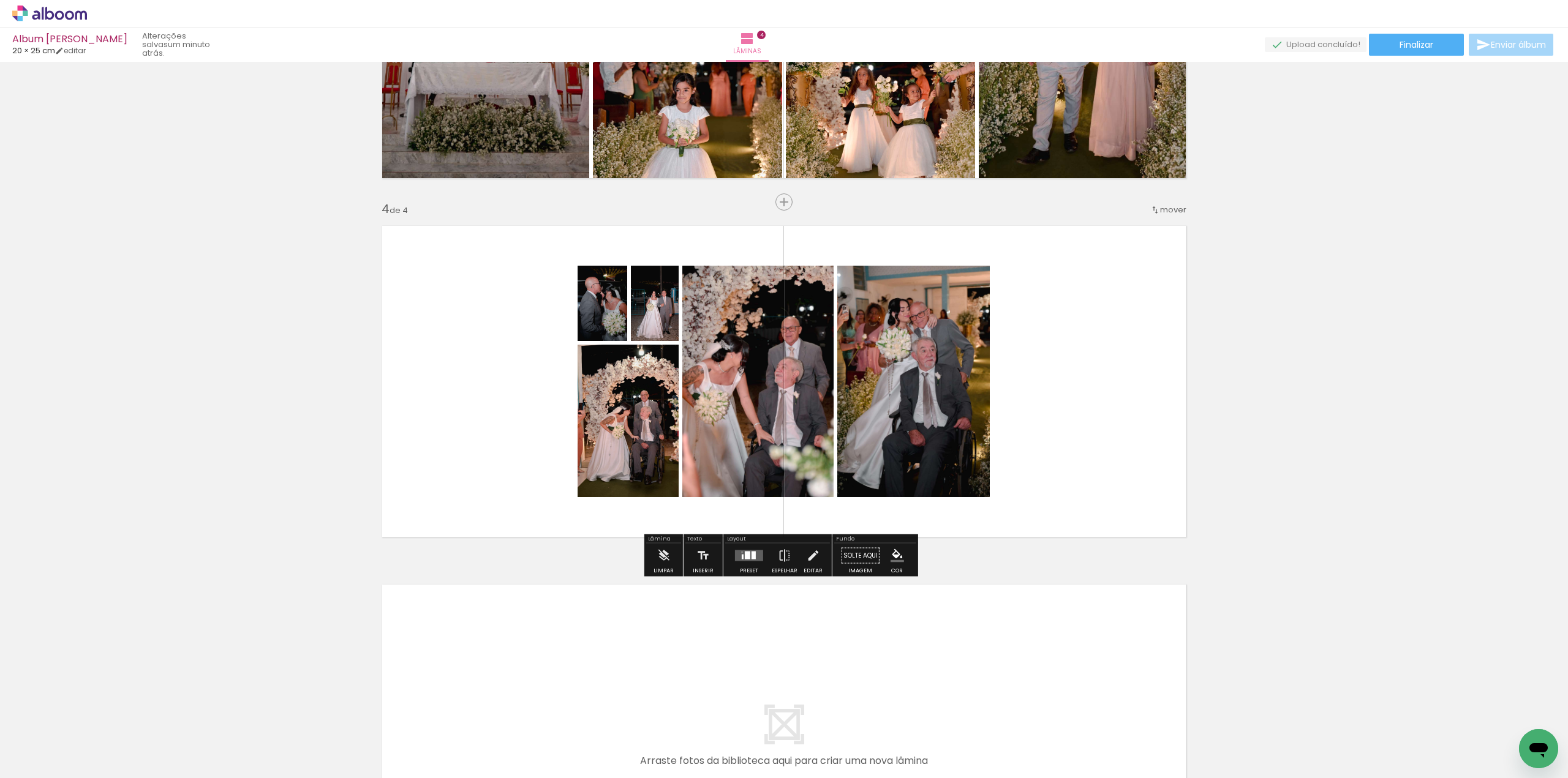
click at [747, 564] on div at bounding box center [750, 555] width 33 height 24
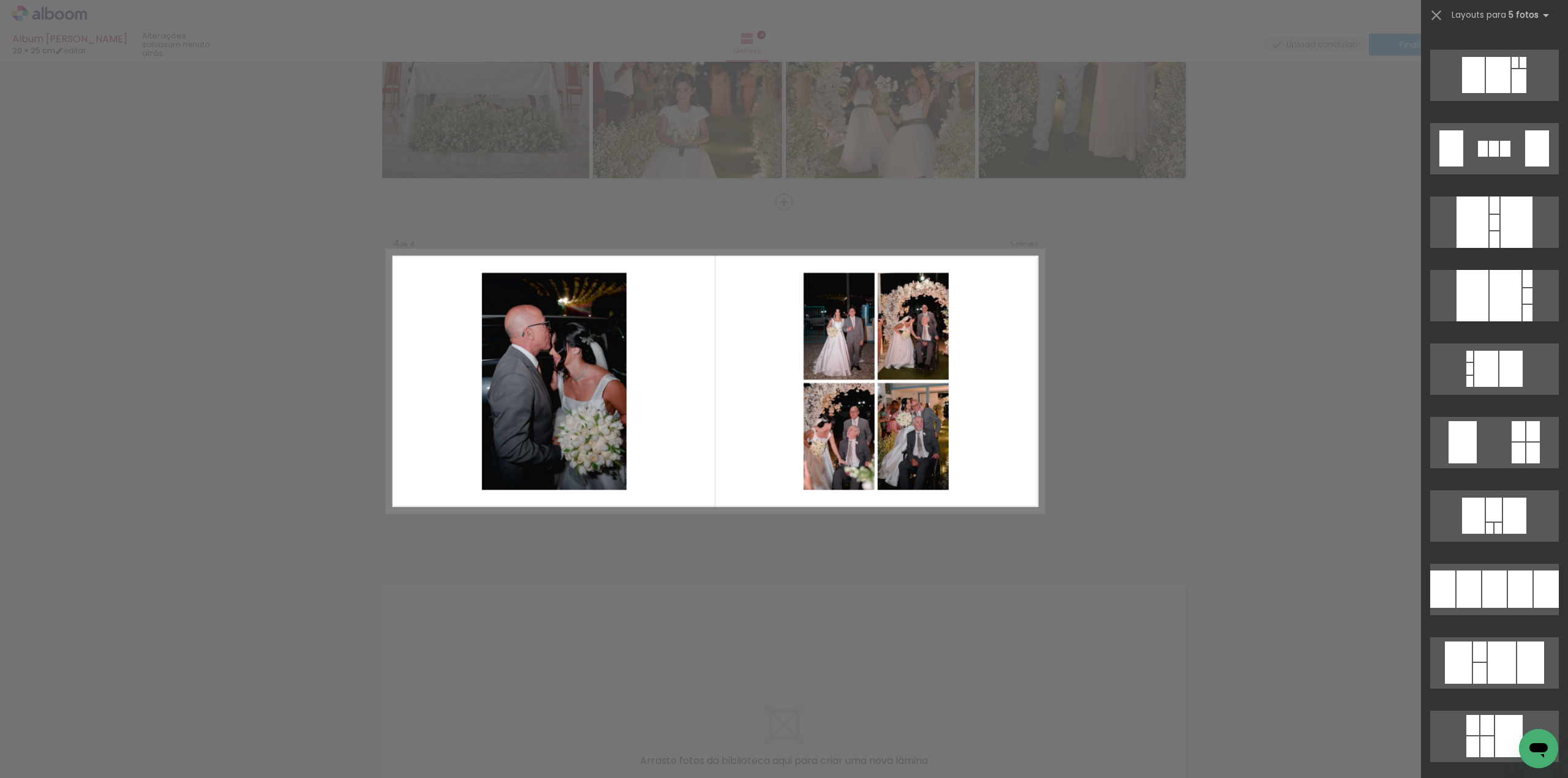
scroll to position [2817, 0]
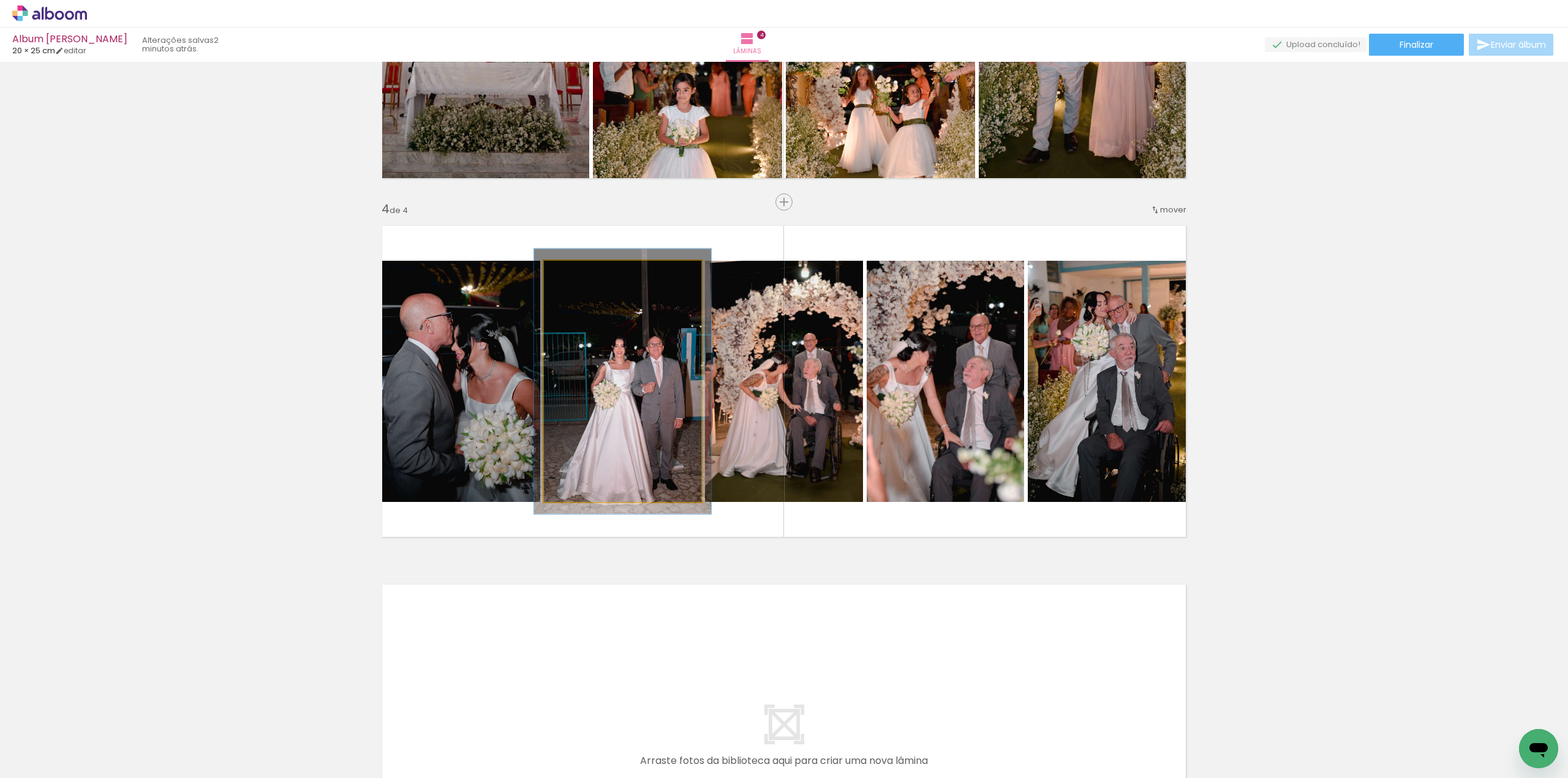
type paper-slider "112"
click at [572, 272] on div at bounding box center [577, 273] width 11 height 11
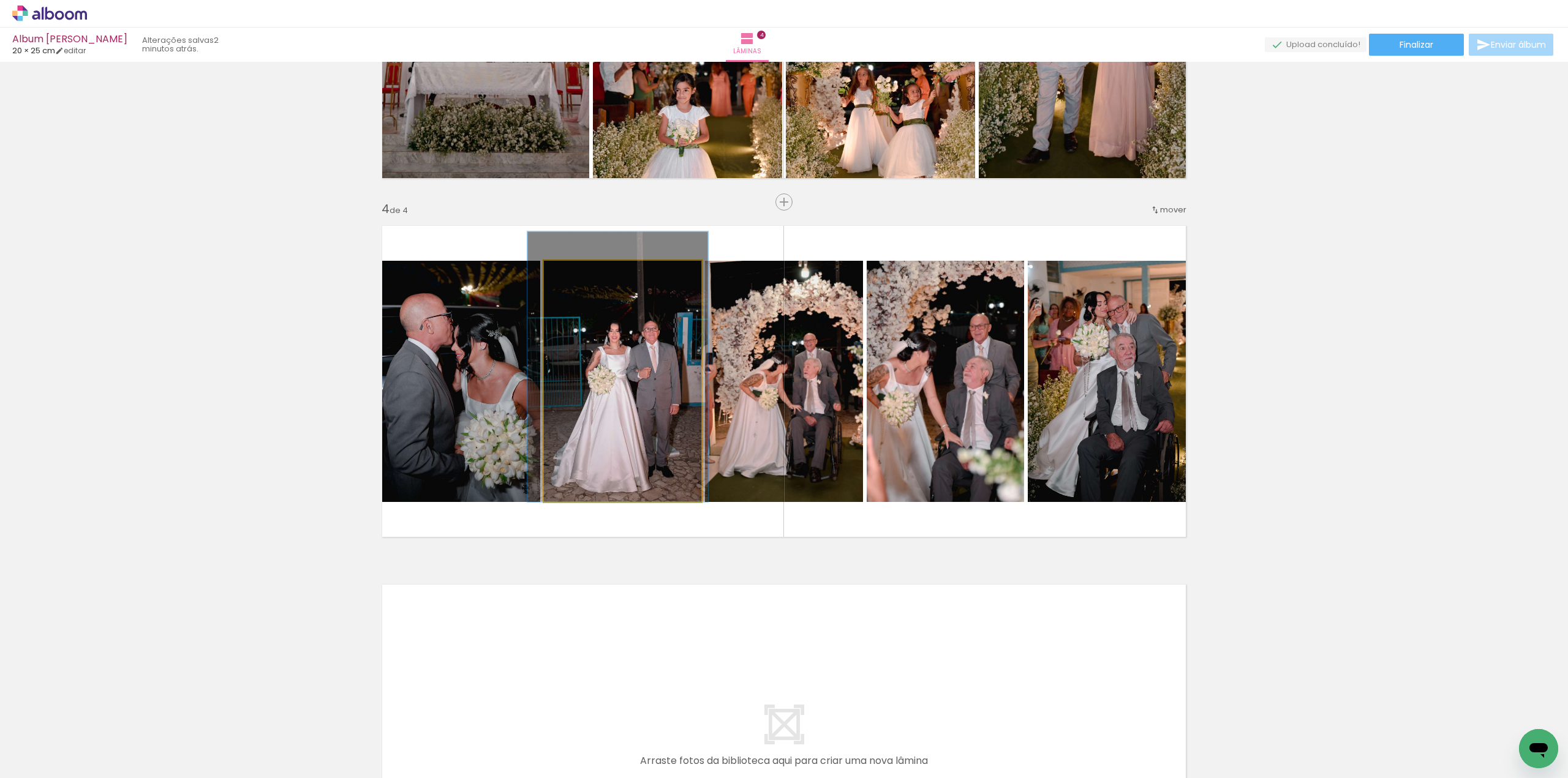
drag, startPoint x: 605, startPoint y: 330, endPoint x: 601, endPoint y: 315, distance: 15.5
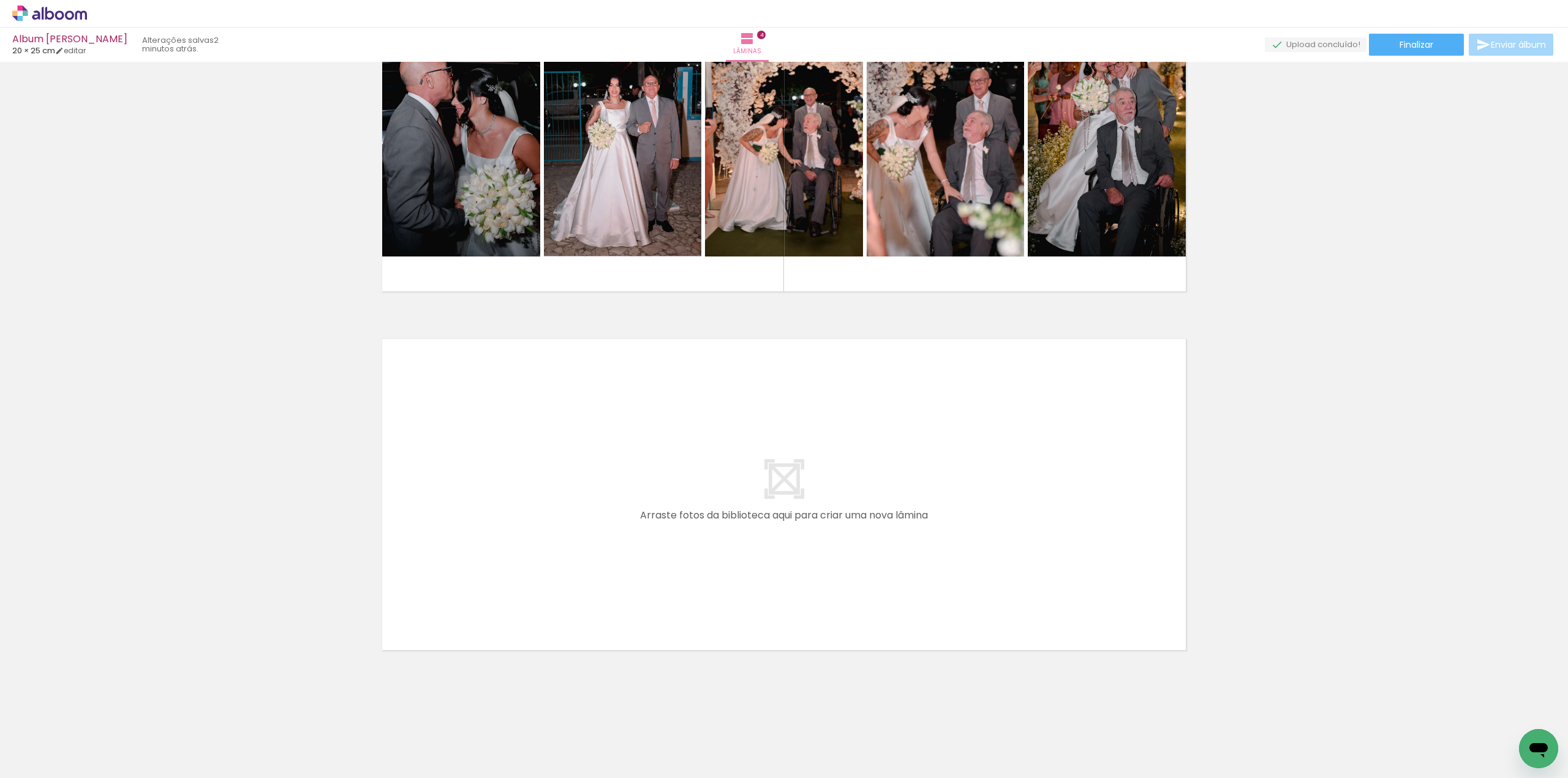
scroll to position [0, 796]
drag, startPoint x: 556, startPoint y: 746, endPoint x: 606, endPoint y: 681, distance: 82.0
click at [524, 509] on quentale-workspace at bounding box center [784, 389] width 1568 height 778
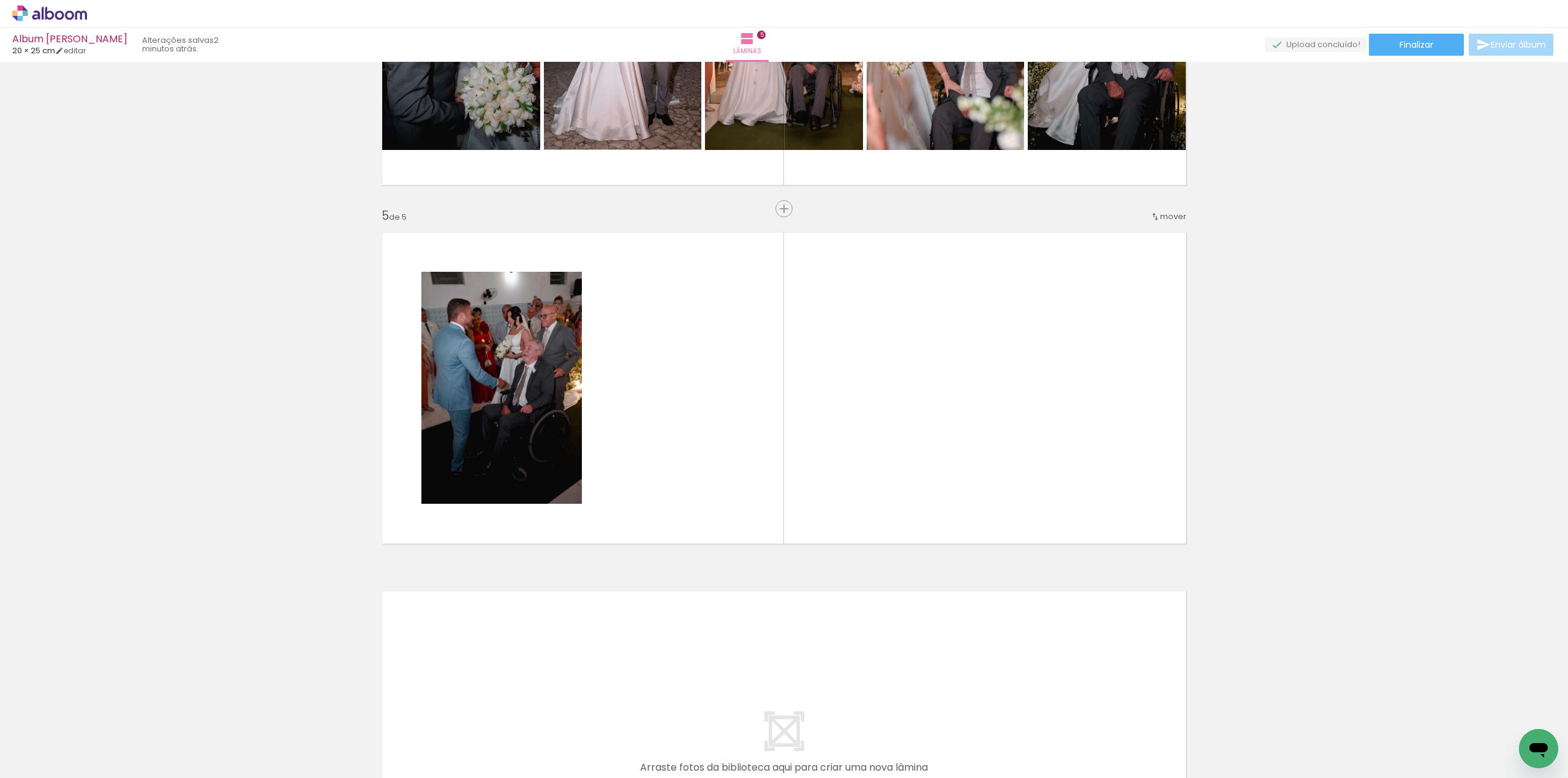
scroll to position [1315, 0]
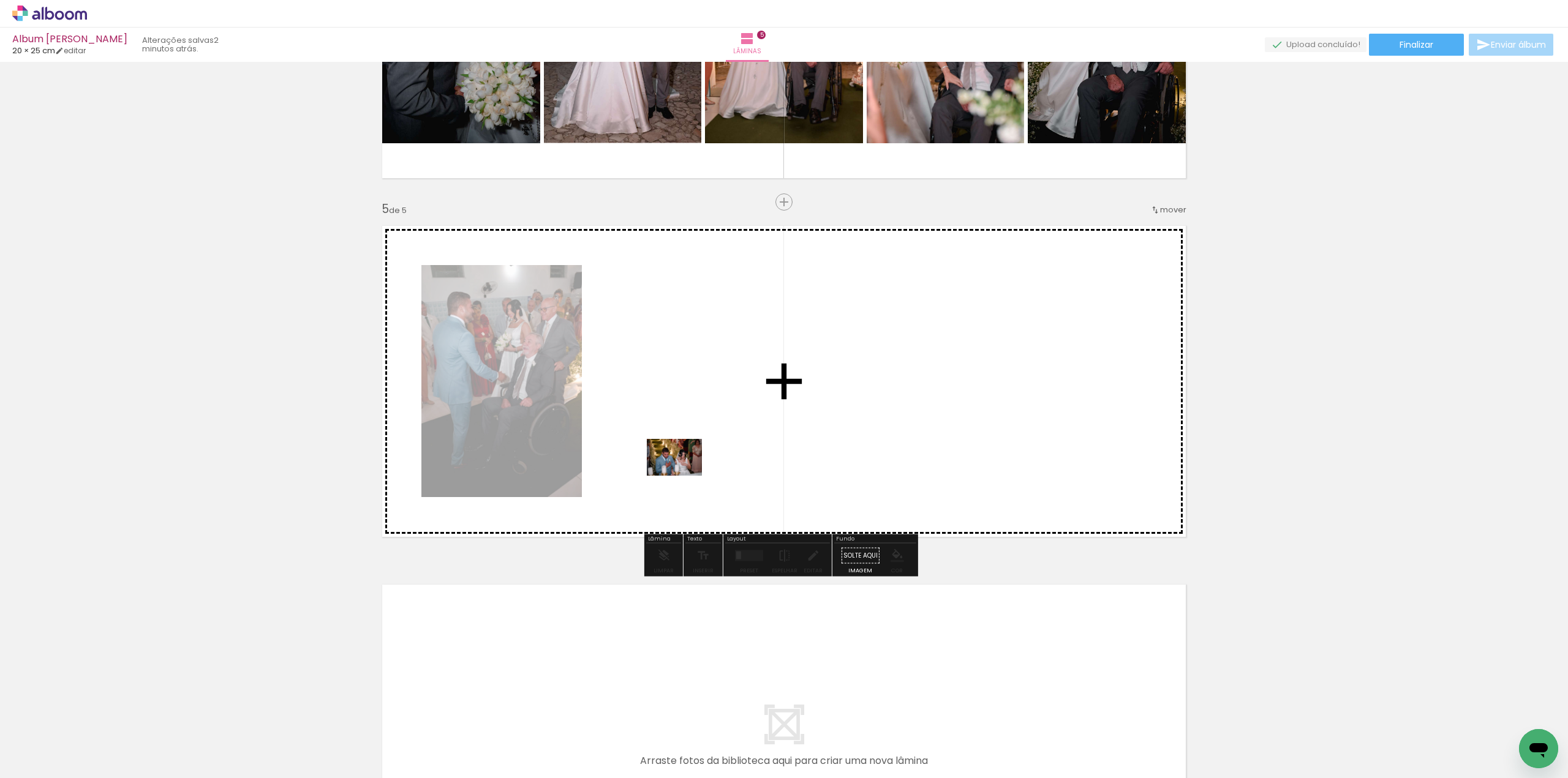
drag, startPoint x: 640, startPoint y: 739, endPoint x: 709, endPoint y: 714, distance: 73.4
click at [702, 412] on quentale-workspace at bounding box center [784, 389] width 1568 height 778
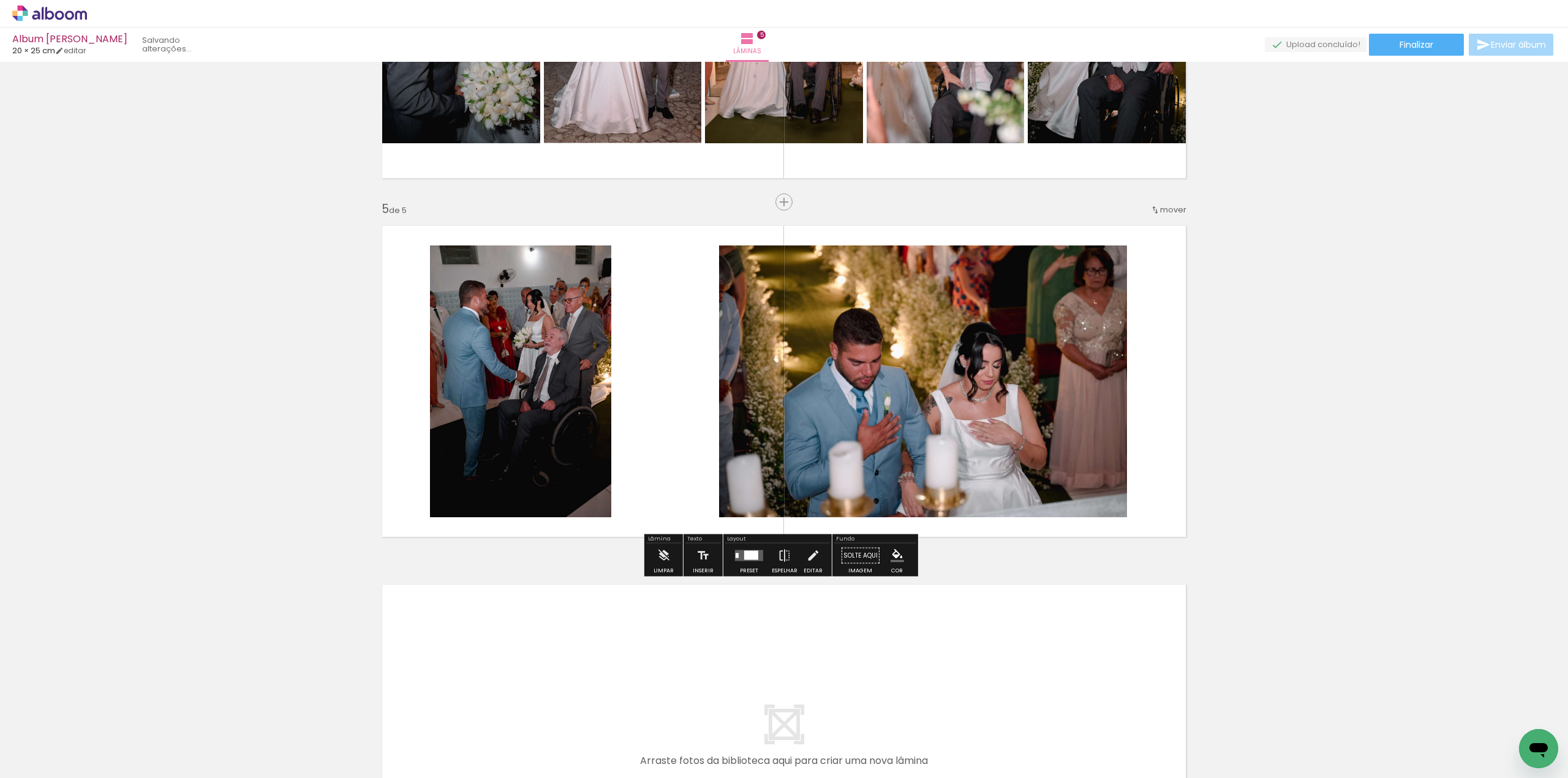
drag, startPoint x: 706, startPoint y: 736, endPoint x: 804, endPoint y: 421, distance: 329.9
click at [803, 422] on quentale-workspace at bounding box center [784, 389] width 1568 height 778
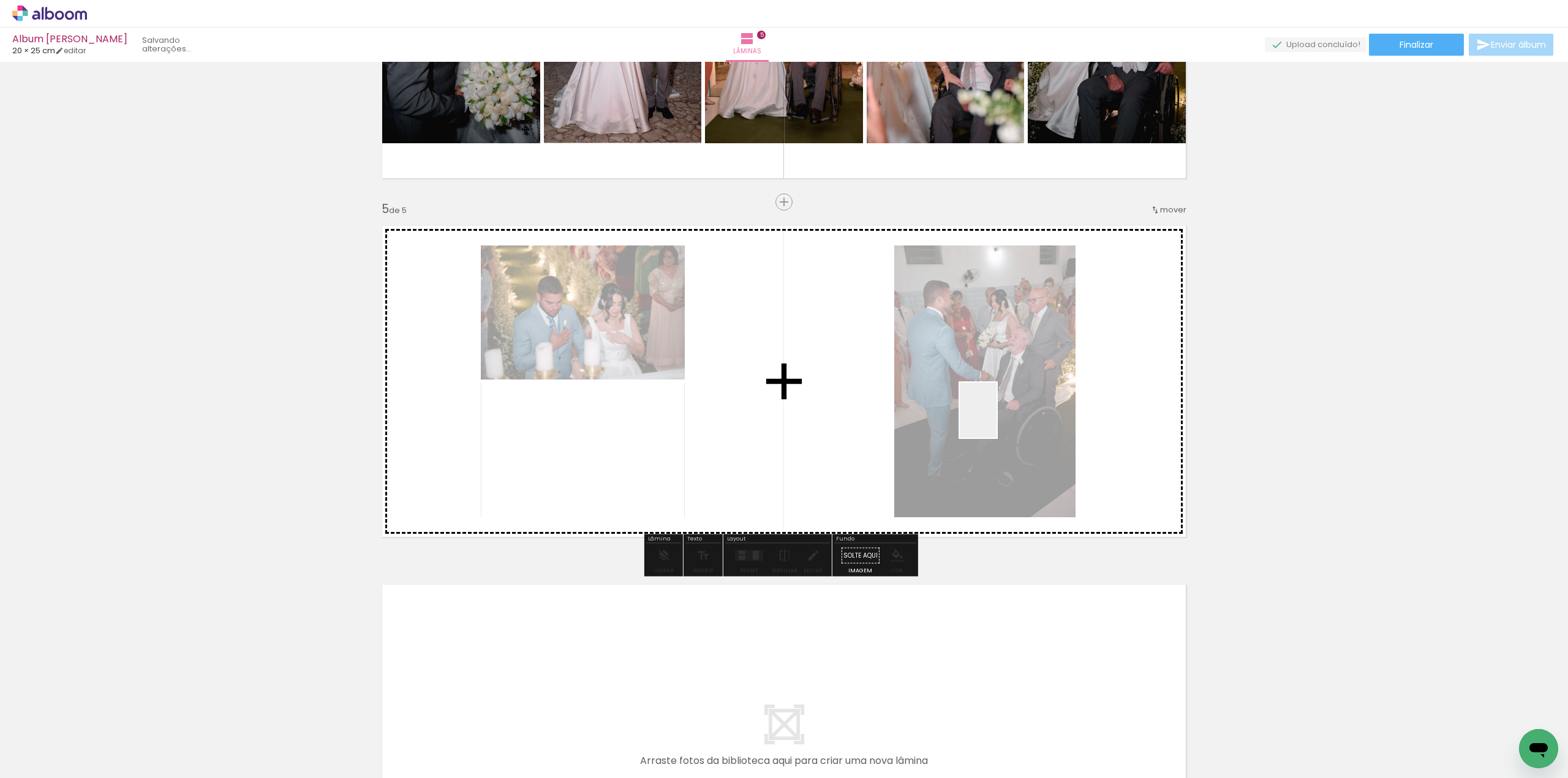
drag, startPoint x: 771, startPoint y: 731, endPoint x: 996, endPoint y: 419, distance: 384.7
click at [996, 419] on quentale-workspace at bounding box center [784, 389] width 1568 height 778
